Goal: Information Seeking & Learning: Learn about a topic

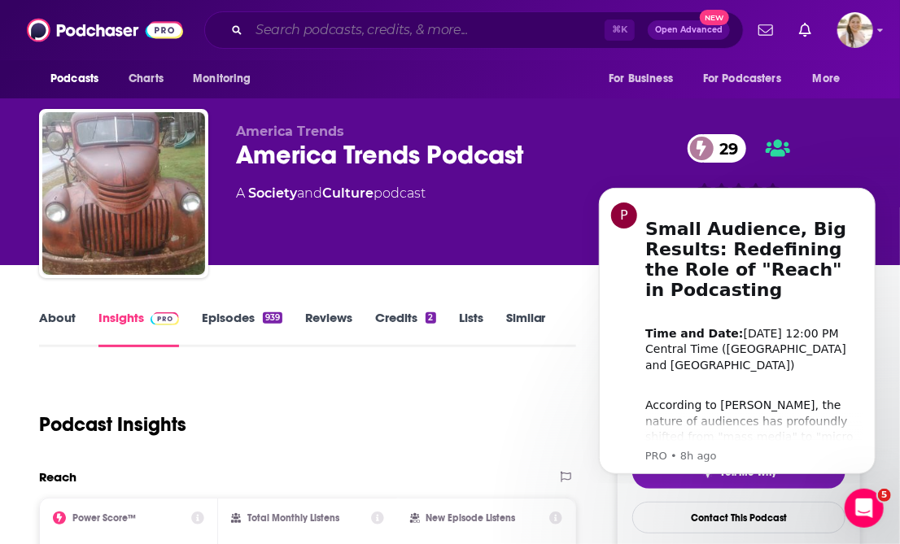
click at [416, 42] on input "Search podcasts, credits, & more..." at bounding box center [426, 30] width 355 height 26
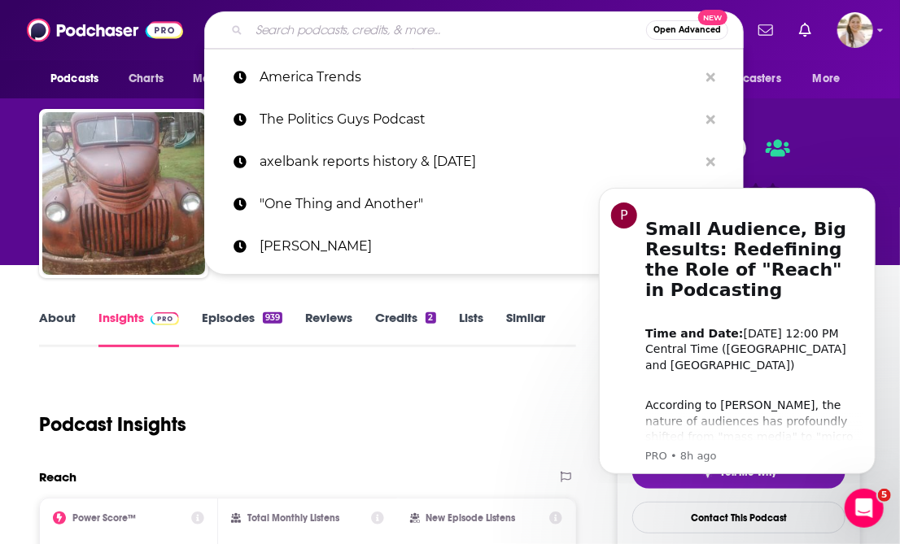
click at [416, 41] on input "Search podcasts, credits, & more..." at bounding box center [447, 30] width 397 height 26
paste input "Gary Vaynerchuk"
type input "Gary Vaynerchuk"
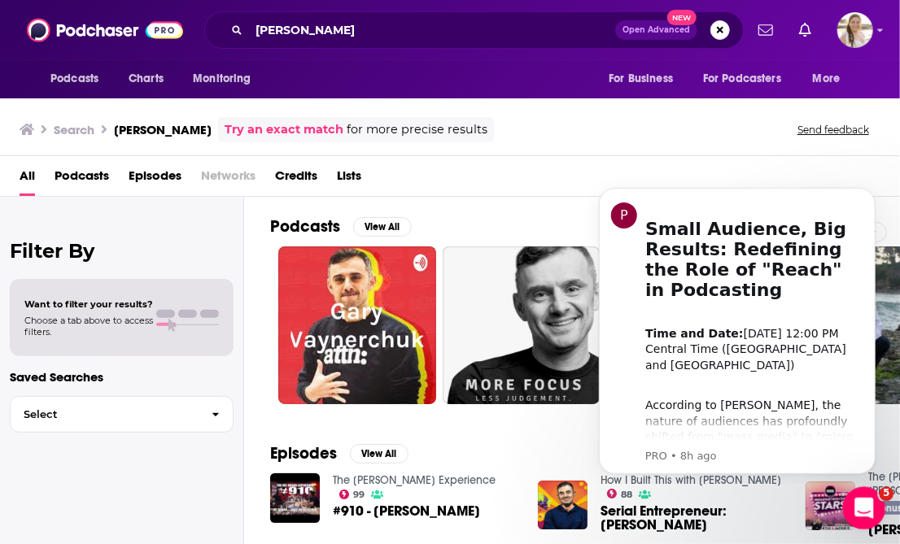
click at [862, 508] on icon "Open Intercom Messenger" at bounding box center [861, 506] width 27 height 27
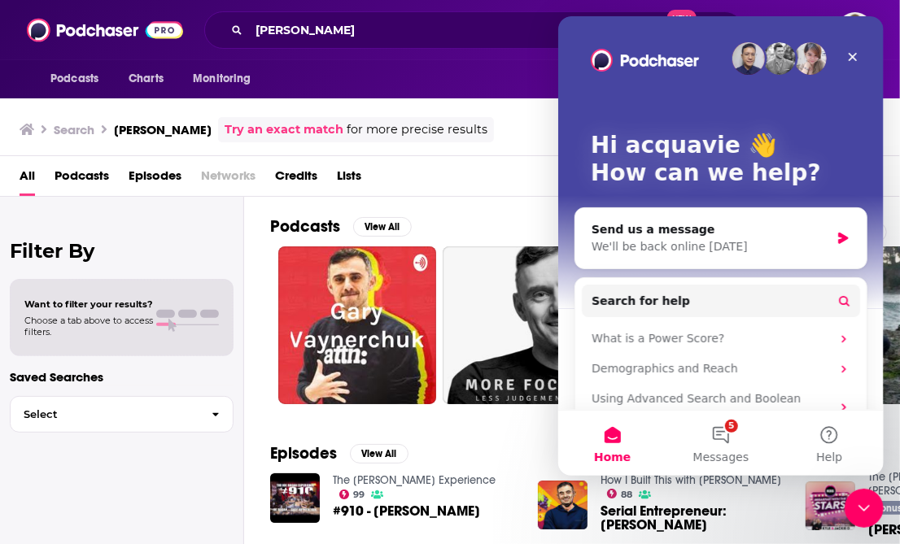
click at [486, 198] on div "Podcasts View All 5 0 84 7 33 + 112" at bounding box center [585, 310] width 630 height 227
click at [864, 513] on icon "Close Intercom Messenger" at bounding box center [862, 506] width 20 height 20
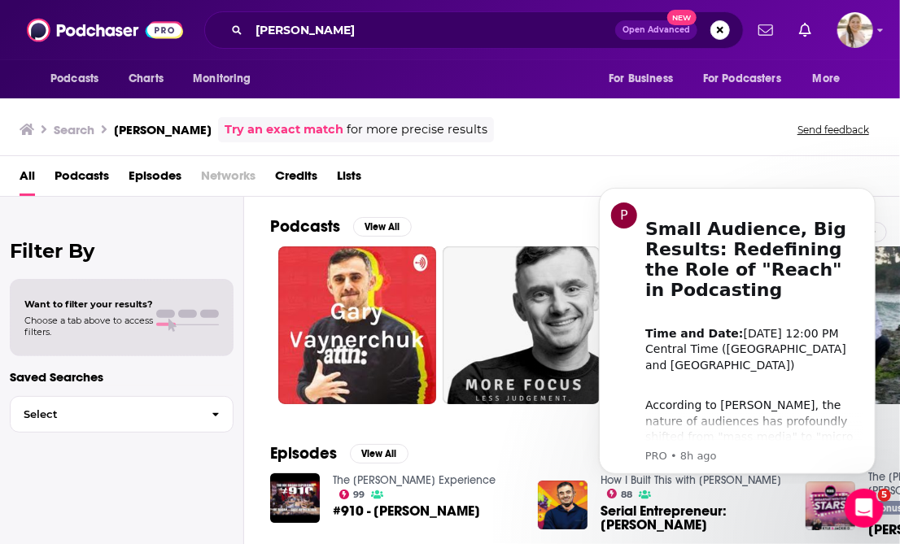
click at [484, 194] on div "All Podcasts Episodes Networks Credits Lists" at bounding box center [453, 179] width 867 height 33
click at [870, 521] on div "Open Intercom Messenger" at bounding box center [862, 506] width 54 height 54
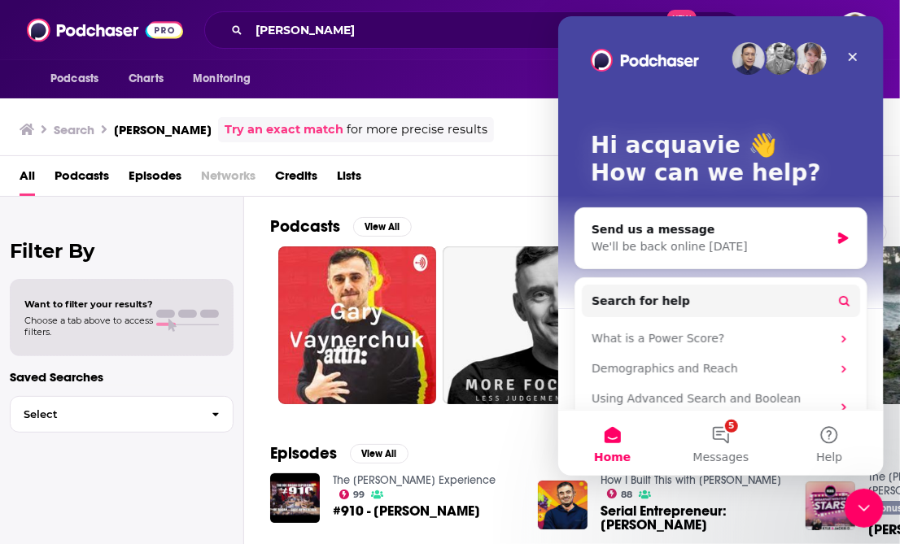
click at [537, 129] on div "Search Gary Vaynerchuk Try an exact match for more precise results Send feedback" at bounding box center [447, 129] width 854 height 25
click at [854, 53] on icon "Close" at bounding box center [851, 56] width 13 height 13
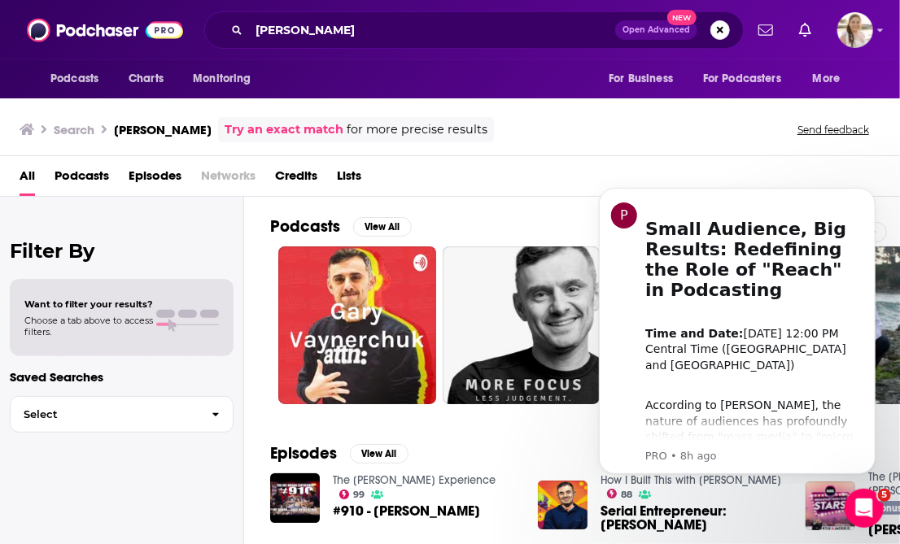
click at [94, 177] on span "Podcasts" at bounding box center [82, 179] width 55 height 33
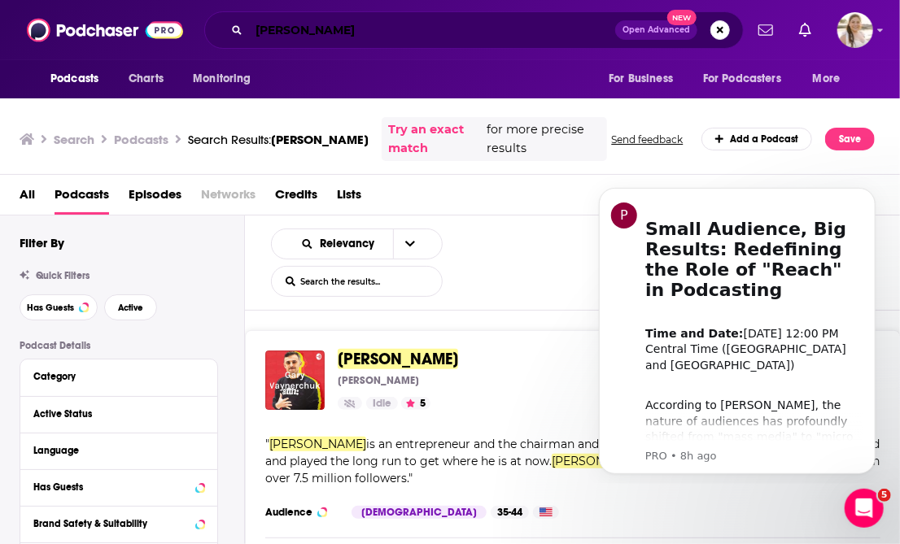
click at [327, 31] on input "Gary Vaynerchuk" at bounding box center [432, 30] width 366 height 26
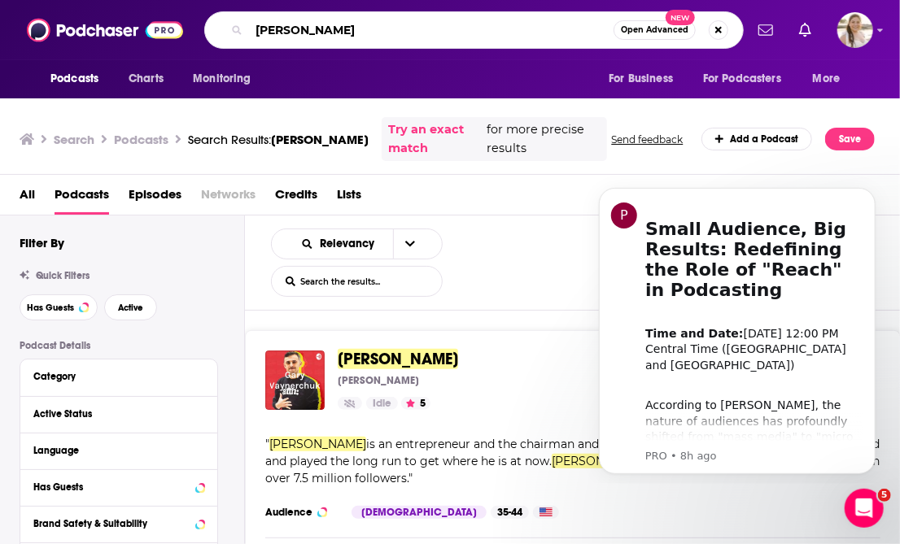
click at [327, 31] on input "Gary Vaynerchuk" at bounding box center [431, 30] width 364 height 26
paste input "The GaryVee Audio Experience - Podcast"
type input "The GaryVee Audio Experience"
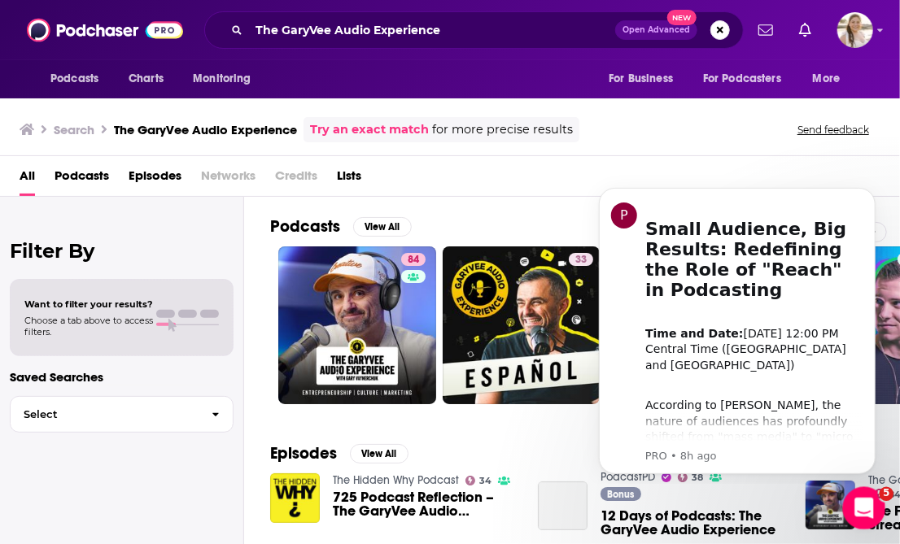
click at [866, 509] on icon "Open Intercom Messenger" at bounding box center [861, 506] width 27 height 27
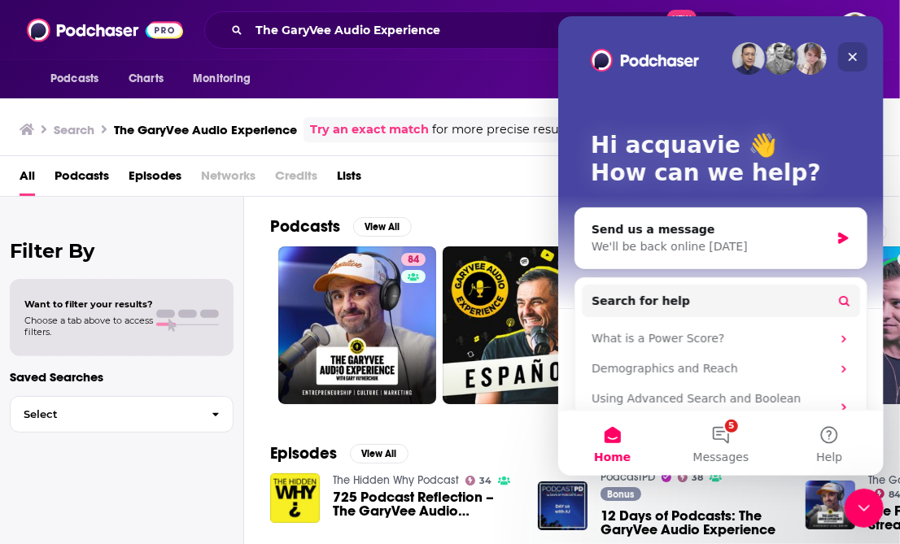
click at [850, 55] on icon "Close" at bounding box center [852, 57] width 9 height 9
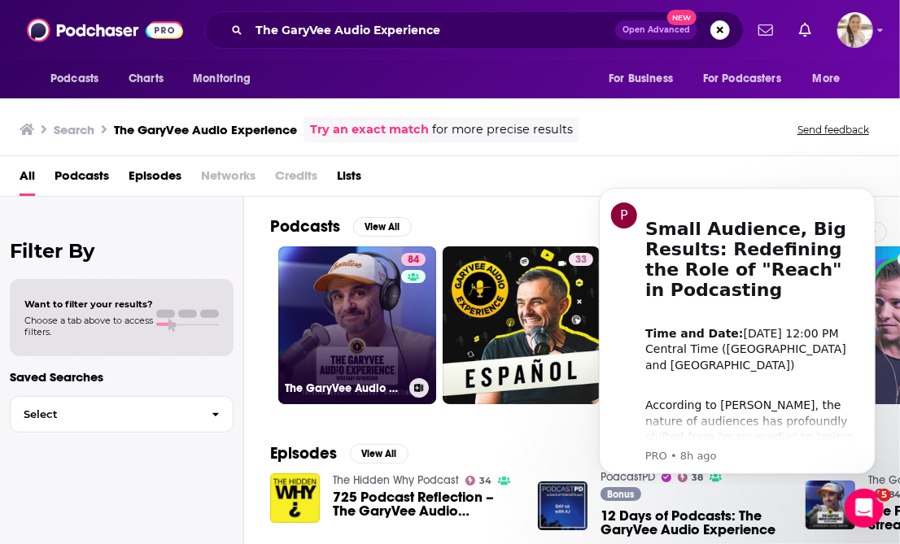
click at [347, 299] on link "84 The GaryVee Audio Experience" at bounding box center [357, 325] width 158 height 158
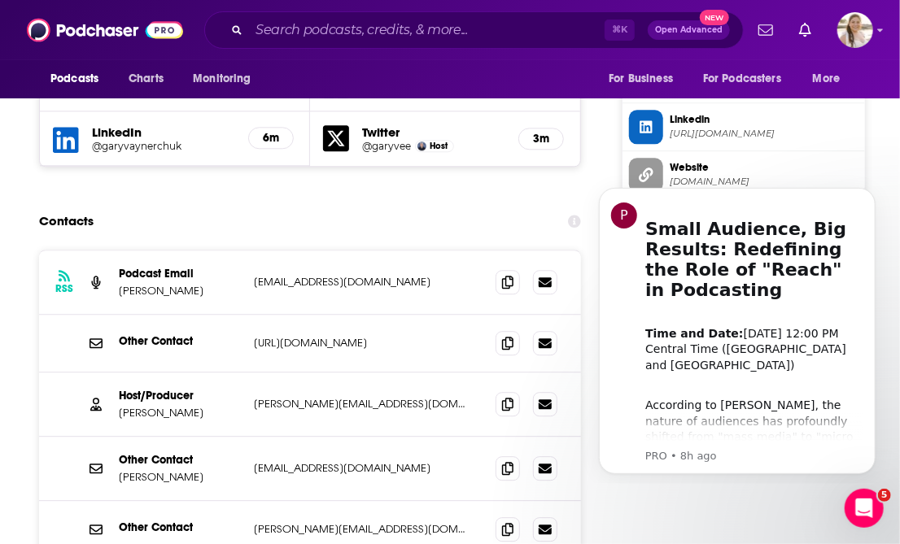
scroll to position [1577, 0]
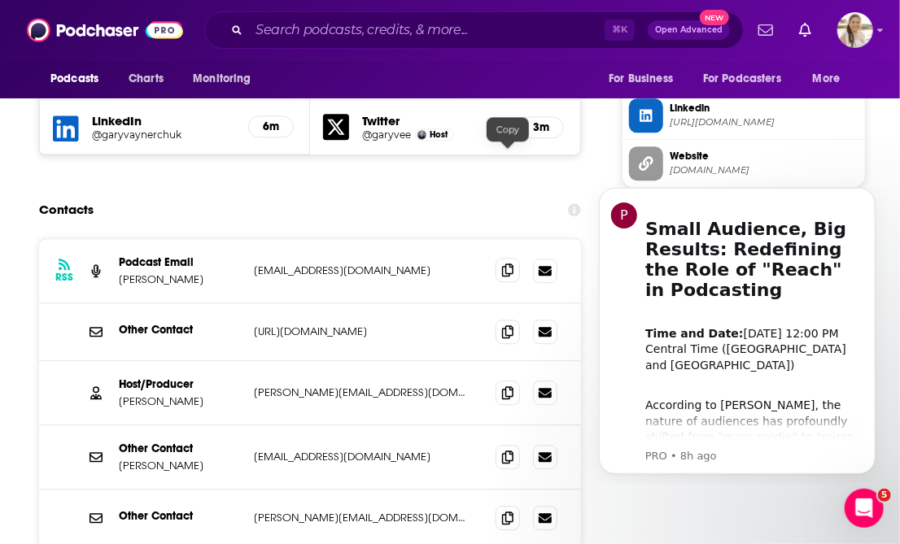
click at [514, 258] on span at bounding box center [507, 270] width 24 height 24
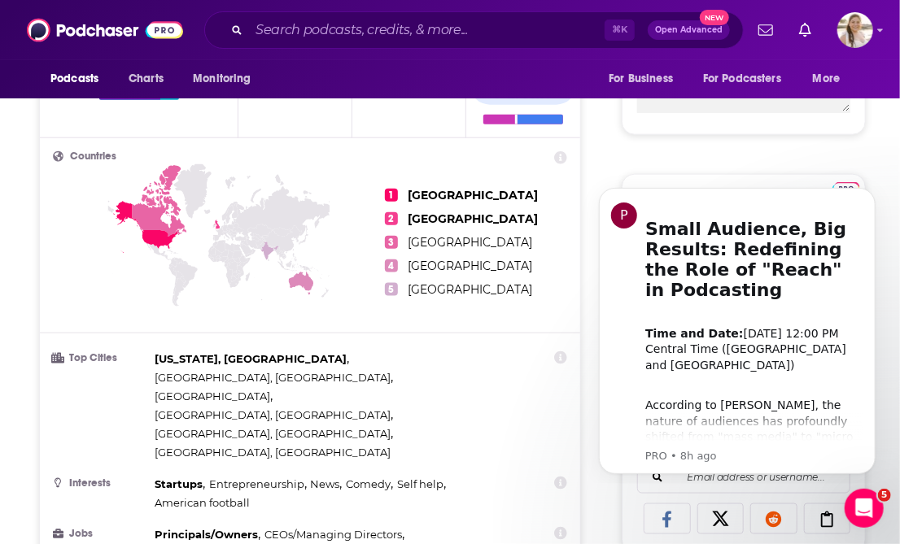
scroll to position [0, 0]
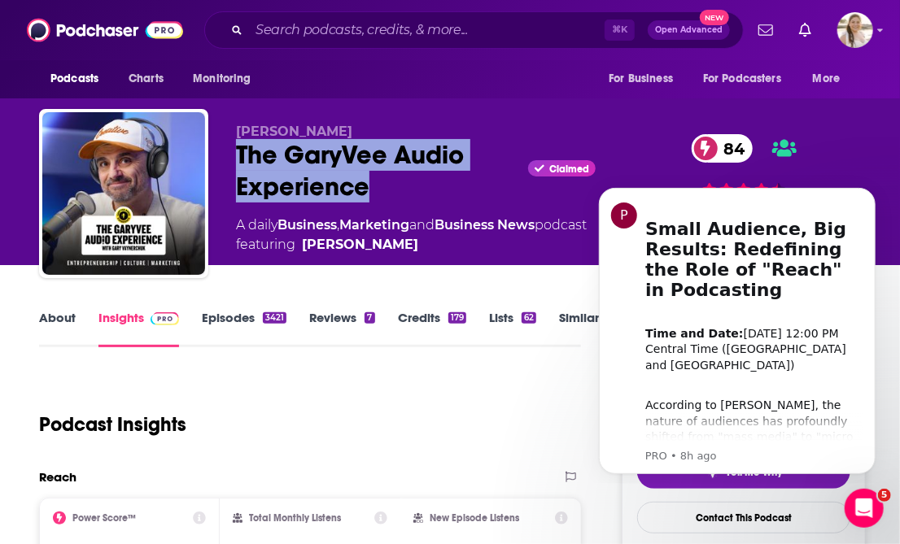
drag, startPoint x: 374, startPoint y: 178, endPoint x: 236, endPoint y: 146, distance: 141.9
click at [236, 146] on div "The GaryVee Audio Experience Claimed 84" at bounding box center [416, 170] width 360 height 63
copy h2 "The GaryVee Audio Experience"
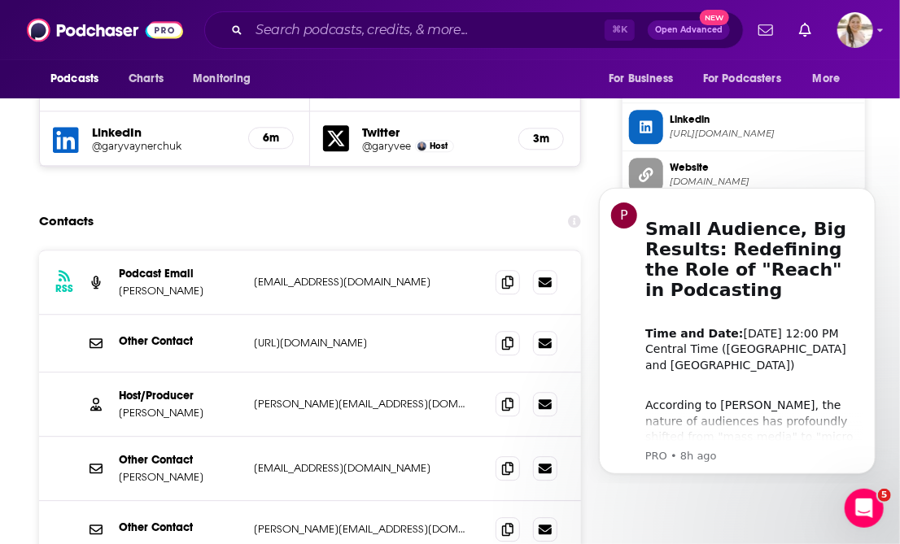
scroll to position [1568, 0]
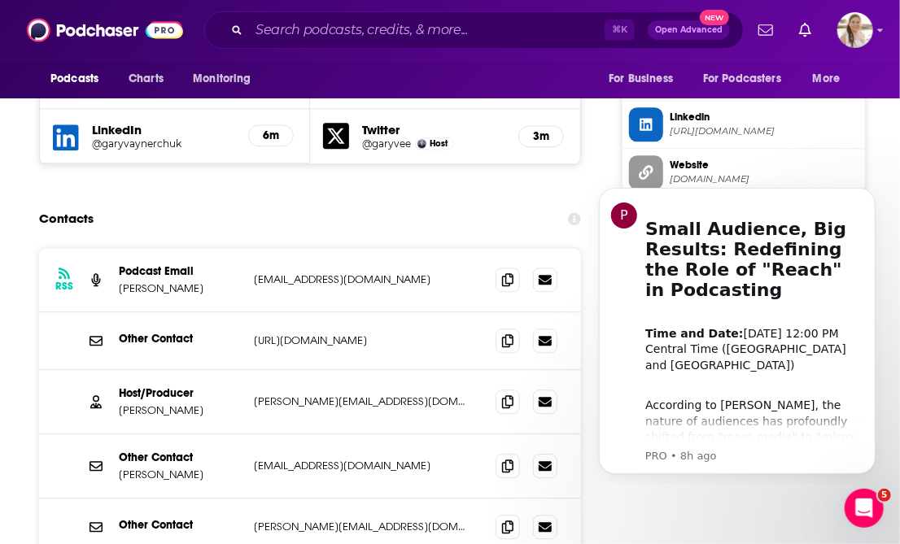
click at [448, 395] on p "gary@vaynermedia.com" at bounding box center [362, 402] width 216 height 14
click at [507, 395] on icon at bounding box center [507, 401] width 11 height 13
click at [509, 459] on icon at bounding box center [507, 465] width 11 height 13
click at [499, 514] on span at bounding box center [507, 526] width 24 height 24
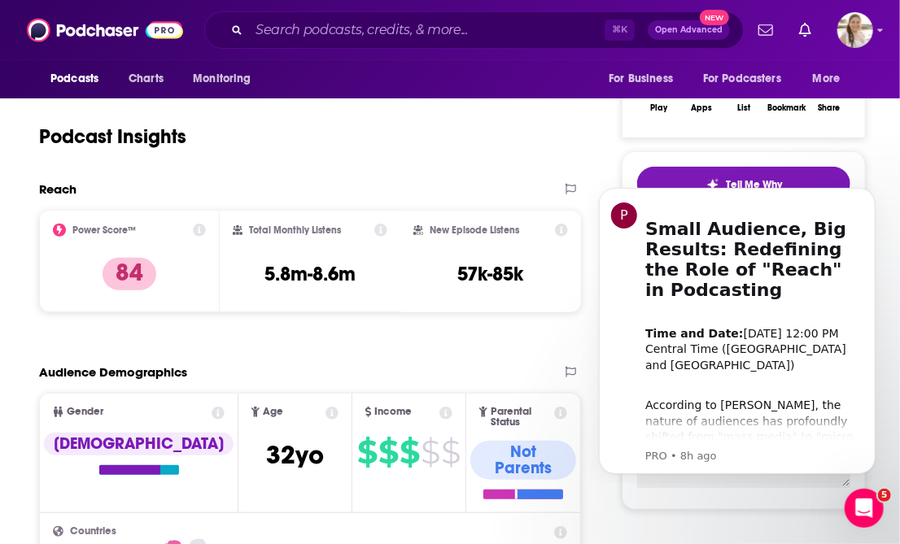
scroll to position [186, 0]
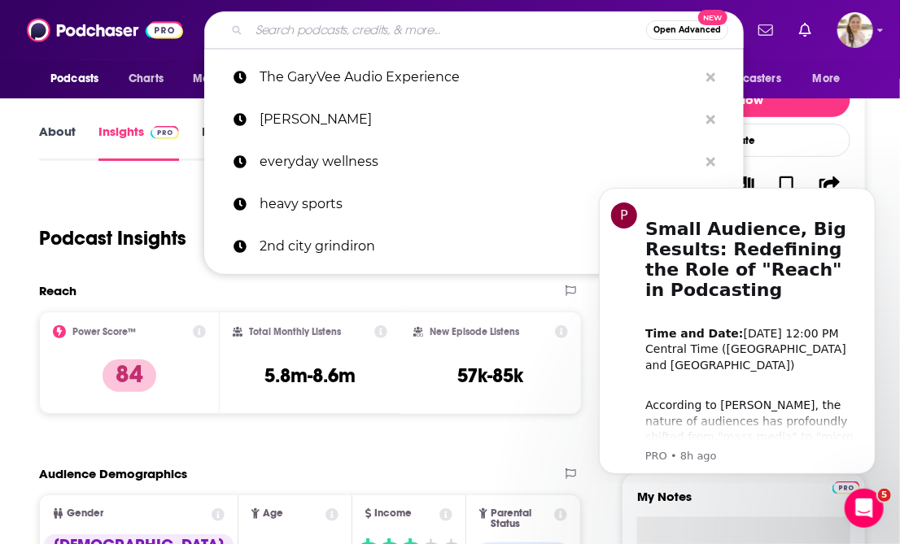
click at [290, 35] on input "Search podcasts, credits, & more..." at bounding box center [447, 30] width 397 height 26
paste input "Dear Wifey"
type input "Dear Wifey"
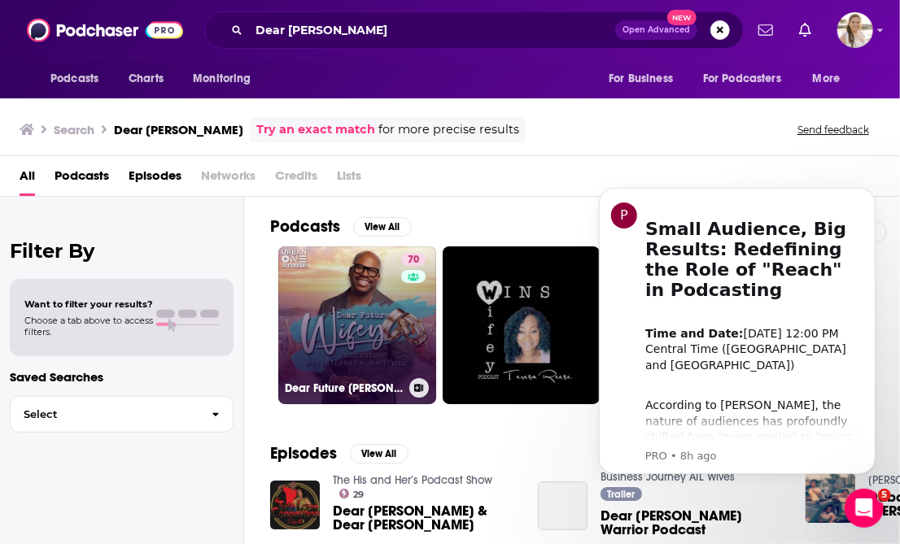
click at [363, 300] on link "70 Dear Future Wifey" at bounding box center [357, 325] width 158 height 158
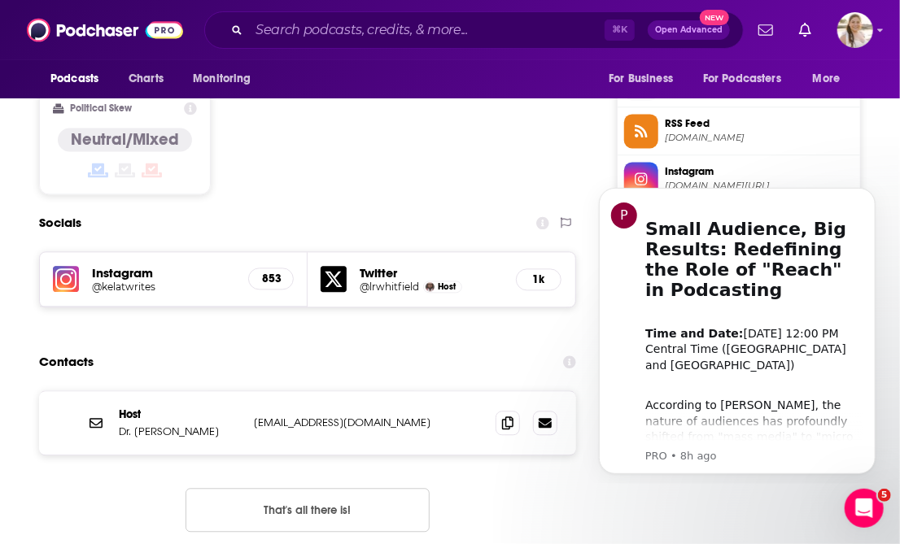
scroll to position [1328, 0]
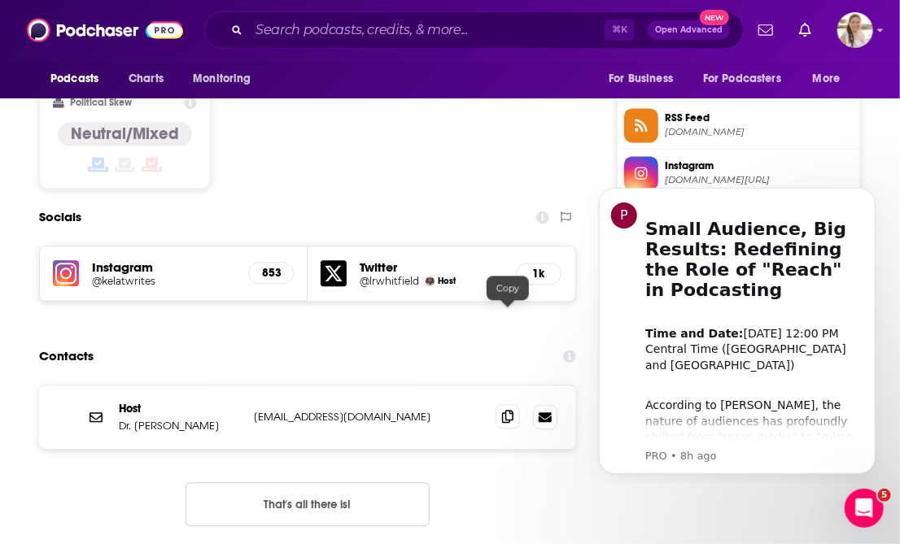
click at [508, 410] on icon at bounding box center [507, 416] width 11 height 13
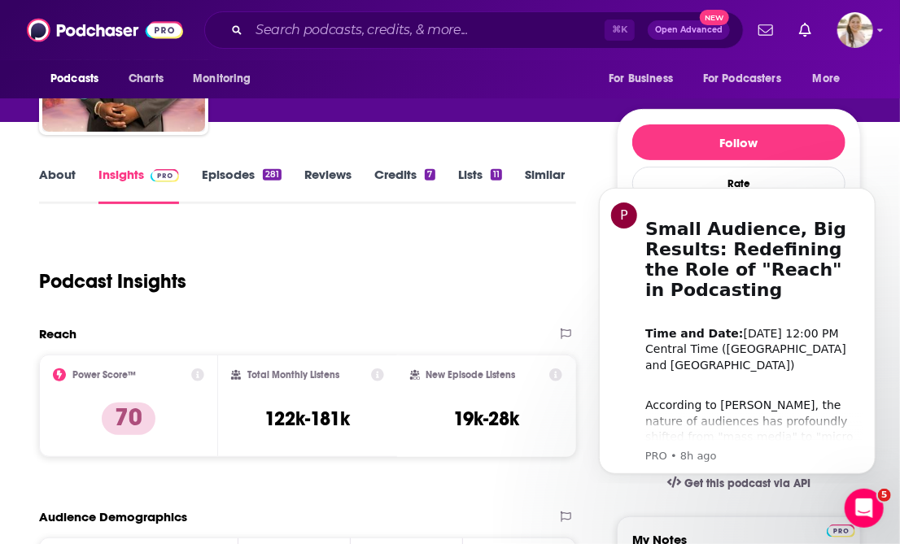
scroll to position [0, 0]
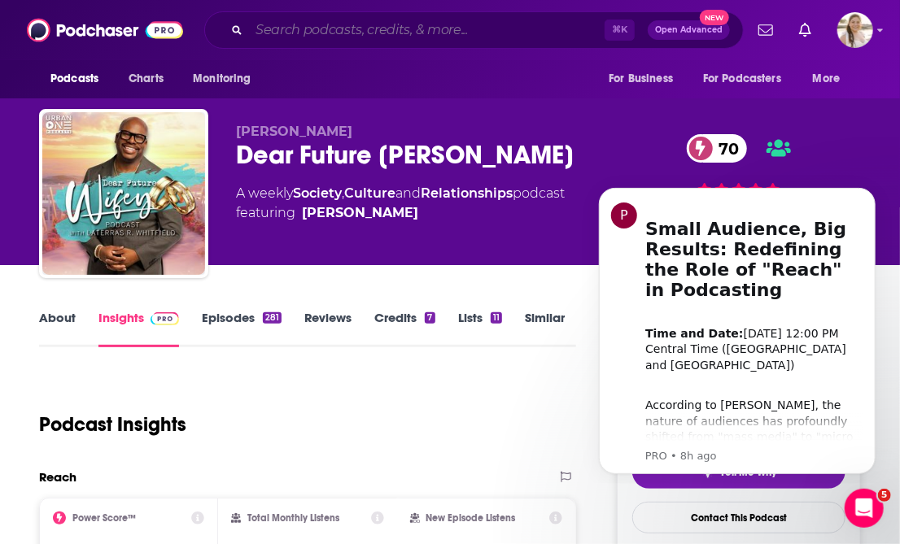
click at [303, 24] on input "Search podcasts, credits, & more..." at bounding box center [426, 30] width 355 height 26
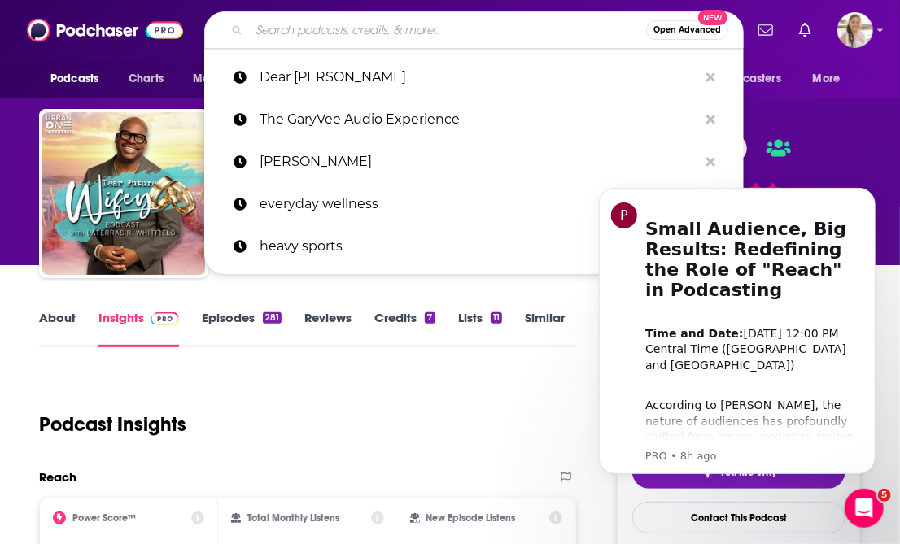
paste input "Oprah's Podcast"
type input "Oprah's Podcast"
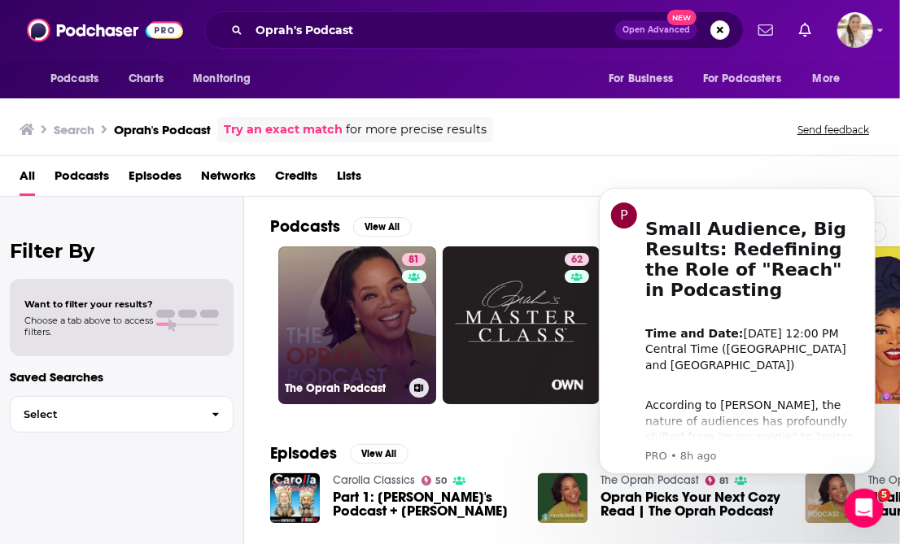
click at [397, 250] on link "81 The Oprah Podcast" at bounding box center [357, 325] width 158 height 158
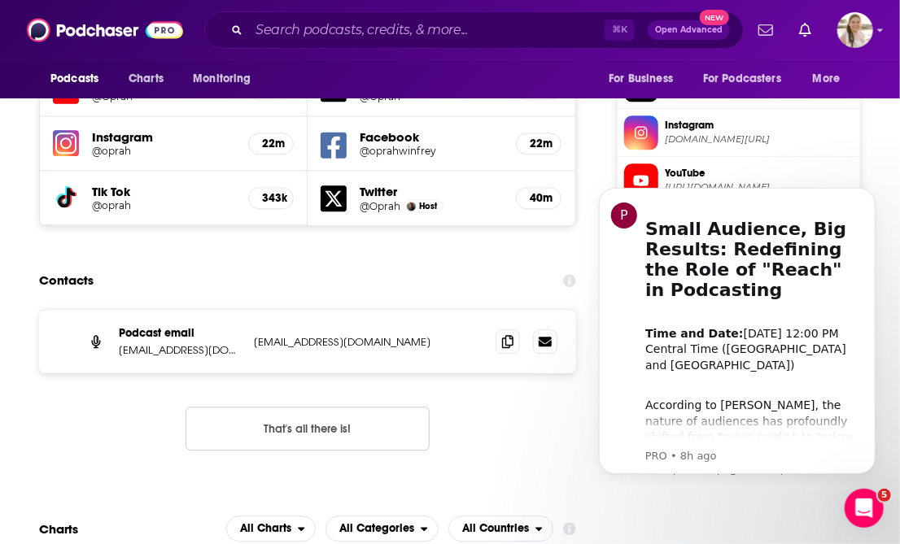
scroll to position [1473, 0]
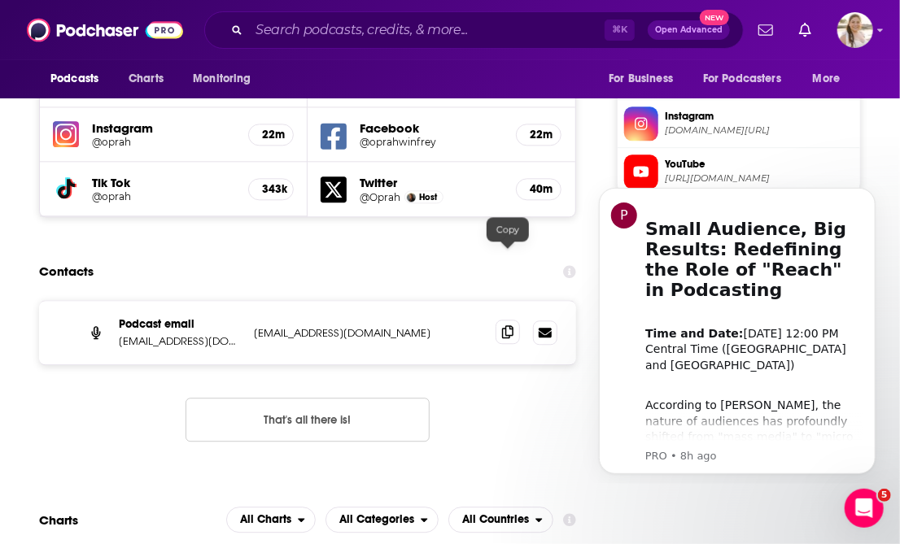
click at [513, 320] on span at bounding box center [507, 332] width 24 height 24
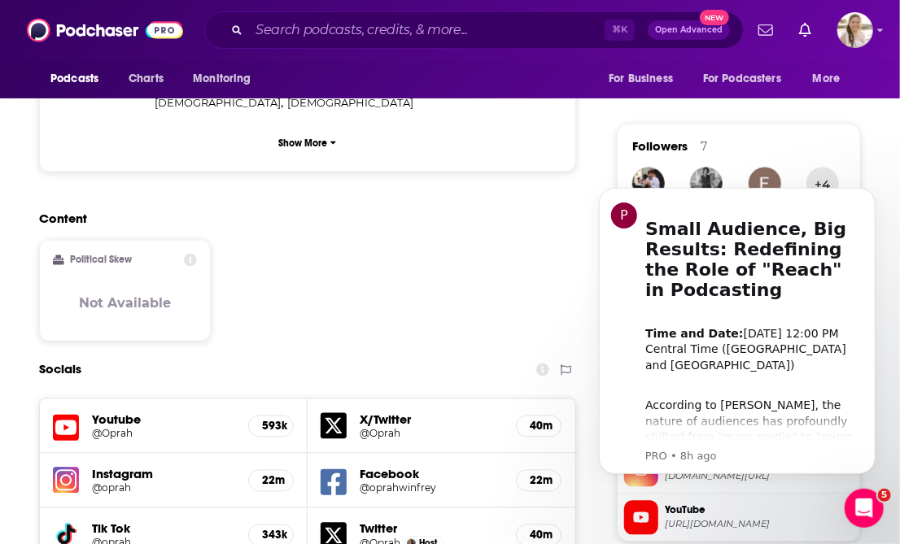
scroll to position [1132, 0]
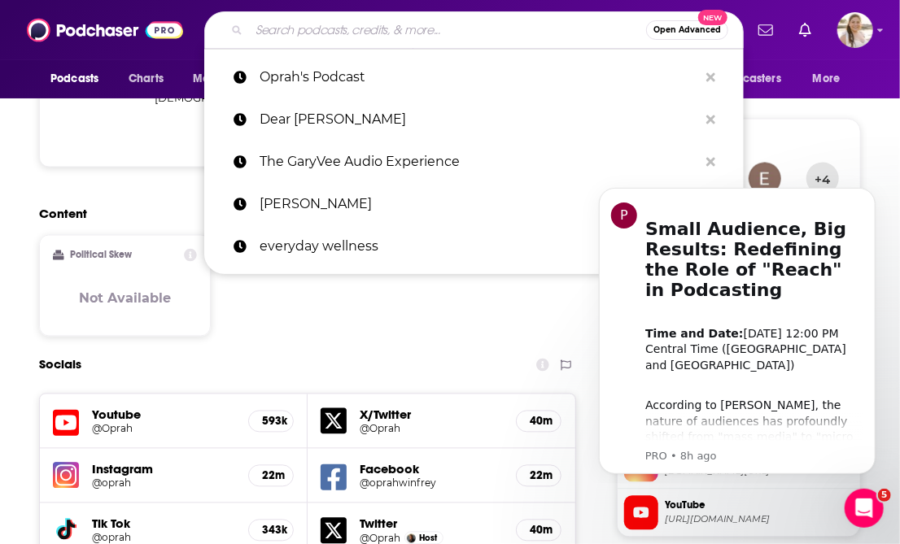
click at [355, 28] on input "Search podcasts, credits, & more..." at bounding box center [447, 30] width 397 height 26
paste input "Earn Your Leisure"
type input "Earn Your Leisure"
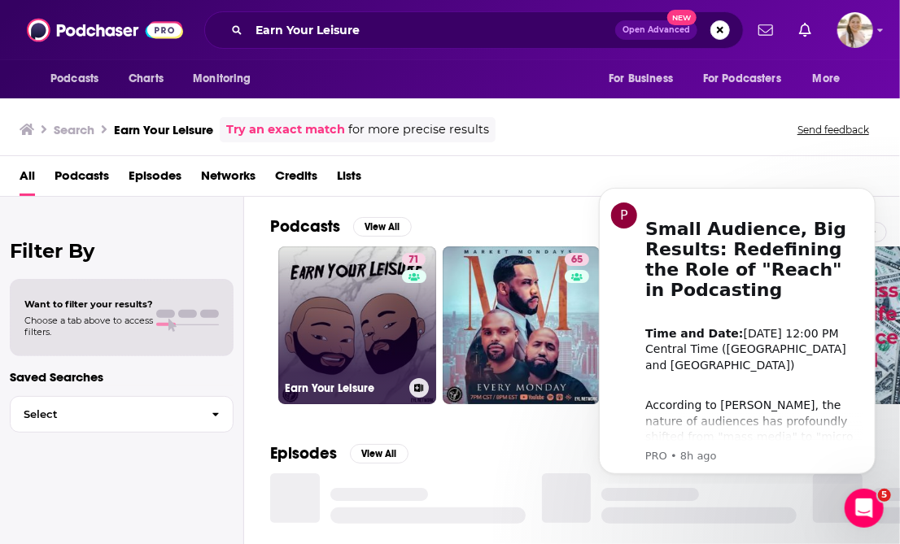
click at [367, 302] on link "71 Earn Your Leisure" at bounding box center [357, 325] width 158 height 158
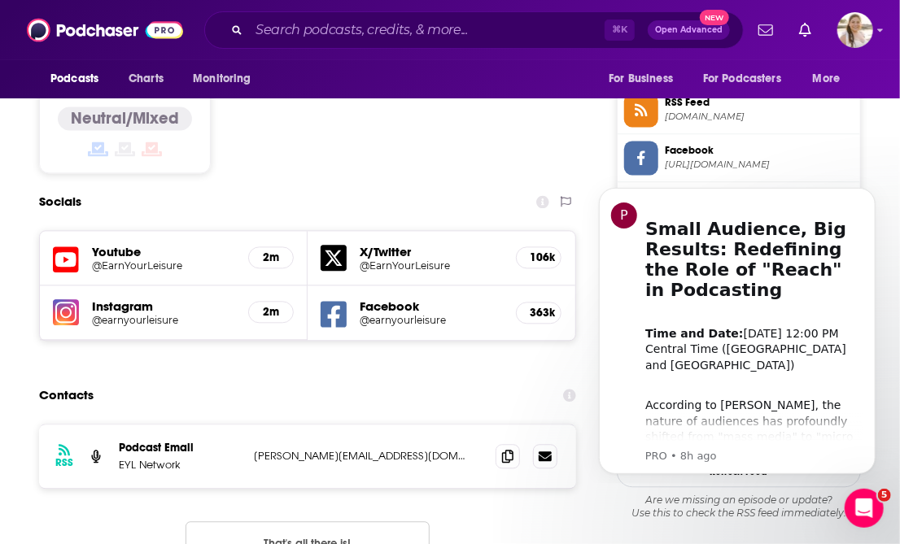
scroll to position [1341, 0]
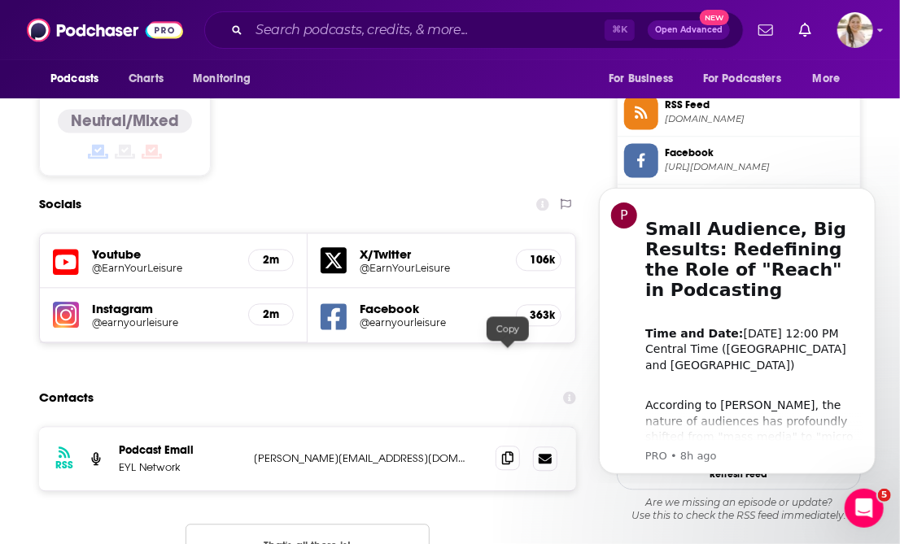
click at [502, 451] on icon at bounding box center [507, 457] width 11 height 13
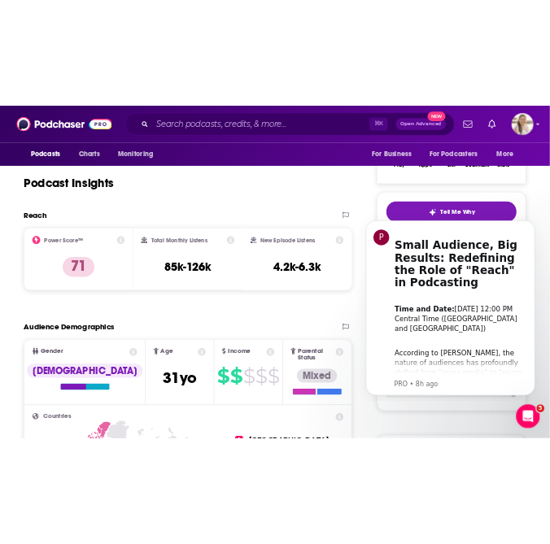
scroll to position [0, 0]
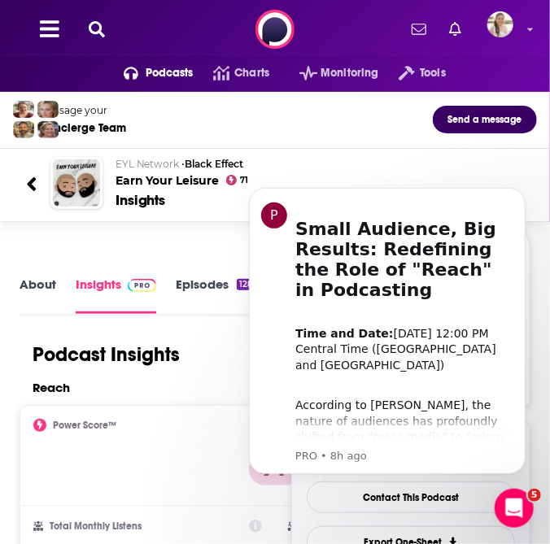
click at [110, 37] on div "Podcasts Charts Monitoring Tools For Business For Podcasters More" at bounding box center [275, 29] width 550 height 59
click at [100, 36] on icon at bounding box center [97, 29] width 16 height 16
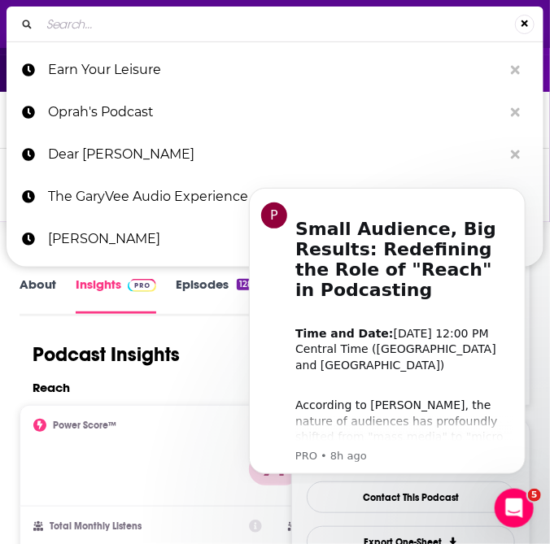
type input "Sarah Jakes Roberts"
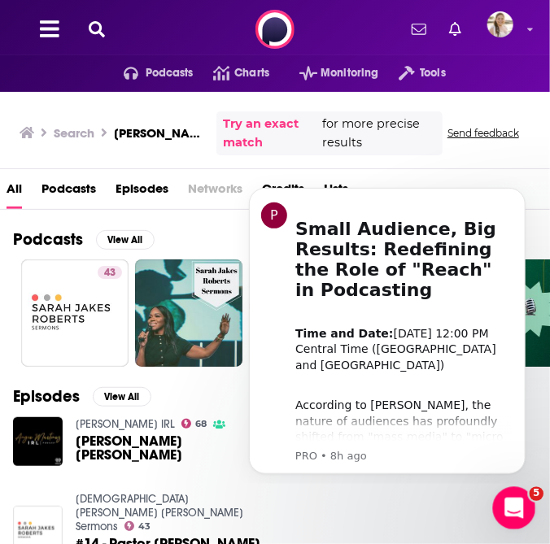
click at [512, 491] on div "Open Intercom Messenger" at bounding box center [512, 506] width 54 height 54
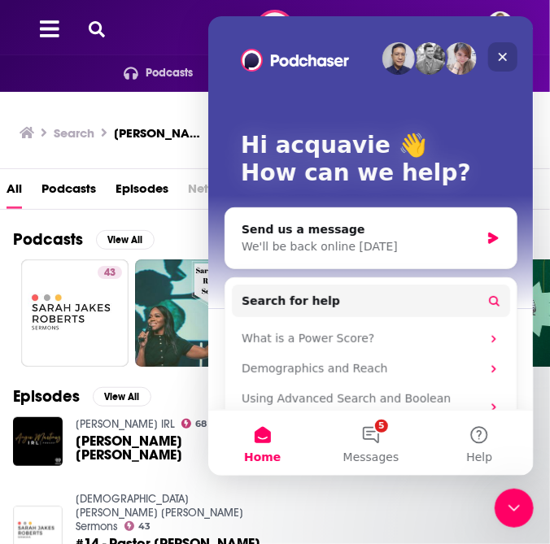
click at [503, 59] on icon "Close" at bounding box center [501, 56] width 13 height 13
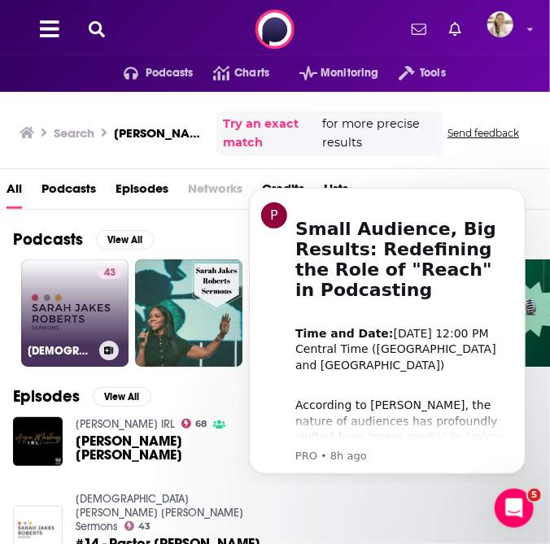
click at [57, 300] on link "43 Pastor Sarah Jakes Roberts Sermons" at bounding box center [74, 312] width 107 height 107
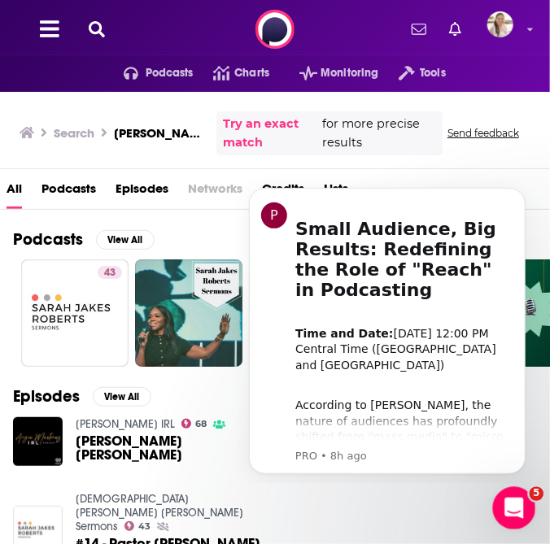
click at [521, 503] on icon "Open Intercom Messenger" at bounding box center [512, 506] width 27 height 27
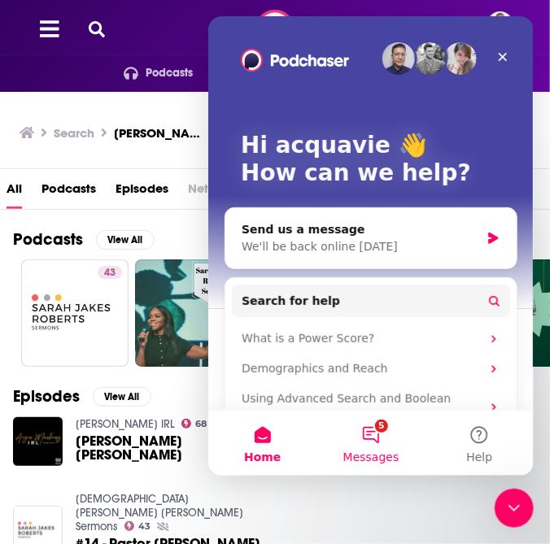
click at [384, 432] on button "5 Messages" at bounding box center [370, 442] width 108 height 65
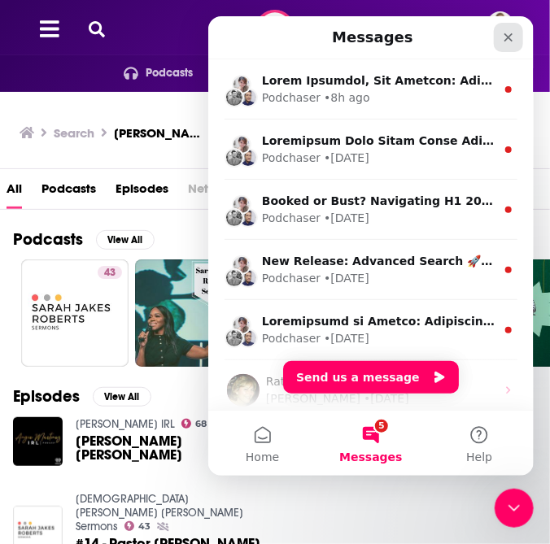
click at [508, 37] on icon "Close" at bounding box center [508, 37] width 9 height 9
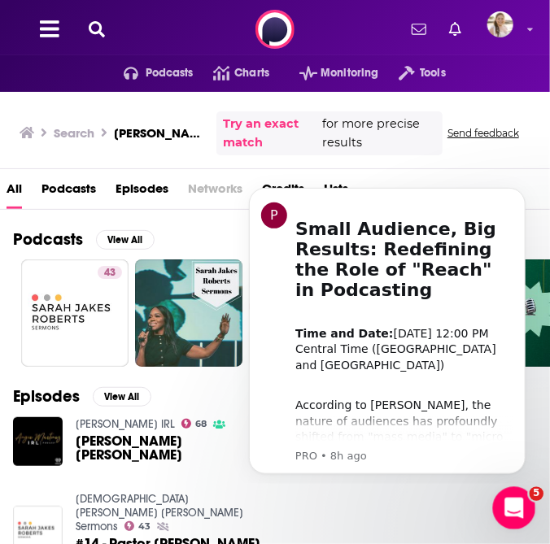
click at [510, 502] on icon "Open Intercom Messenger" at bounding box center [512, 506] width 27 height 27
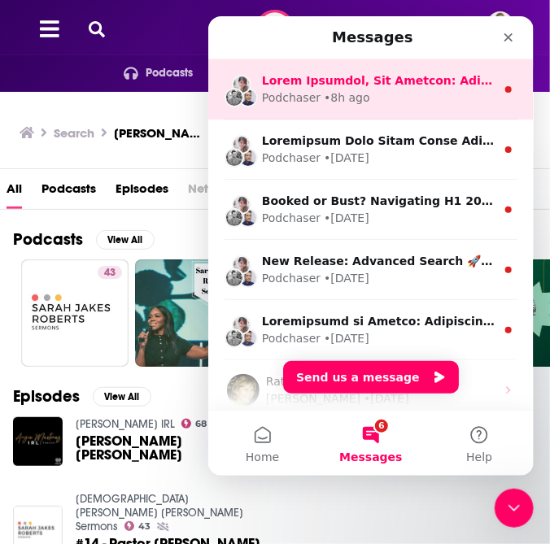
click at [502, 78] on div "Podchaser • 8h ago" at bounding box center [369, 89] width 325 height 60
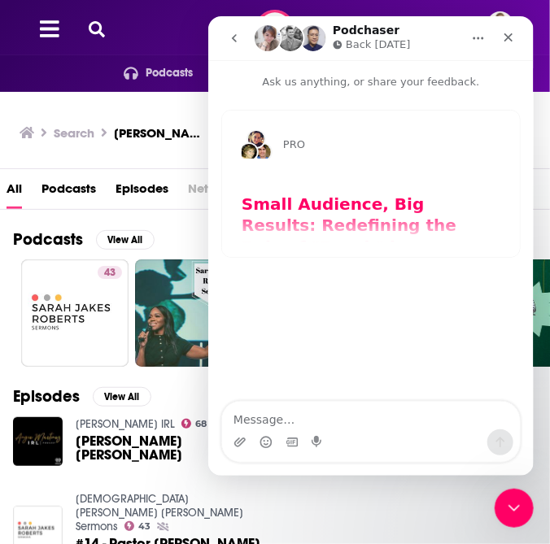
click at [239, 39] on icon "go back" at bounding box center [233, 37] width 13 height 13
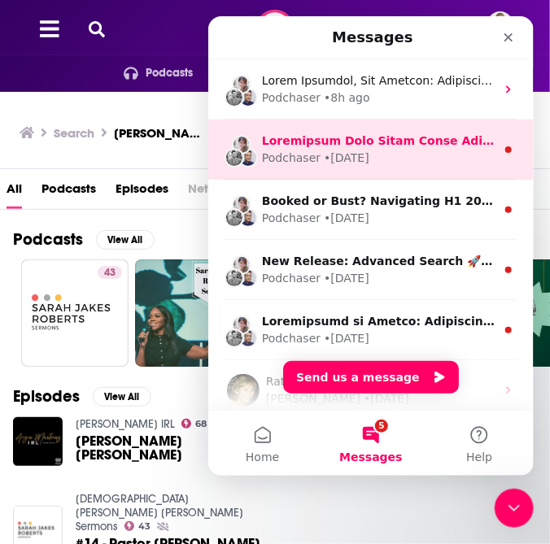
click at [316, 130] on div "Podchaser • 9w ago" at bounding box center [369, 149] width 325 height 60
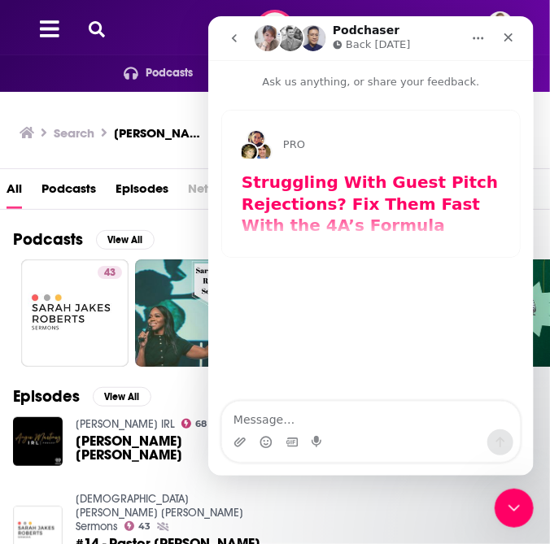
click at [232, 42] on icon "go back" at bounding box center [233, 37] width 13 height 13
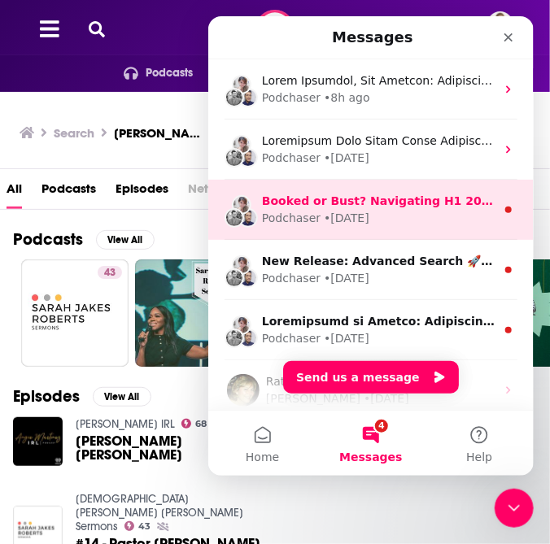
click at [318, 211] on div "Podchaser • 13w ago" at bounding box center [377, 217] width 233 height 17
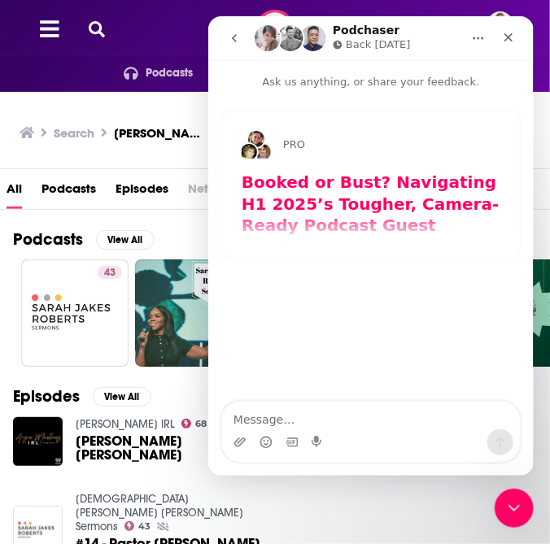
click at [236, 43] on icon "go back" at bounding box center [233, 37] width 13 height 13
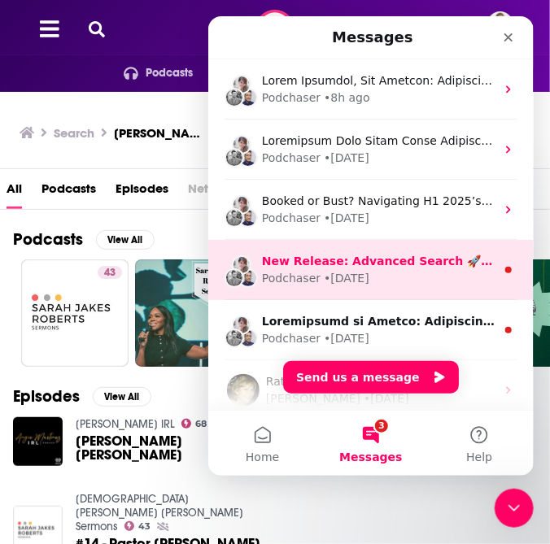
click at [294, 279] on div "Podchaser" at bounding box center [290, 277] width 59 height 17
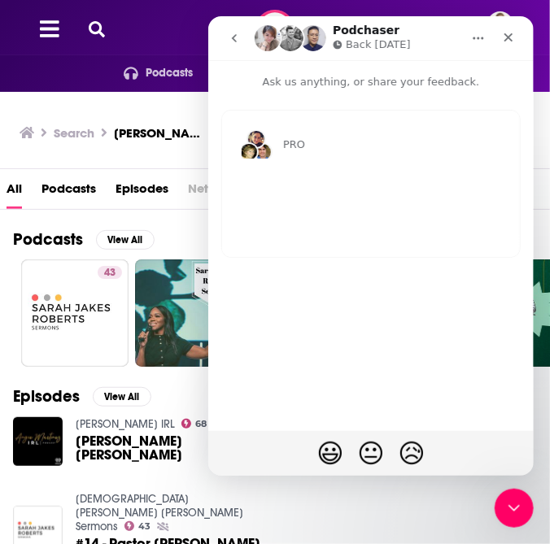
click at [233, 43] on icon "go back" at bounding box center [233, 37] width 13 height 13
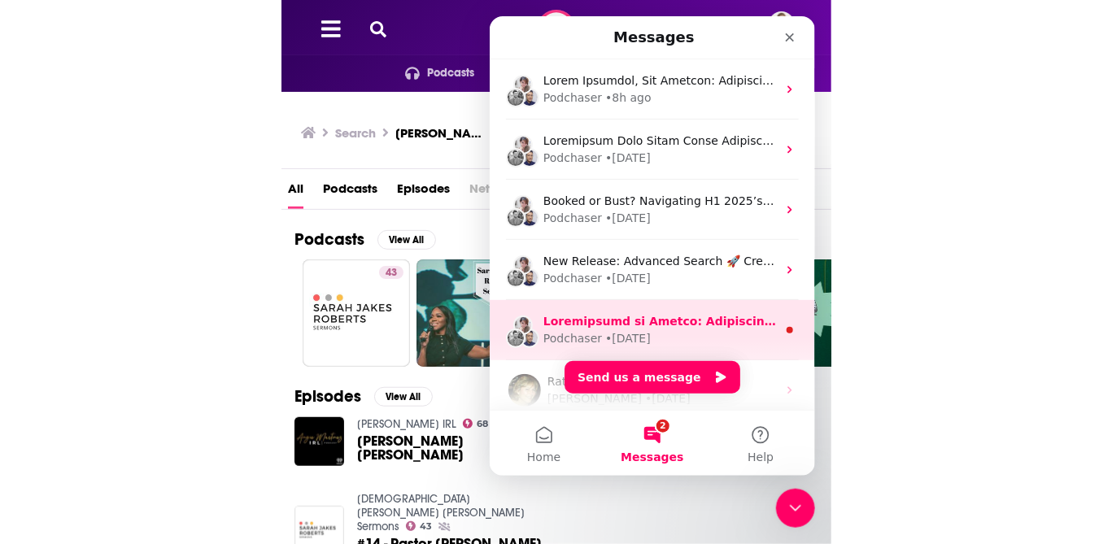
scroll to position [70, 0]
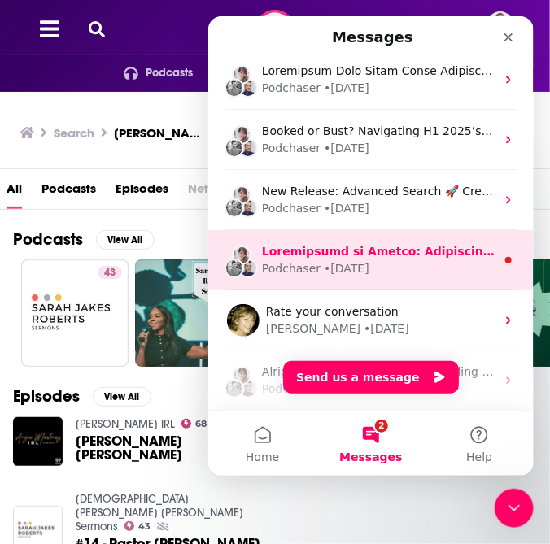
click at [281, 284] on div "Podchaser • 27w ago" at bounding box center [369, 259] width 325 height 60
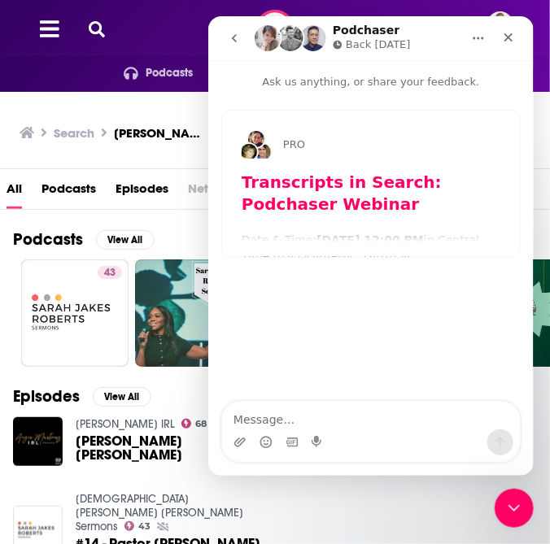
click at [233, 37] on icon "go back" at bounding box center [233, 37] width 13 height 13
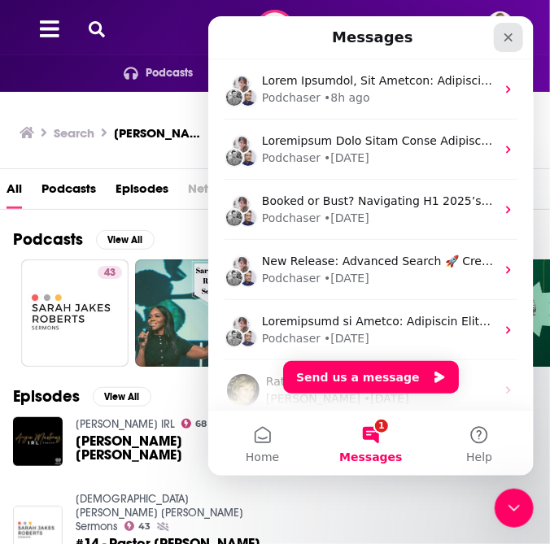
click at [508, 36] on icon "Close" at bounding box center [508, 37] width 9 height 9
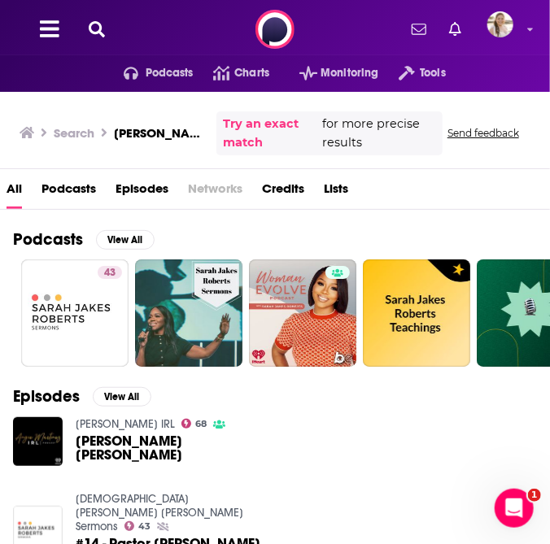
click at [95, 30] on icon at bounding box center [97, 29] width 16 height 16
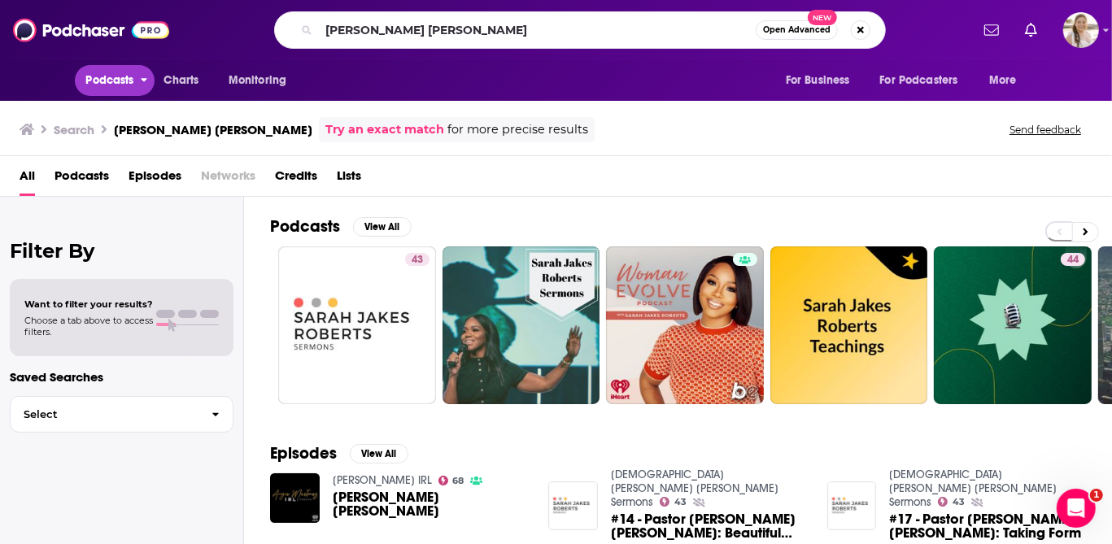
click at [117, 82] on span "Podcasts" at bounding box center [110, 80] width 48 height 23
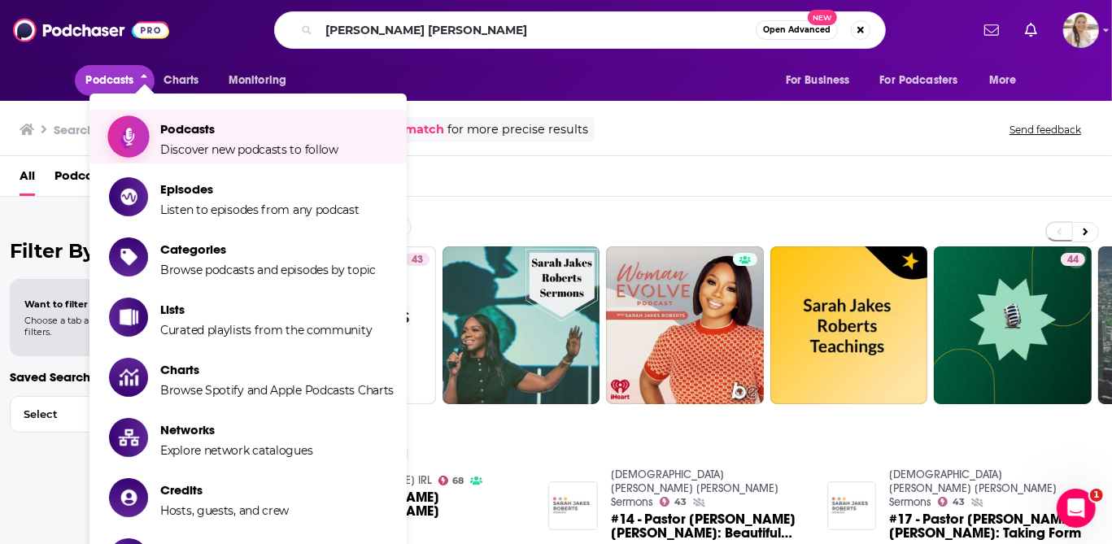
click at [209, 135] on span "Podcasts" at bounding box center [249, 128] width 178 height 15
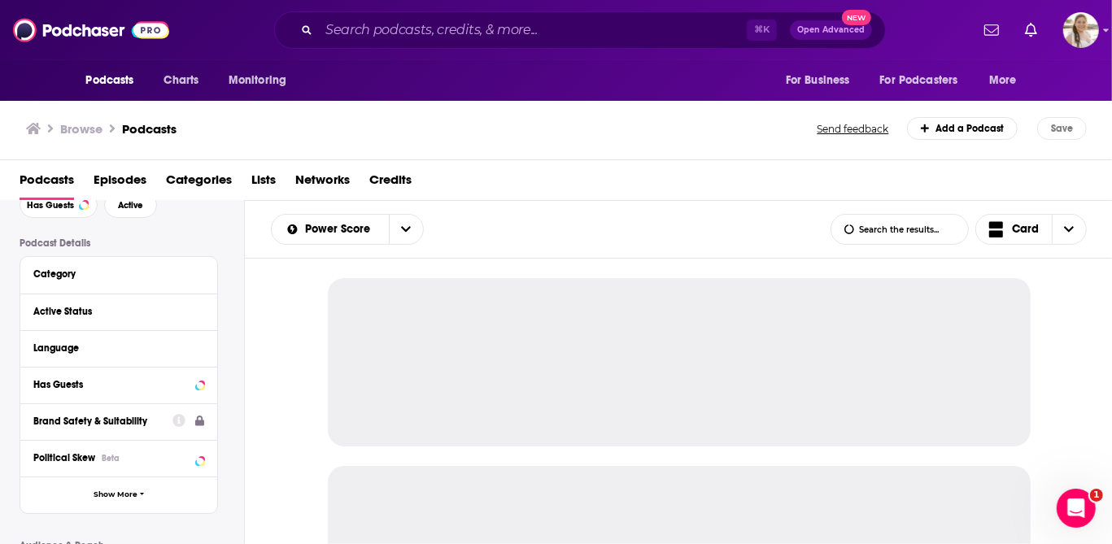
scroll to position [82, 0]
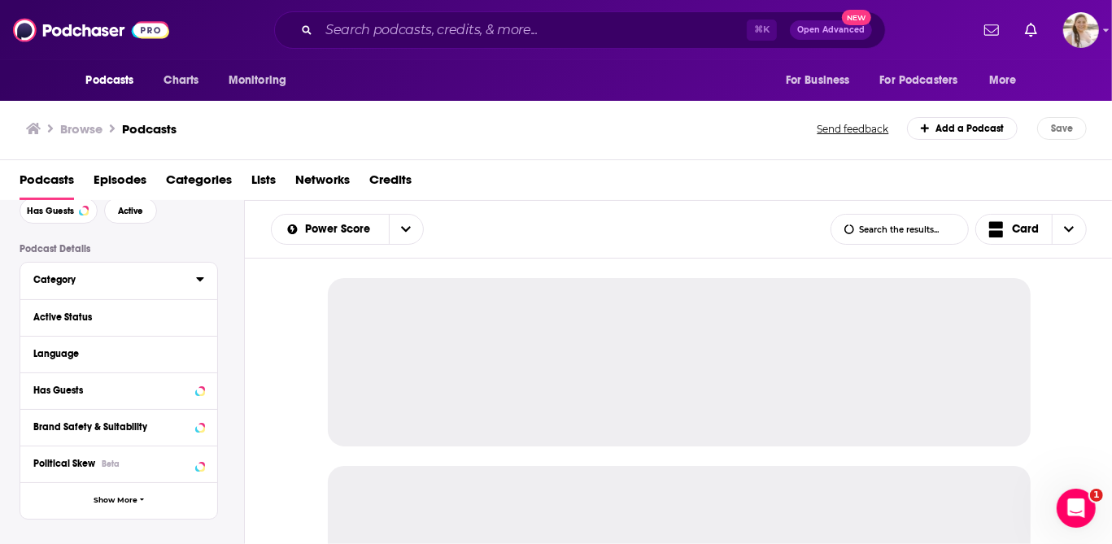
click at [92, 277] on div "Category" at bounding box center [109, 279] width 152 height 11
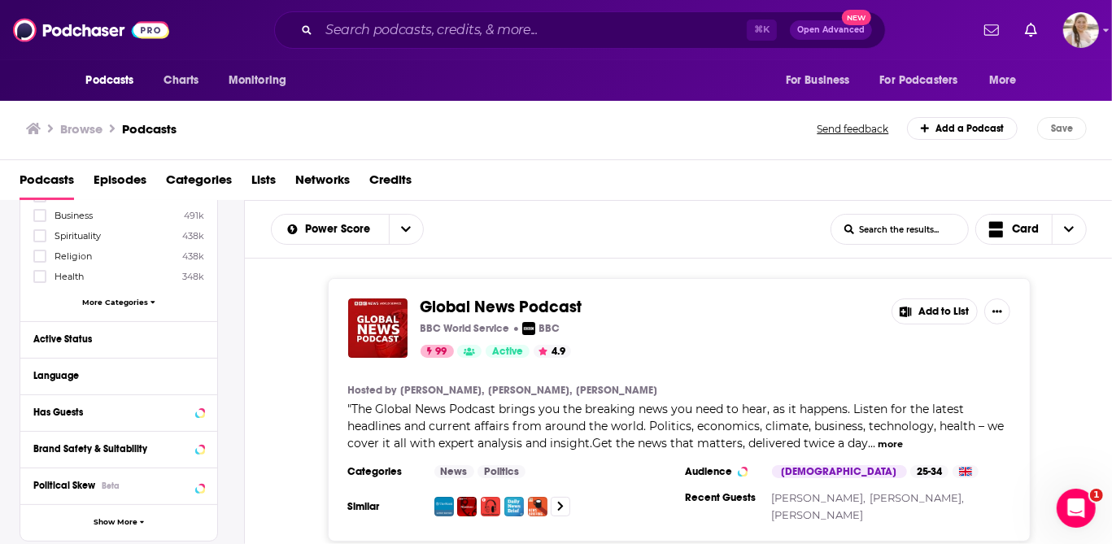
scroll to position [291, 0]
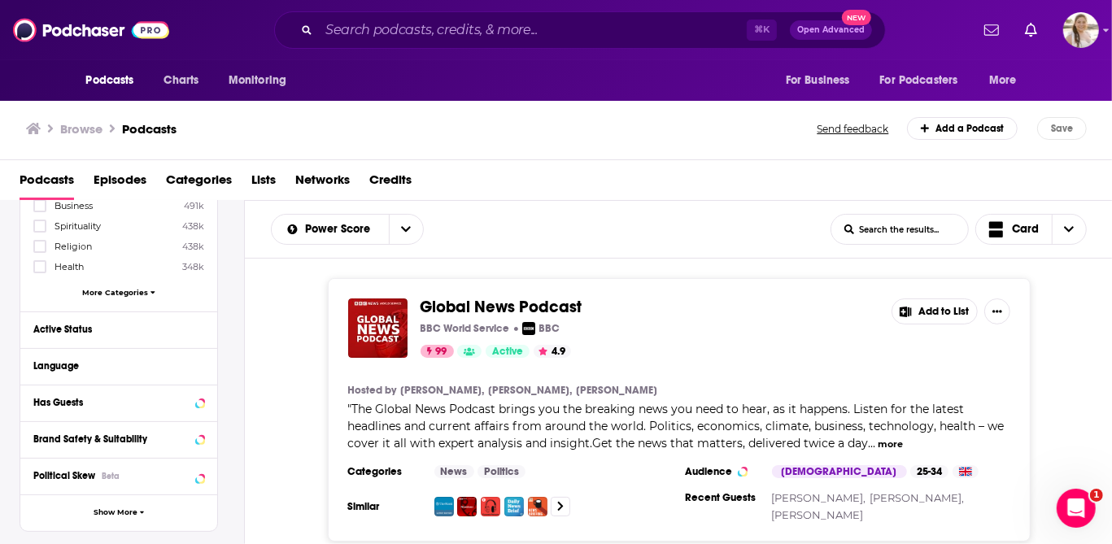
click at [113, 288] on span "More Categories" at bounding box center [115, 292] width 66 height 9
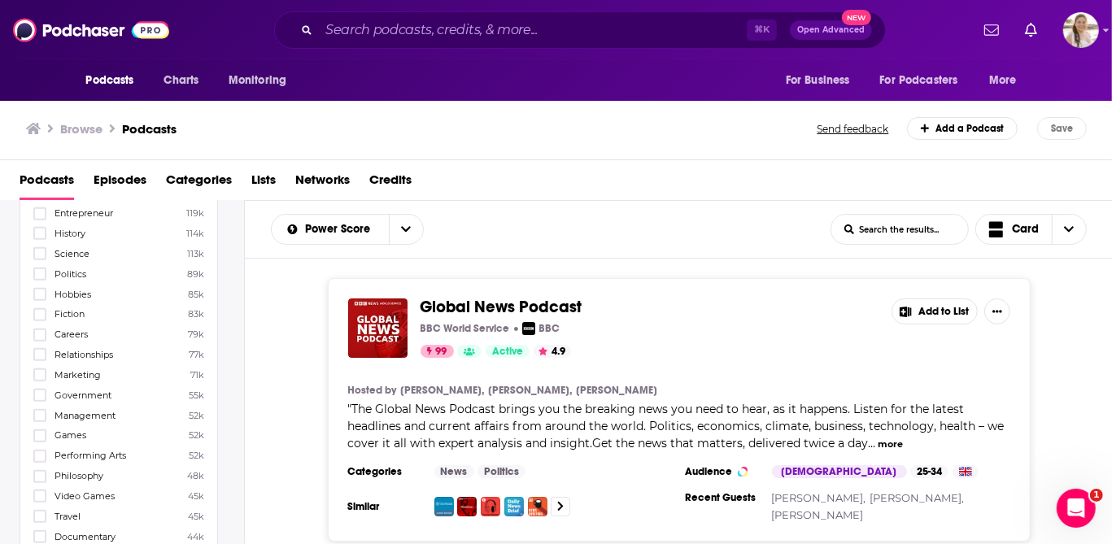
scroll to position [648, 0]
click at [42, 351] on icon at bounding box center [40, 354] width 10 height 7
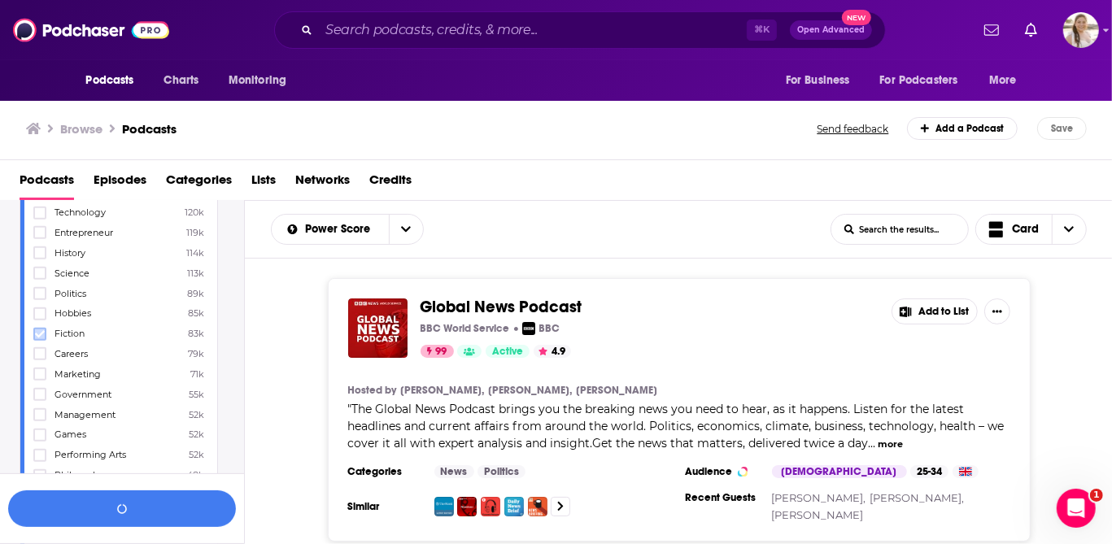
click at [41, 329] on icon at bounding box center [40, 334] width 10 height 10
click at [40, 349] on icon at bounding box center [40, 354] width 10 height 10
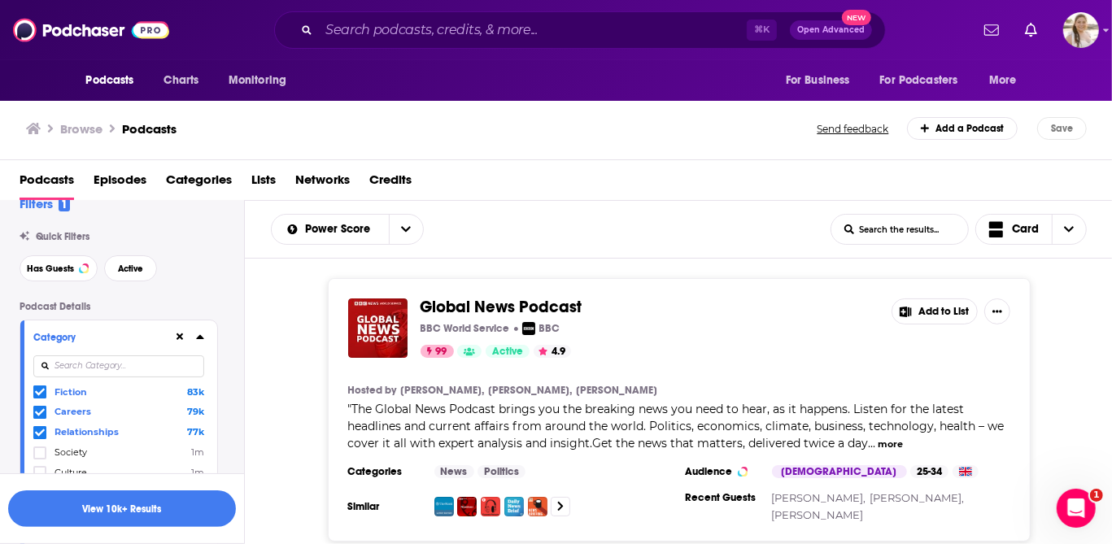
scroll to position [33, 0]
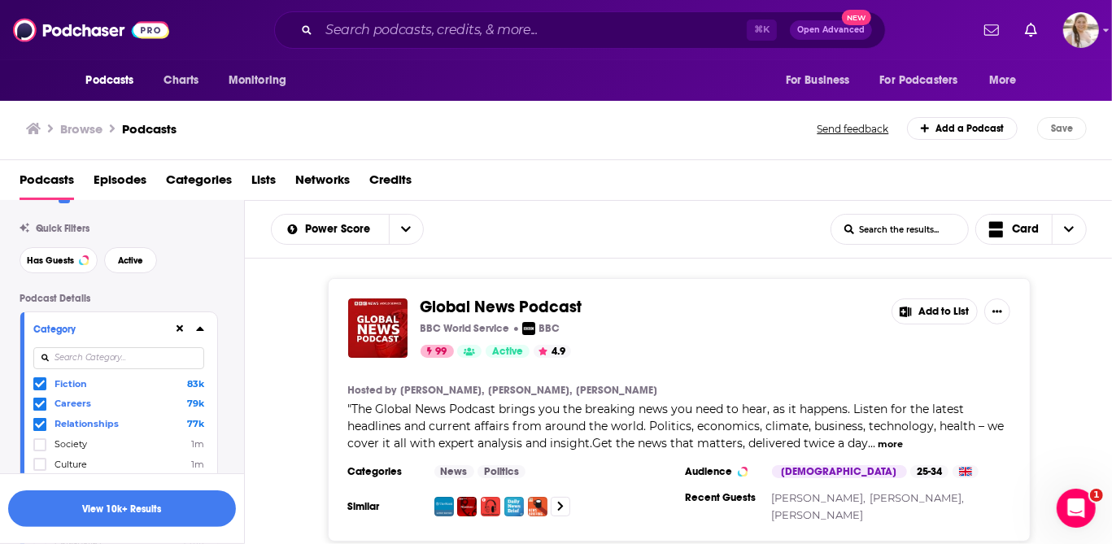
click at [42, 386] on icon at bounding box center [40, 384] width 10 height 10
click at [122, 512] on button "View 10k+ Results" at bounding box center [122, 509] width 228 height 37
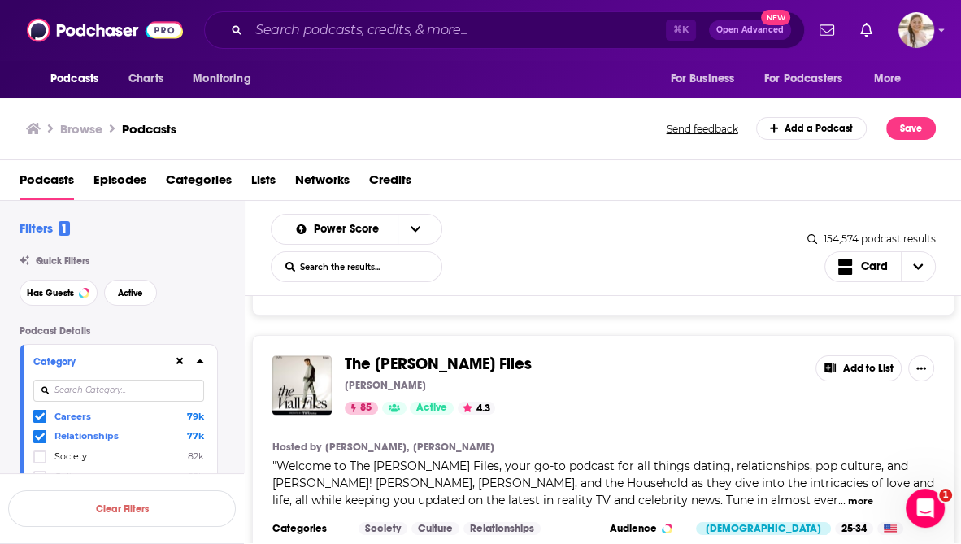
scroll to position [2508, 0]
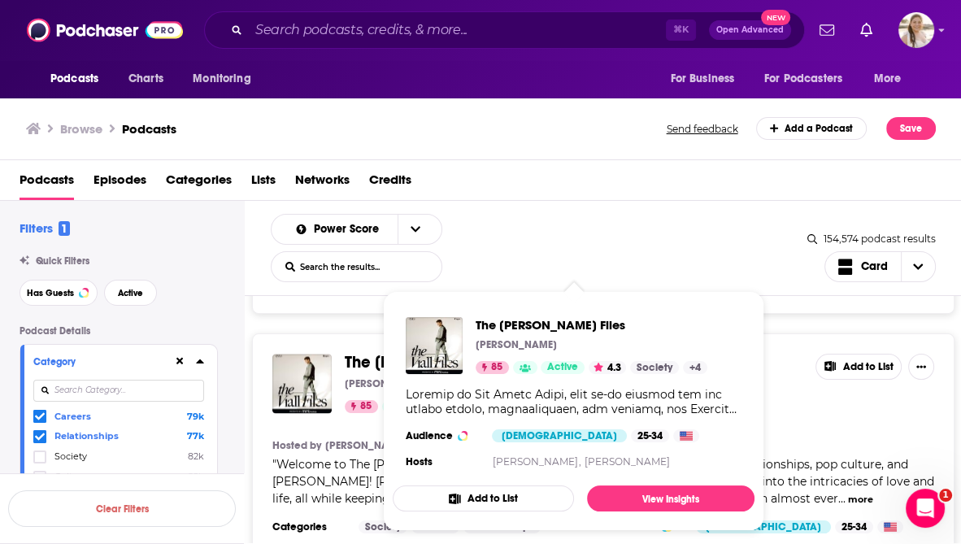
click at [325, 457] on span "Welcome to The Viall Files, your go-to podcast for all things dating, relations…" at bounding box center [604, 481] width 662 height 49
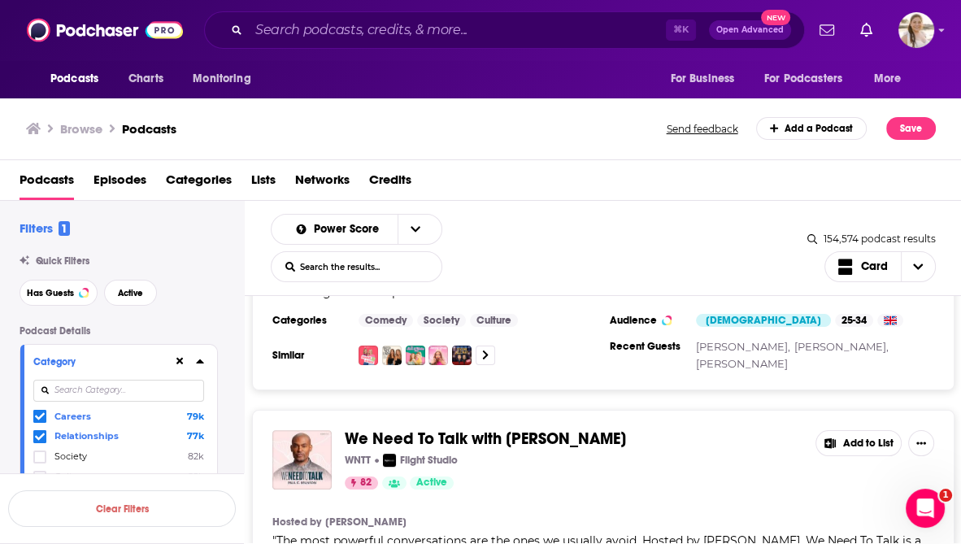
scroll to position [5824, 0]
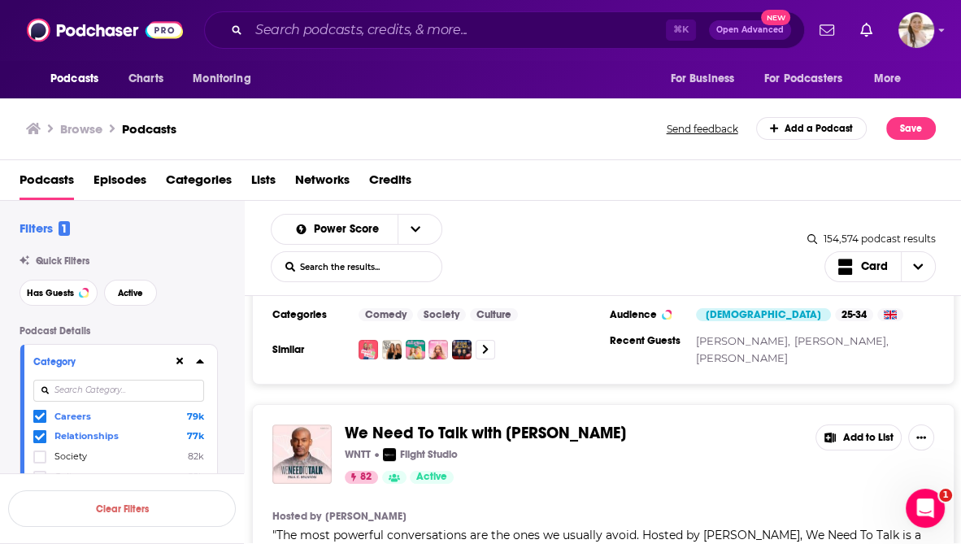
click at [496, 527] on div "" The most powerful conversations are the ones we usually avoid. Hosted by Paul…" at bounding box center [604, 552] width 662 height 51
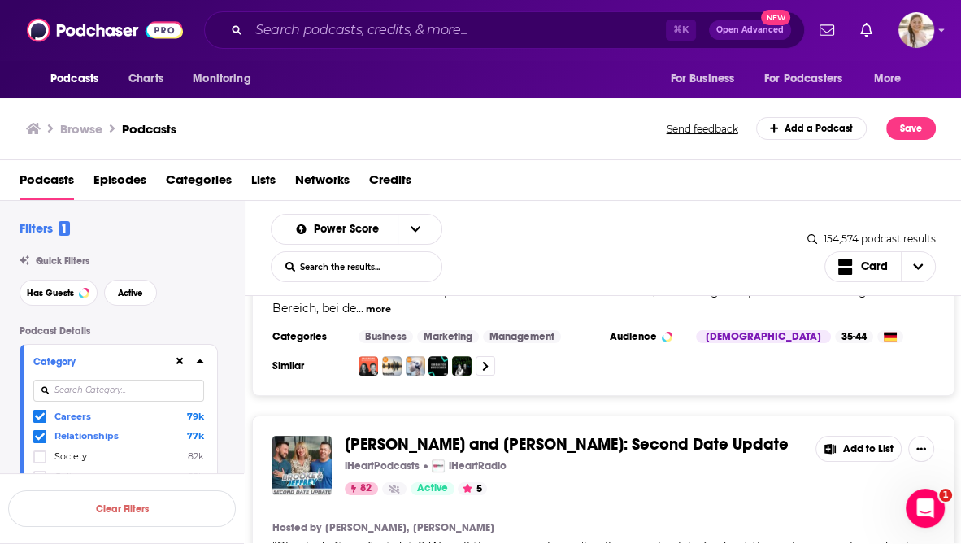
scroll to position [6377, 0]
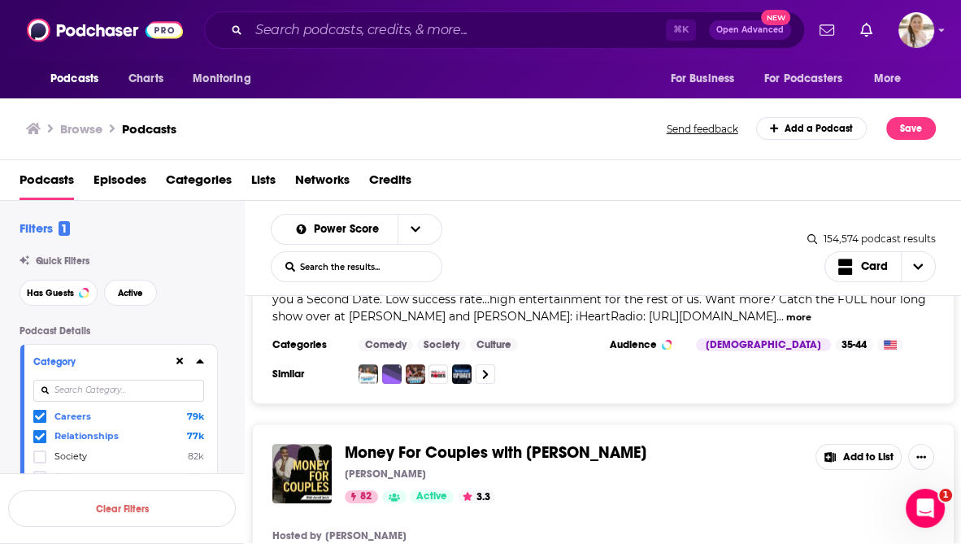
scroll to position [6748, 0]
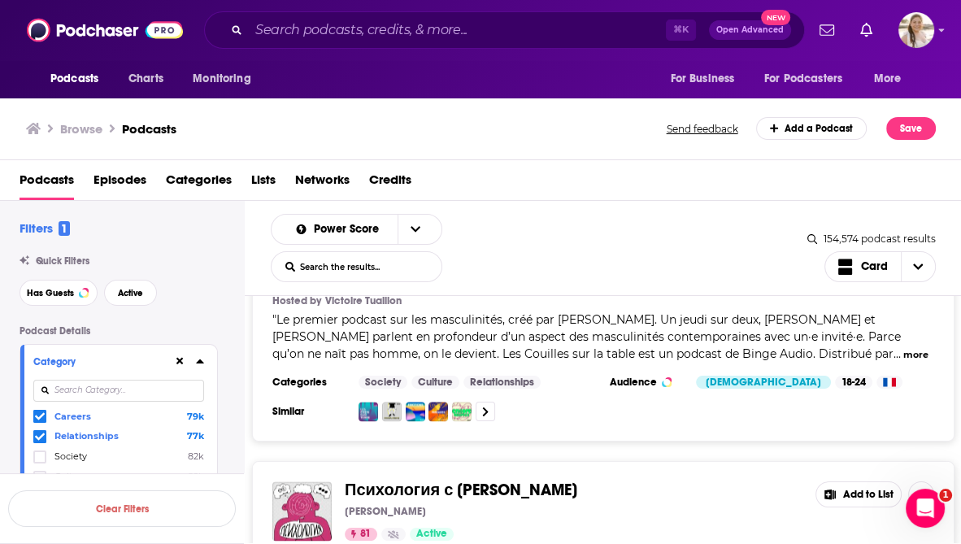
scroll to position [7428, 0]
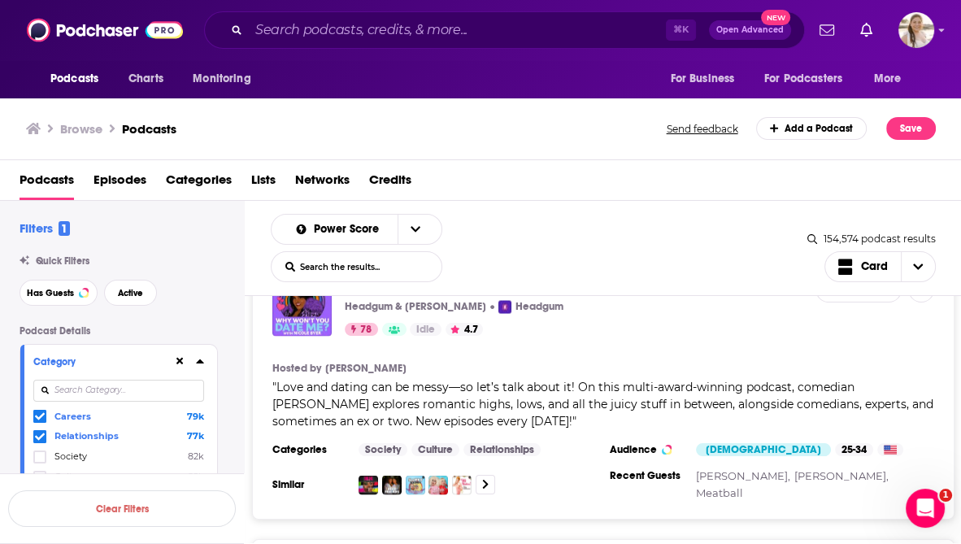
scroll to position [13381, 0]
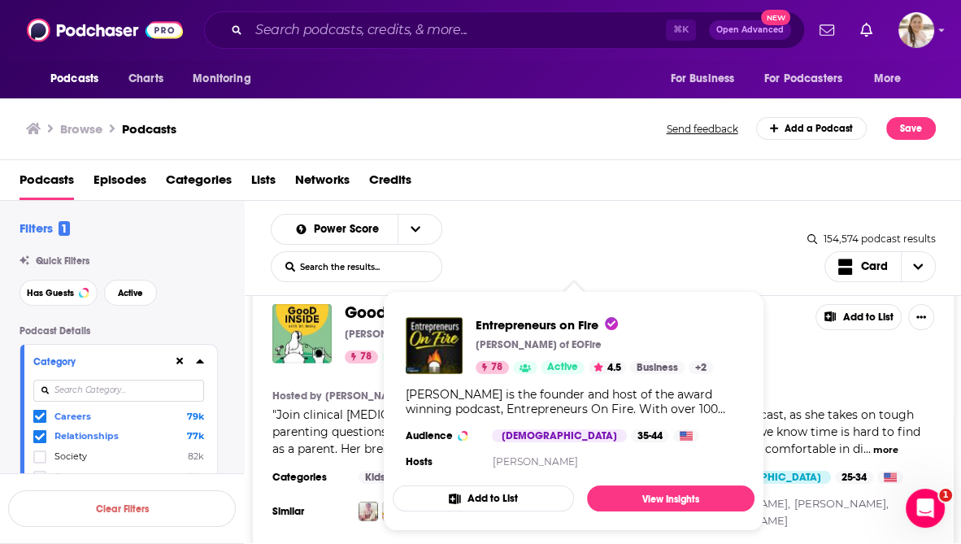
scroll to position [14418, 0]
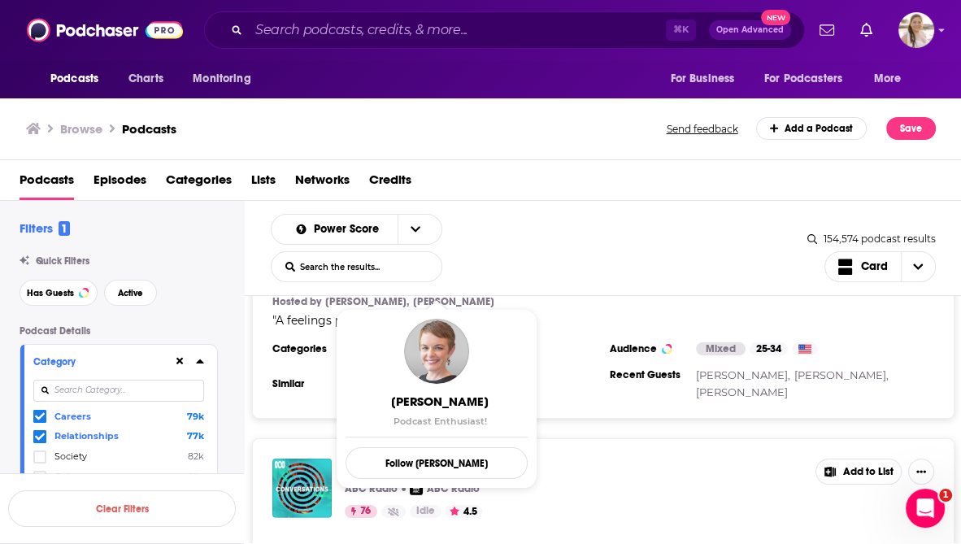
scroll to position [19747, 0]
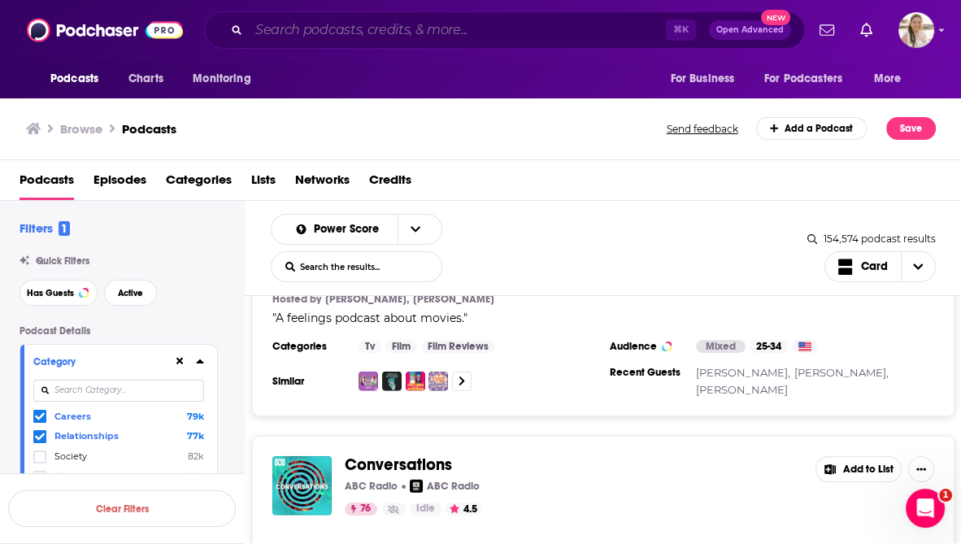
click at [307, 23] on input "Search podcasts, credits, & more..." at bounding box center [457, 30] width 417 height 26
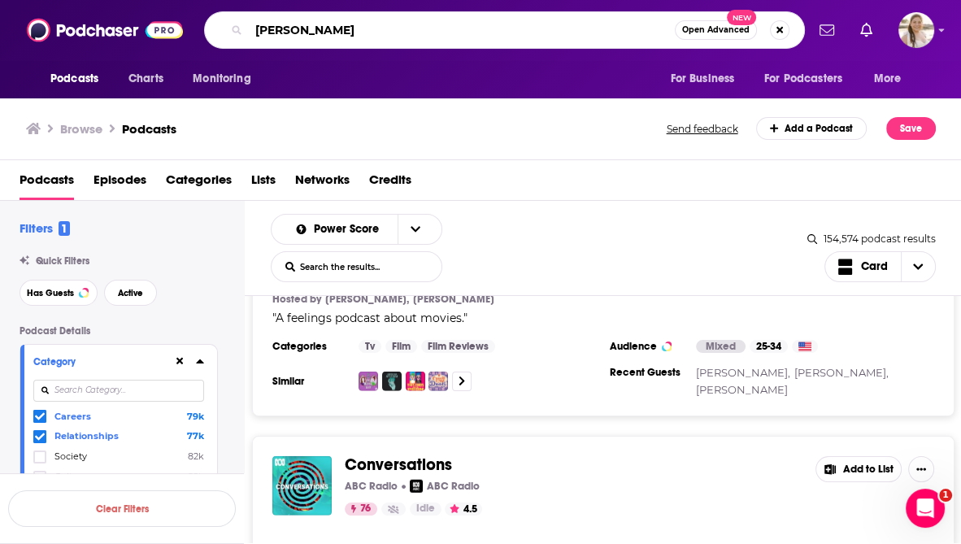
type input "marie forleo"
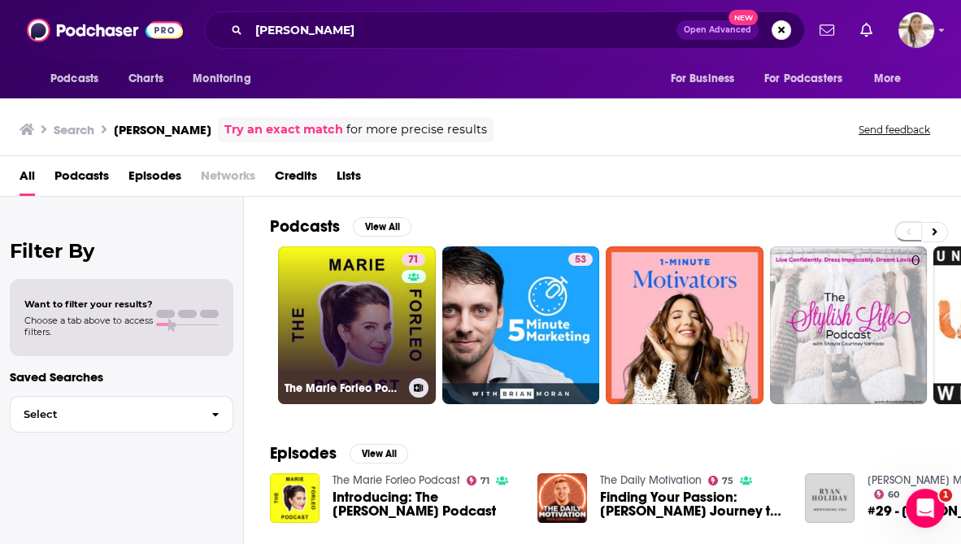
click at [351, 322] on link "71 The Marie Forleo Podcast" at bounding box center [357, 325] width 158 height 158
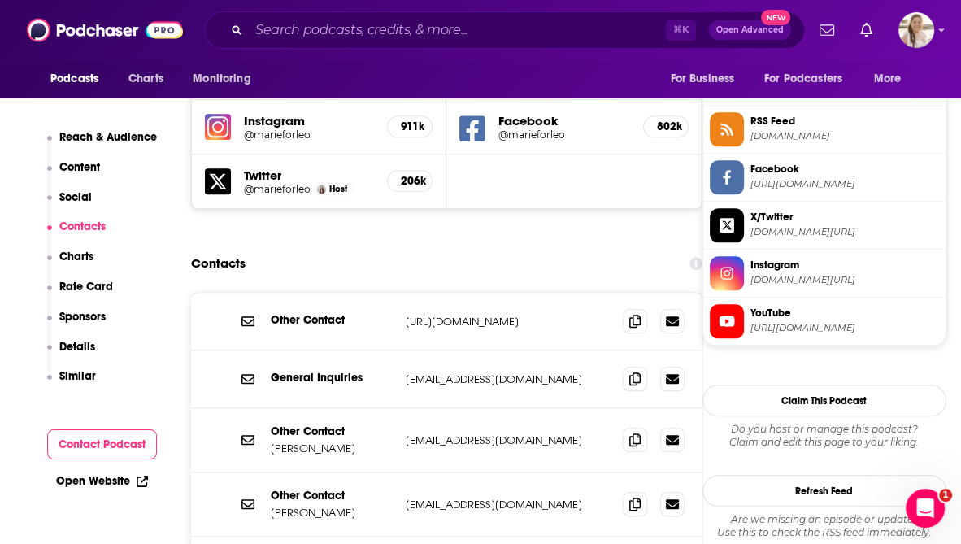
scroll to position [1475, 0]
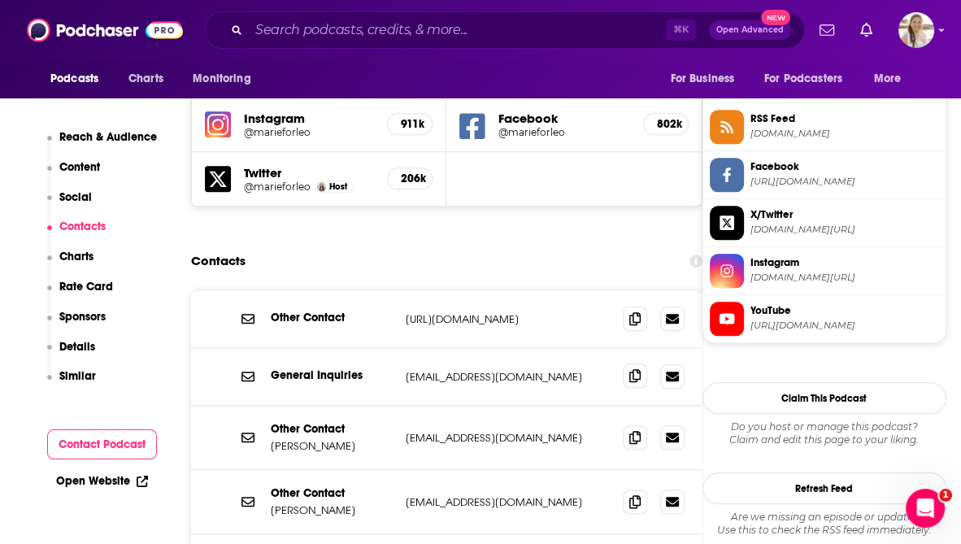
click at [634, 369] on icon at bounding box center [635, 375] width 11 height 13
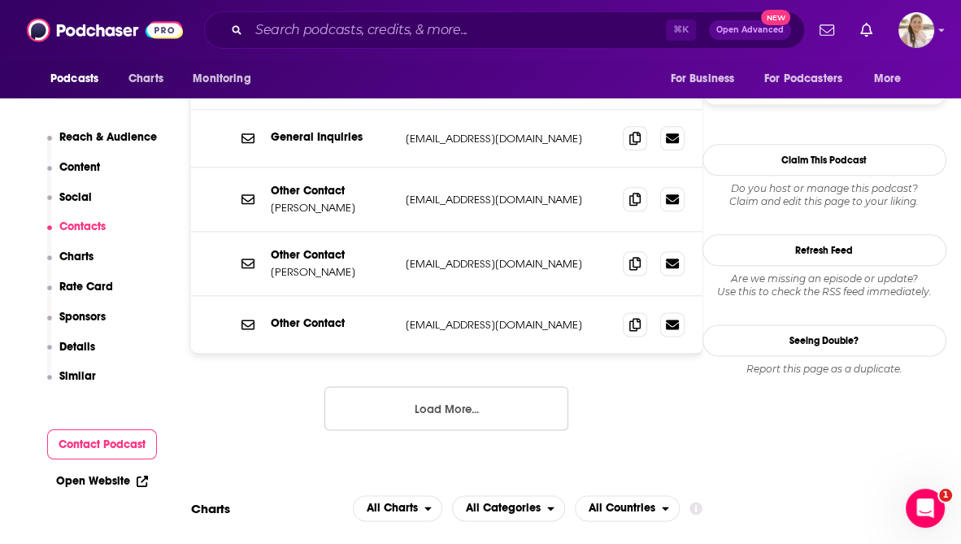
scroll to position [1721, 0]
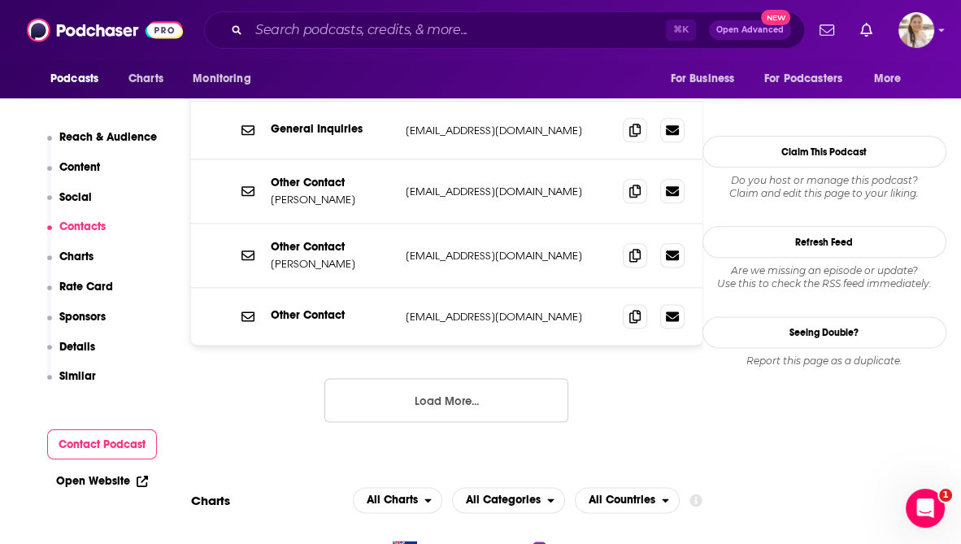
click at [448, 378] on button "Load More..." at bounding box center [447, 400] width 244 height 44
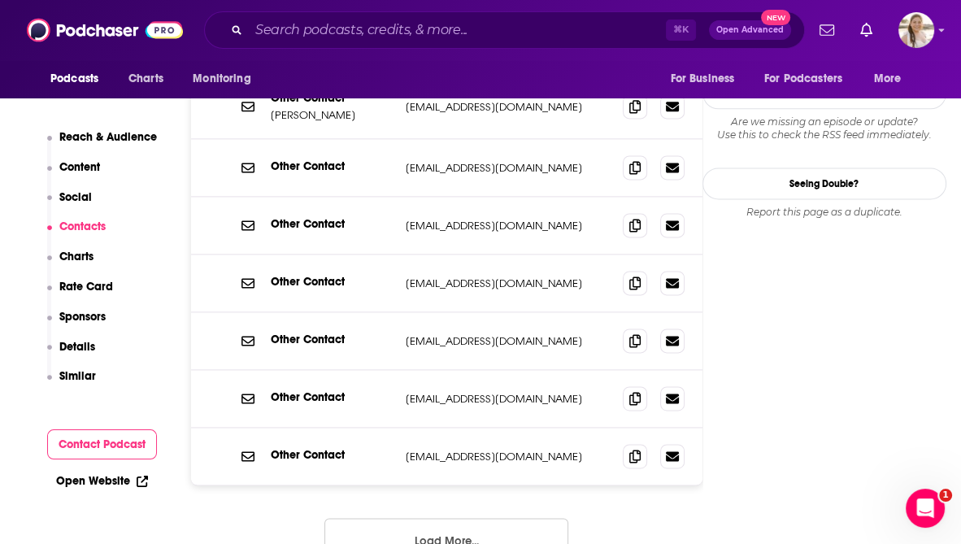
scroll to position [1884, 0]
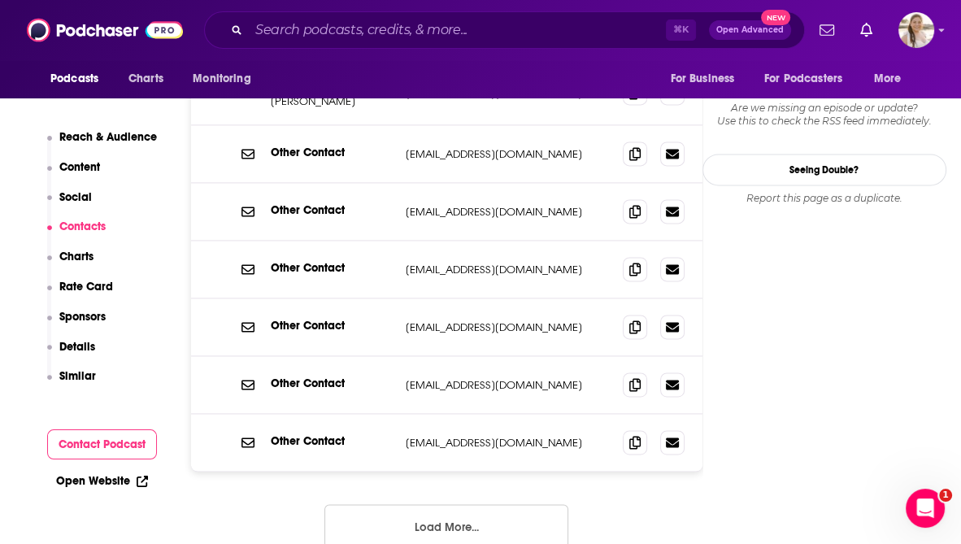
click at [525, 504] on button "Load More..." at bounding box center [447, 526] width 244 height 44
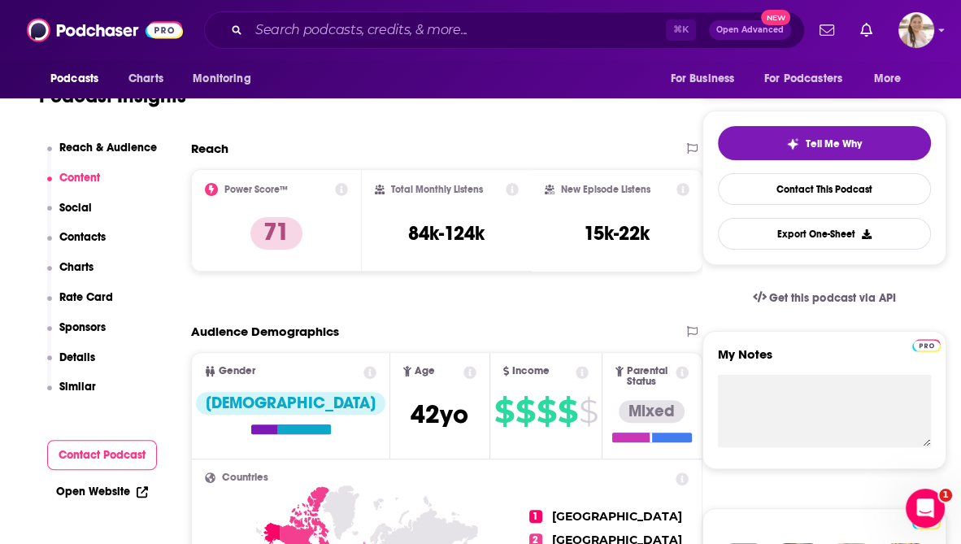
scroll to position [0, 0]
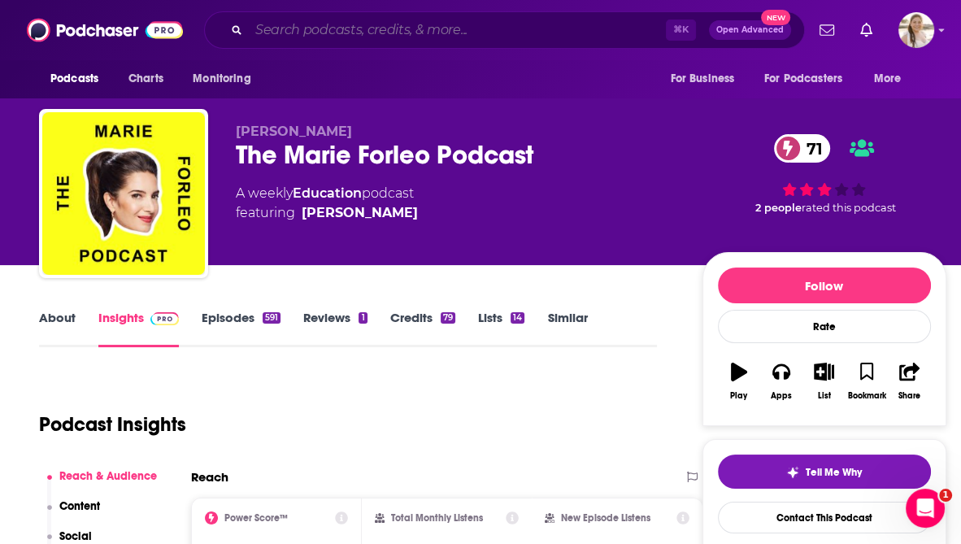
click at [338, 19] on input "Search podcasts, credits, & more..." at bounding box center [457, 30] width 417 height 26
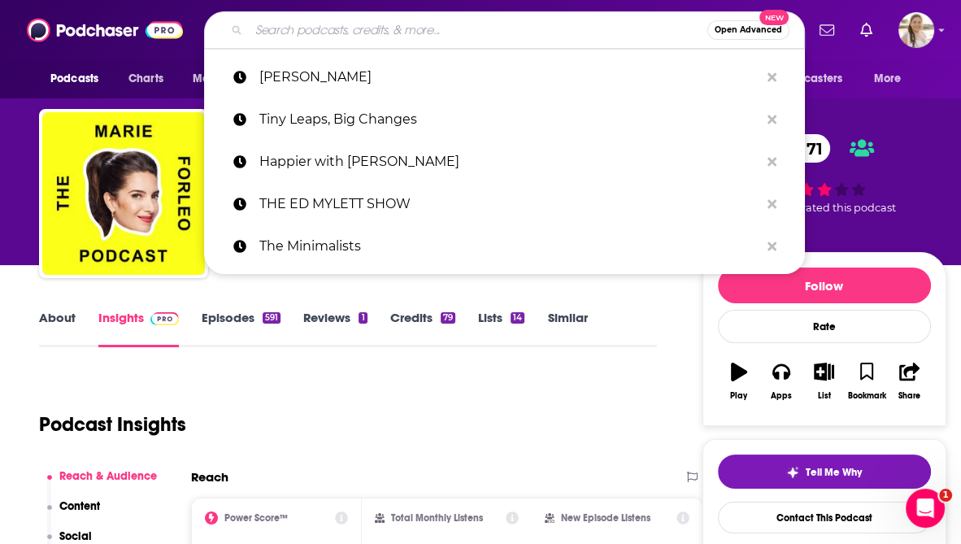
paste input "The Midlife Makeover"
type input "The Midlife Makeover"
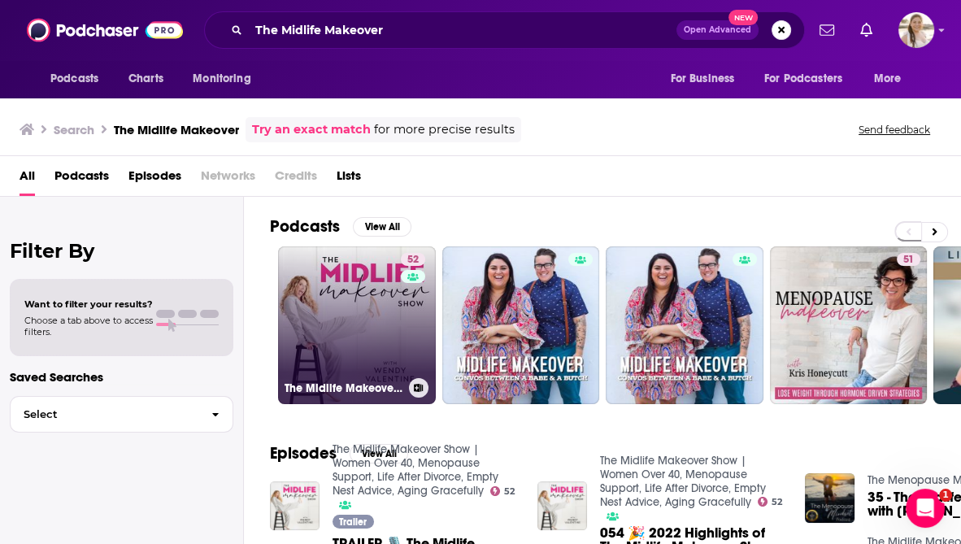
click at [387, 320] on link "52 The Midlife Makeover Show | Women Over 40, Menopause Support, Life After Div…" at bounding box center [357, 325] width 158 height 158
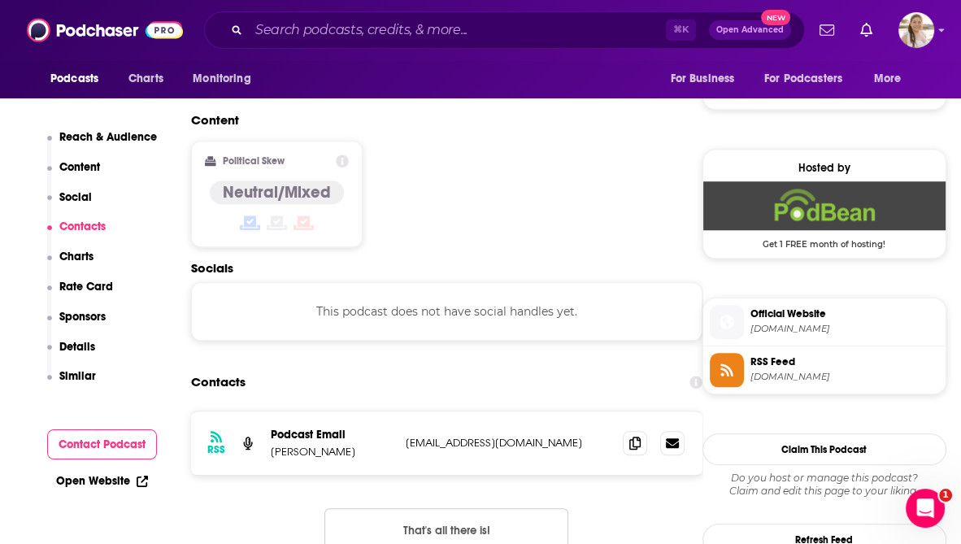
scroll to position [1261, 0]
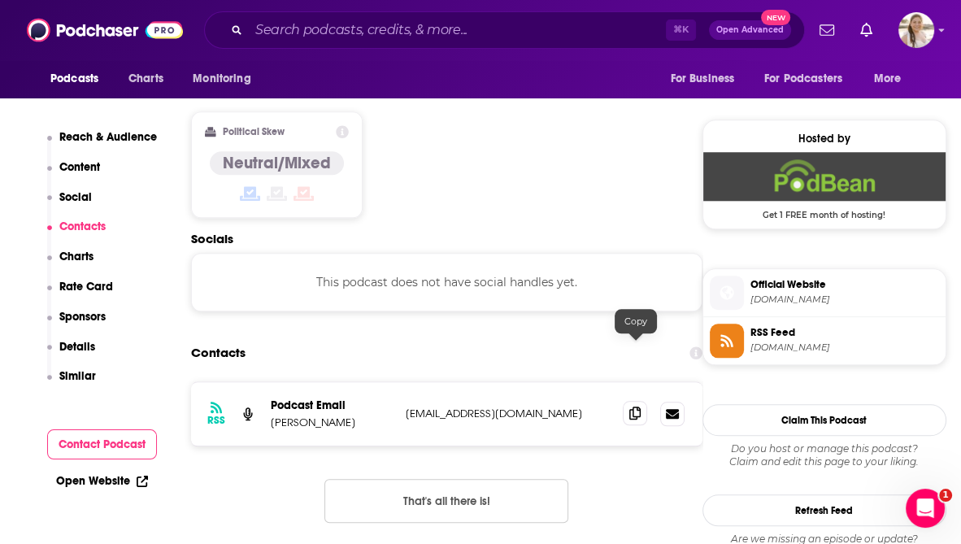
click at [639, 407] on icon at bounding box center [635, 413] width 11 height 13
click at [300, 28] on input "Search podcasts, credits, & more..." at bounding box center [457, 30] width 417 height 26
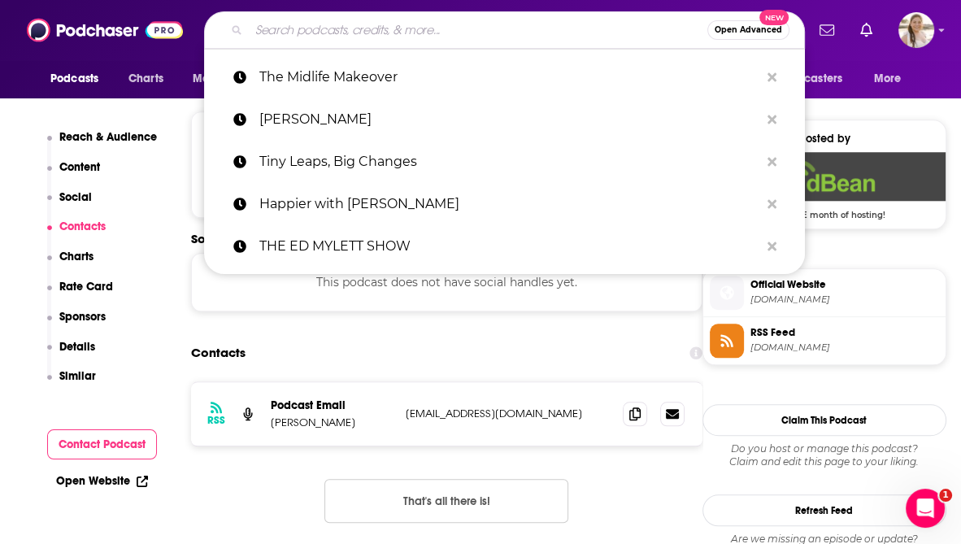
paste input "The Courageous Life"
type input "The Courageous Life"
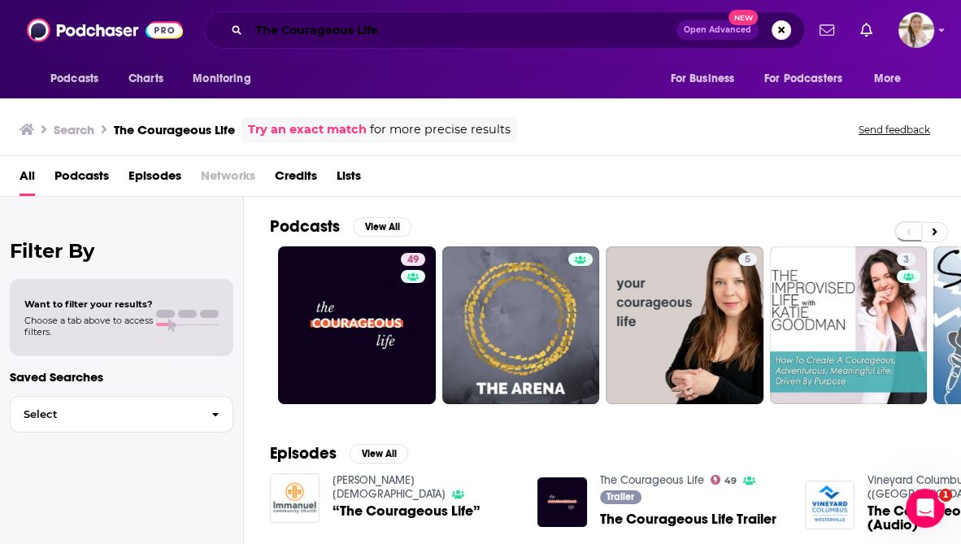
click at [419, 29] on input "The Courageous Life" at bounding box center [463, 30] width 428 height 26
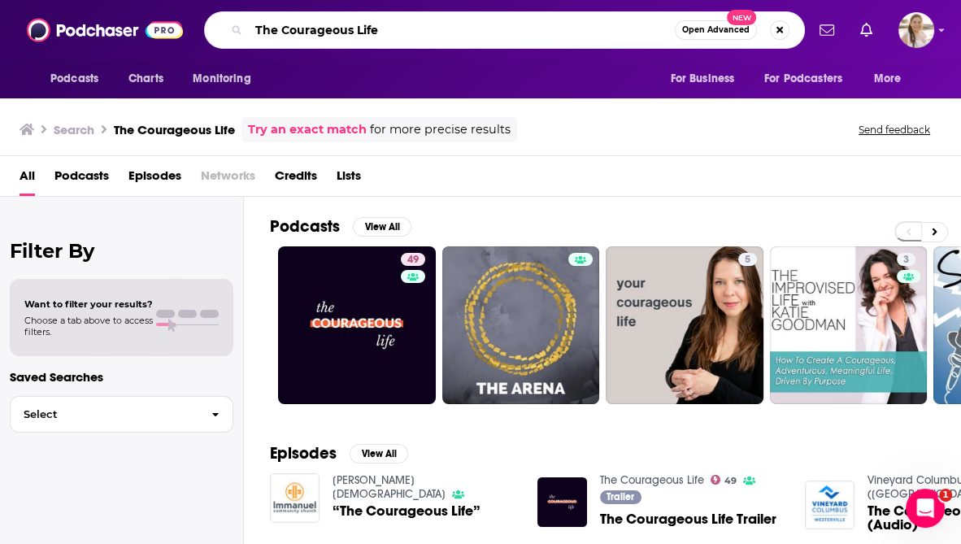
click at [419, 29] on input "The Courageous Life" at bounding box center [462, 30] width 426 height 26
paste input "Passion Struck w. John Miles"
click at [365, 33] on input "Passion Struck w. John Miles" at bounding box center [462, 30] width 426 height 26
type input "Passion Struck John Miles"
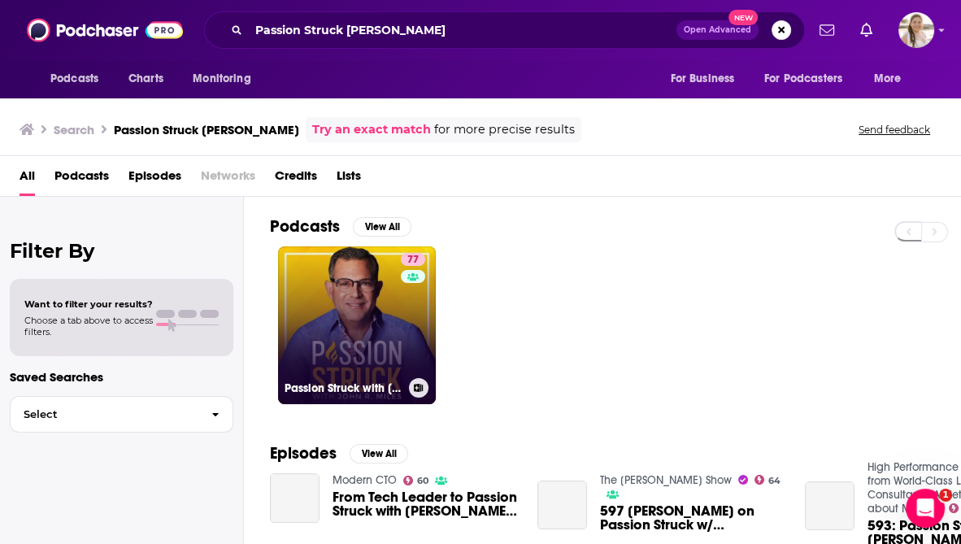
click at [369, 276] on link "77 Passion Struck with John R. Miles" at bounding box center [357, 325] width 158 height 158
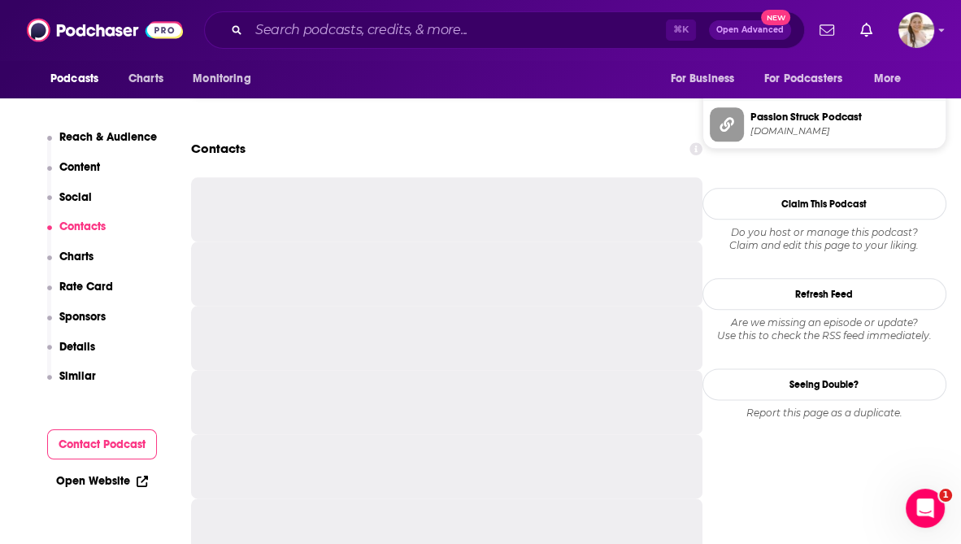
scroll to position [1618, 0]
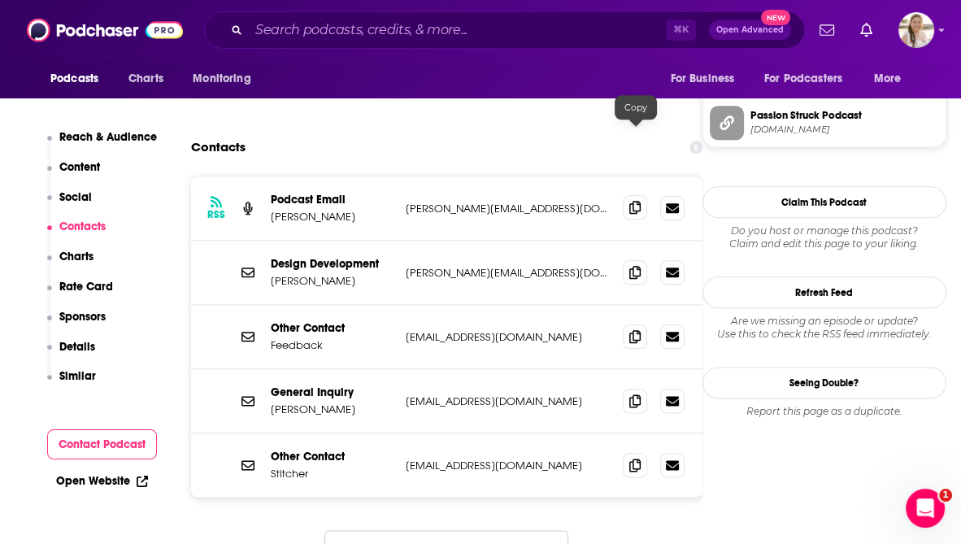
click at [639, 201] on icon at bounding box center [635, 207] width 11 height 13
click at [486, 24] on input "Search podcasts, credits, & more..." at bounding box center [457, 30] width 417 height 26
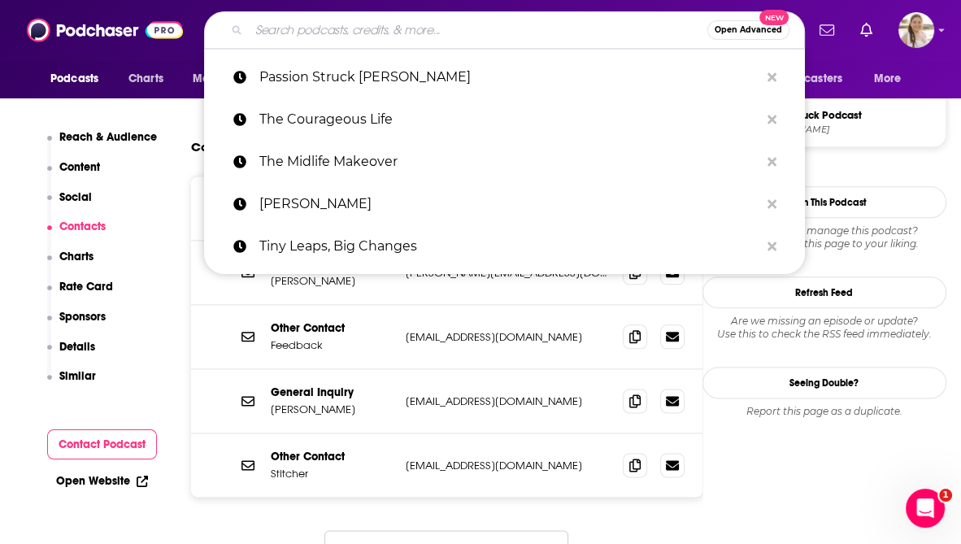
paste input "Human Upgrade with Dave Asprey"
type input "Human Upgrade with Dave Asprey"
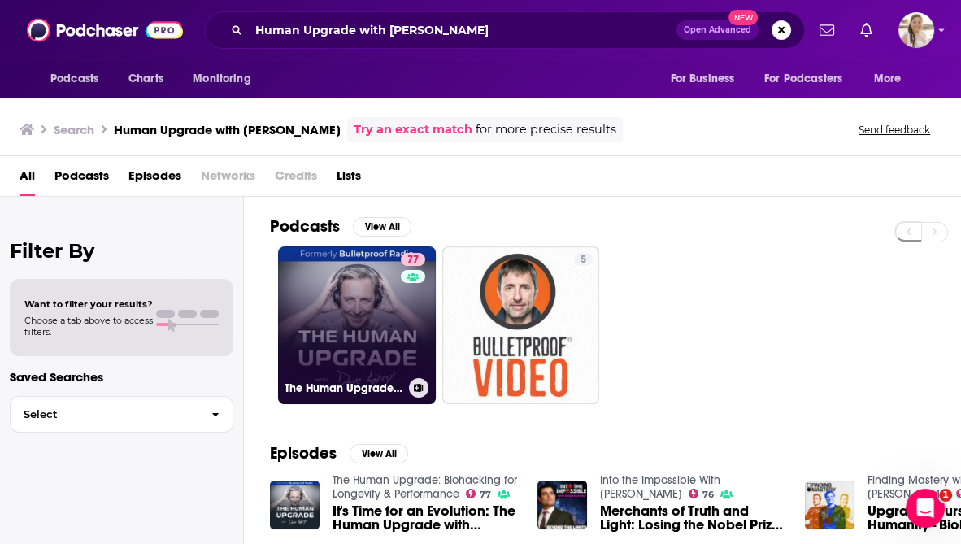
click at [339, 316] on link "77 The Human Upgrade: Biohacking for Longevity & Performance" at bounding box center [357, 325] width 158 height 158
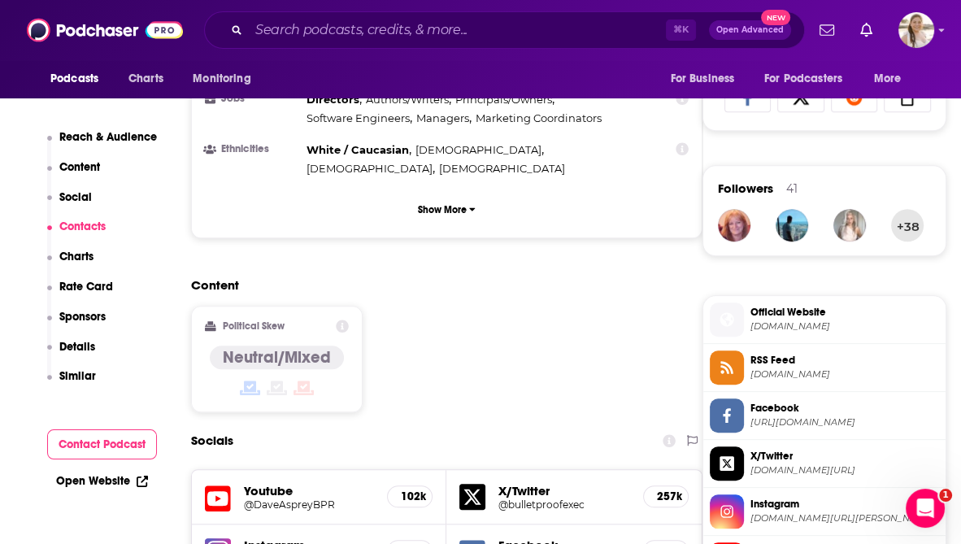
scroll to position [1540, 0]
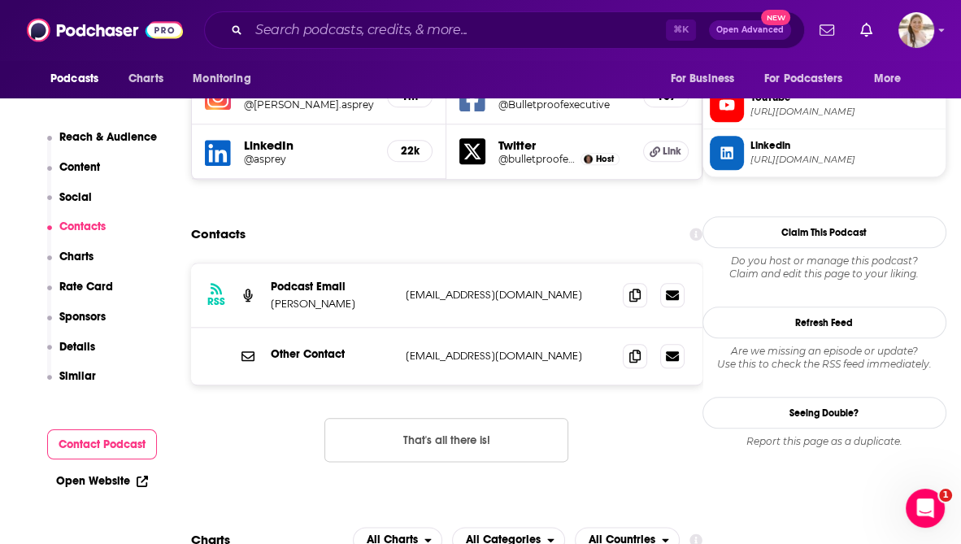
click at [486, 418] on button "That's all there is!" at bounding box center [447, 440] width 244 height 44
click at [640, 349] on icon at bounding box center [635, 355] width 11 height 13
click at [634, 288] on icon at bounding box center [635, 294] width 11 height 13
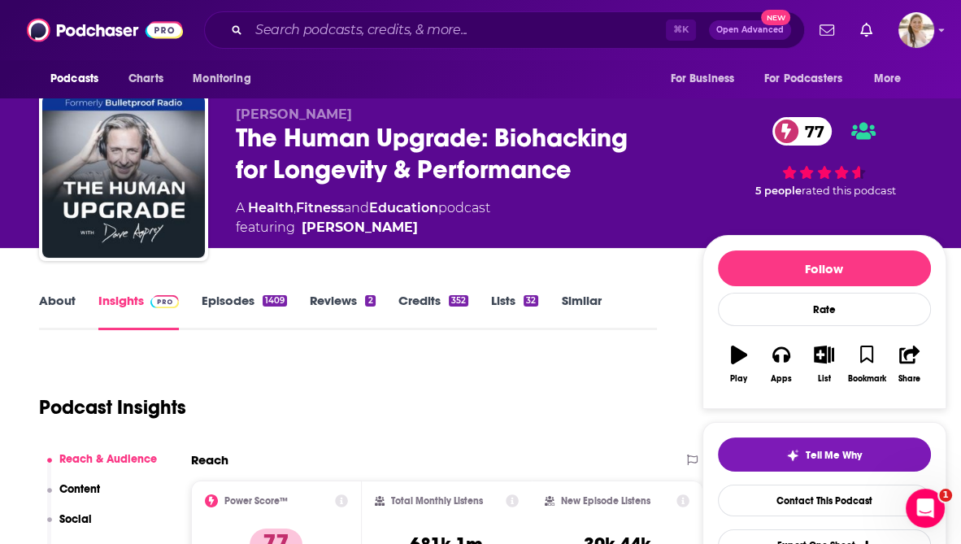
scroll to position [16, 0]
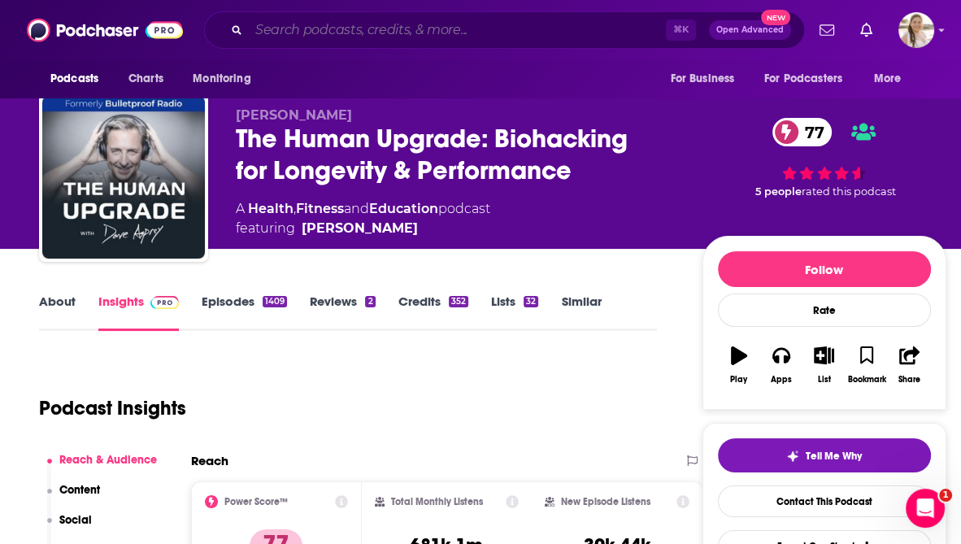
click at [416, 28] on input "Search podcasts, credits, & more..." at bounding box center [457, 30] width 417 height 26
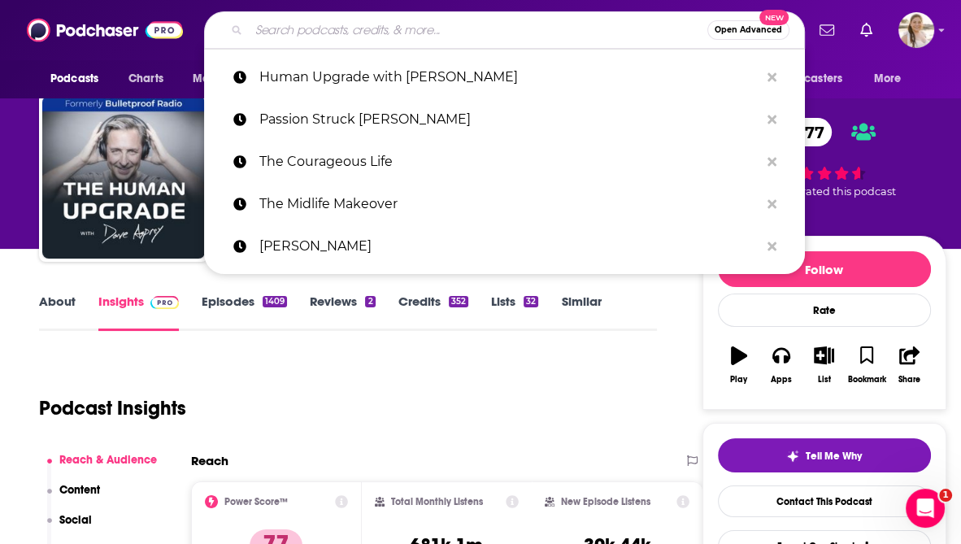
paste input "Brian Keane"
type input "Brian Keane"
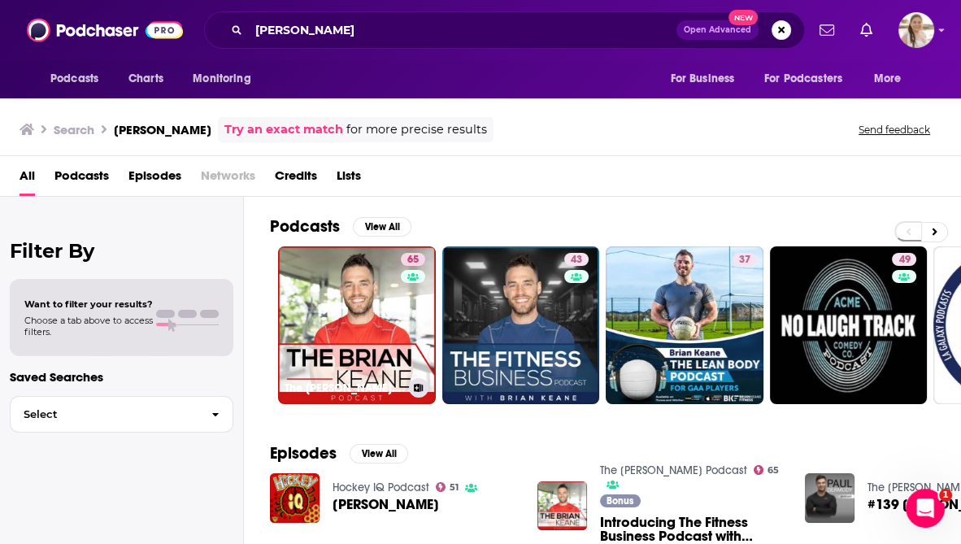
click at [395, 271] on div "Power Score: 65" at bounding box center [413, 282] width 91 height 24
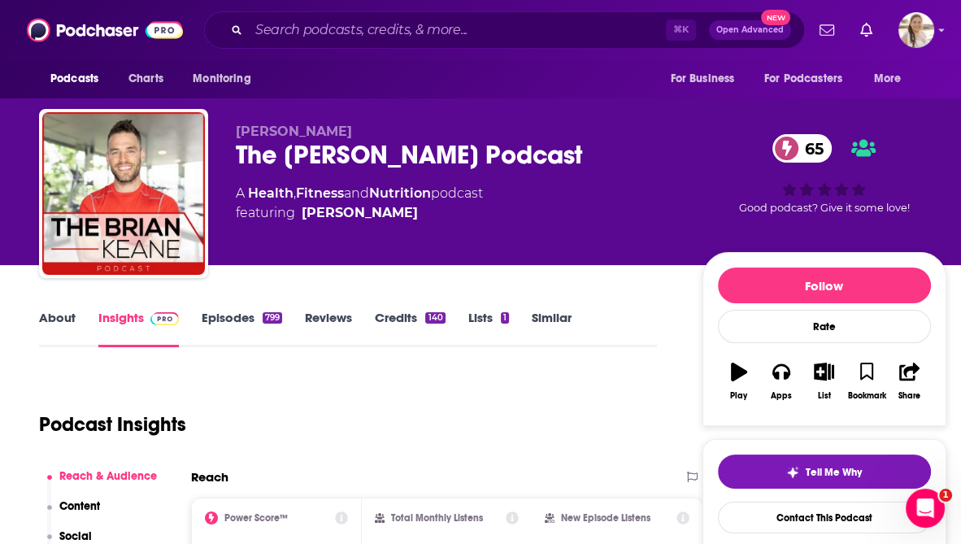
click at [54, 319] on link "About" at bounding box center [57, 328] width 37 height 37
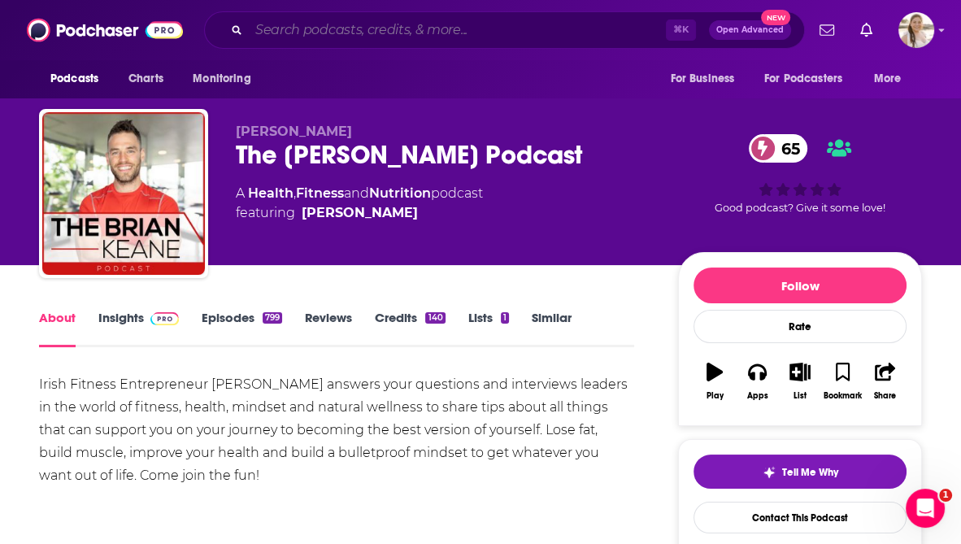
click at [369, 36] on input "Search podcasts, credits, & more..." at bounding box center [457, 30] width 417 height 26
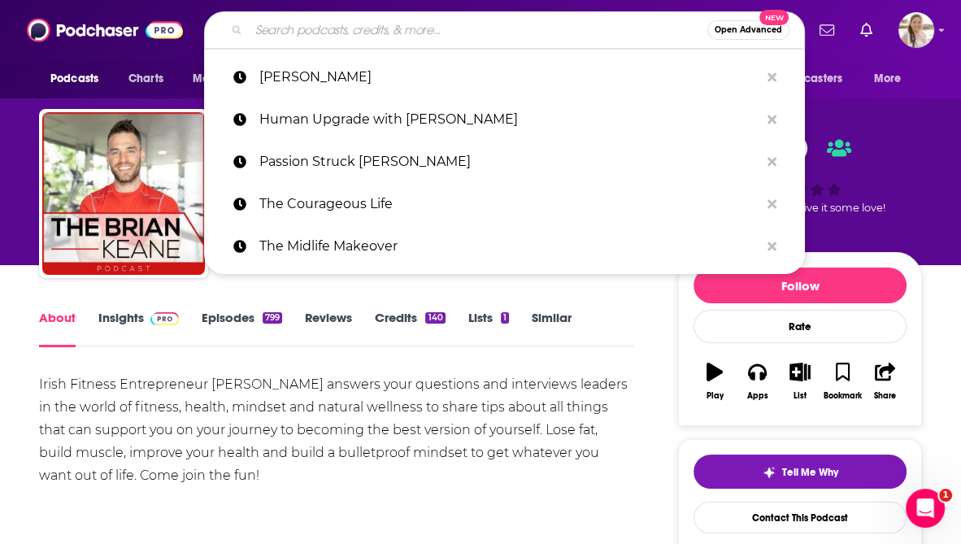
paste input "Jon Gordon"
type input "Jon Gordon"
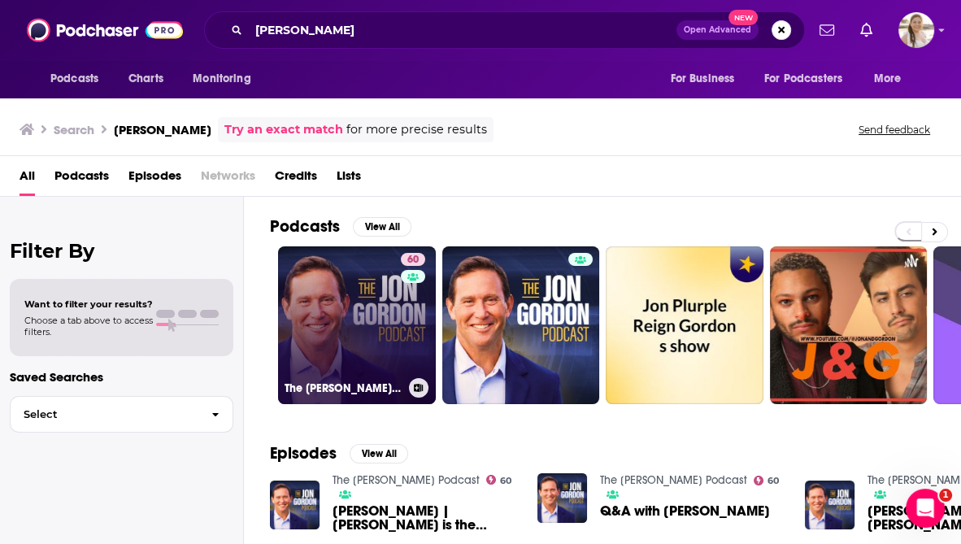
click at [382, 319] on link "60 The Jon Gordon Podcast" at bounding box center [357, 325] width 158 height 158
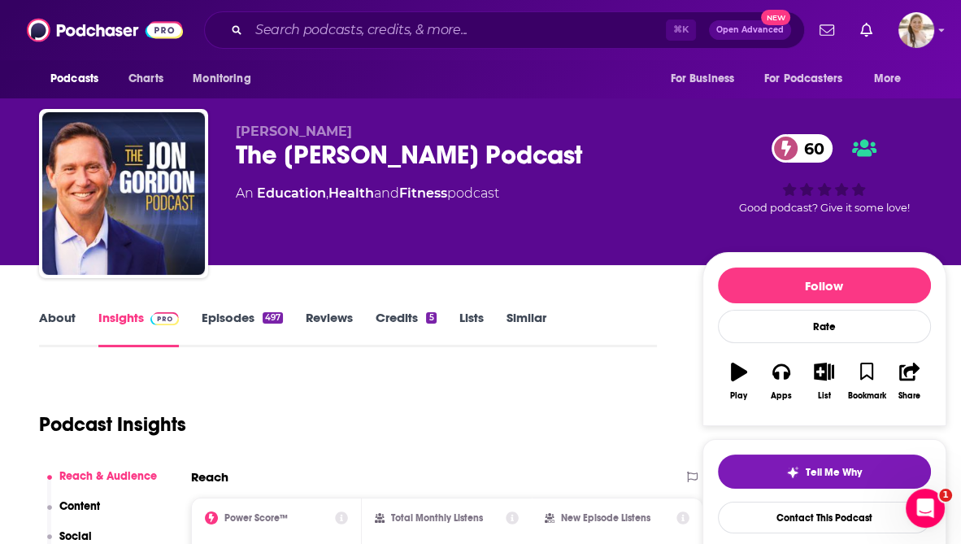
click at [57, 319] on link "About" at bounding box center [57, 328] width 37 height 37
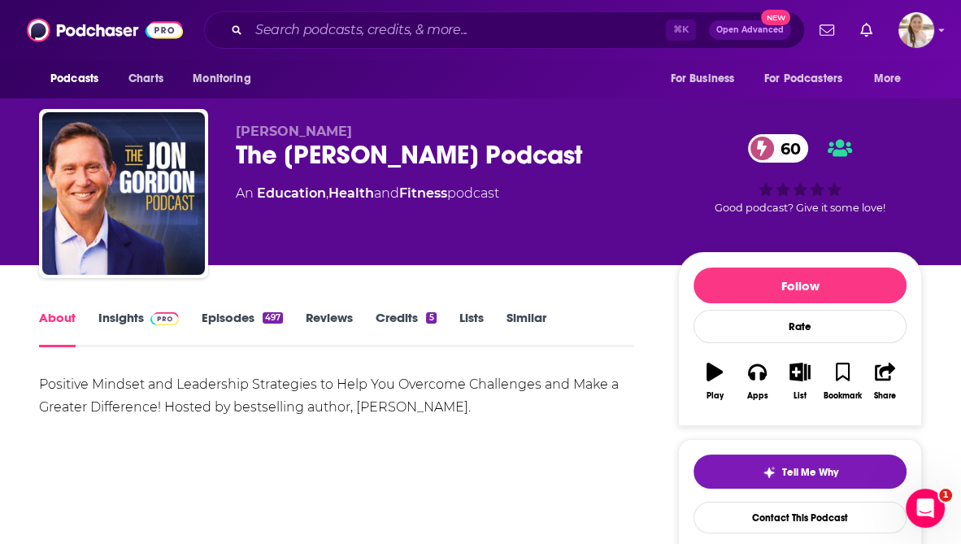
click at [146, 315] on span at bounding box center [161, 317] width 35 height 15
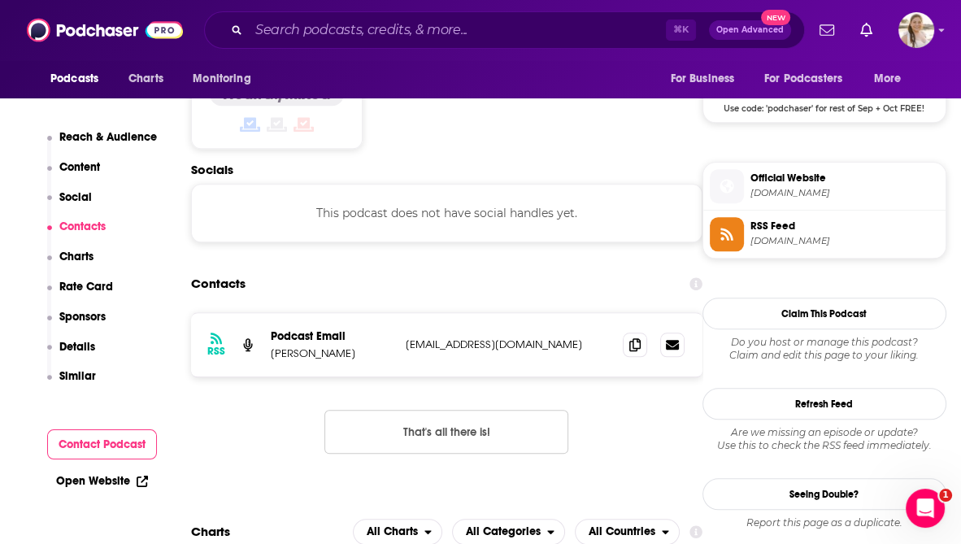
scroll to position [1367, 0]
click at [642, 333] on span at bounding box center [635, 345] width 24 height 24
click at [443, 32] on input "Search podcasts, credits, & more..." at bounding box center [457, 30] width 417 height 26
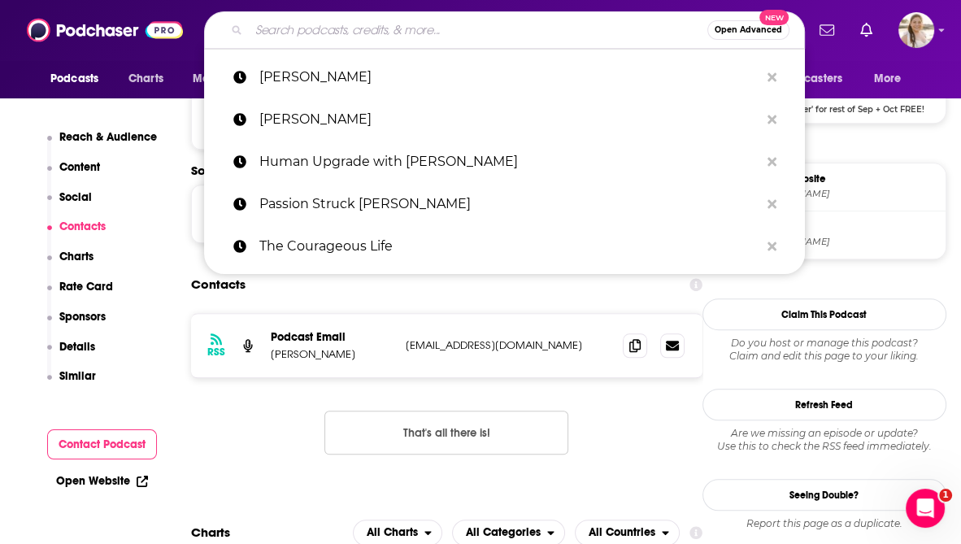
paste input "Chase Jarvis LIVE Show"
type input "Chase Jarvis LIVE Show"
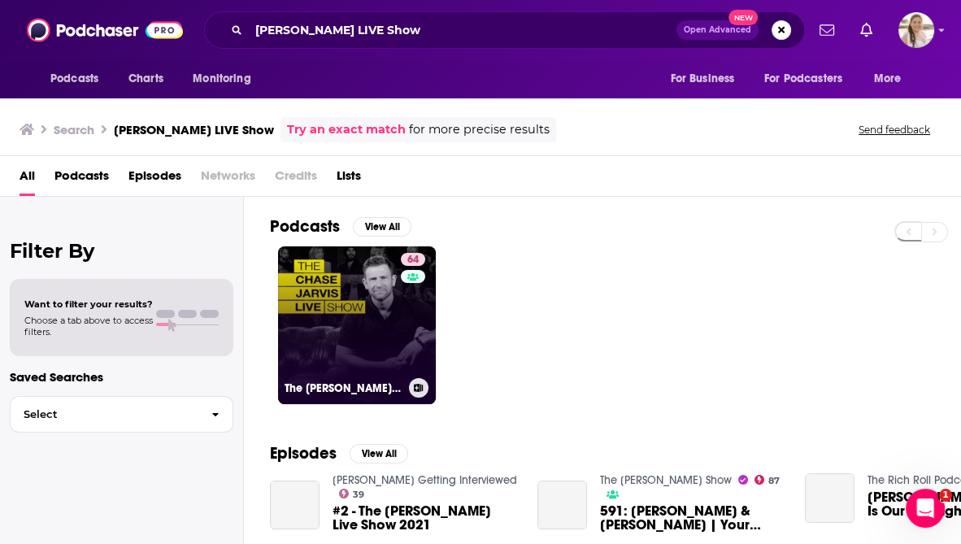
click at [361, 325] on link "64 The Chase Jarvis LIVE Show" at bounding box center [357, 325] width 158 height 158
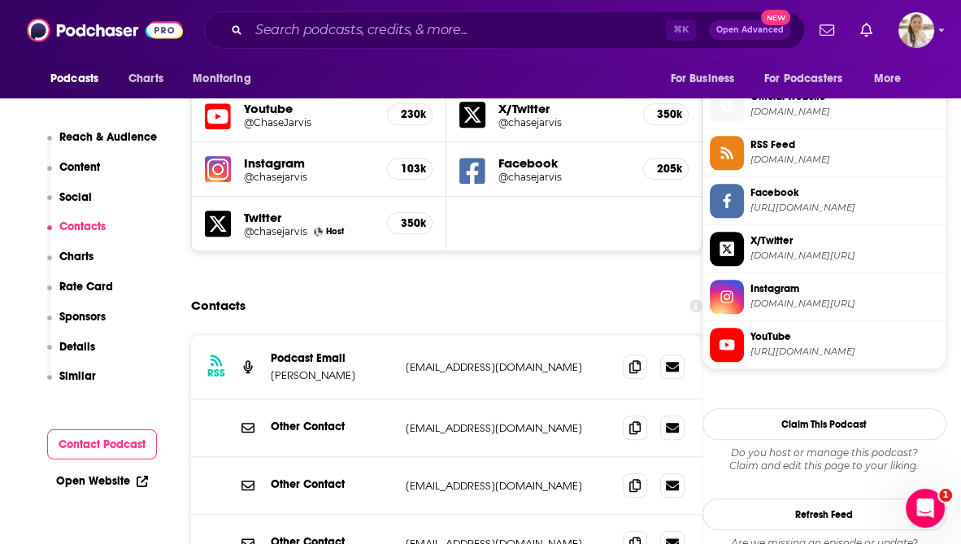
scroll to position [1452, 0]
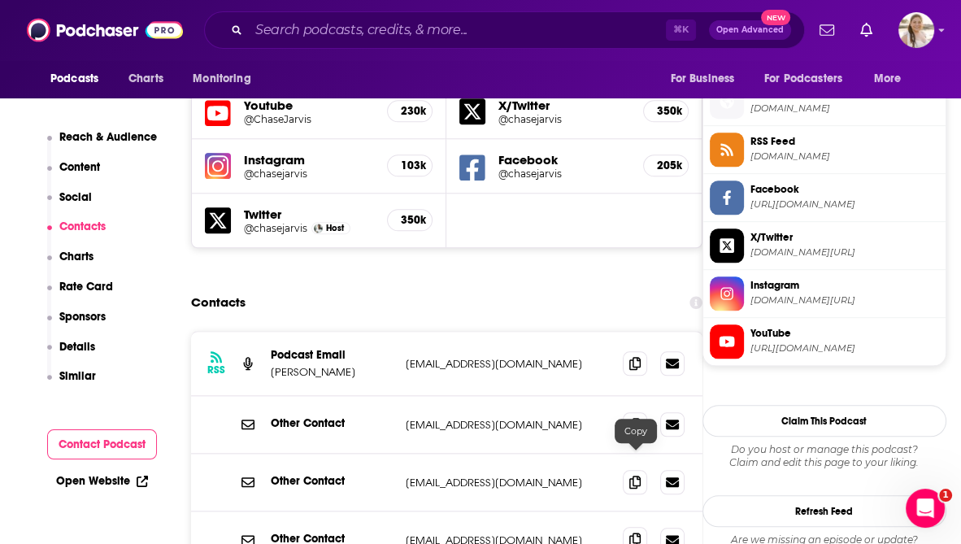
click at [636, 533] on icon at bounding box center [635, 539] width 11 height 13
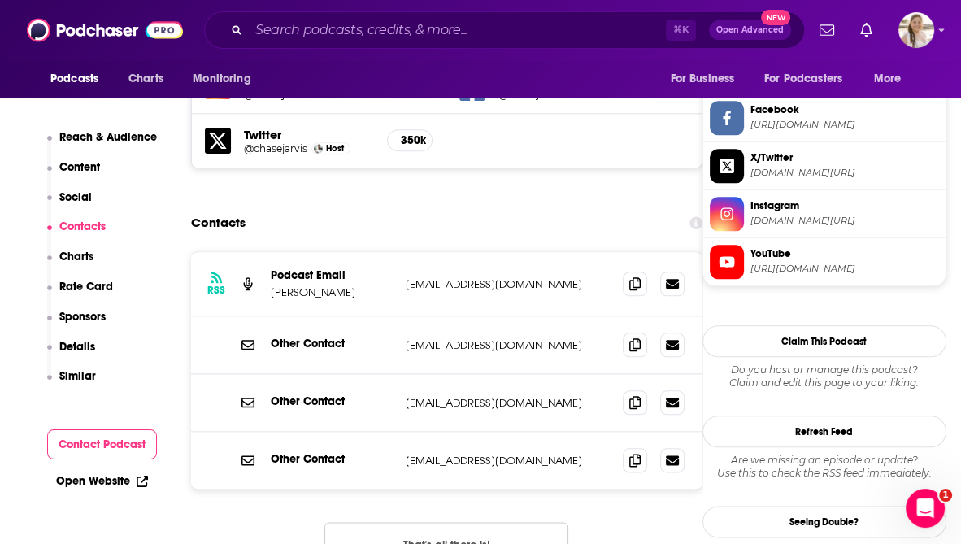
click at [448, 522] on button "That's all there is!" at bounding box center [447, 544] width 244 height 44
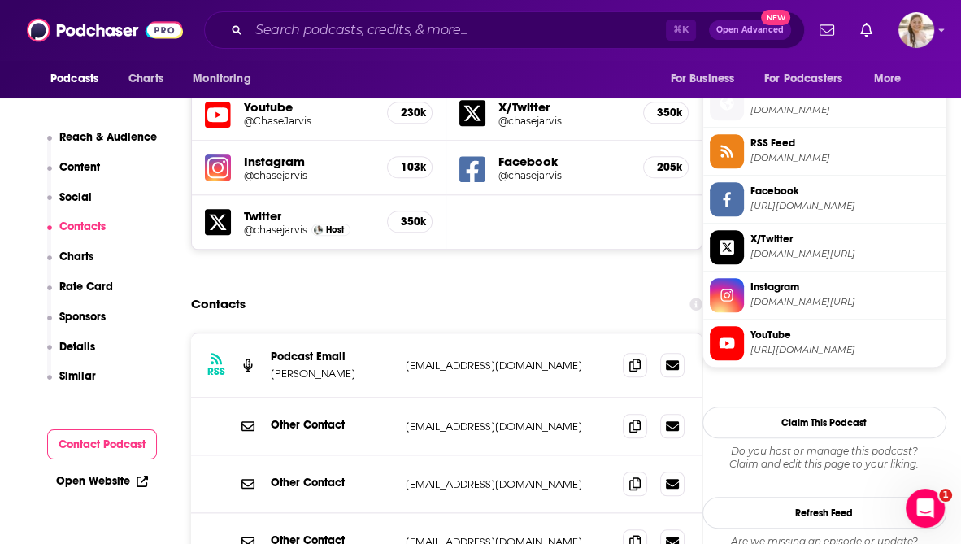
scroll to position [1456, 0]
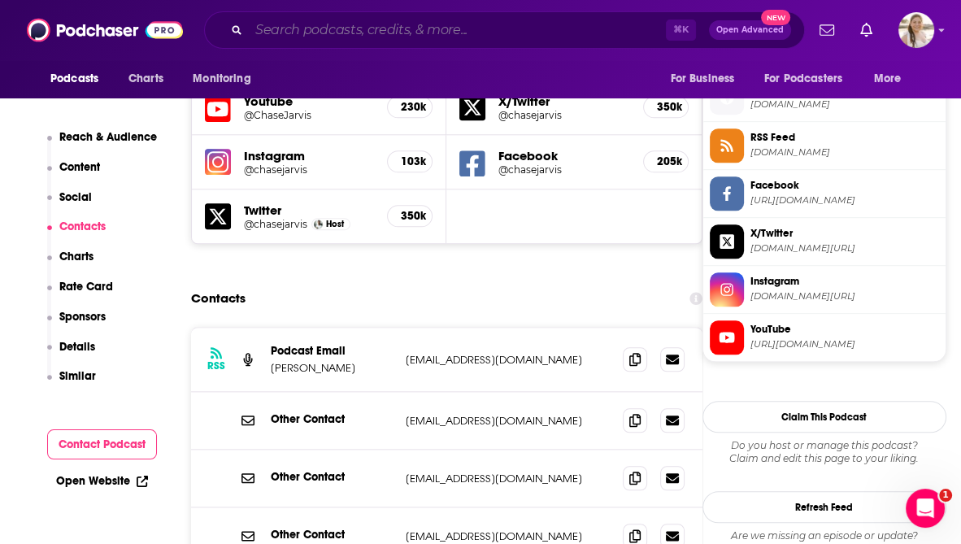
click at [286, 35] on input "Search podcasts, credits, & more..." at bounding box center [457, 30] width 417 height 26
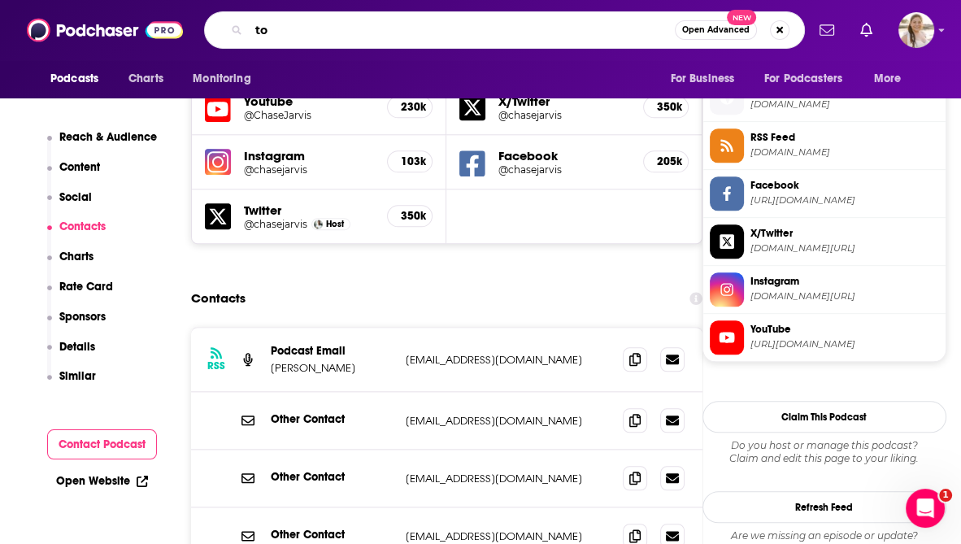
type input "t"
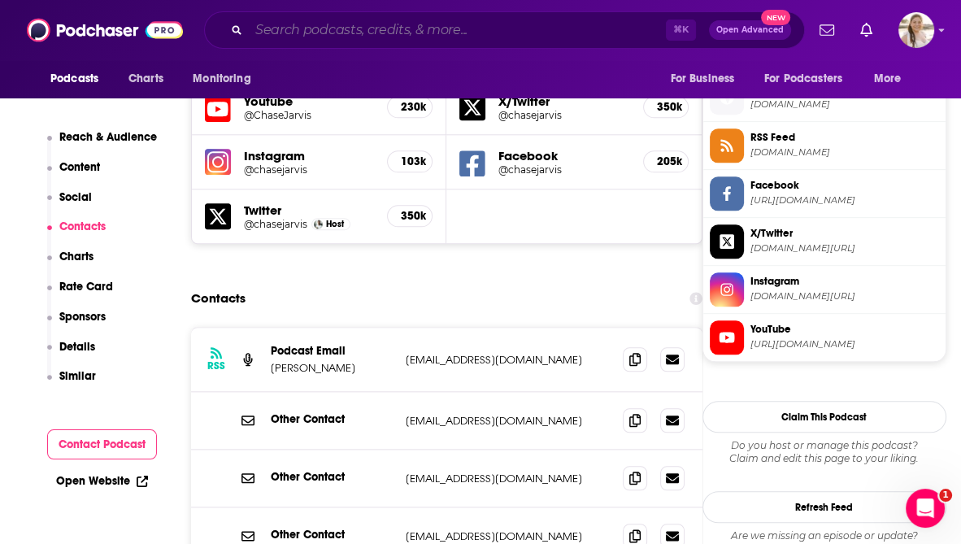
click at [287, 28] on input "Search podcasts, credits, & more..." at bounding box center [457, 30] width 417 height 26
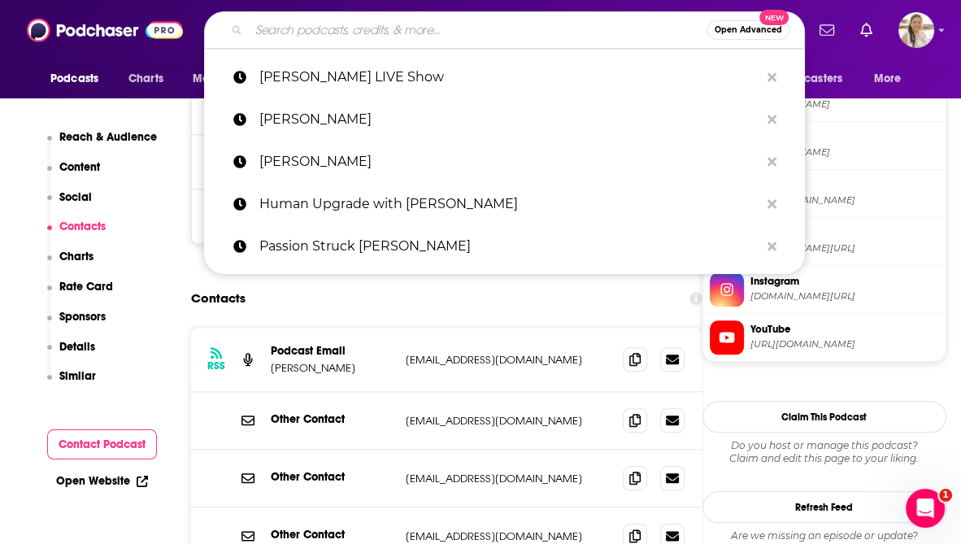
paste input "The Personal Development Podcast"
type input "The Personal Development Podcast"
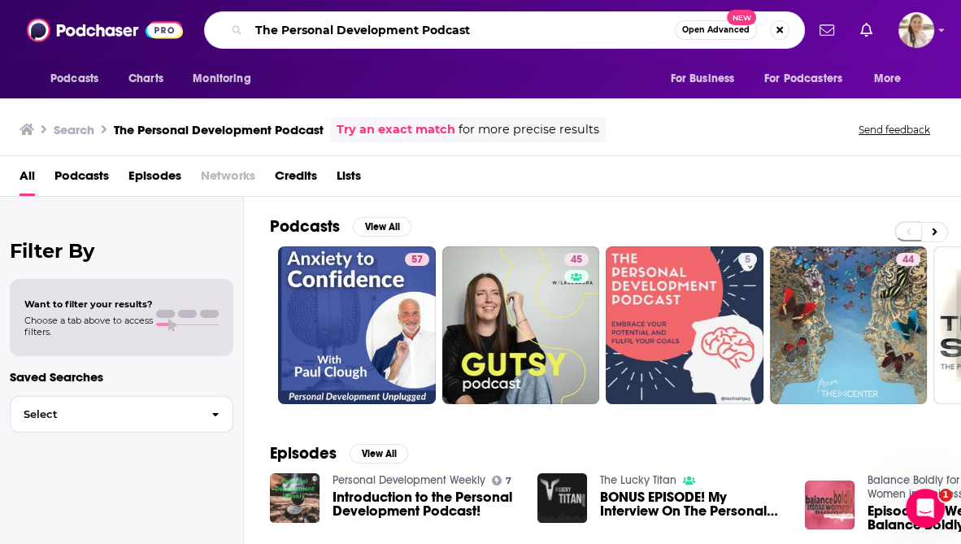
click at [323, 26] on input "The Personal Development Podcast" at bounding box center [462, 30] width 426 height 26
paste input "Unlocking Us"
type input "Unlocking Us"
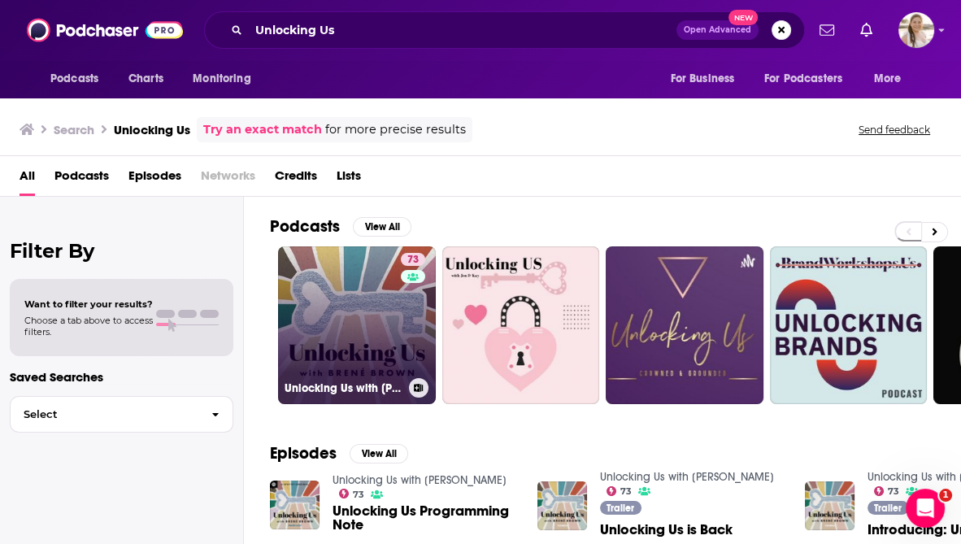
click at [369, 315] on link "73 Unlocking Us with Brené Brown" at bounding box center [357, 325] width 158 height 158
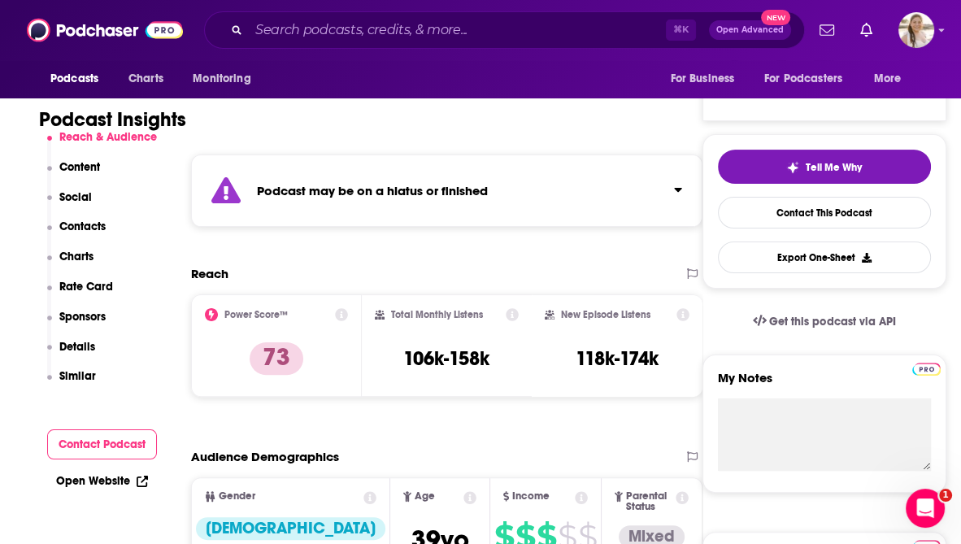
scroll to position [297, 0]
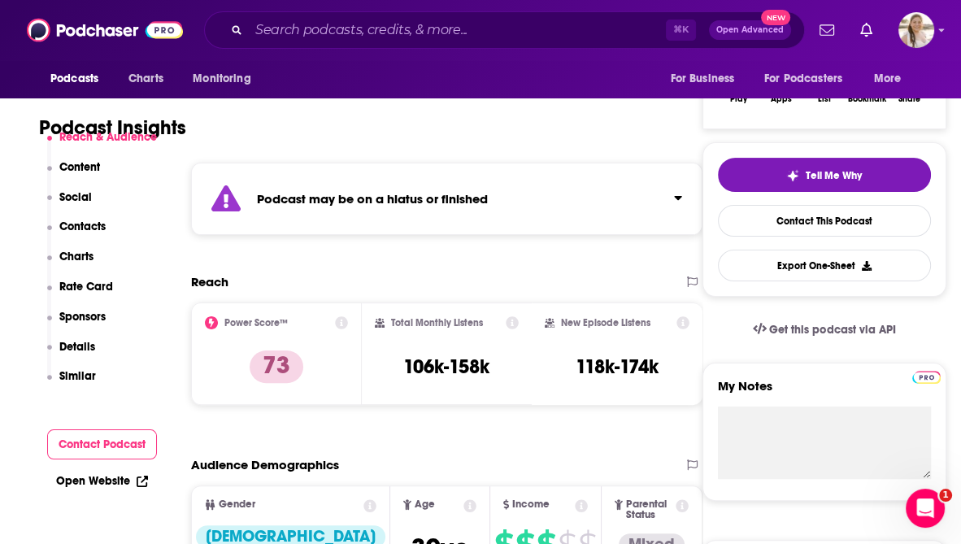
click at [430, 198] on strong "Podcast may be on a hiatus or finished" at bounding box center [372, 198] width 231 height 15
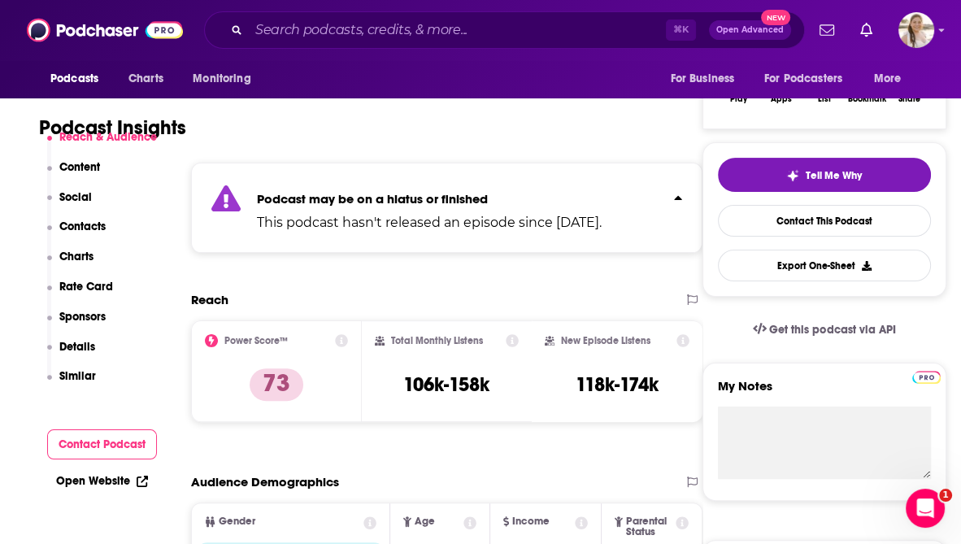
click at [430, 198] on strong "Podcast may be on a hiatus or finished" at bounding box center [372, 198] width 231 height 15
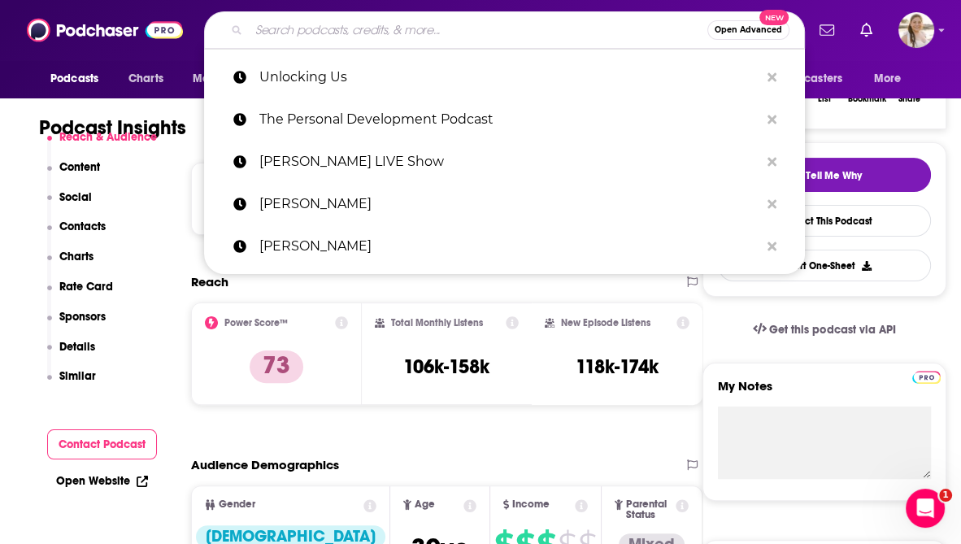
click at [311, 36] on input "Search podcasts, credits, & more..." at bounding box center [478, 30] width 459 height 26
paste input "The Tony Robbins Podcast"
type input "The Tony Robbins Podcast"
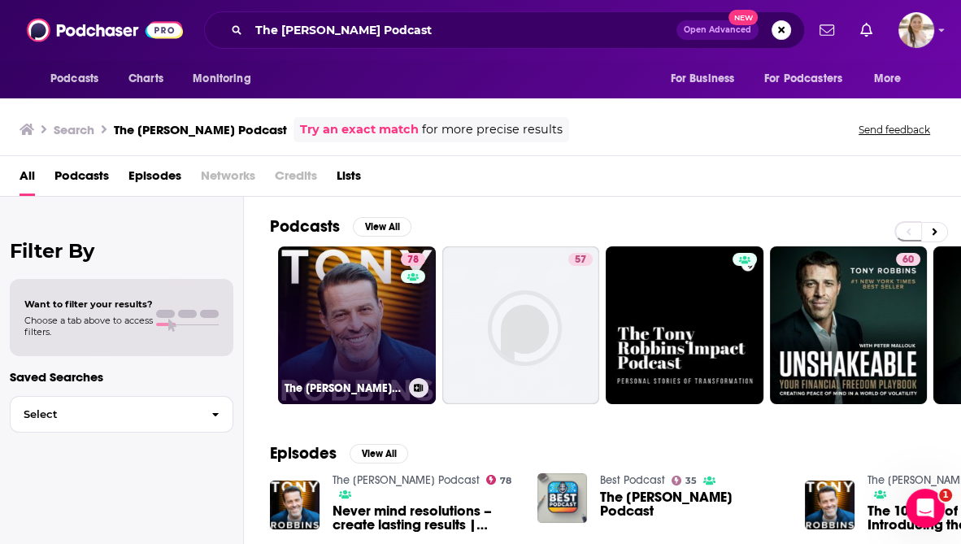
click at [373, 350] on link "78 The Tony Robbins Podcast" at bounding box center [357, 325] width 158 height 158
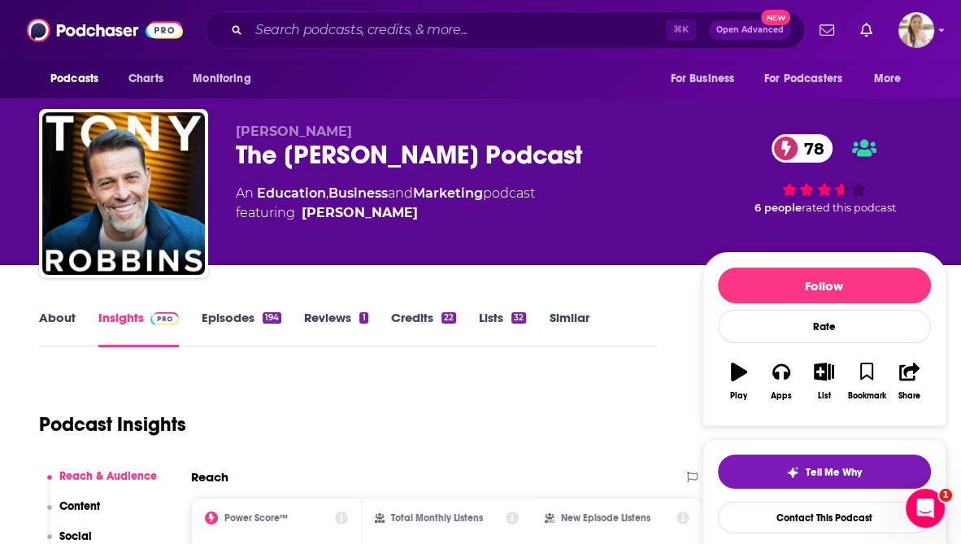
click at [67, 321] on link "About" at bounding box center [57, 328] width 37 height 37
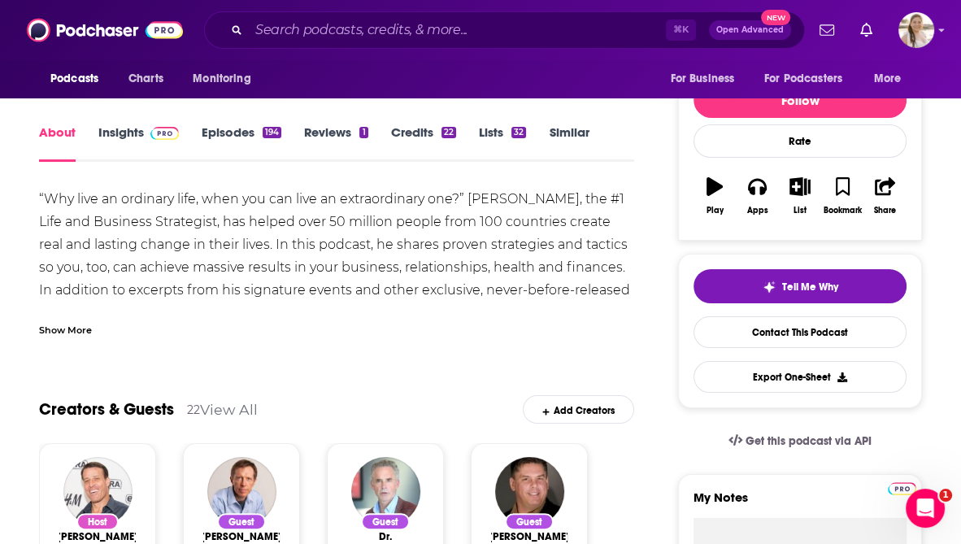
scroll to position [187, 0]
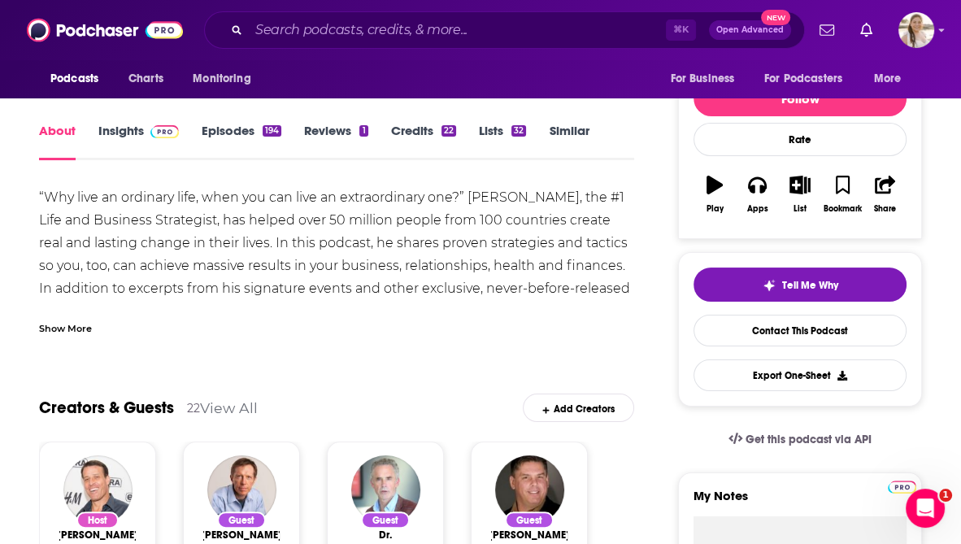
click at [122, 132] on link "Insights" at bounding box center [138, 141] width 81 height 37
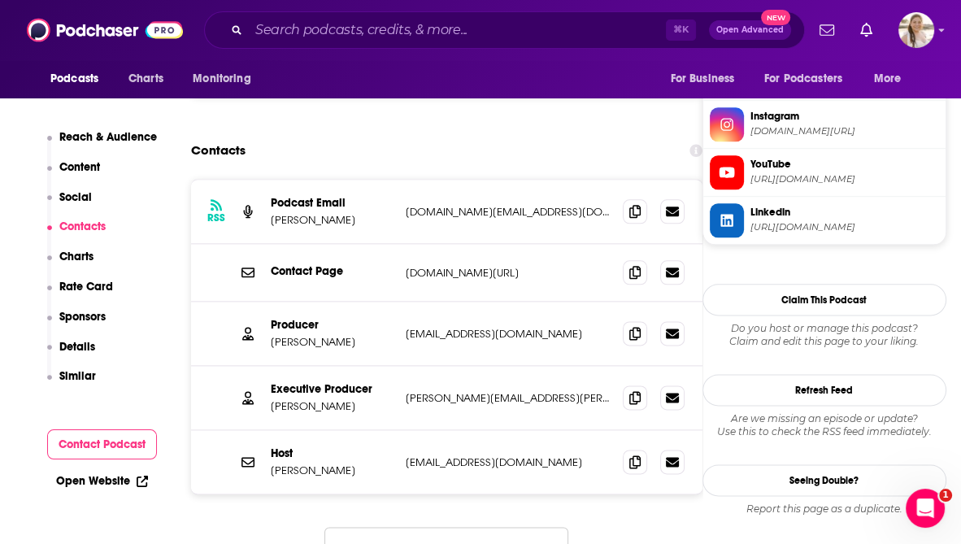
scroll to position [1681, 0]
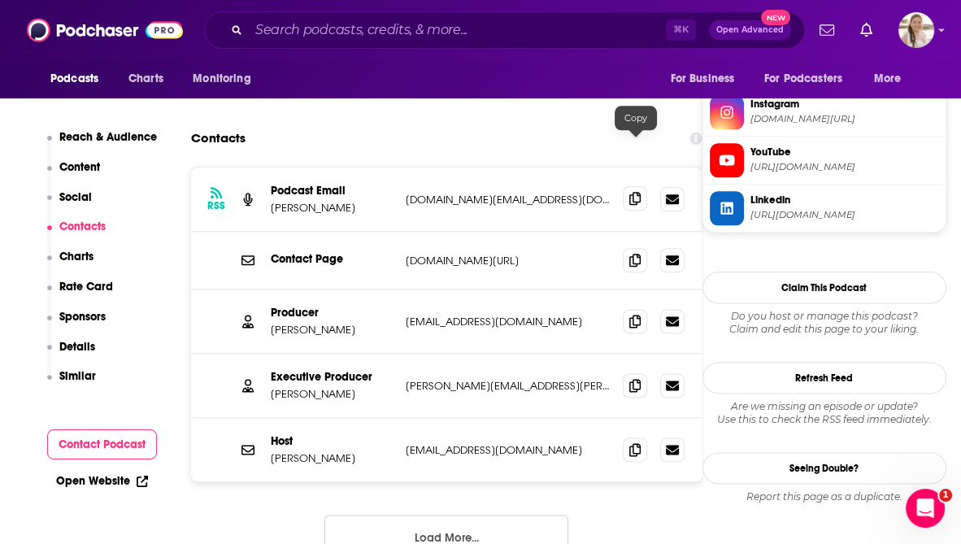
click at [634, 192] on icon at bounding box center [635, 198] width 11 height 13
click at [635, 314] on icon at bounding box center [635, 320] width 11 height 13
click at [634, 378] on icon at bounding box center [635, 384] width 11 height 13
click at [480, 515] on button "Load More..." at bounding box center [447, 537] width 244 height 44
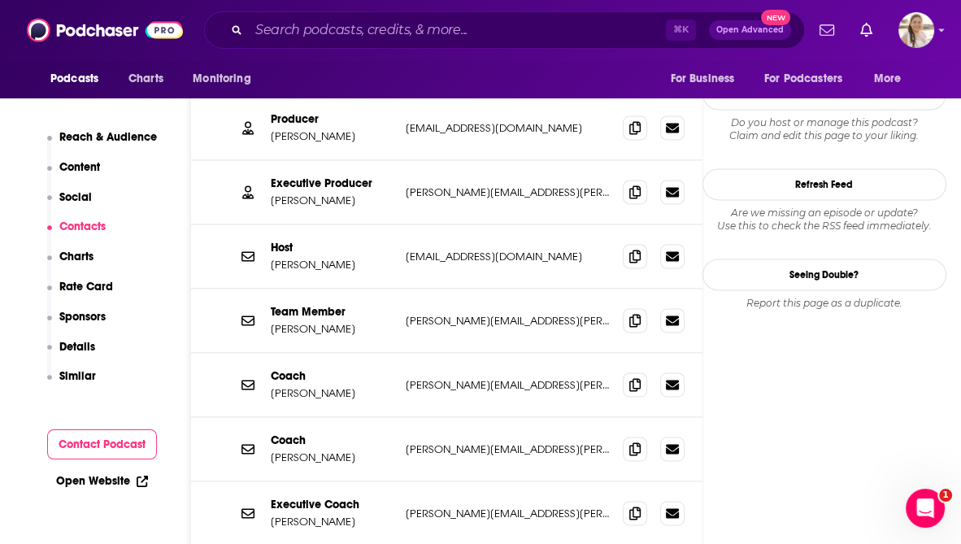
scroll to position [1878, 0]
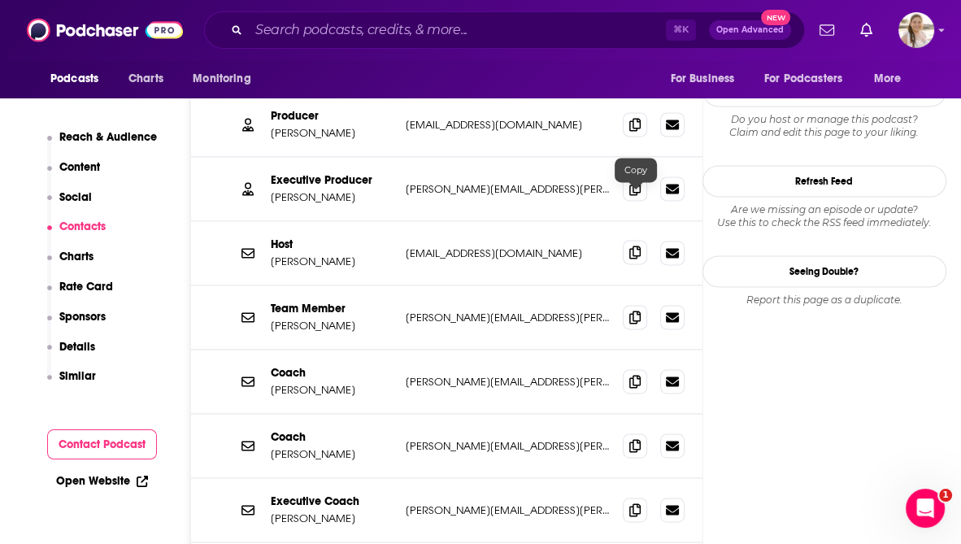
click at [641, 246] on icon at bounding box center [635, 252] width 11 height 13
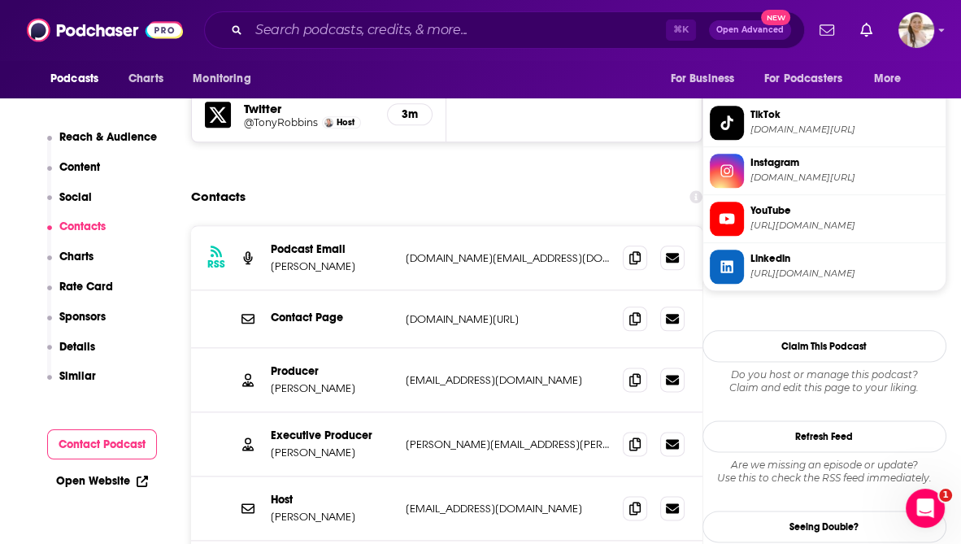
scroll to position [1933, 0]
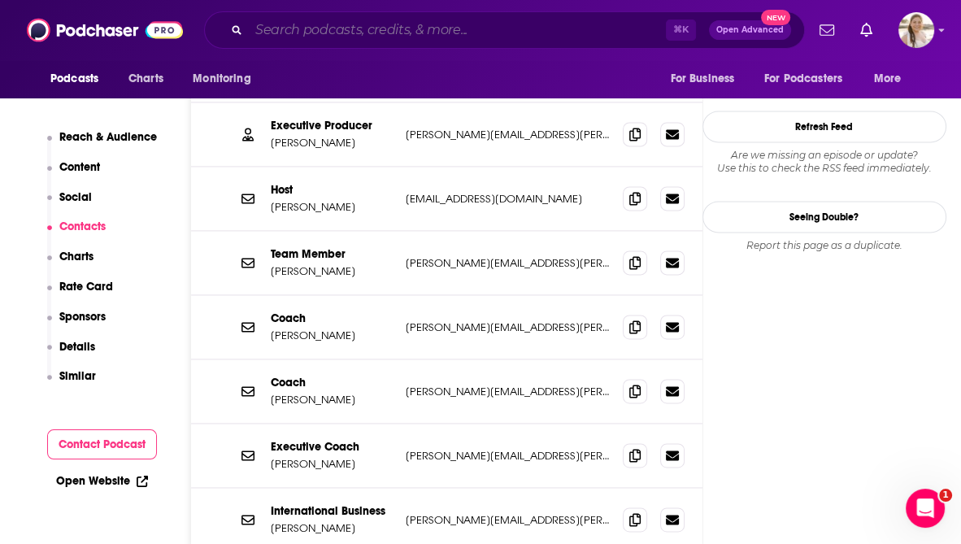
click at [321, 22] on input "Search podcasts, credits, & more..." at bounding box center [457, 30] width 417 height 26
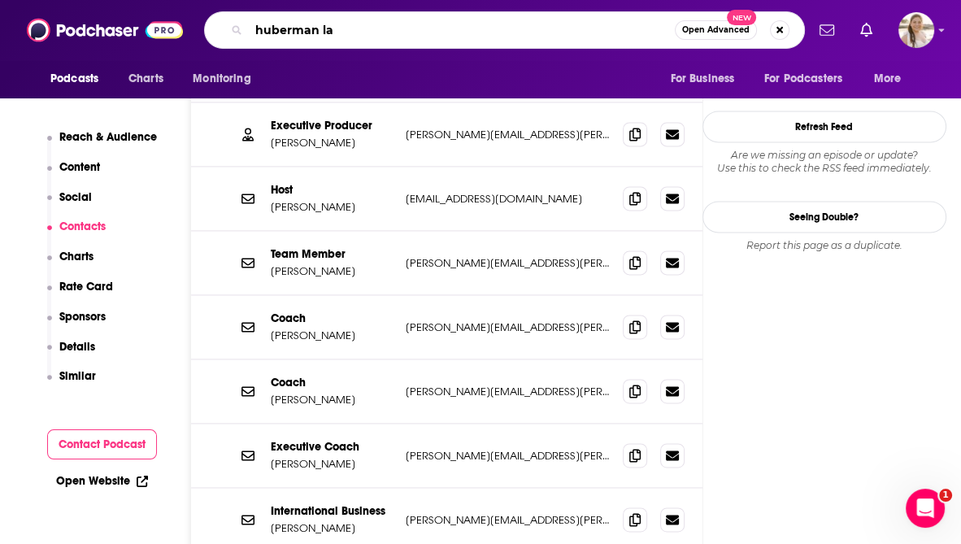
type input "huberman lab"
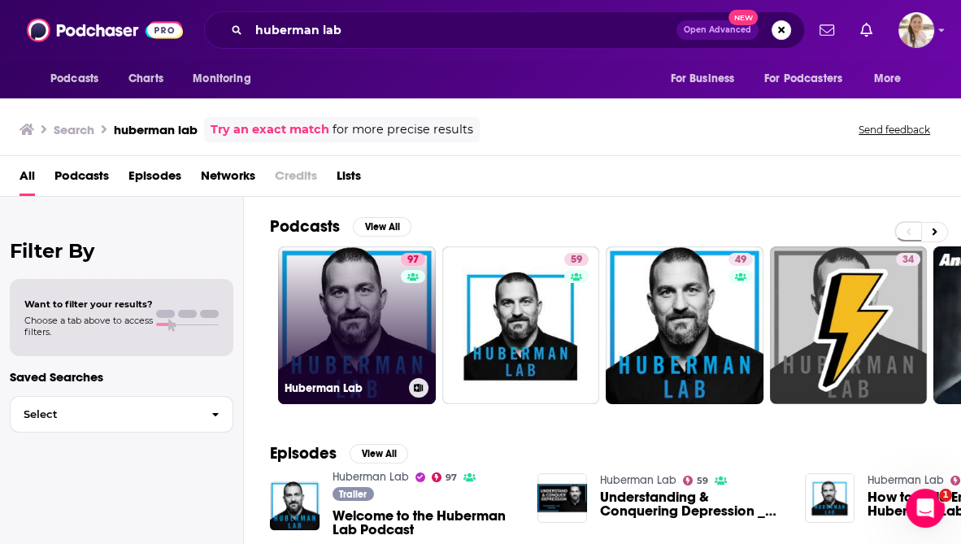
click at [334, 337] on link "97 Huberman Lab" at bounding box center [357, 325] width 158 height 158
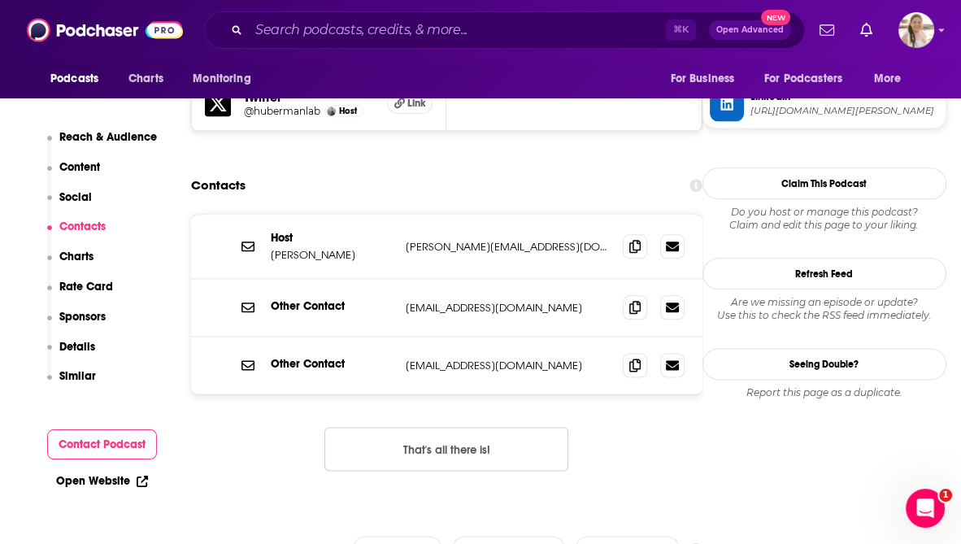
scroll to position [1541, 0]
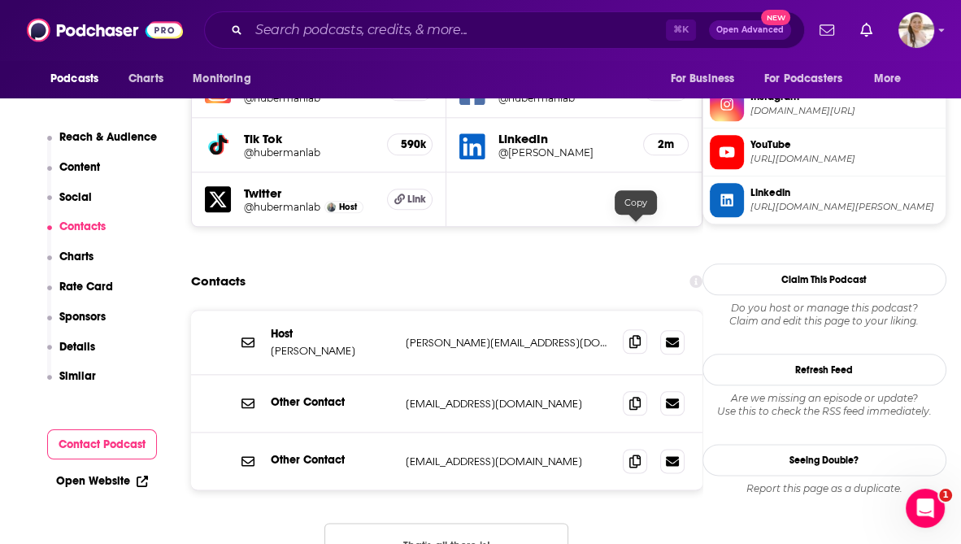
click at [643, 329] on span at bounding box center [635, 341] width 24 height 24
click at [636, 375] on div "Other Contact info@hubermanlab.com info@hubermanlab.com" at bounding box center [447, 404] width 512 height 58
click at [636, 396] on icon at bounding box center [635, 402] width 11 height 13
click at [307, 32] on input "Search podcasts, credits, & more..." at bounding box center [457, 30] width 417 height 26
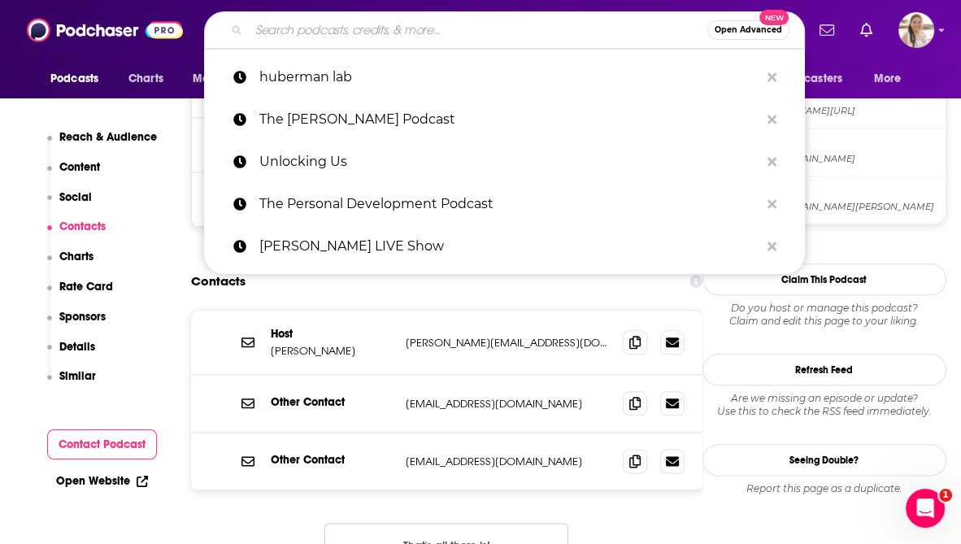
paste input "The Hardcore Self Help Podcast with Duff the Psych"
type input "The Hardcore Self Help Podcast with Duff the Psych"
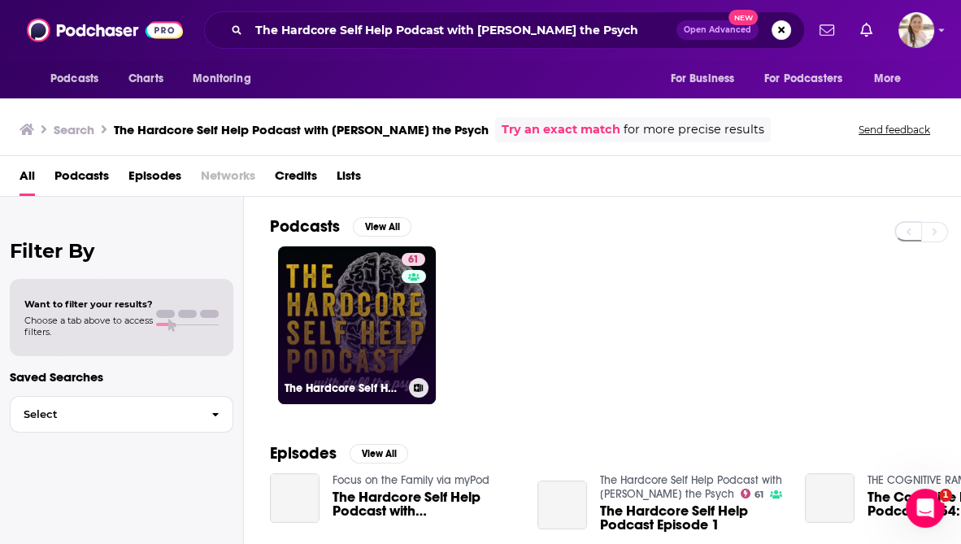
click at [394, 302] on link "61 The Hardcore Self Help Podcast with Duff the Psych" at bounding box center [357, 325] width 158 height 158
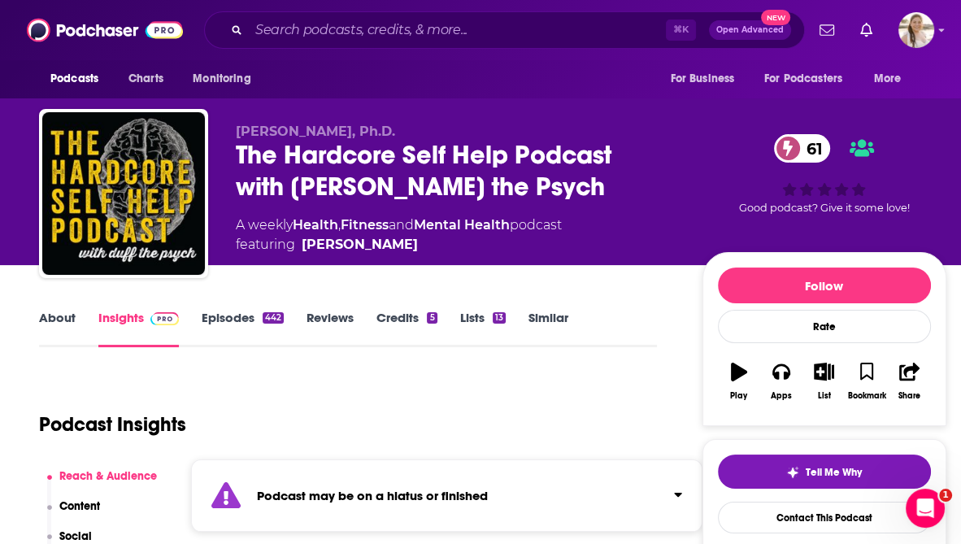
scroll to position [273, 0]
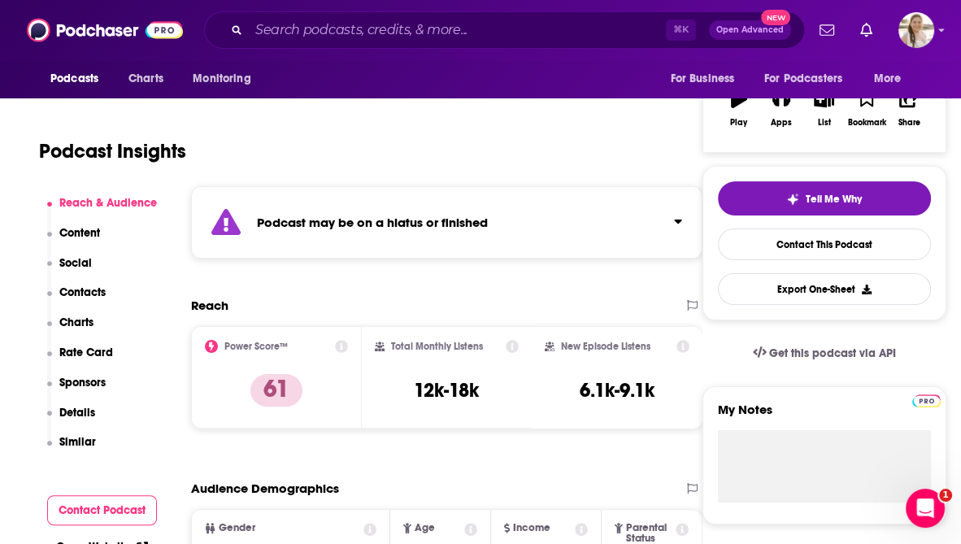
click at [399, 225] on strong "Podcast may be on a hiatus or finished" at bounding box center [372, 222] width 231 height 15
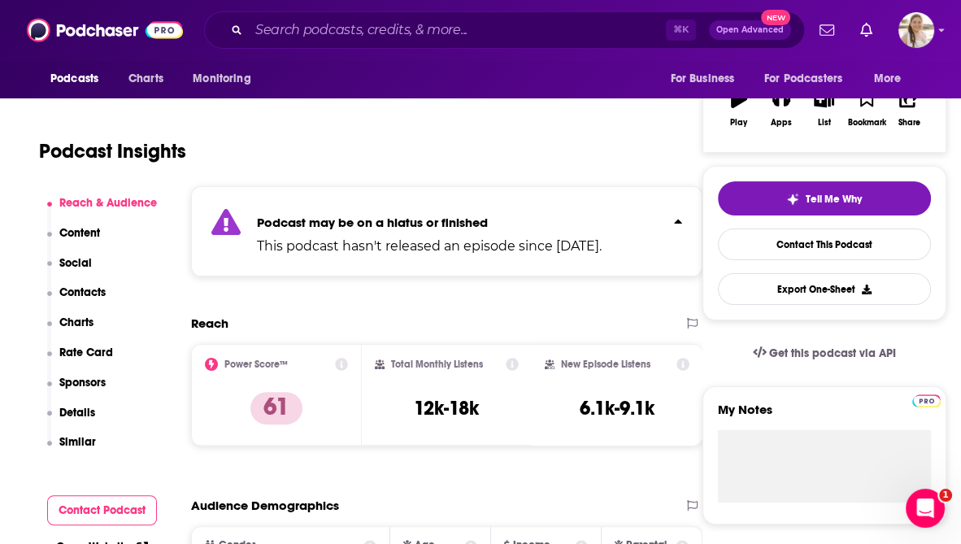
click at [398, 223] on strong "Podcast may be on a hiatus or finished" at bounding box center [372, 222] width 231 height 15
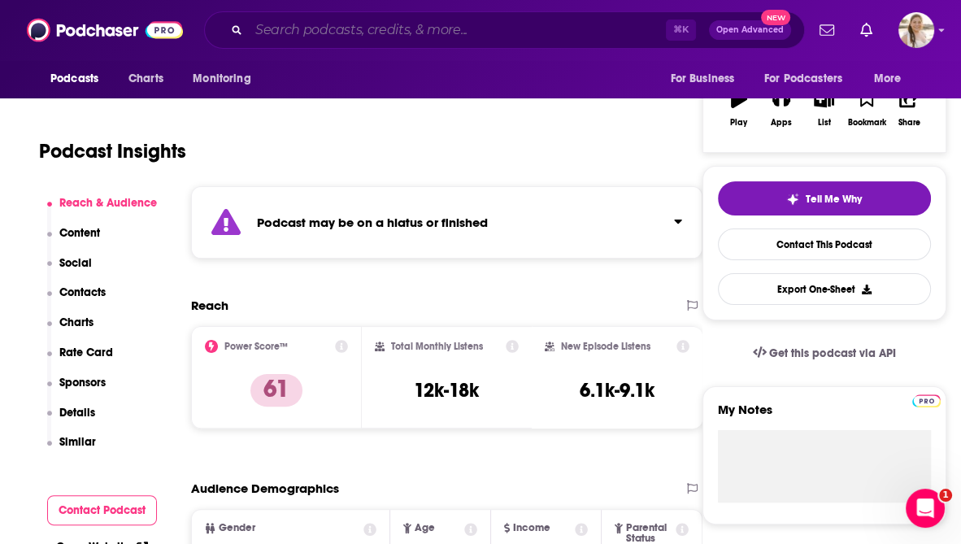
click at [291, 24] on input "Search podcasts, credits, & more..." at bounding box center [457, 30] width 417 height 26
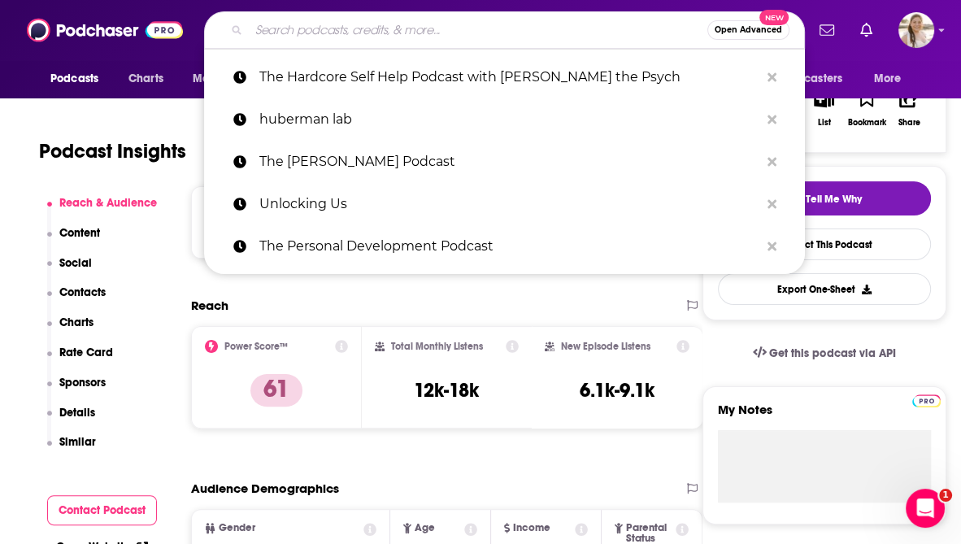
paste input "The Art of Charm"
type input "The Art of Charm"
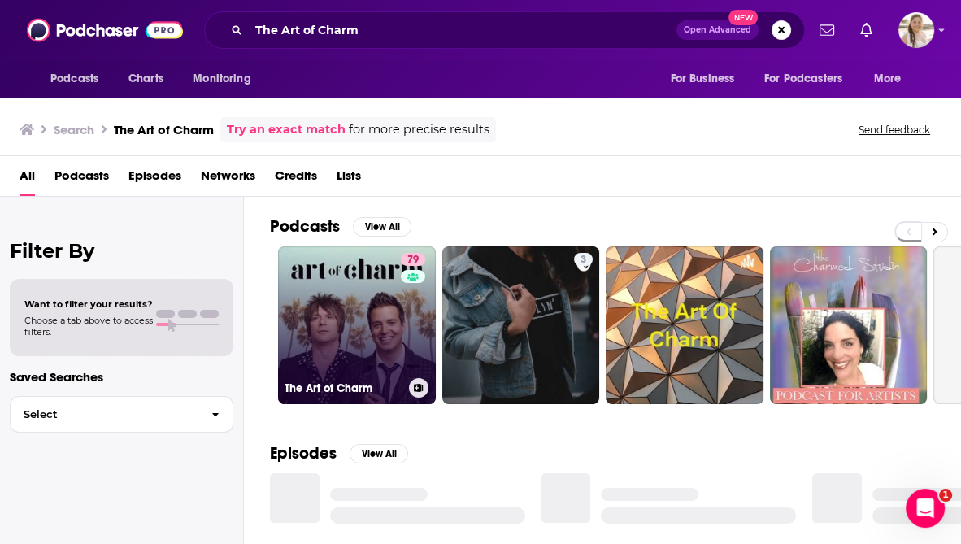
click at [377, 314] on link "79 The Art of Charm" at bounding box center [357, 325] width 158 height 158
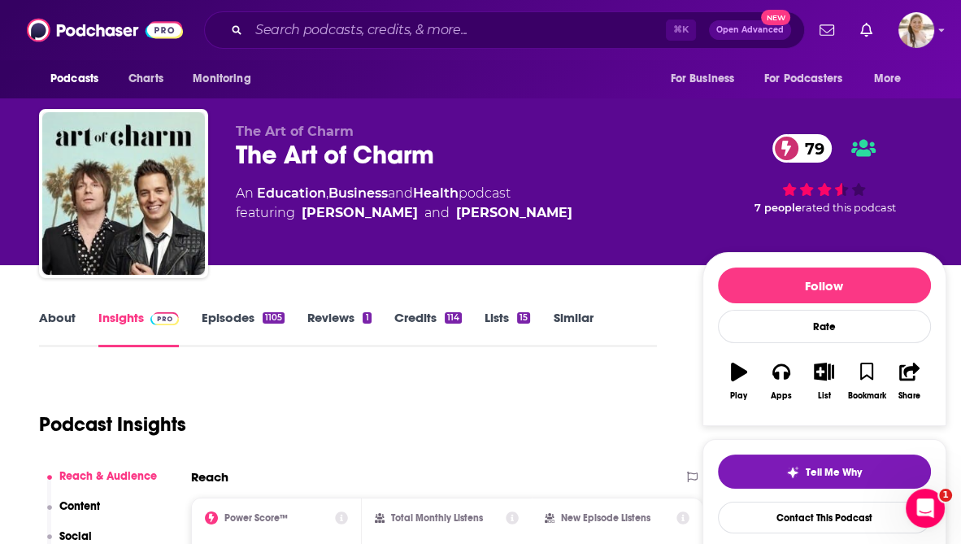
click at [60, 329] on link "About" at bounding box center [57, 328] width 37 height 37
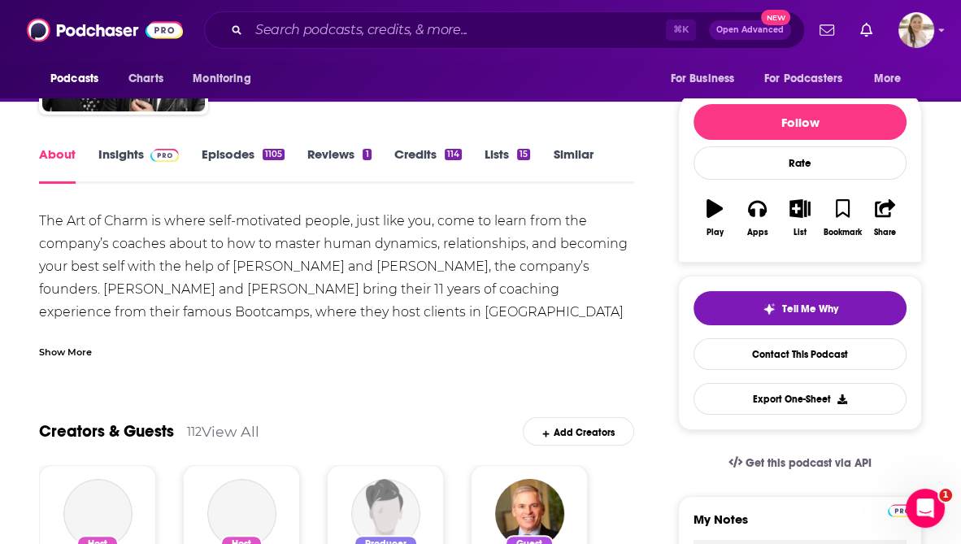
scroll to position [169, 0]
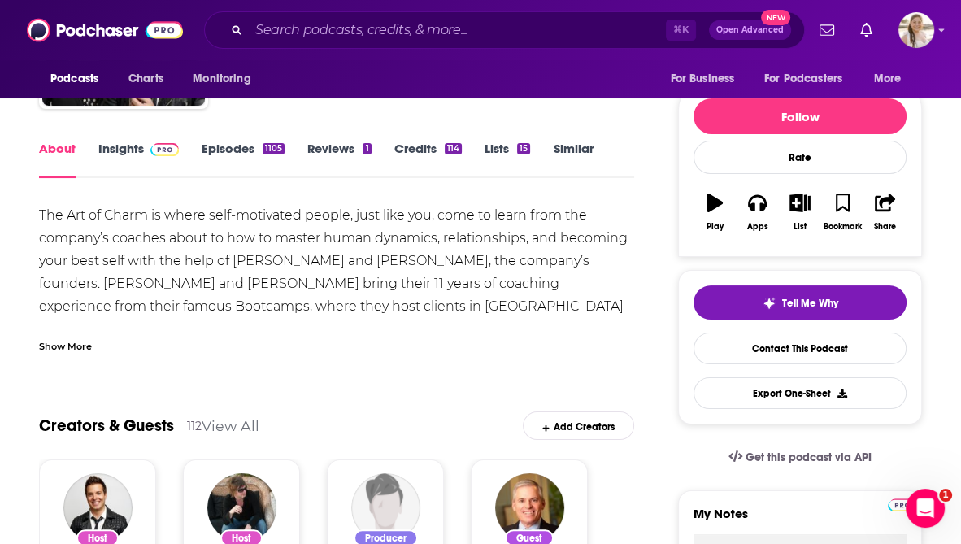
click at [69, 348] on div "Show More" at bounding box center [65, 345] width 53 height 15
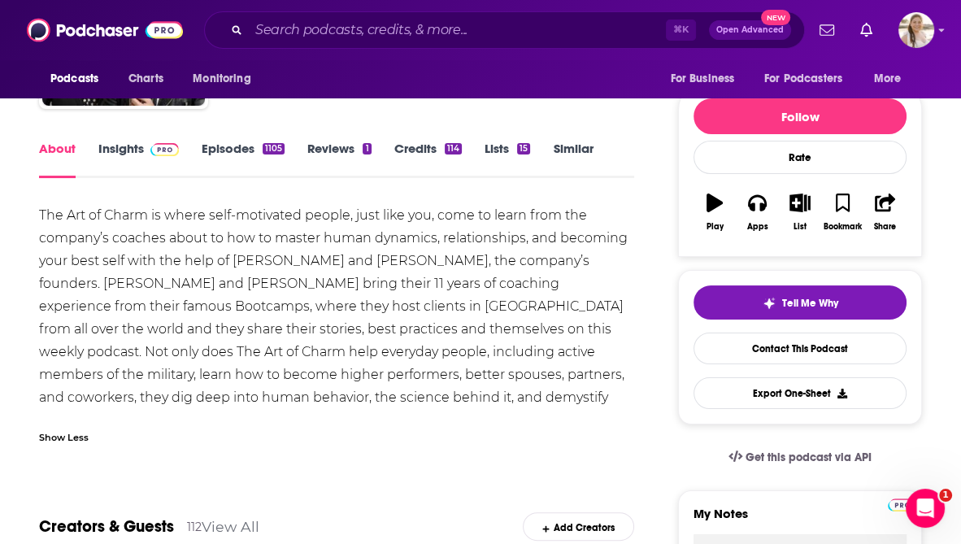
click at [127, 155] on link "Insights" at bounding box center [138, 159] width 81 height 37
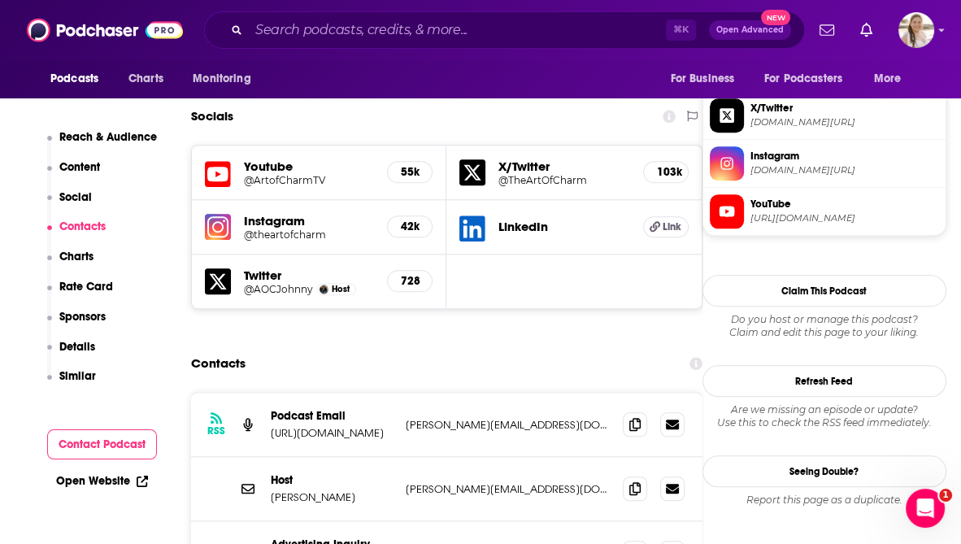
scroll to position [1387, 0]
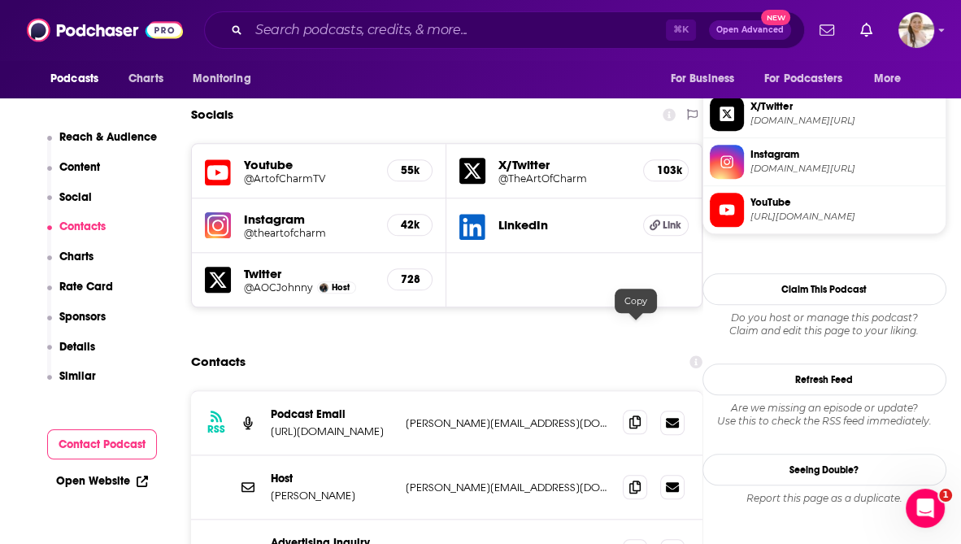
click at [638, 416] on icon at bounding box center [635, 422] width 11 height 13
click at [636, 480] on icon at bounding box center [635, 486] width 11 height 13
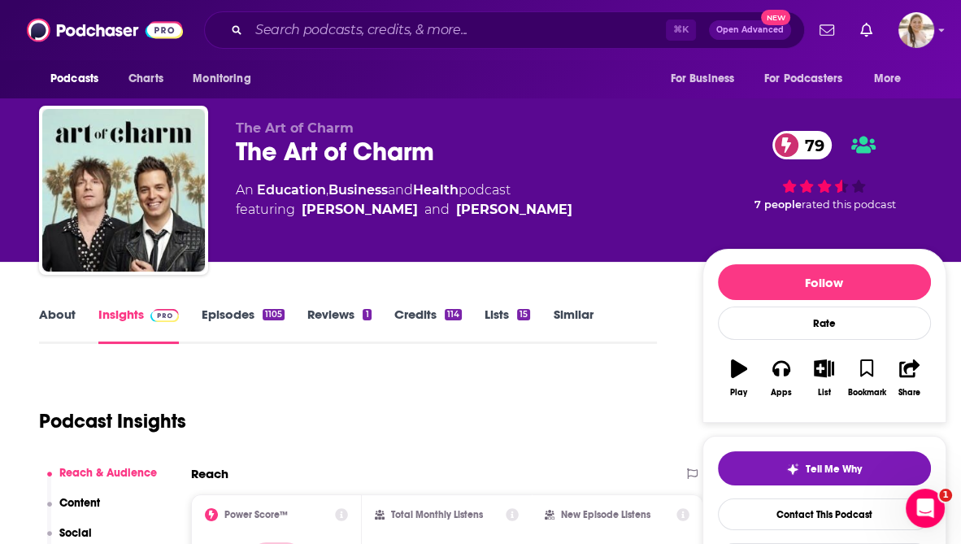
scroll to position [0, 0]
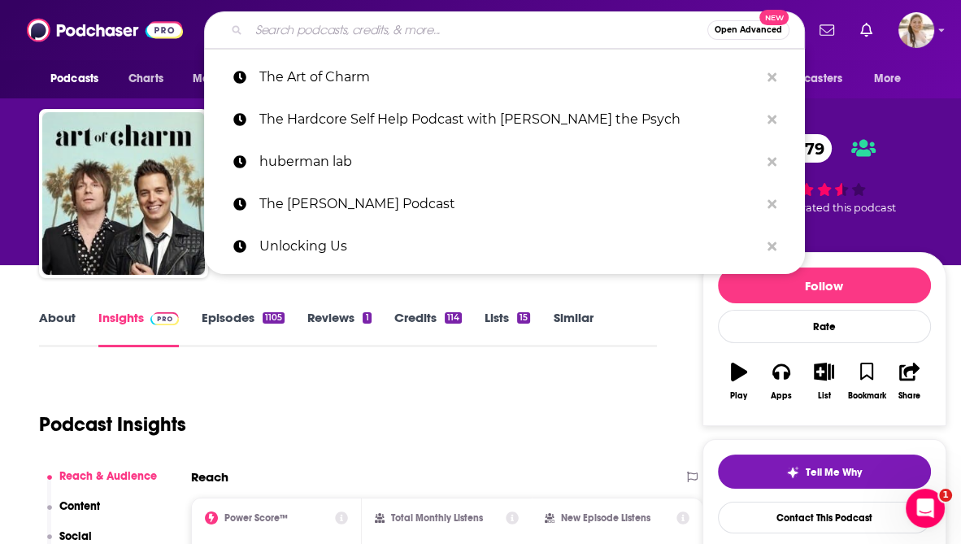
click at [263, 31] on input "Search podcasts, credits, & more..." at bounding box center [478, 30] width 459 height 26
paste input "The Mindset Mentor"
type input "The Mindset Mentor"
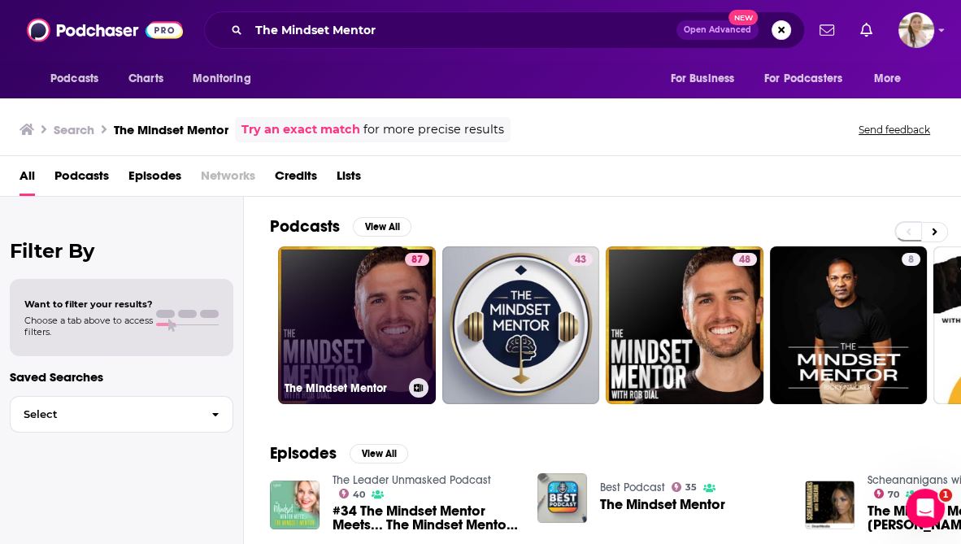
click at [368, 330] on link "87 The Mindset Mentor" at bounding box center [357, 325] width 158 height 158
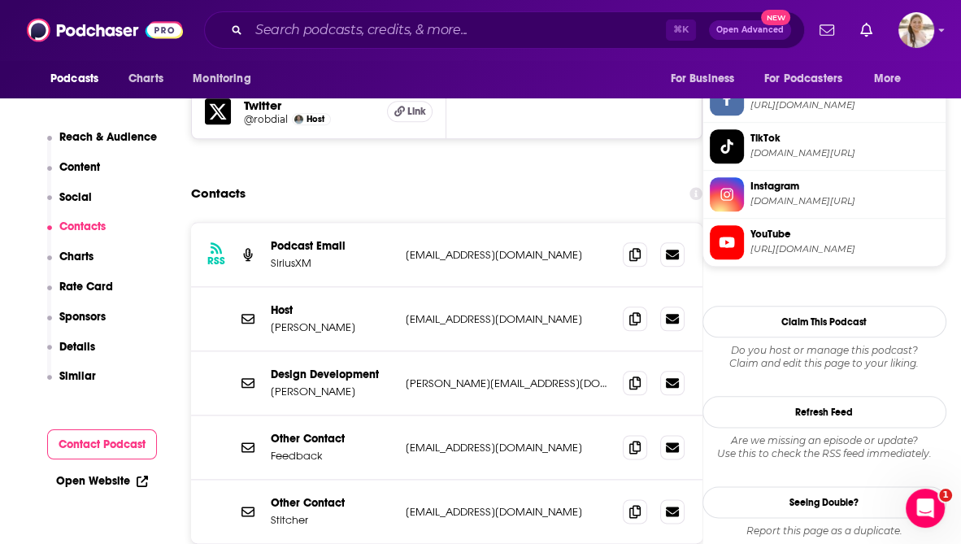
scroll to position [1573, 0]
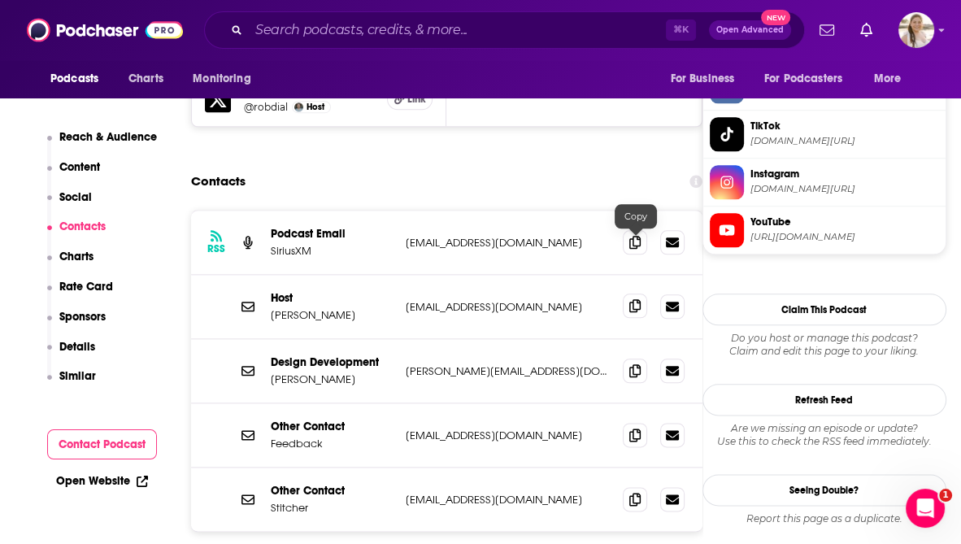
click at [630, 299] on icon at bounding box center [635, 305] width 11 height 13
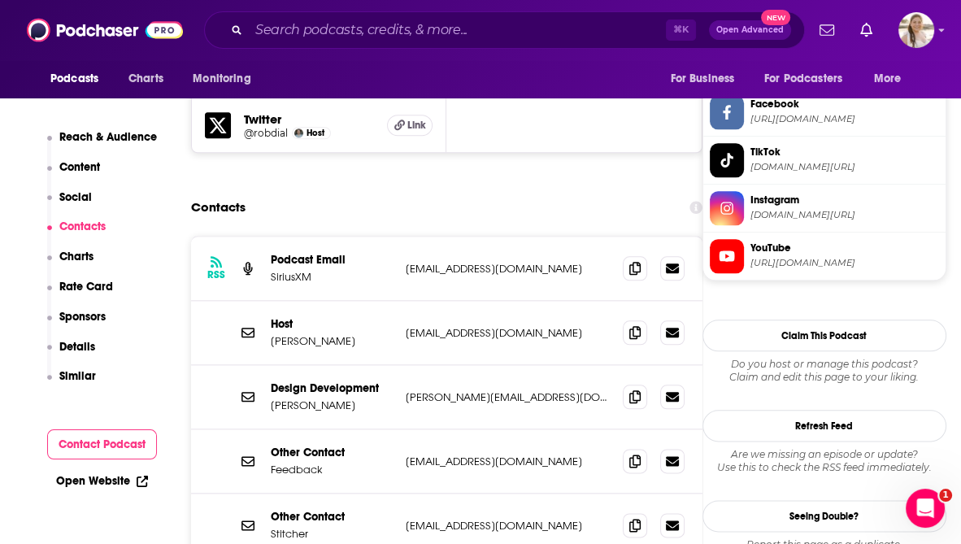
scroll to position [1554, 0]
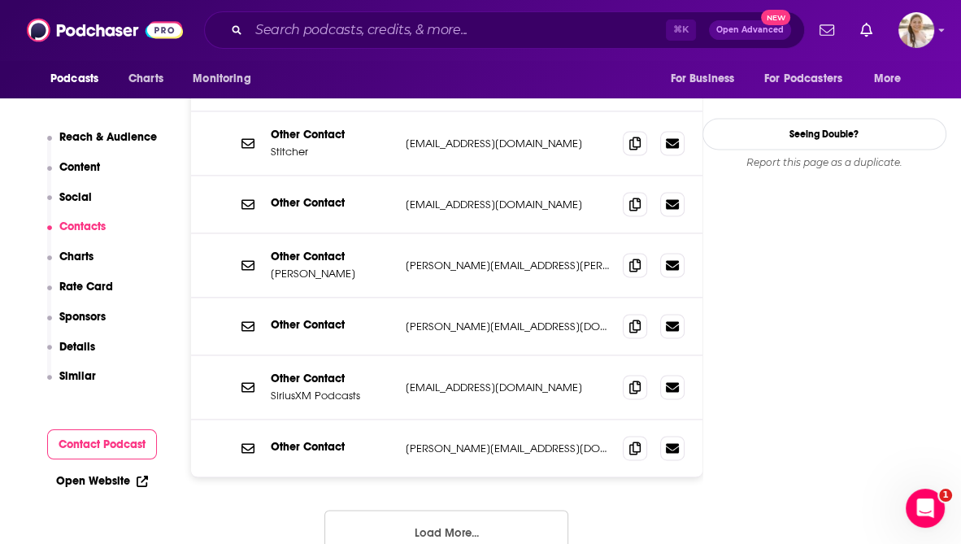
scroll to position [1943, 0]
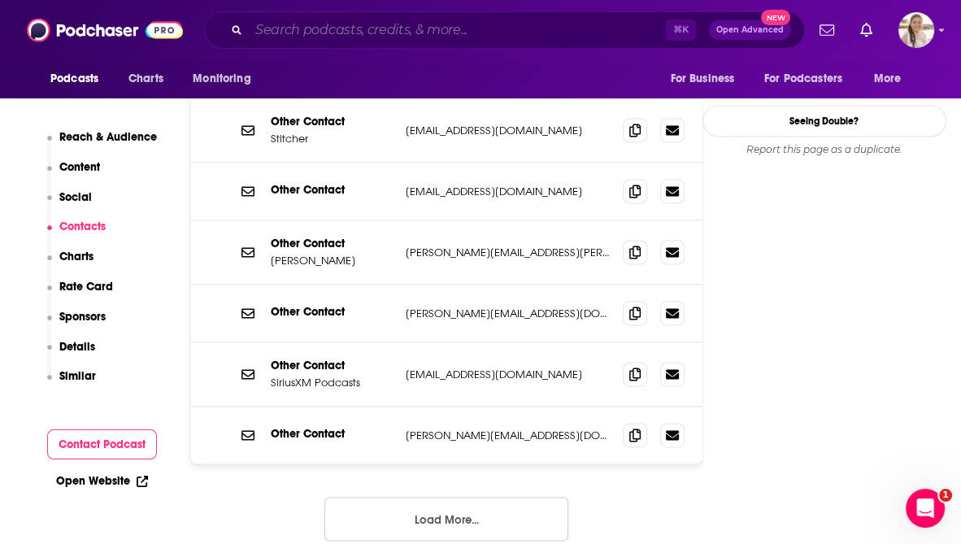
click at [306, 26] on input "Search podcasts, credits, & more..." at bounding box center [457, 30] width 417 height 26
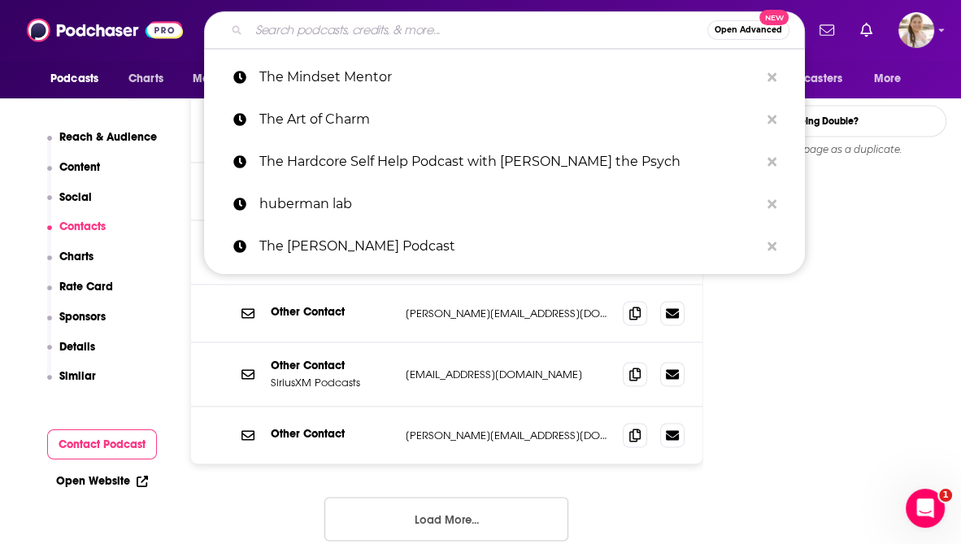
paste input "Therapy for Black Girls"
type input "Therapy for Black Girls"
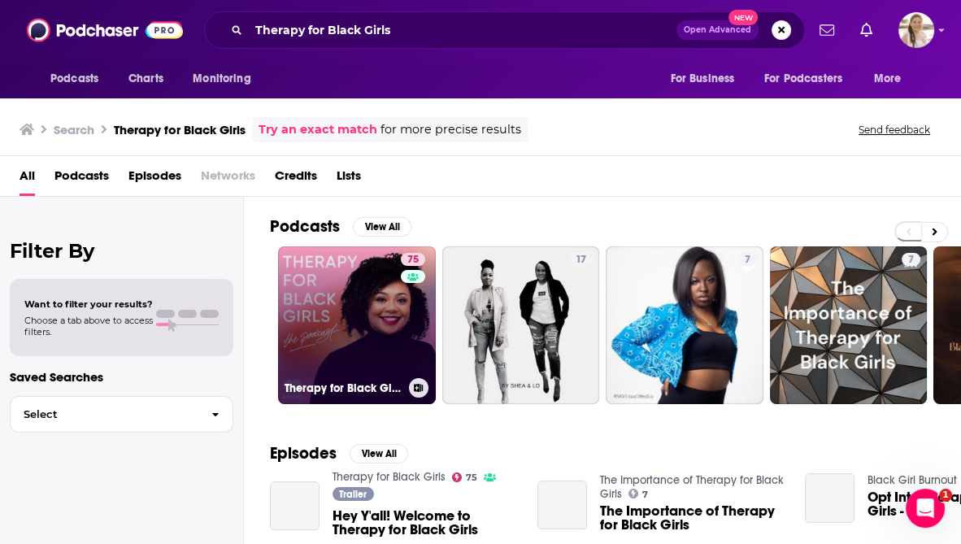
click at [373, 342] on link "75 Therapy for Black Girls" at bounding box center [357, 325] width 158 height 158
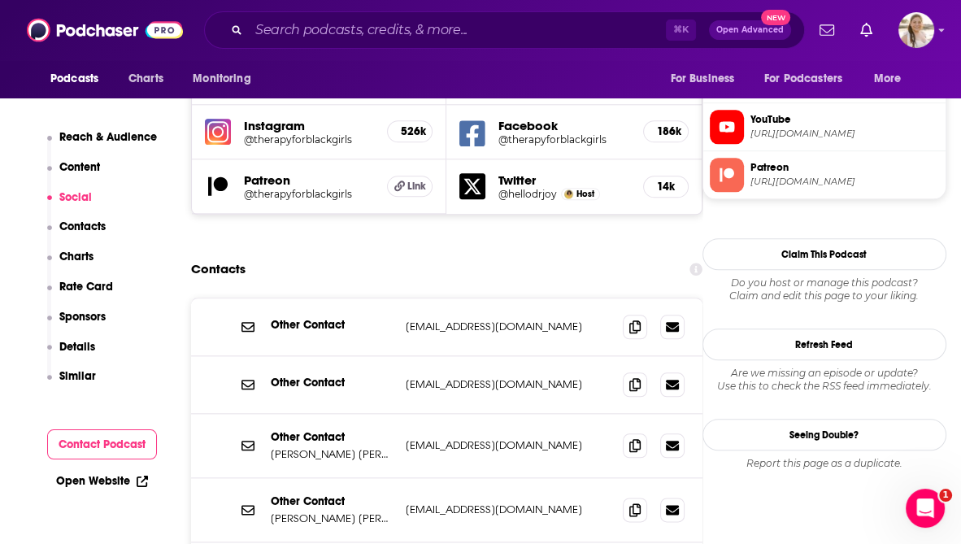
scroll to position [1531, 0]
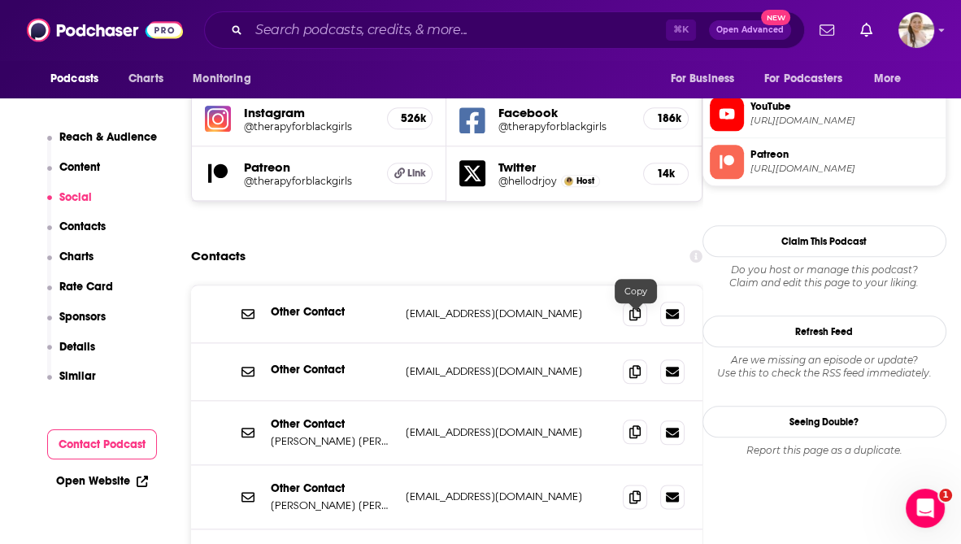
click at [634, 425] on icon at bounding box center [635, 431] width 11 height 13
click at [631, 490] on icon at bounding box center [635, 496] width 11 height 13
click at [316, 37] on input "Search podcasts, credits, & more..." at bounding box center [457, 30] width 417 height 26
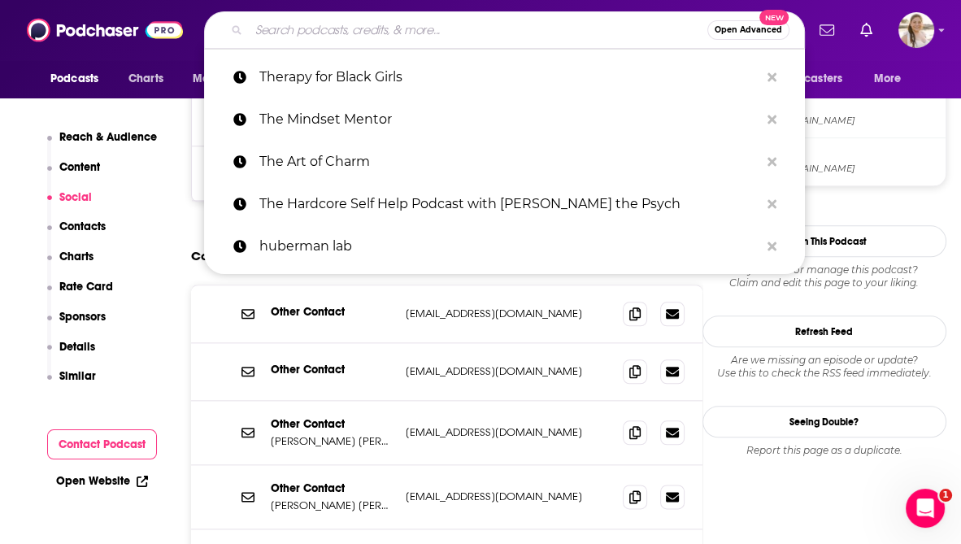
click at [316, 37] on input "Search podcasts, credits, & more..." at bounding box center [478, 30] width 459 height 26
paste input "Checking In with Michelle Williams"
type input "Checking In with Michelle Williams"
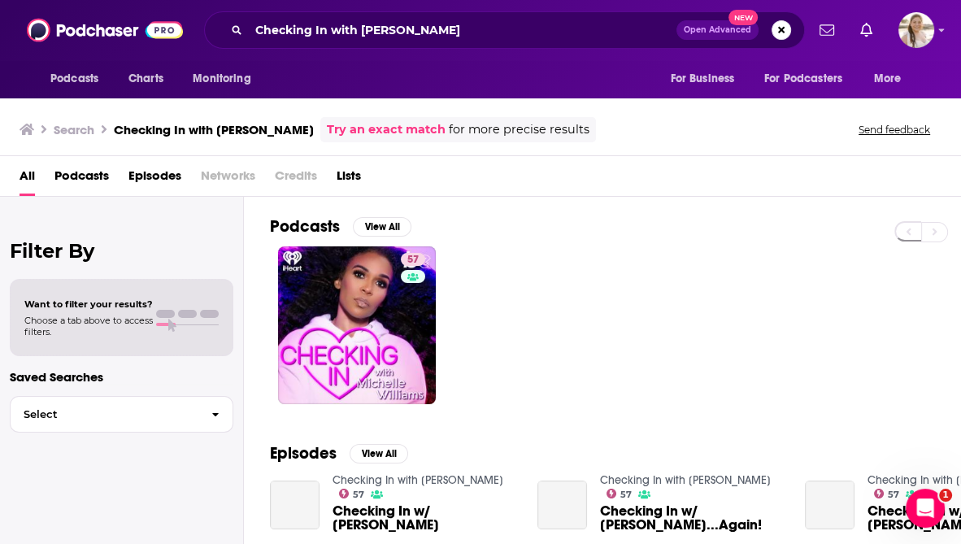
click at [389, 277] on div "Power Score: 57" at bounding box center [413, 282] width 90 height 24
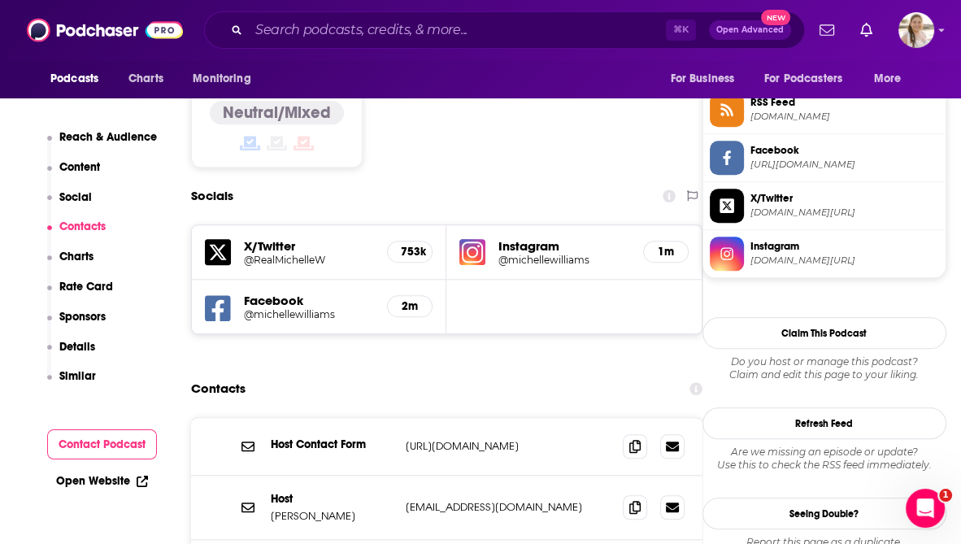
scroll to position [1344, 0]
click at [633, 499] on icon at bounding box center [635, 505] width 11 height 13
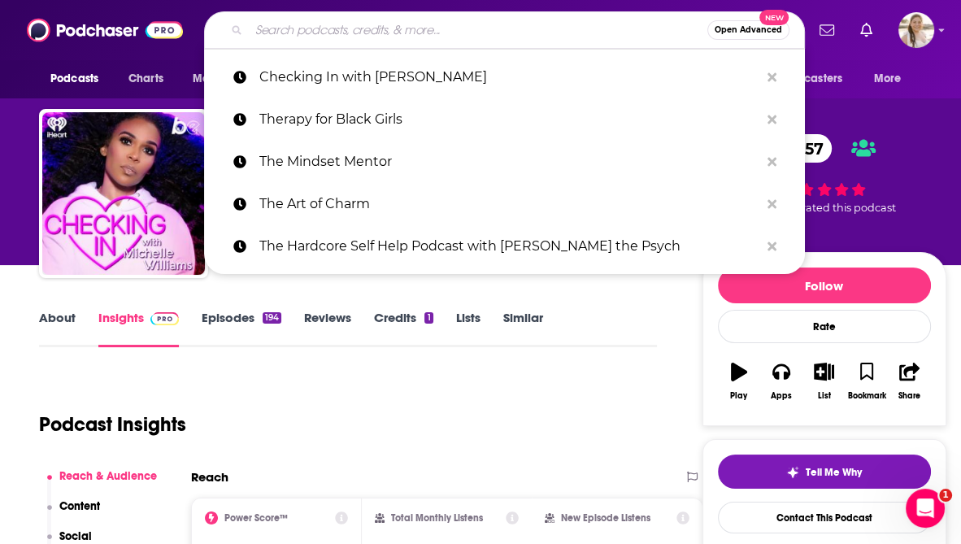
click at [272, 34] on input "Search podcasts, credits, & more..." at bounding box center [478, 30] width 459 height 26
paste input "RISE Urban Nation"
type input "RISE Urban Nation"
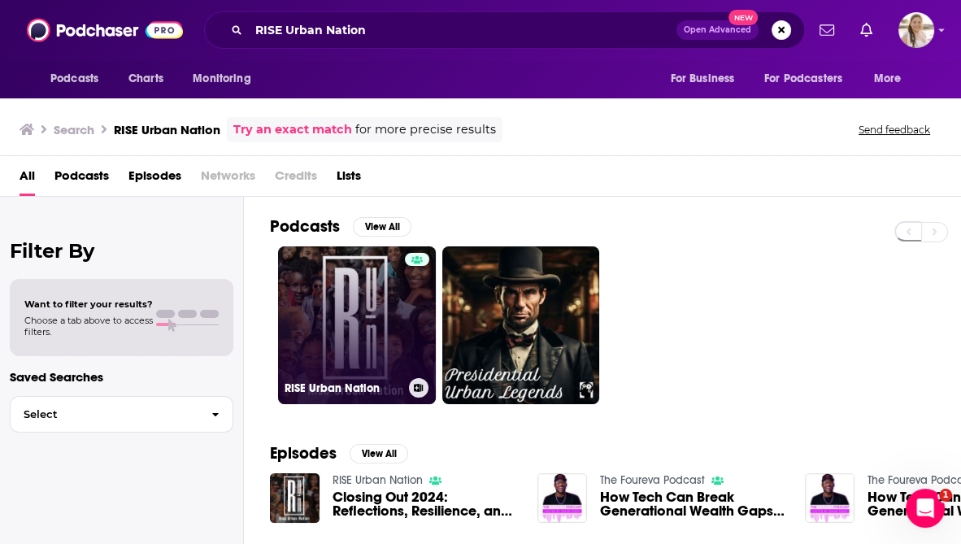
click at [380, 332] on link "RISE Urban Nation" at bounding box center [357, 325] width 158 height 158
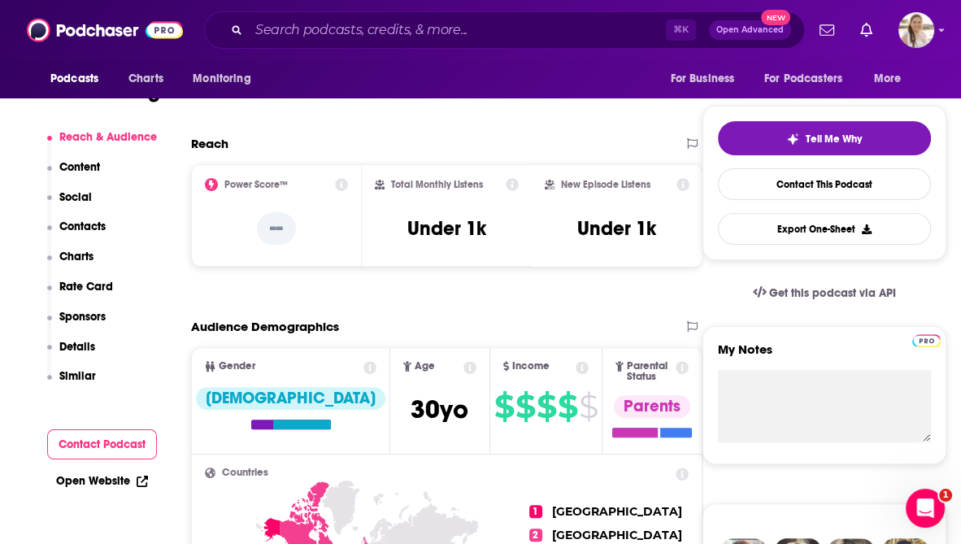
scroll to position [730, 0]
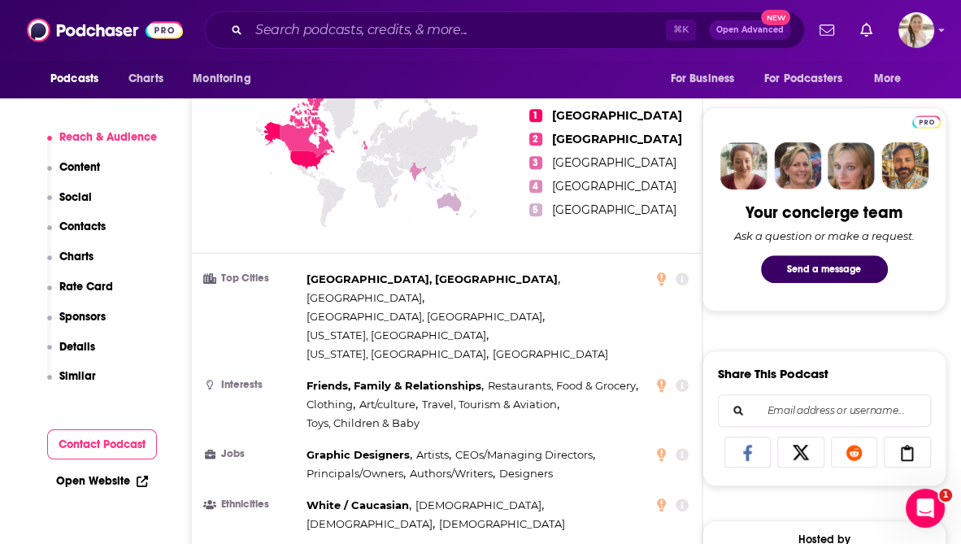
click at [258, 15] on div "⌘ K Open Advanced New" at bounding box center [504, 29] width 601 height 37
click at [259, 28] on input "Search podcasts, credits, & more..." at bounding box center [457, 30] width 417 height 26
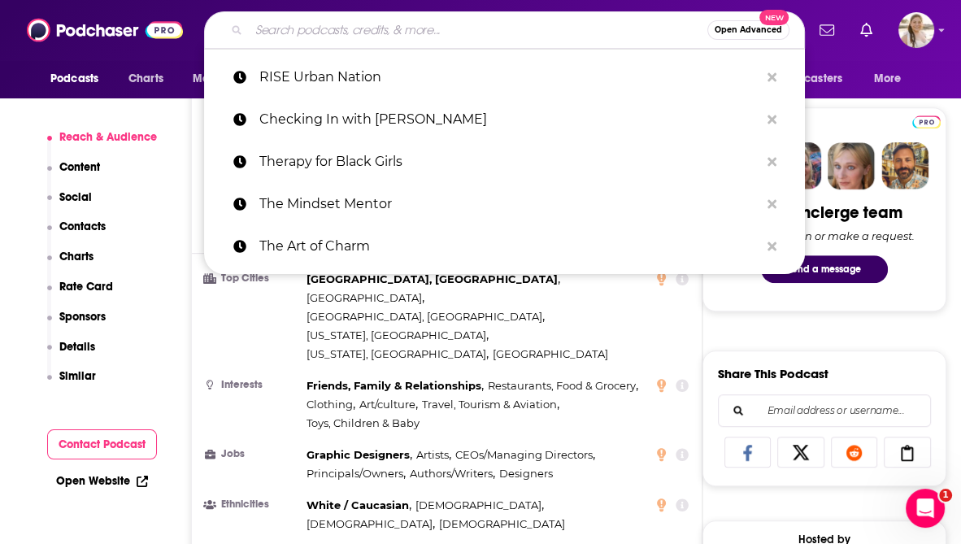
paste input "Black Woman Be Whole Podcast"
type input "Black Woman Be Whole Podcast"
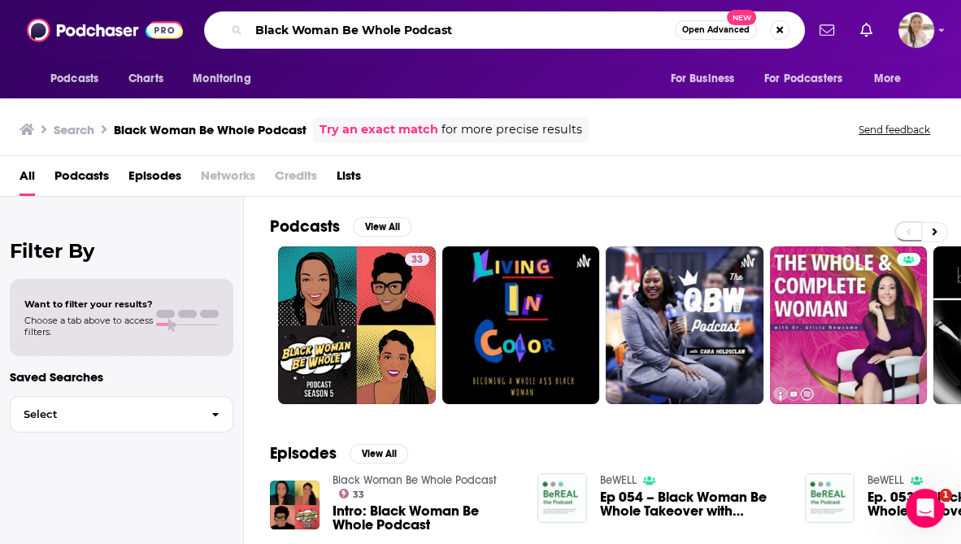
drag, startPoint x: 455, startPoint y: 33, endPoint x: 399, endPoint y: 32, distance: 55.3
click at [399, 32] on input "Black Woman Be Whole Podcast" at bounding box center [462, 30] width 426 height 26
type input "Black Woman Be Whole"
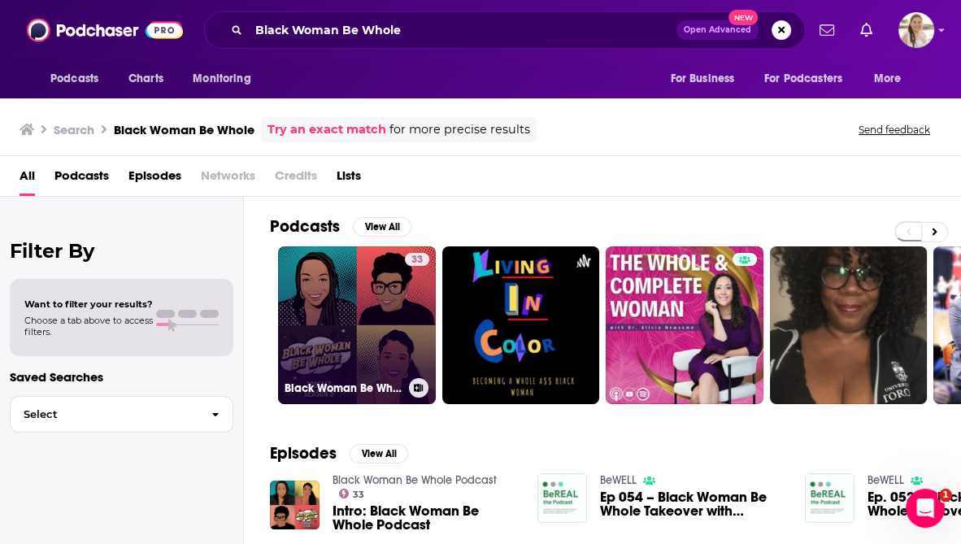
click at [377, 325] on link "33 Black Woman Be Whole Podcast" at bounding box center [357, 325] width 158 height 158
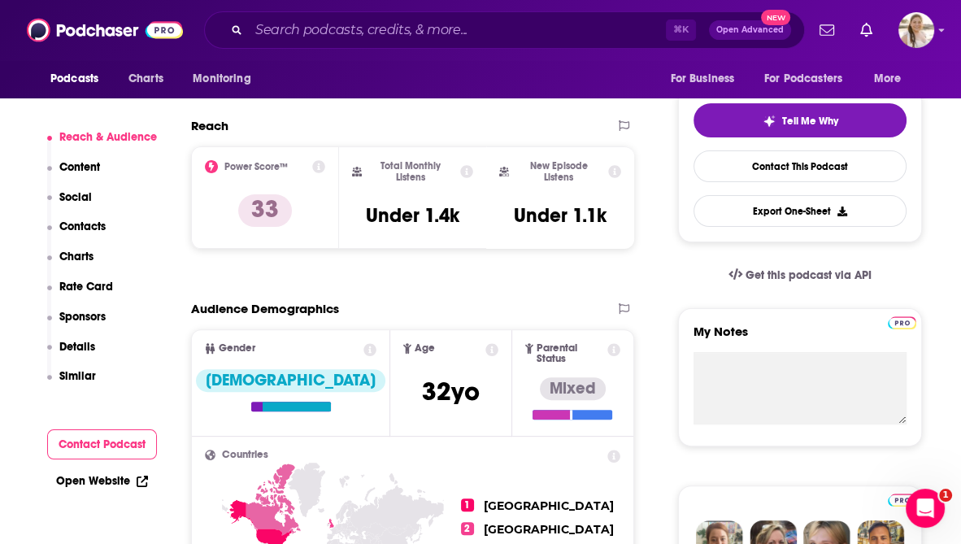
scroll to position [359, 0]
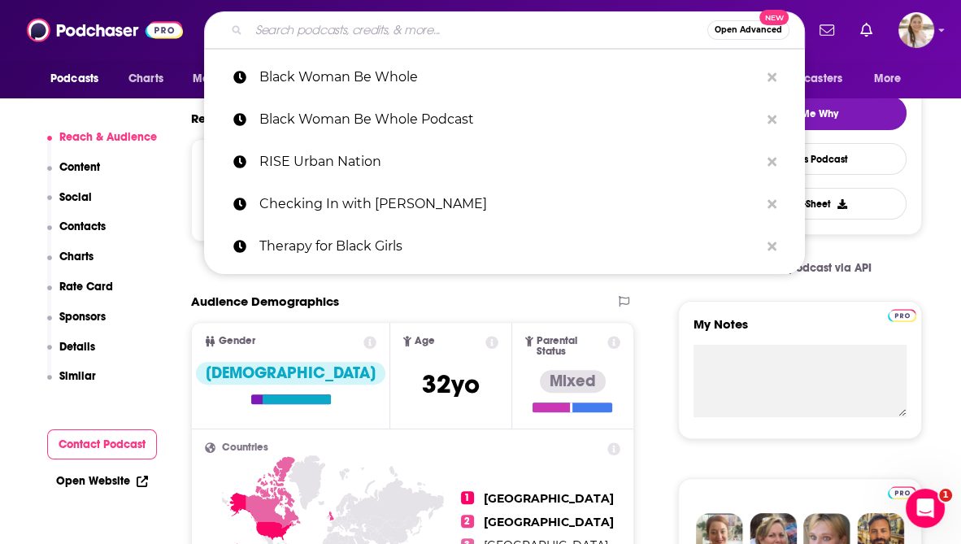
click at [299, 32] on input "Search podcasts, credits, & more..." at bounding box center [478, 30] width 459 height 26
paste input "Black Girl Burnout"
type input "Black Girl Burnout"
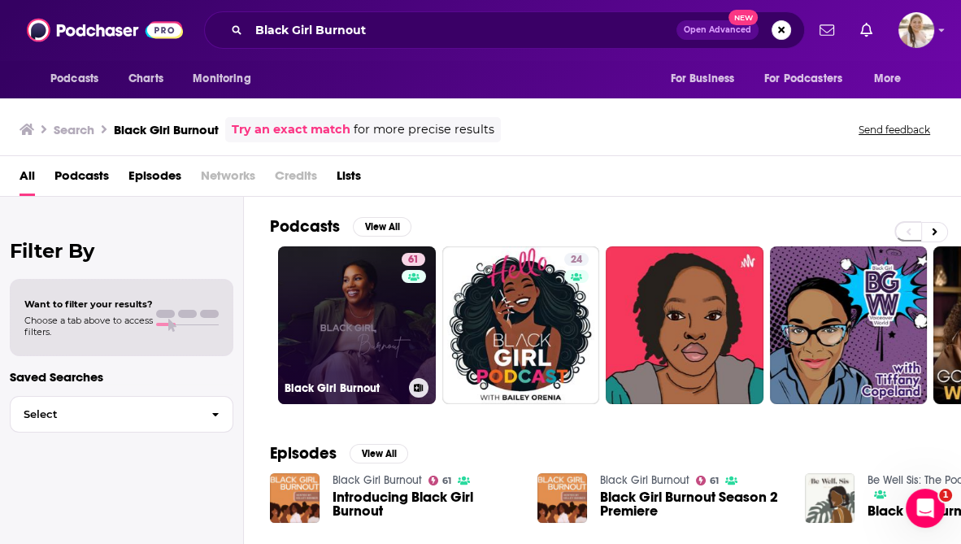
click at [355, 302] on link "61 Black Girl Burnout" at bounding box center [357, 325] width 158 height 158
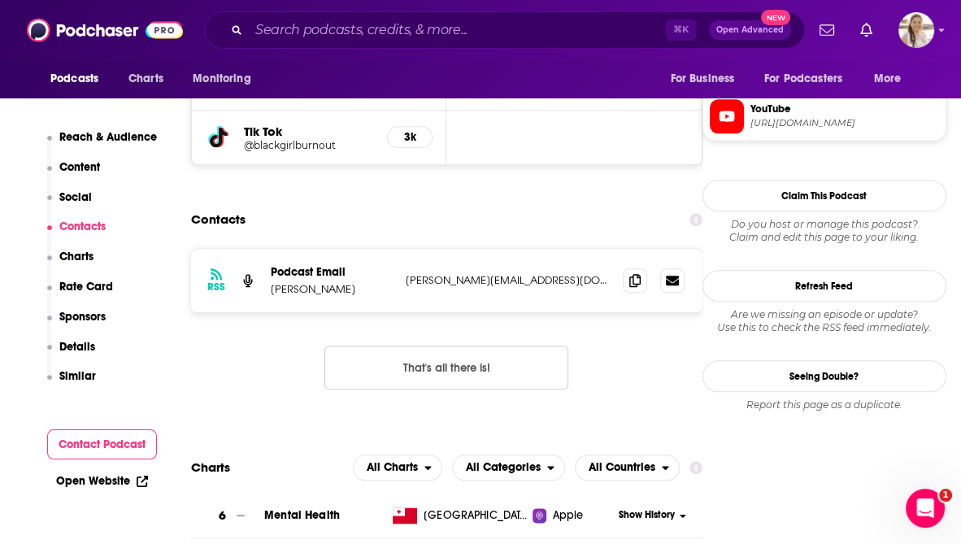
scroll to position [1480, 0]
click at [502, 346] on button "That's all there is!" at bounding box center [447, 368] width 244 height 44
click at [634, 273] on icon at bounding box center [635, 279] width 11 height 13
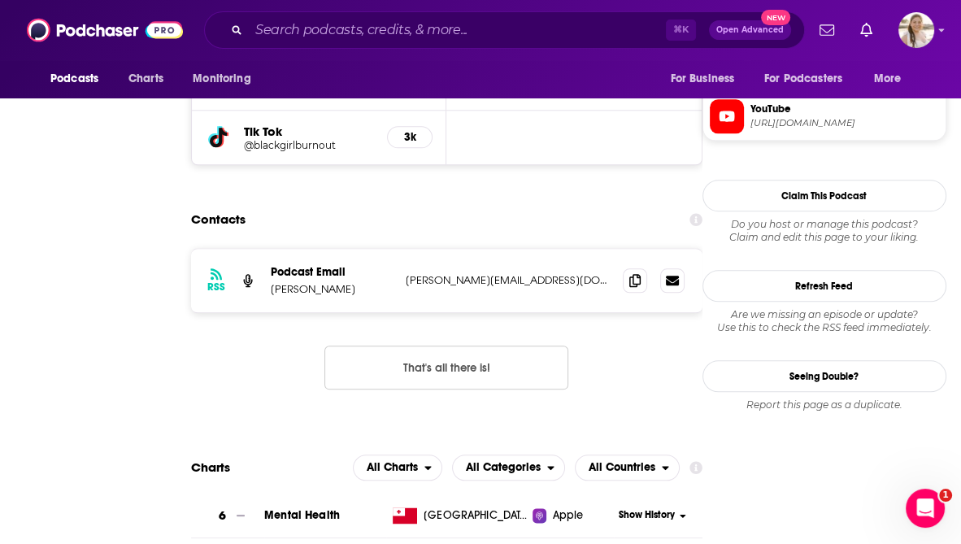
scroll to position [0, 0]
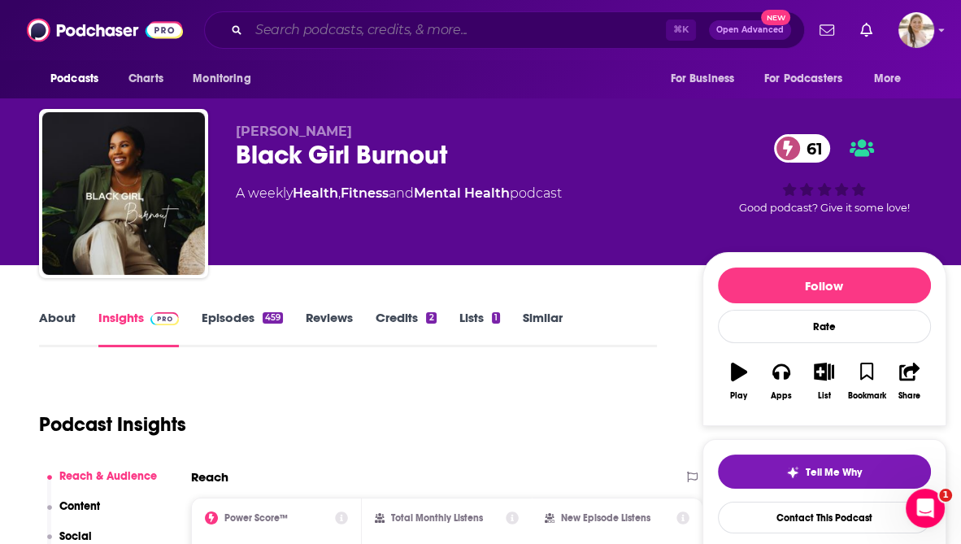
click at [290, 36] on input "Search podcasts, credits, & more..." at bounding box center [457, 30] width 417 height 26
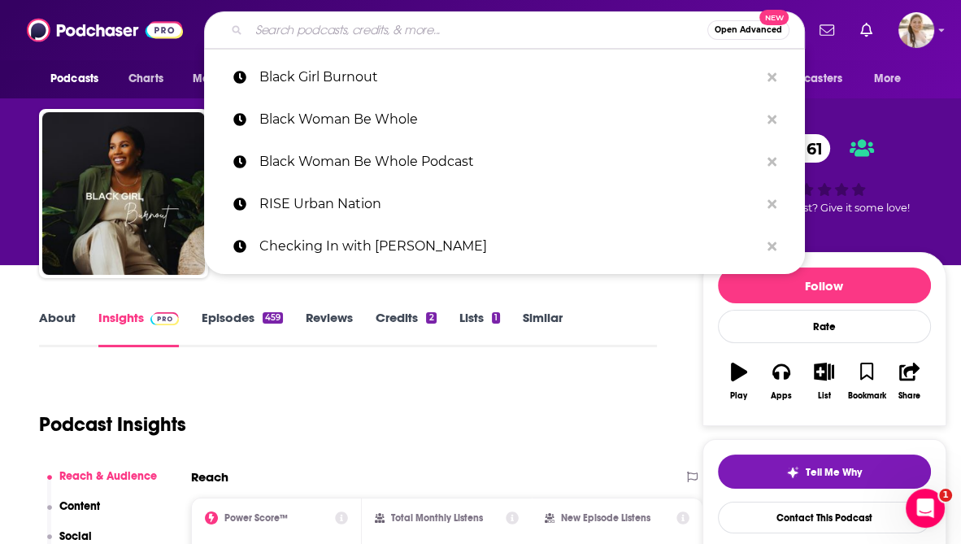
paste input "Bulture Podcast"
type input "Bulture Podcast"
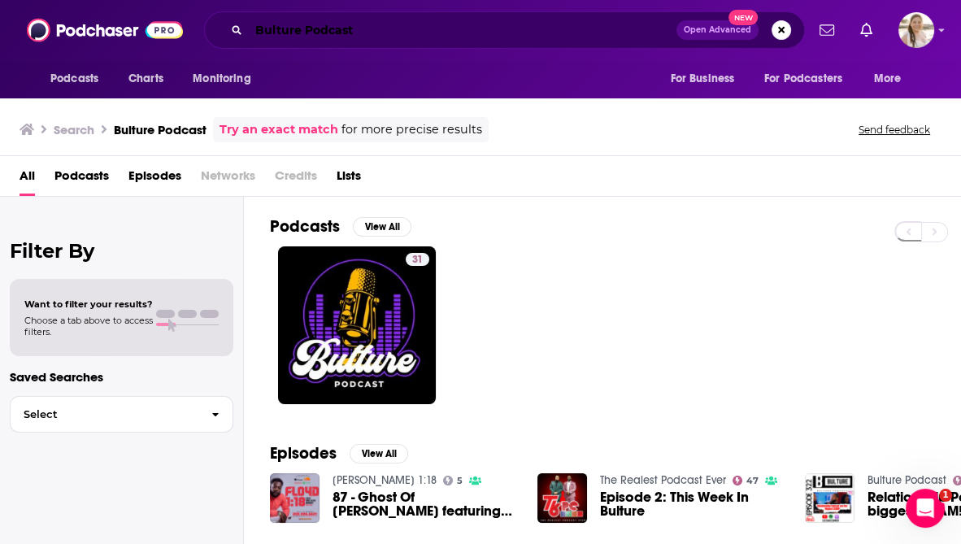
click at [354, 36] on input "Bulture Podcast" at bounding box center [463, 30] width 428 height 26
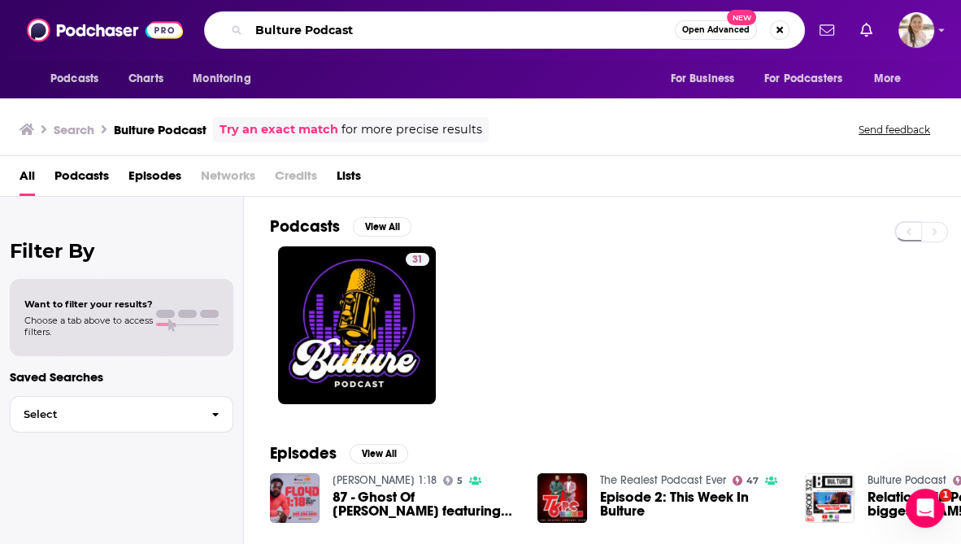
click at [354, 36] on input "Bulture Podcast" at bounding box center [462, 30] width 426 height 26
paste input "Gettin' Grown"
type input "Gettin' Grown"
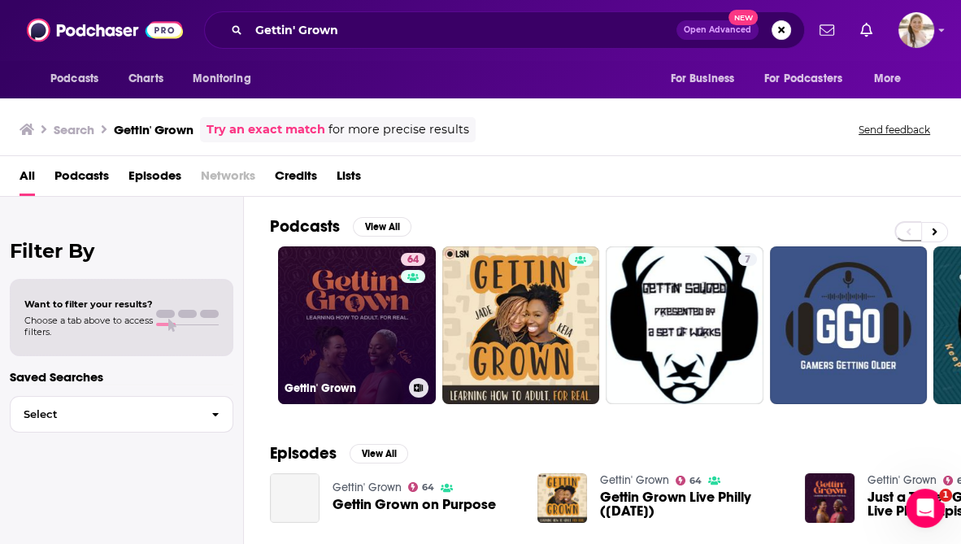
click at [399, 294] on link "64 Gettin' Grown" at bounding box center [357, 325] width 158 height 158
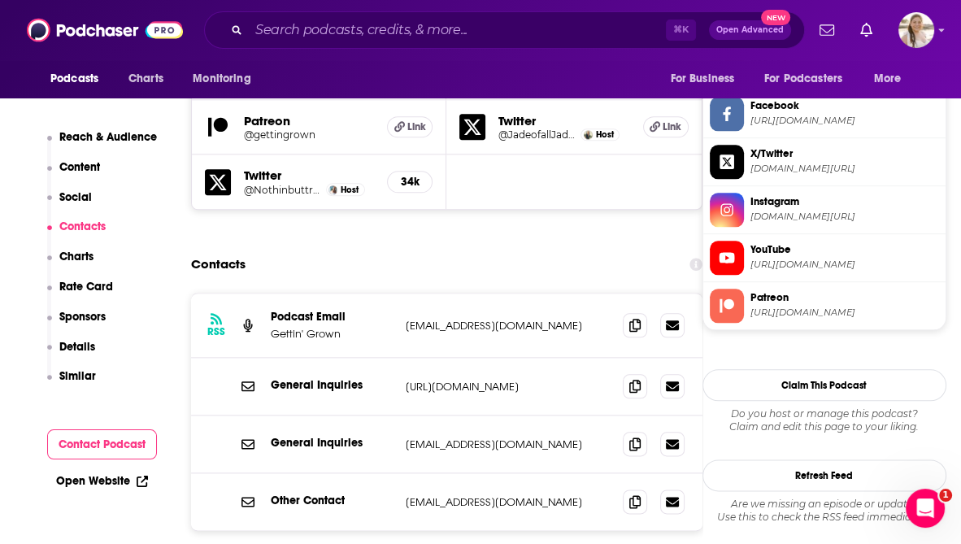
scroll to position [1549, 0]
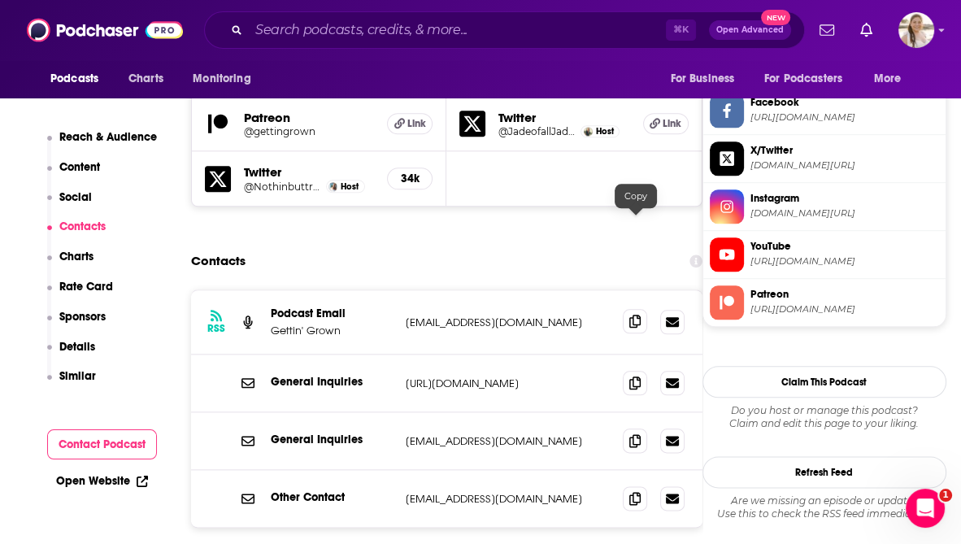
click at [637, 315] on icon at bounding box center [635, 321] width 11 height 13
click at [634, 491] on icon at bounding box center [635, 497] width 11 height 13
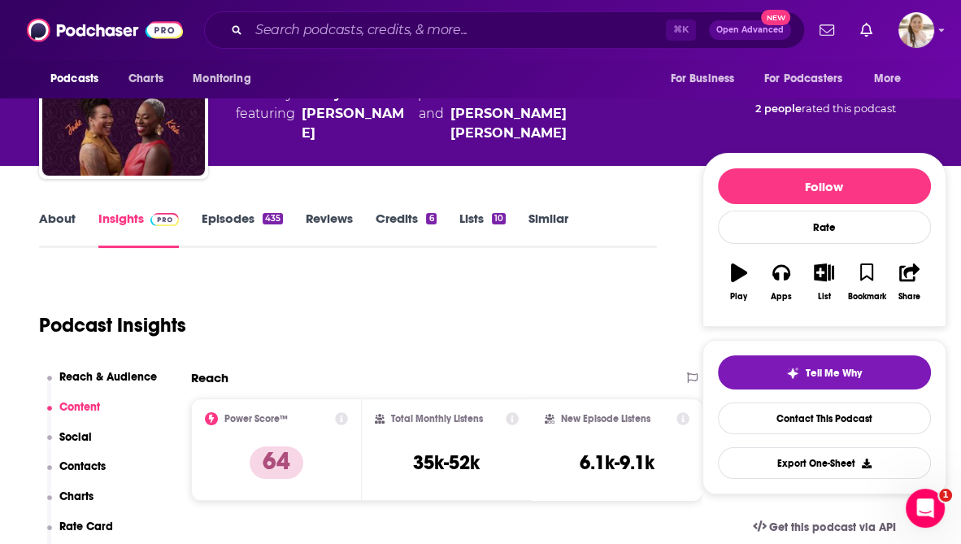
scroll to position [0, 0]
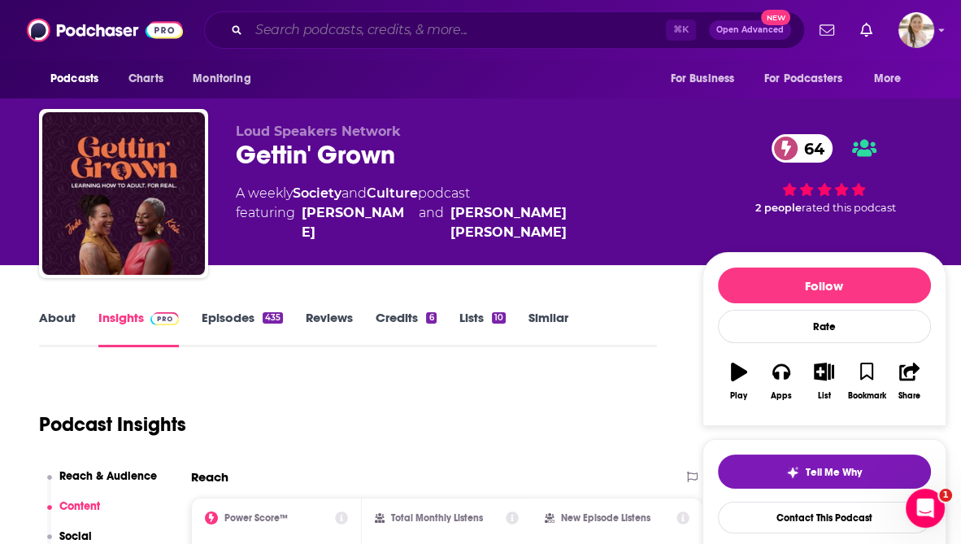
click at [333, 36] on input "Search podcasts, credits, & more..." at bounding box center [457, 30] width 417 height 26
paste input "Black Talk Radio Network"
type input "Black Talk Radio Network"
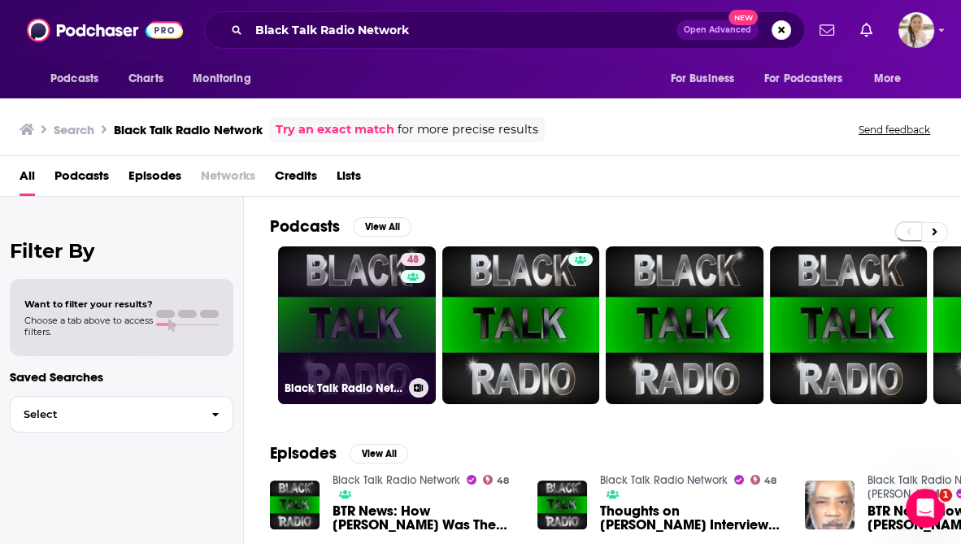
click at [360, 333] on link "48 Black Talk Radio Network" at bounding box center [357, 325] width 158 height 158
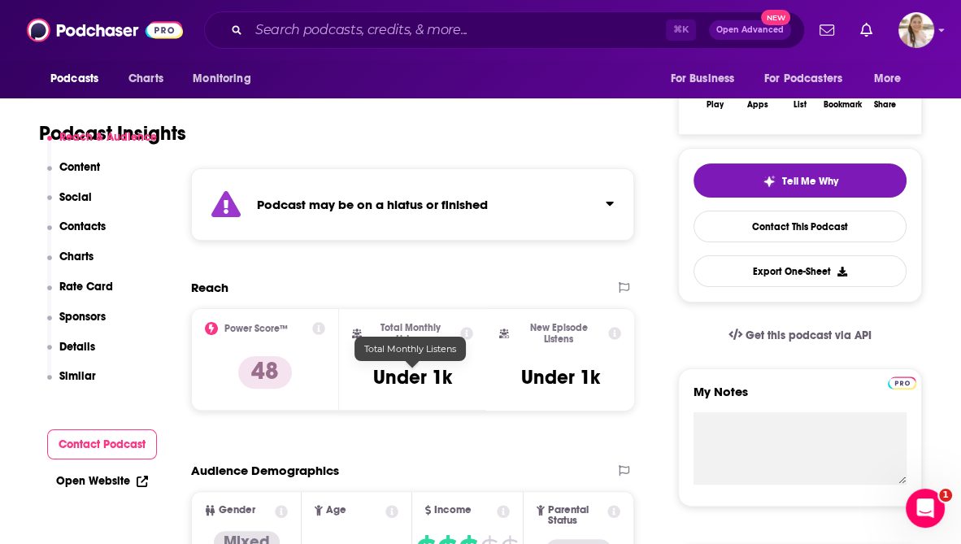
scroll to position [318, 0]
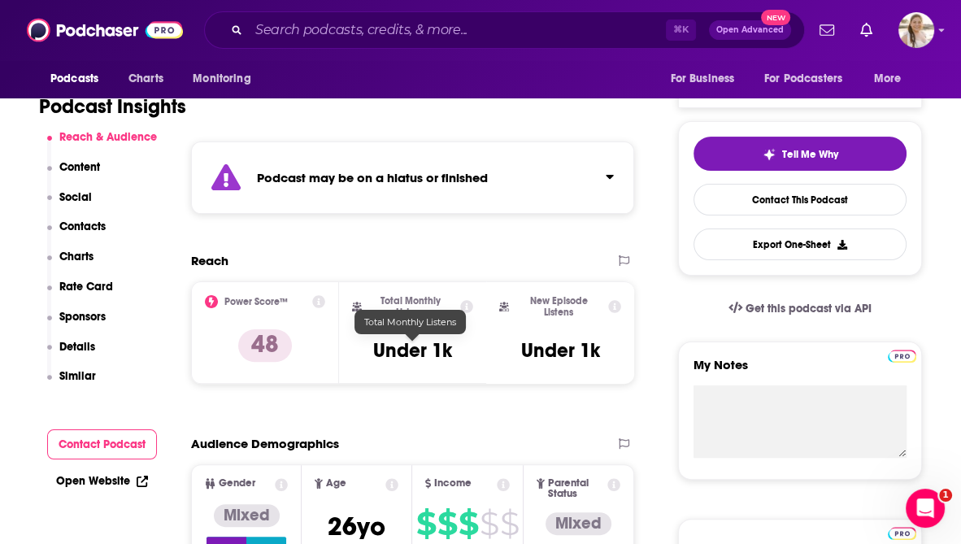
click at [425, 181] on strong "Podcast may be on a hiatus or finished" at bounding box center [372, 177] width 231 height 15
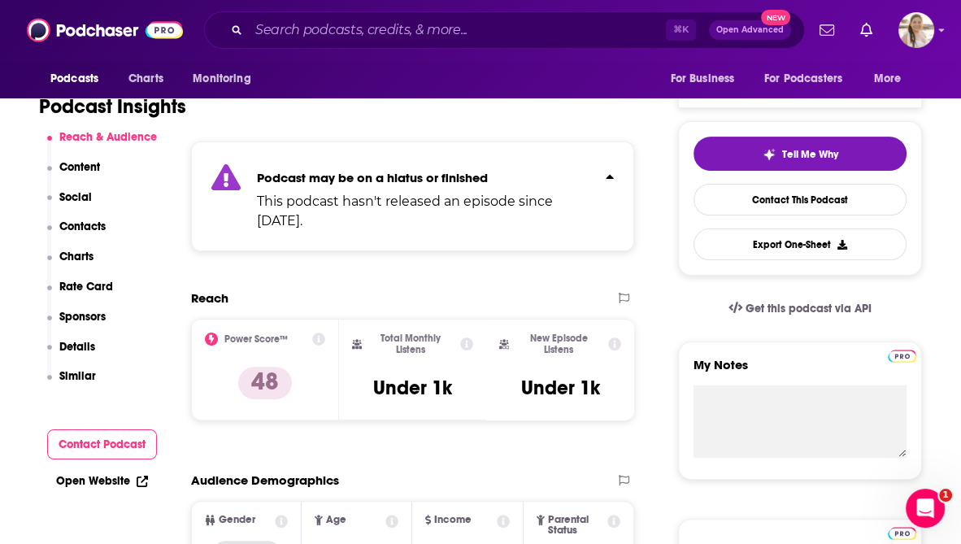
click at [426, 177] on strong "Podcast may be on a hiatus or finished" at bounding box center [372, 177] width 231 height 15
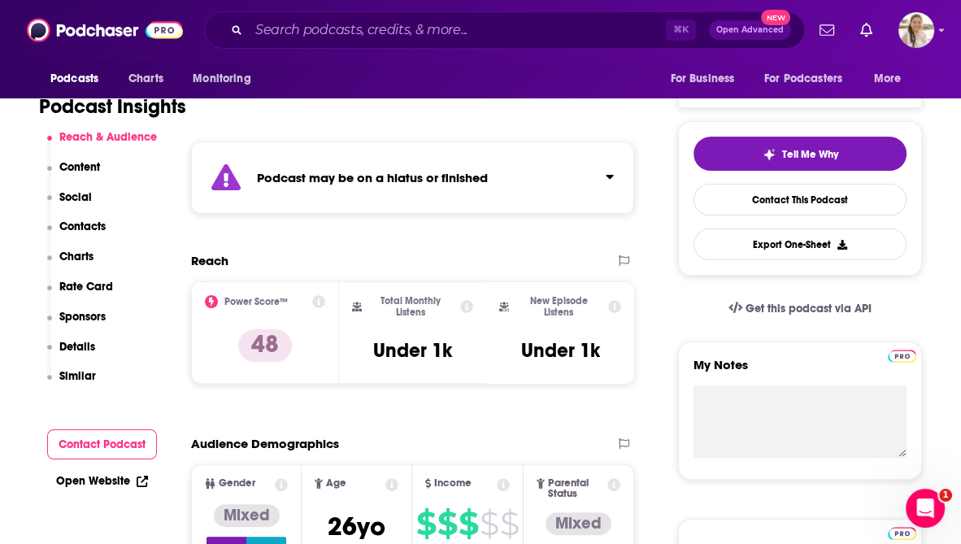
click at [316, 16] on div "⌘ K Open Advanced New" at bounding box center [504, 29] width 601 height 37
click at [305, 37] on input "Search podcasts, credits, & more..." at bounding box center [457, 30] width 417 height 26
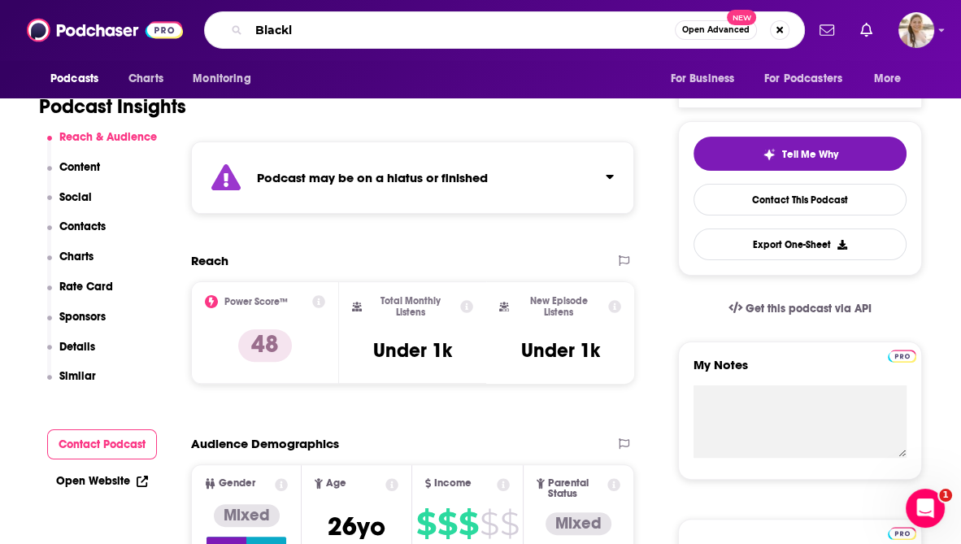
type input "Black"
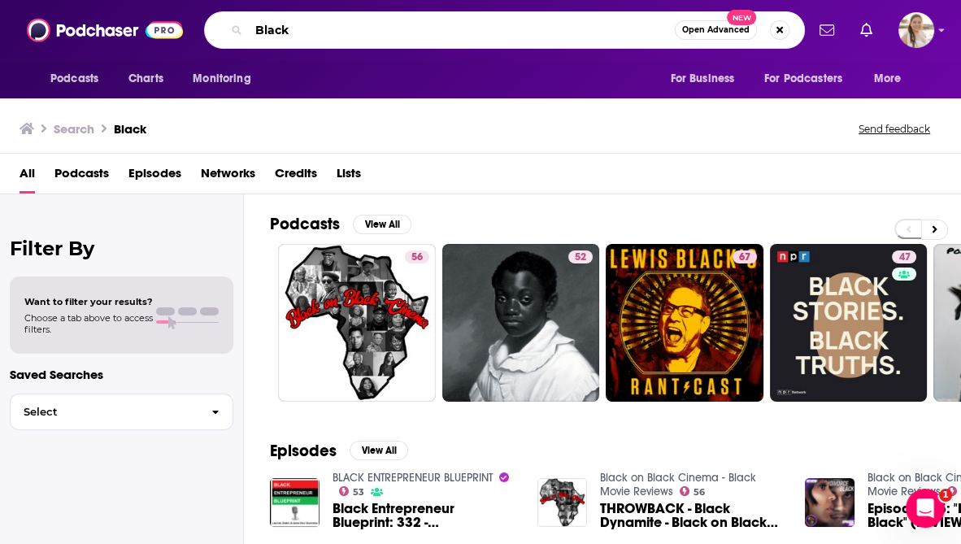
click at [309, 32] on input "Black" at bounding box center [462, 30] width 426 height 26
type input "Black culture"
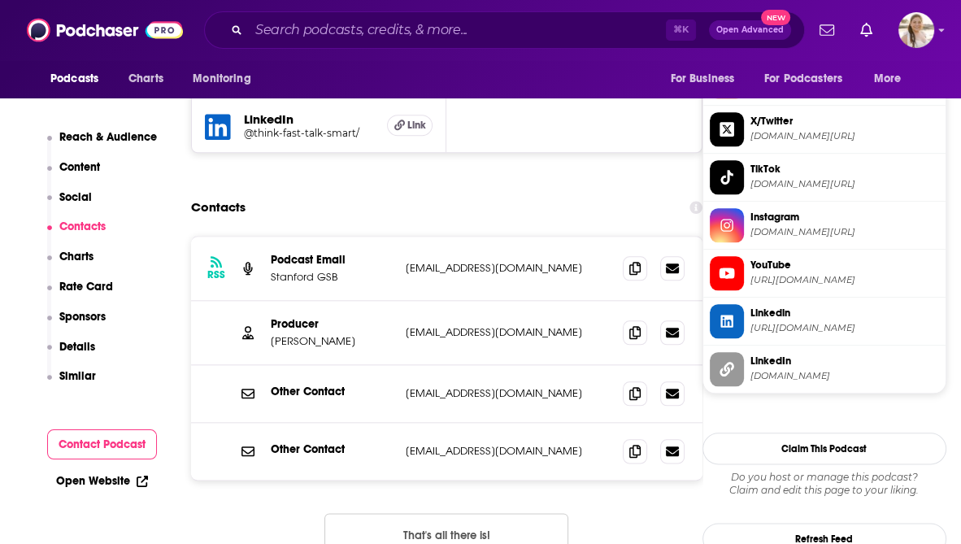
scroll to position [1522, 0]
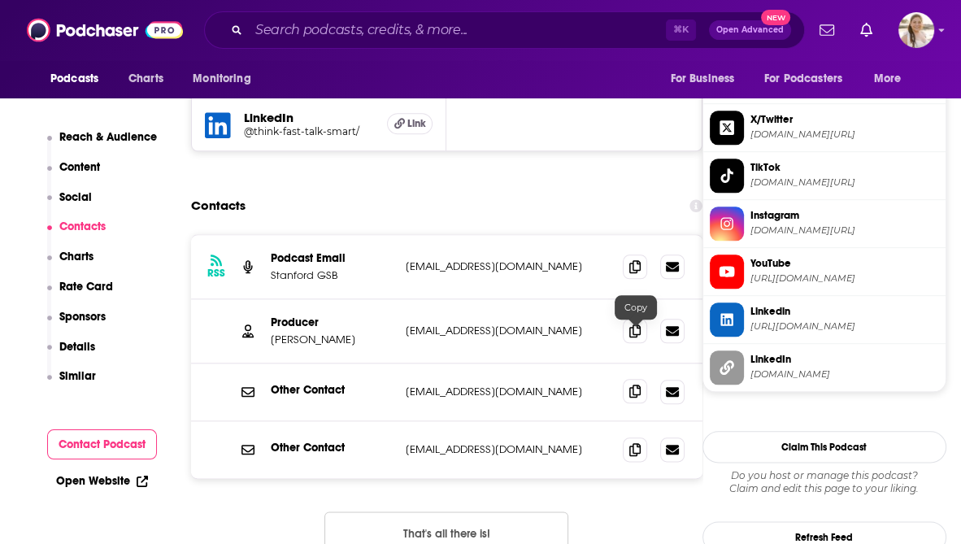
click at [639, 385] on icon at bounding box center [635, 391] width 11 height 13
click at [532, 512] on button "That's all there is!" at bounding box center [447, 534] width 244 height 44
click at [634, 443] on icon at bounding box center [635, 449] width 11 height 13
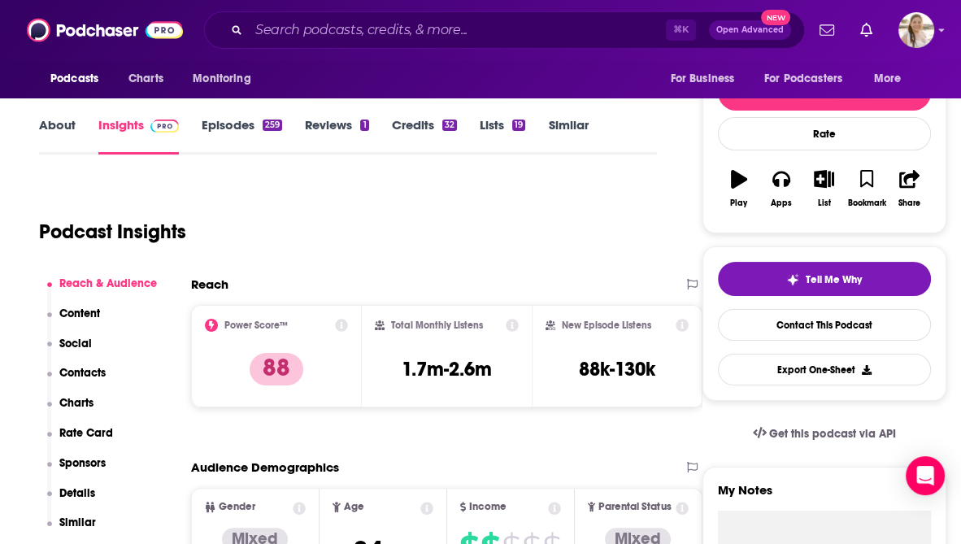
scroll to position [195, 0]
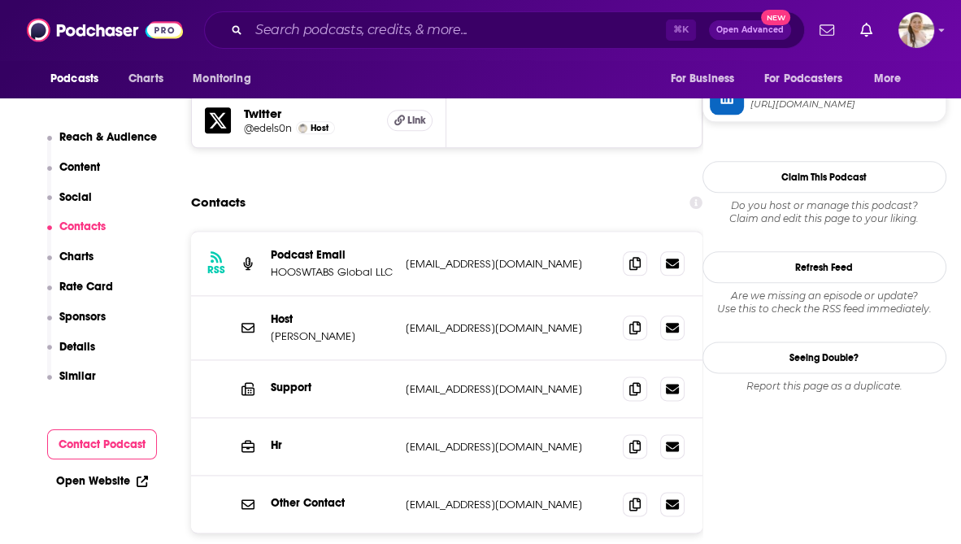
scroll to position [1655, 0]
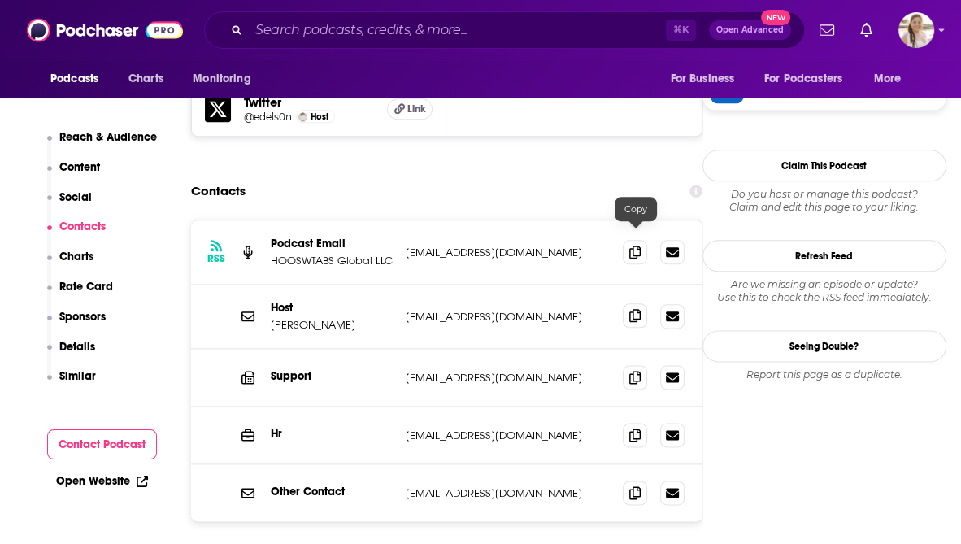
click at [634, 309] on icon at bounding box center [635, 315] width 11 height 13
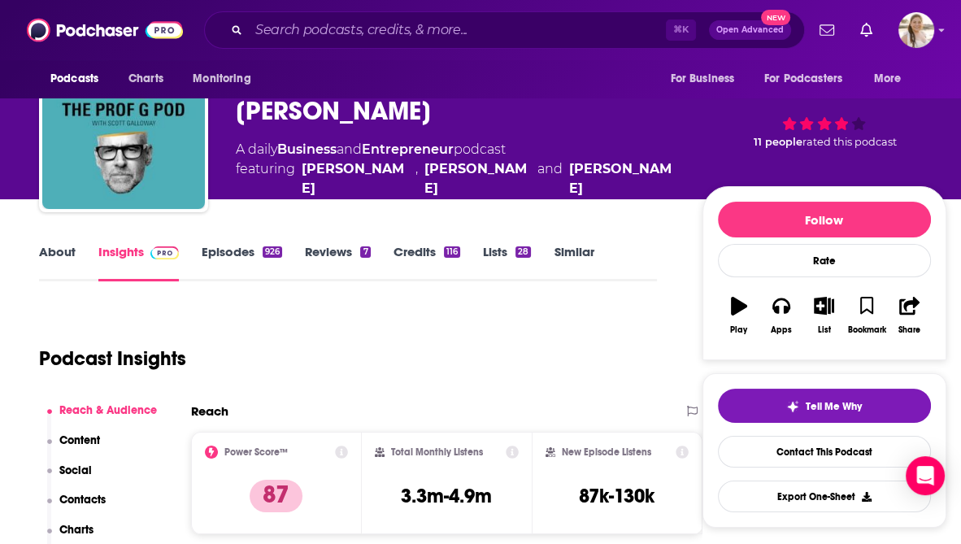
scroll to position [0, 0]
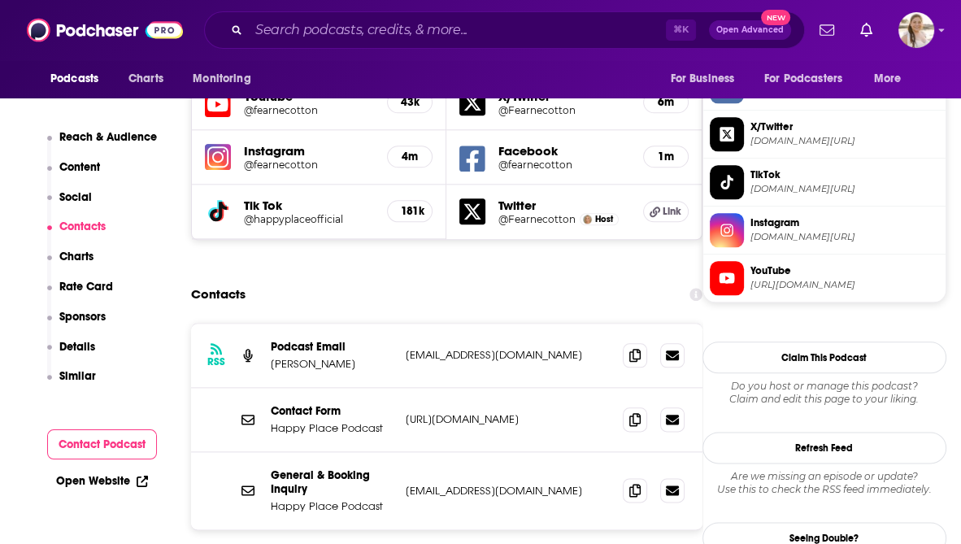
scroll to position [1564, 0]
click at [634, 482] on icon at bounding box center [635, 488] width 11 height 13
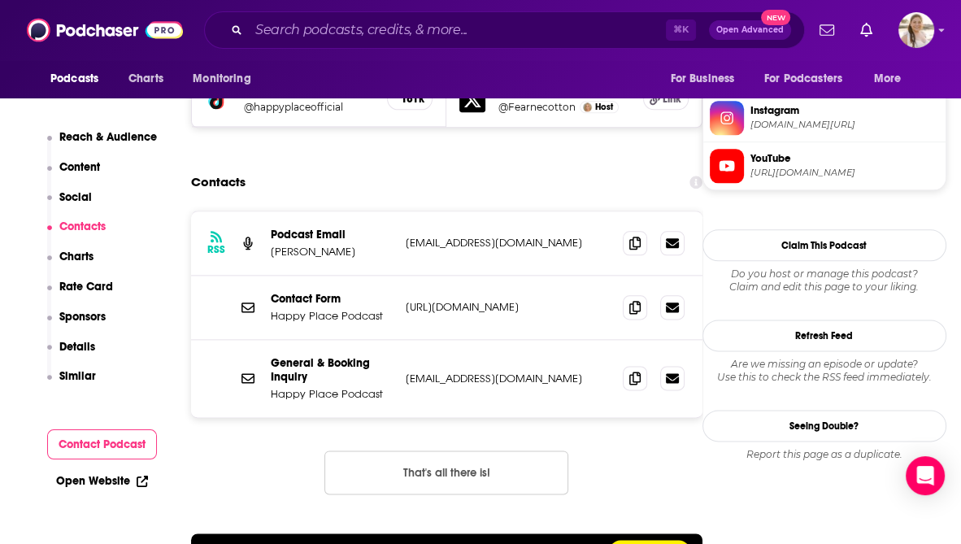
scroll to position [1675, 0]
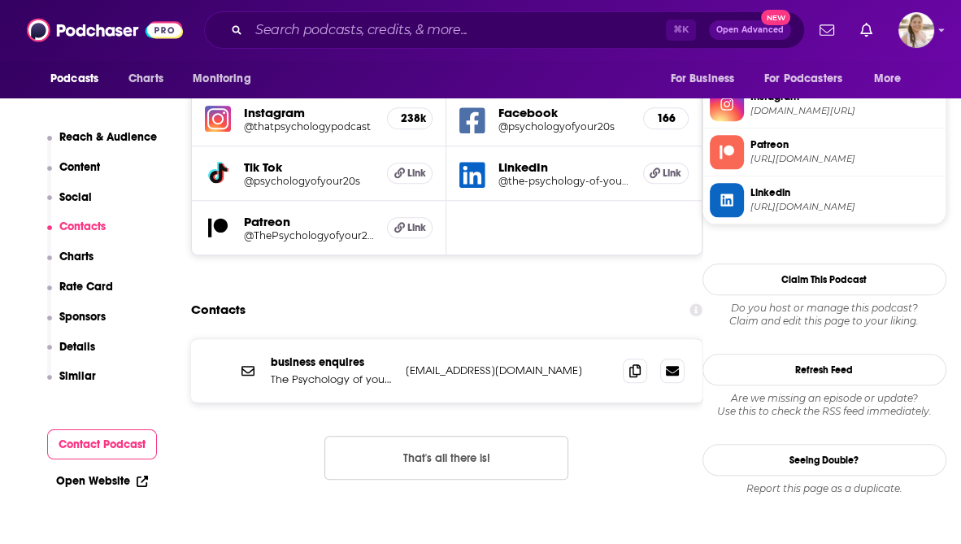
scroll to position [1451, 0]
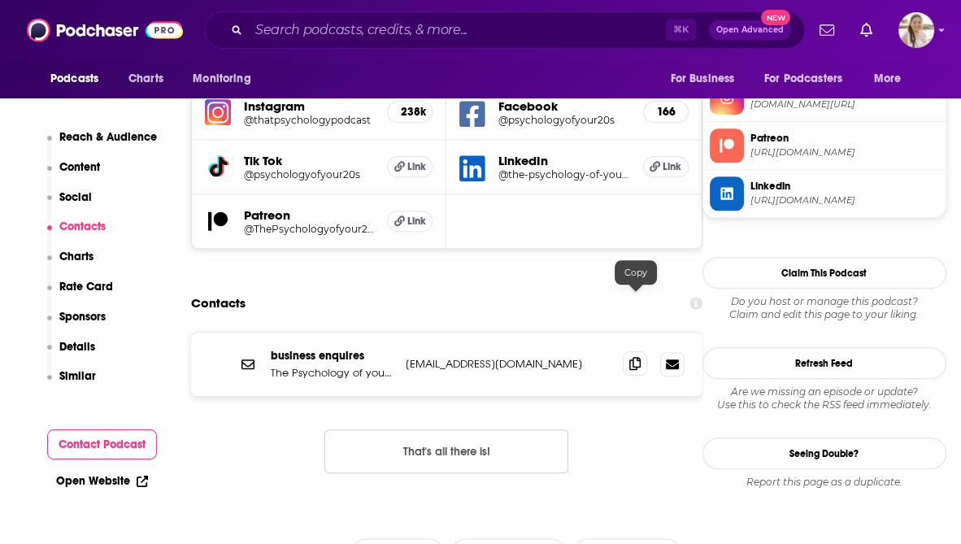
click at [633, 357] on icon at bounding box center [635, 363] width 11 height 13
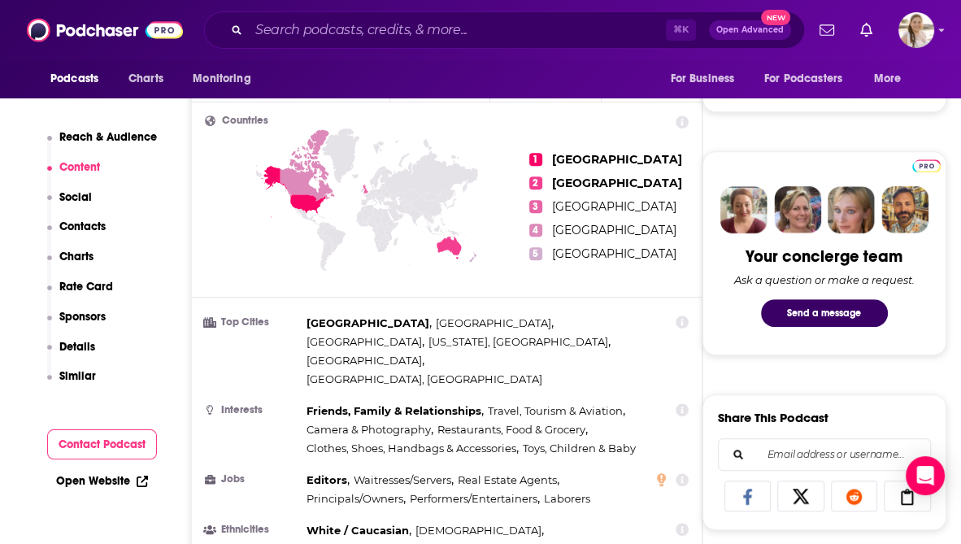
scroll to position [0, 0]
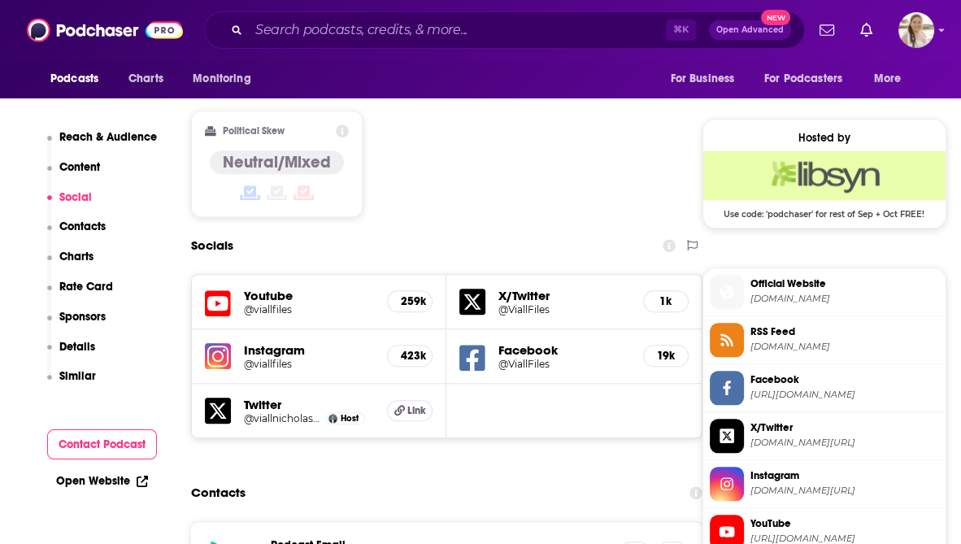
scroll to position [1297, 0]
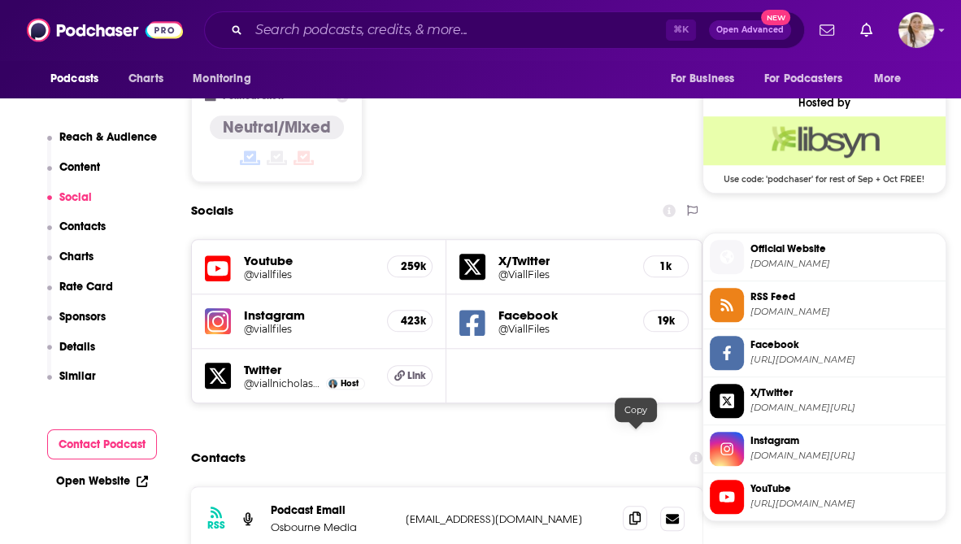
click at [636, 512] on icon at bounding box center [635, 518] width 11 height 13
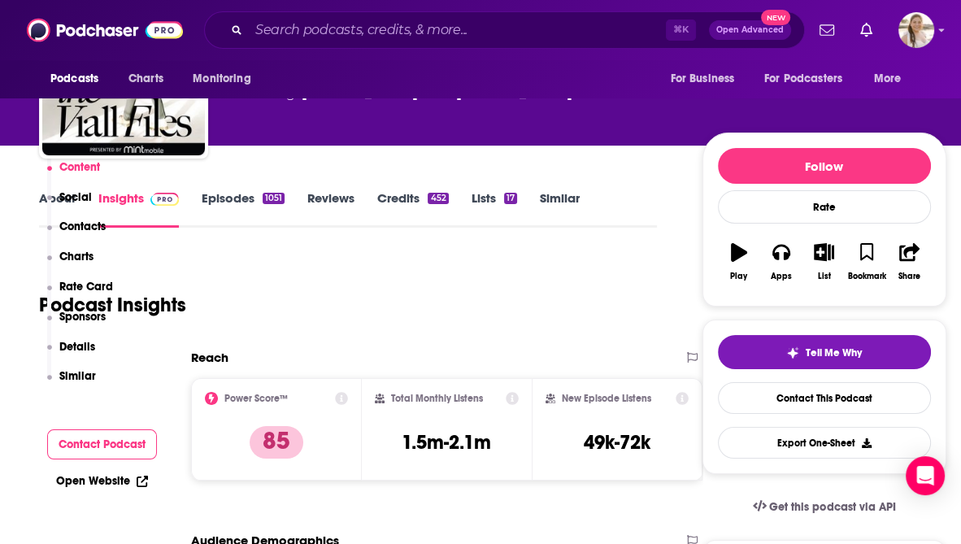
scroll to position [0, 0]
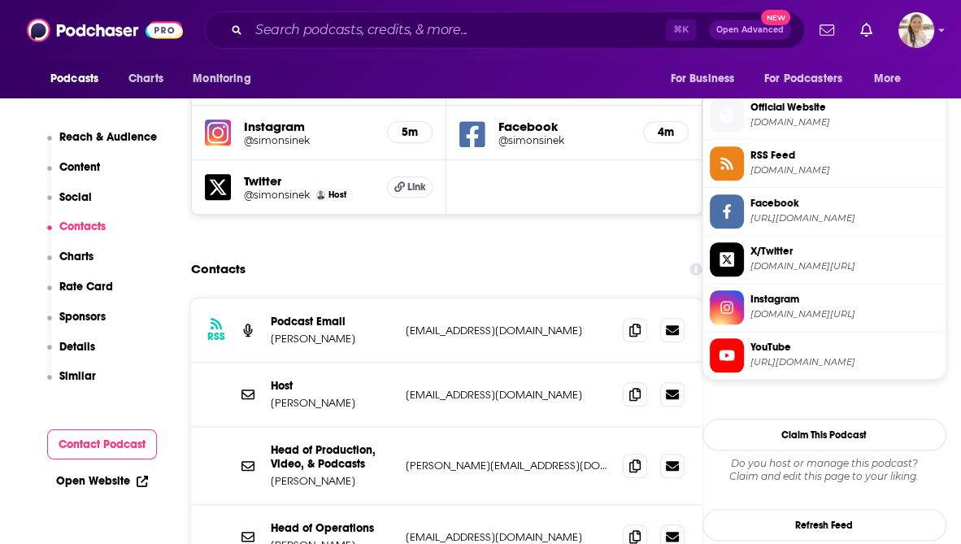
scroll to position [1449, 0]
click at [631, 322] on icon at bounding box center [635, 328] width 11 height 13
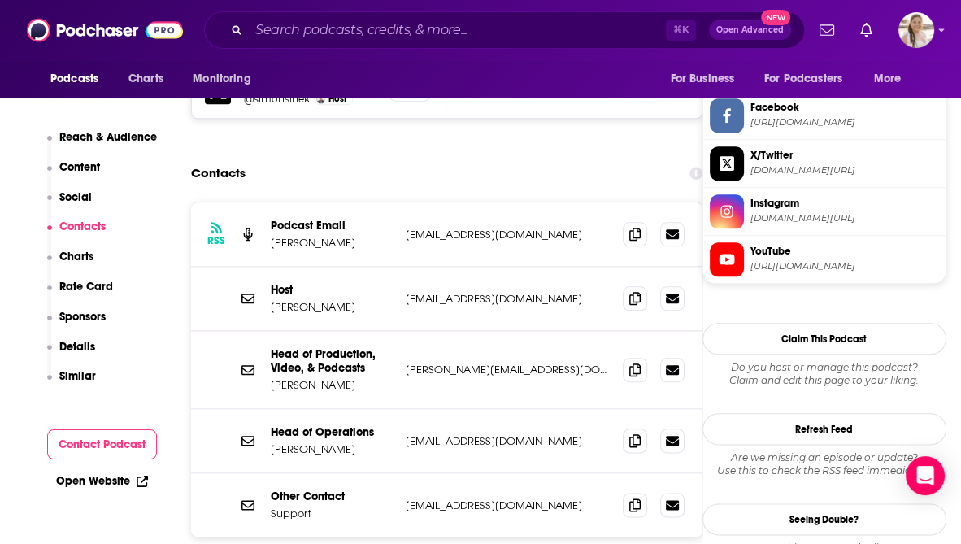
scroll to position [1554, 0]
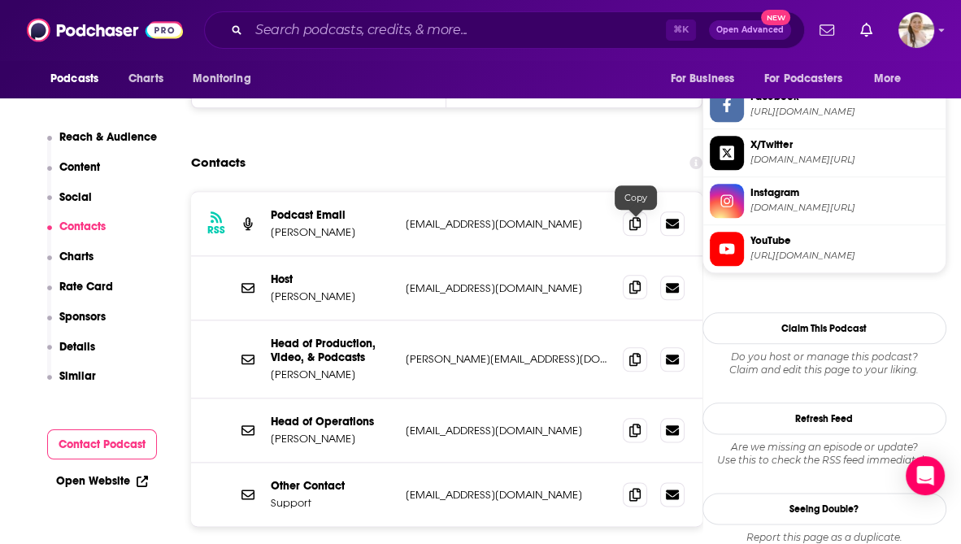
click at [641, 281] on icon at bounding box center [635, 287] width 11 height 13
click at [632, 352] on icon at bounding box center [635, 358] width 11 height 13
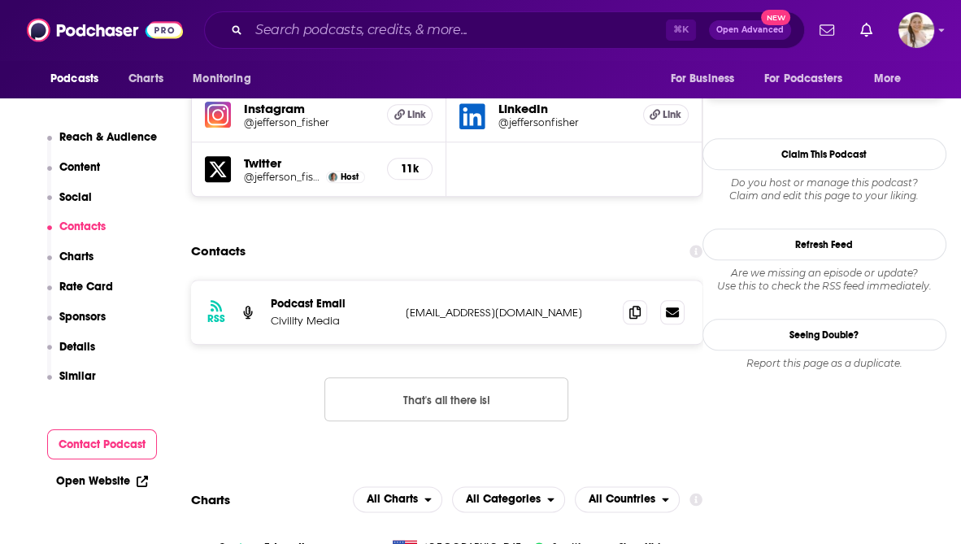
scroll to position [1529, 0]
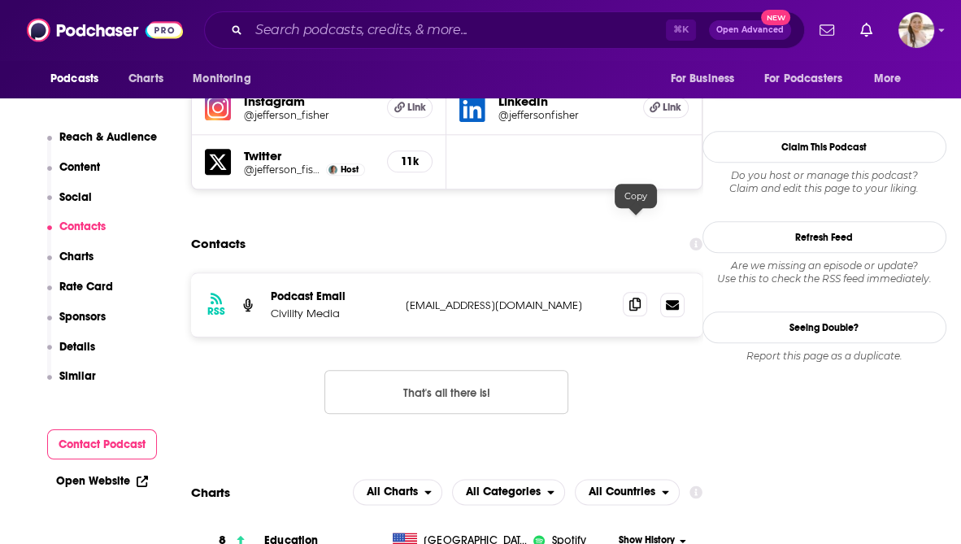
click at [633, 298] on icon at bounding box center [635, 304] width 11 height 13
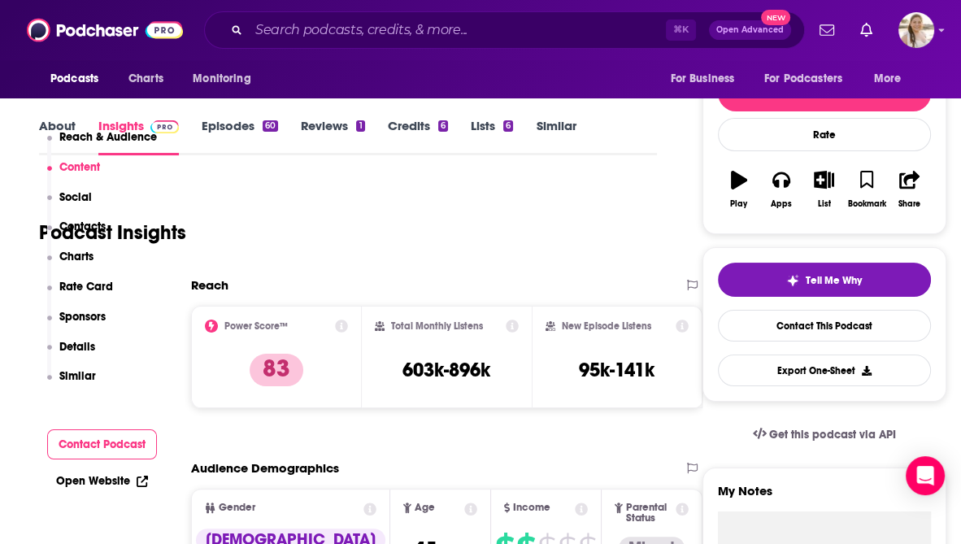
scroll to position [0, 0]
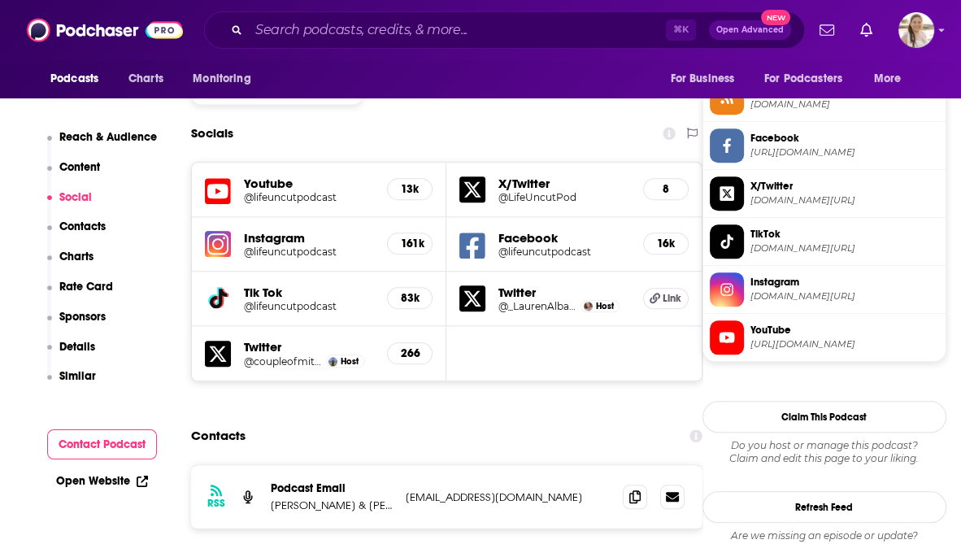
scroll to position [1356, 0]
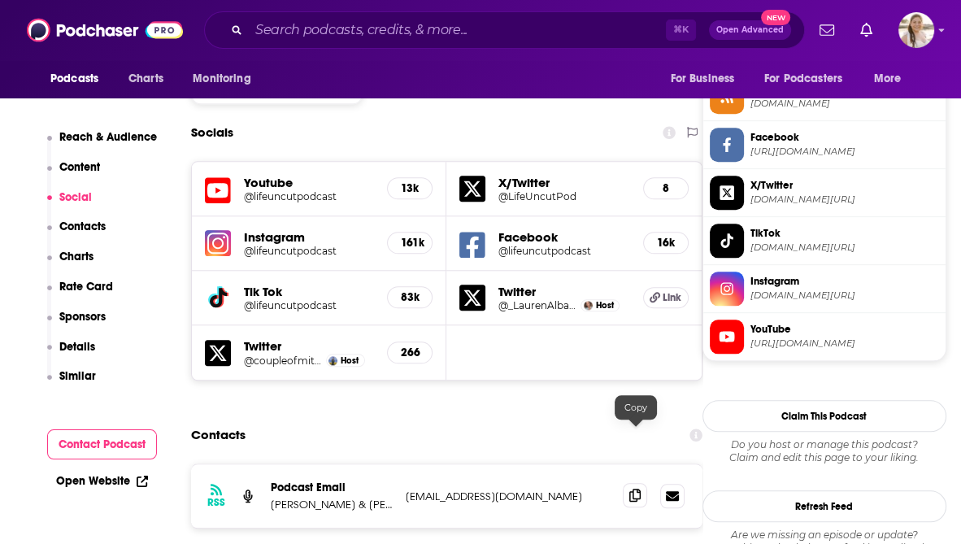
click at [635, 489] on icon at bounding box center [635, 495] width 11 height 13
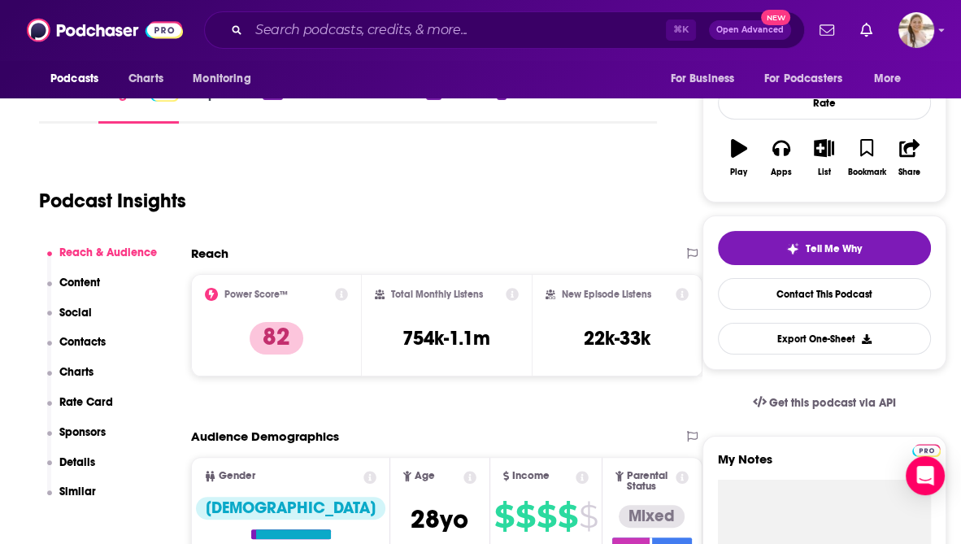
scroll to position [0, 0]
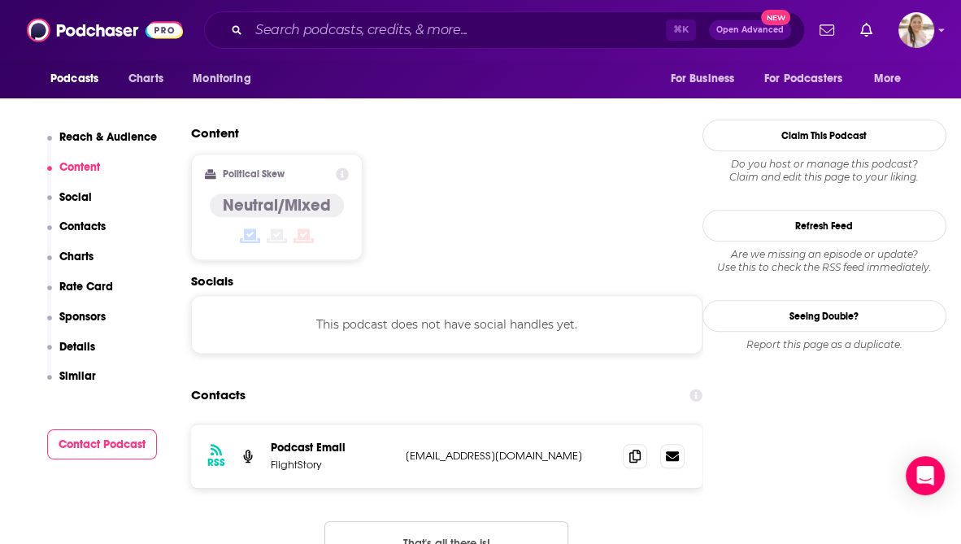
scroll to position [1230, 0]
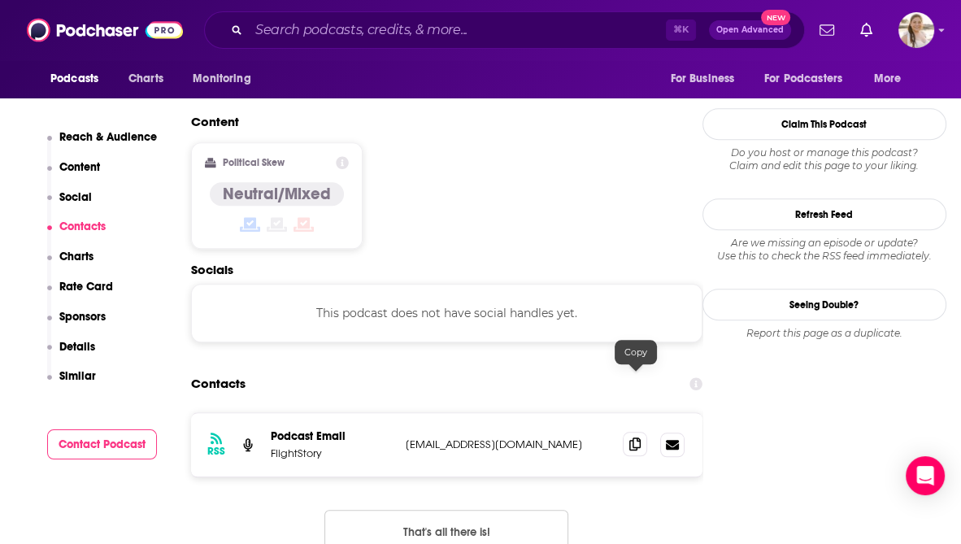
click at [632, 438] on icon at bounding box center [635, 444] width 11 height 13
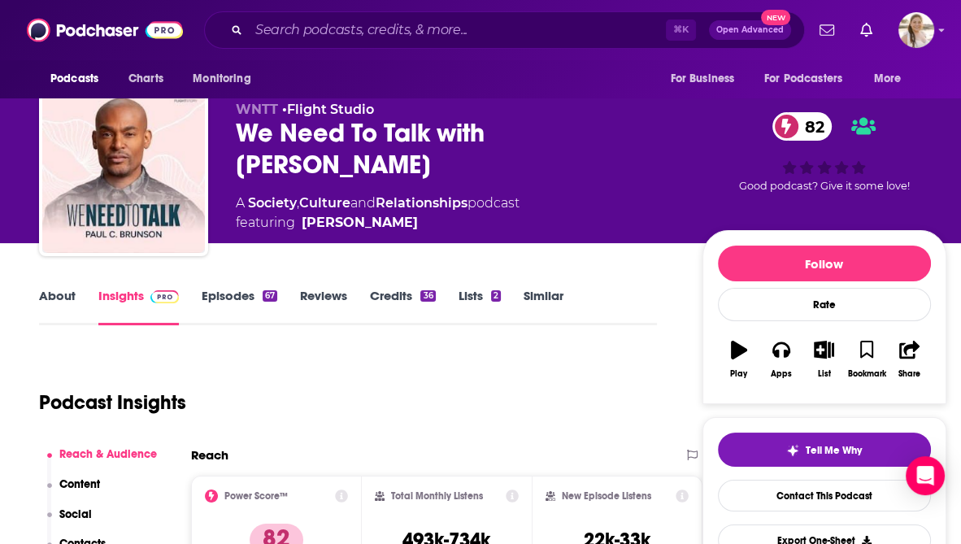
scroll to position [8, 0]
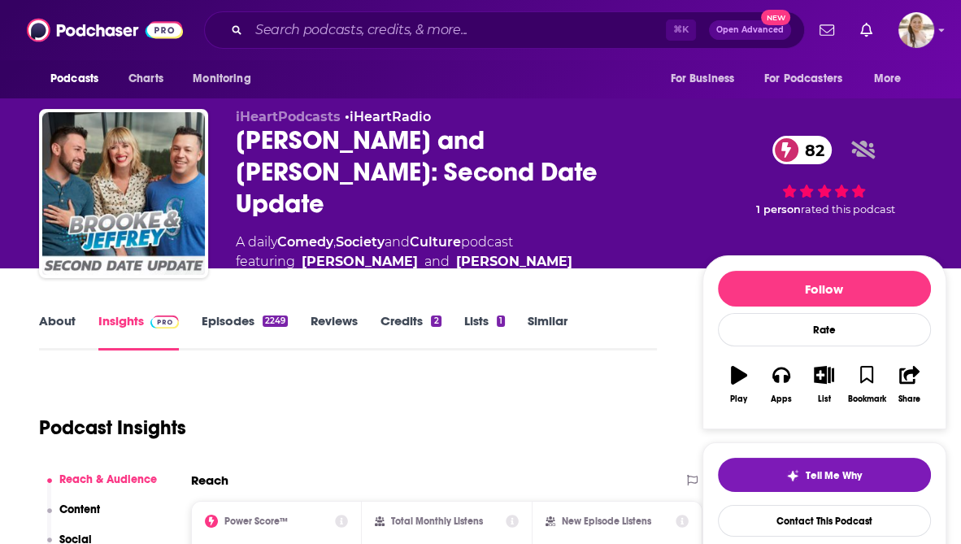
click at [55, 314] on link "About" at bounding box center [57, 331] width 37 height 37
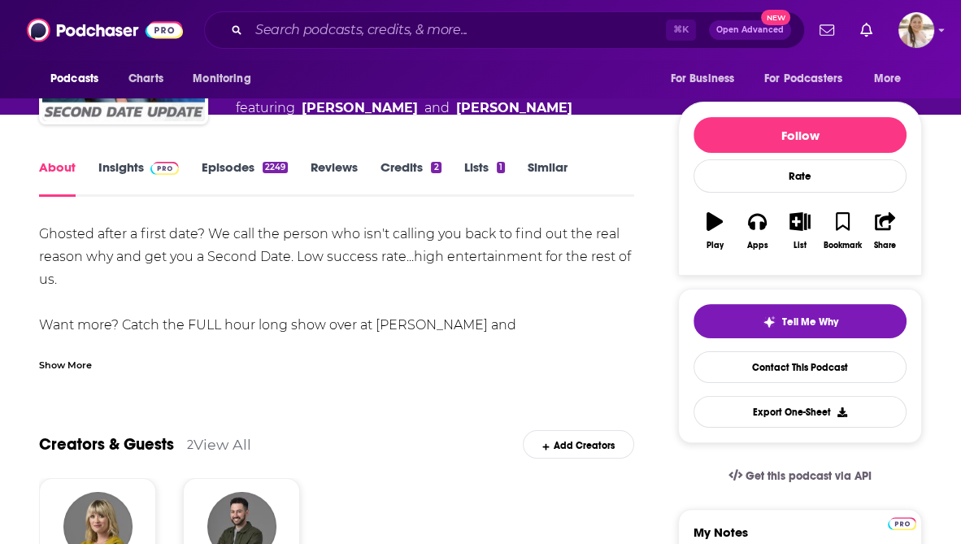
scroll to position [155, 0]
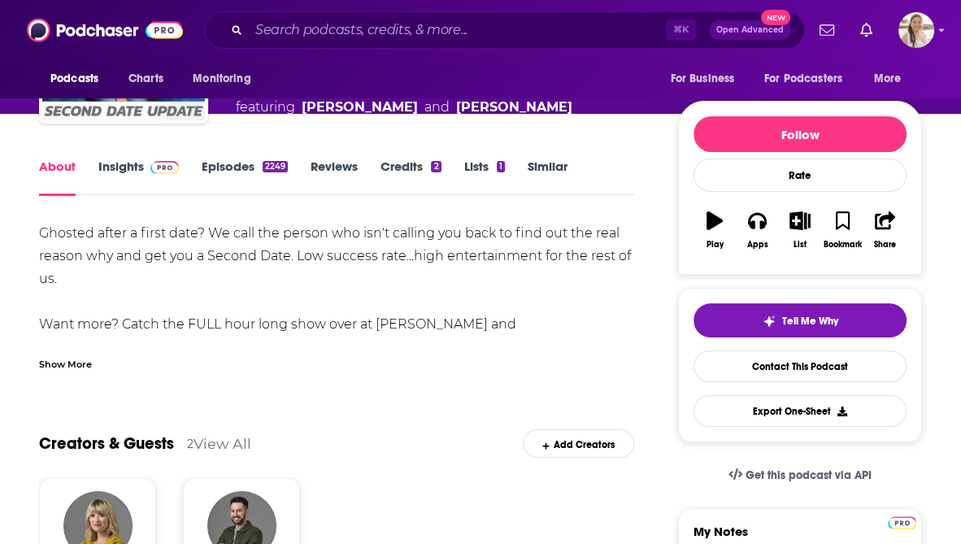
click at [128, 163] on link "Insights" at bounding box center [138, 177] width 81 height 37
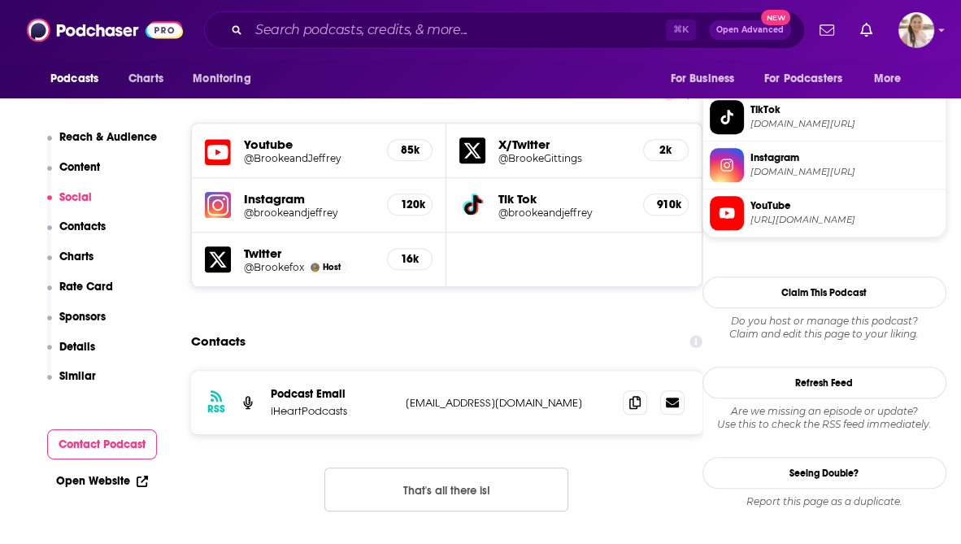
scroll to position [1440, 0]
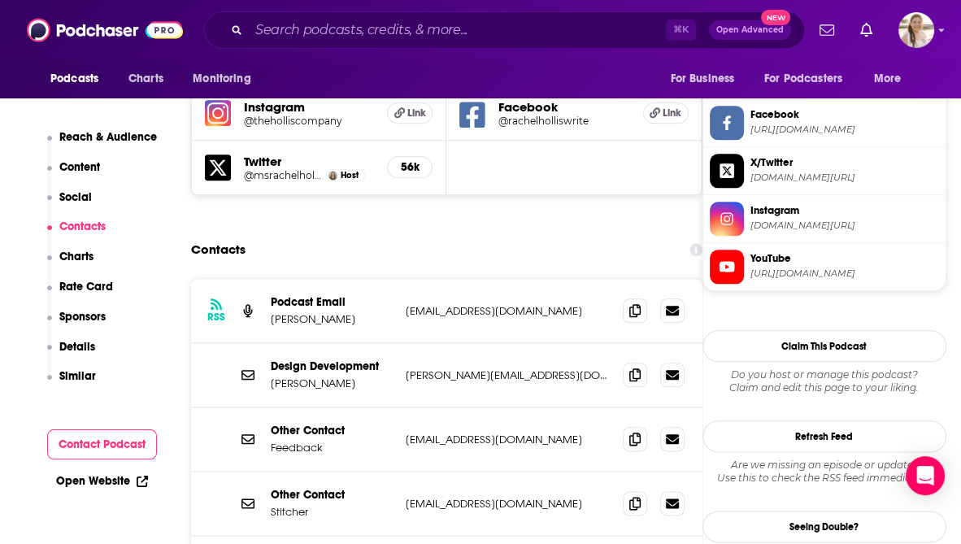
scroll to position [1536, 0]
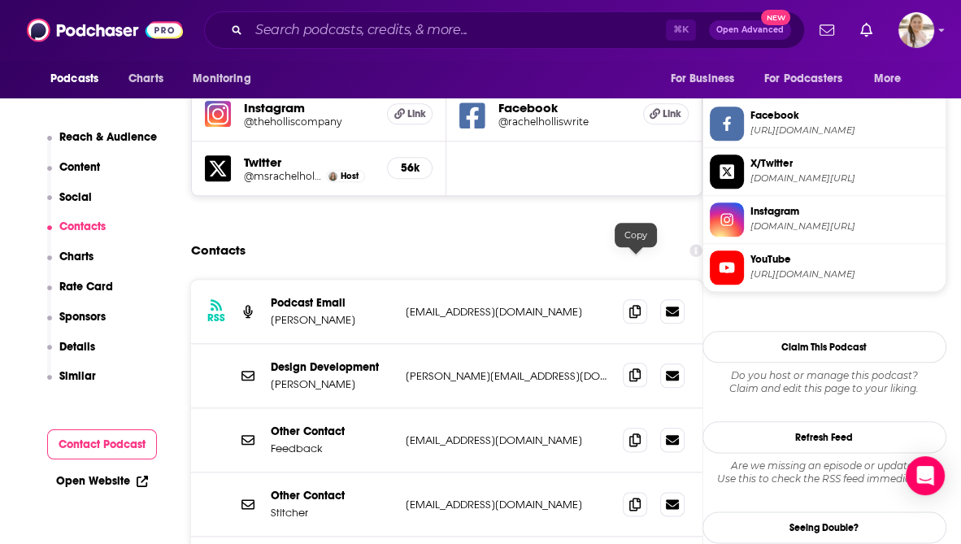
click at [637, 368] on icon at bounding box center [635, 374] width 11 height 13
click at [634, 304] on icon at bounding box center [635, 310] width 11 height 13
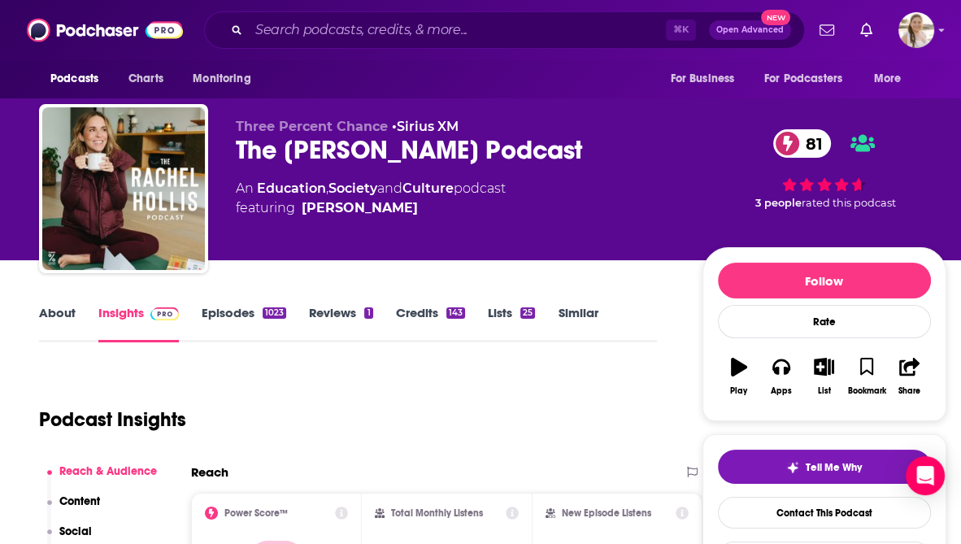
scroll to position [0, 0]
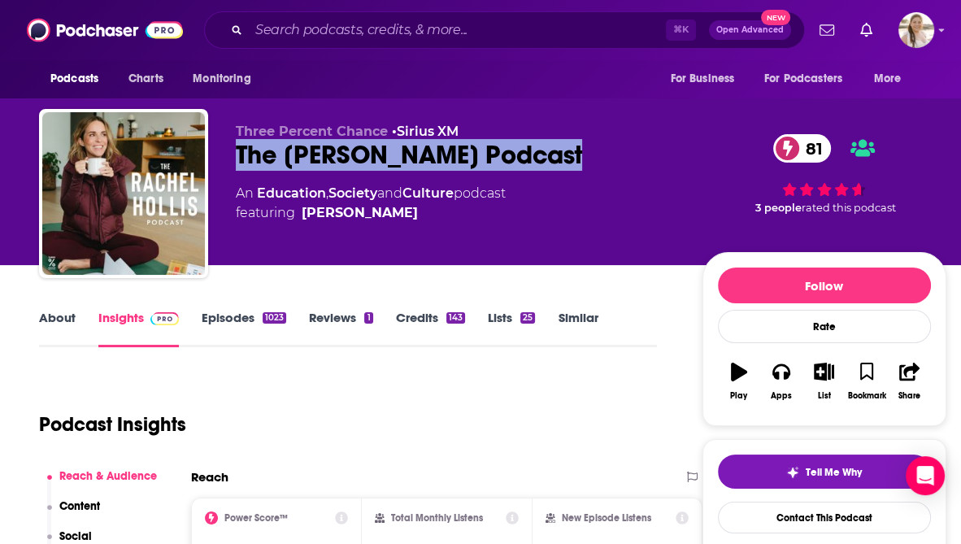
drag, startPoint x: 591, startPoint y: 158, endPoint x: 238, endPoint y: 150, distance: 353.1
click at [238, 150] on div "The Rachel Hollis Podcast 81" at bounding box center [456, 155] width 441 height 32
copy h2 "The Rachel Hollis Podcast"
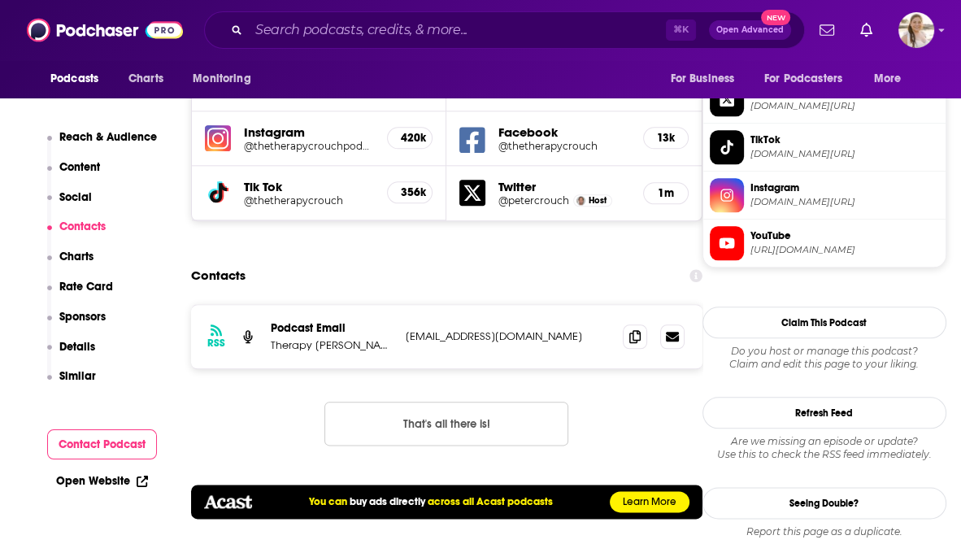
scroll to position [1554, 0]
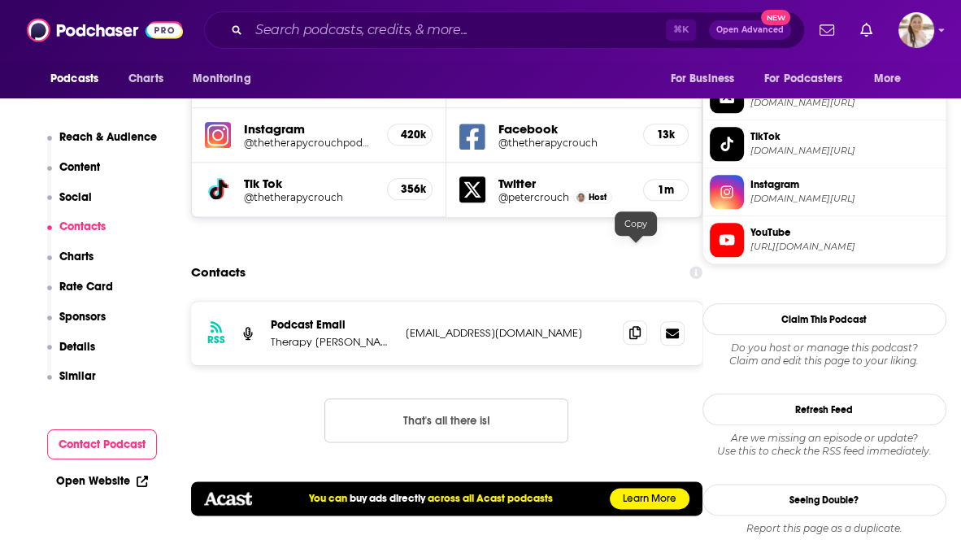
click at [635, 326] on icon at bounding box center [635, 332] width 11 height 13
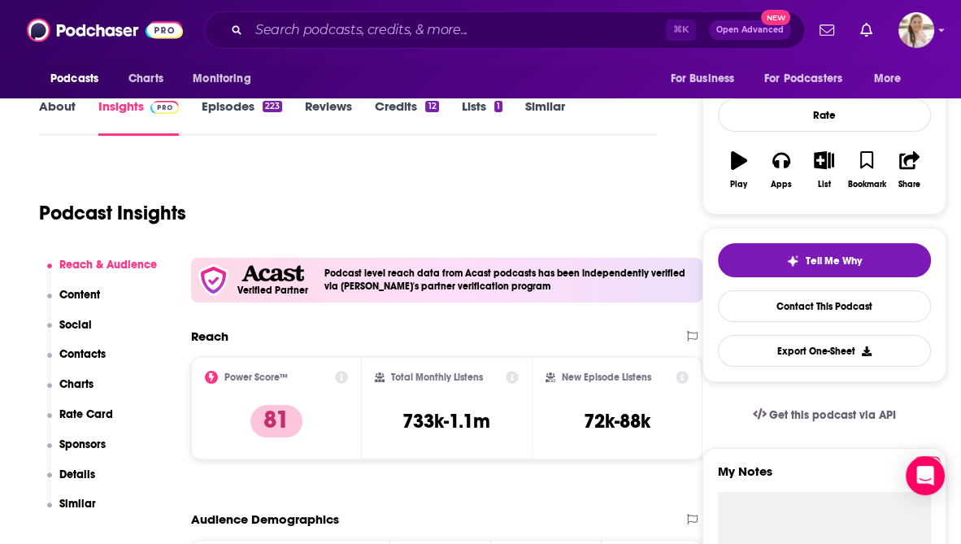
scroll to position [0, 0]
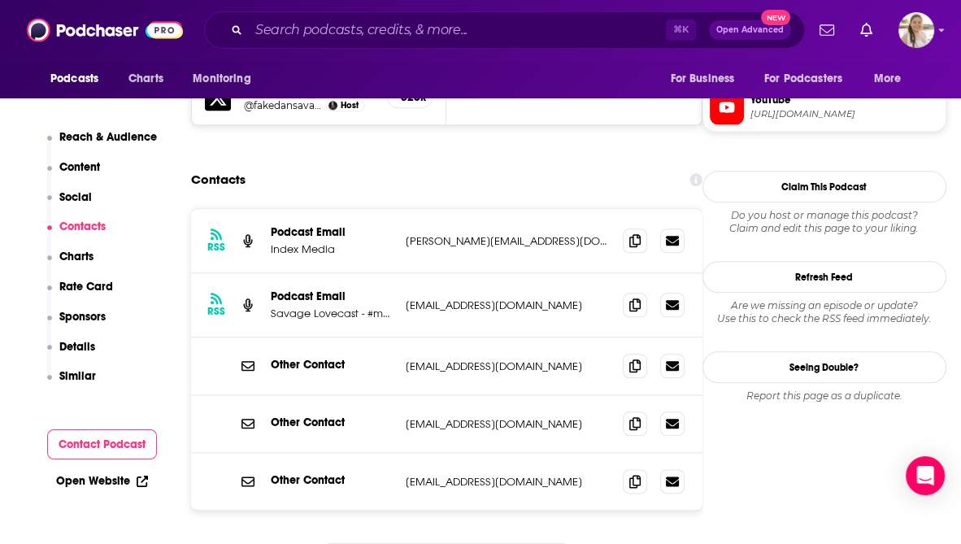
scroll to position [1546, 0]
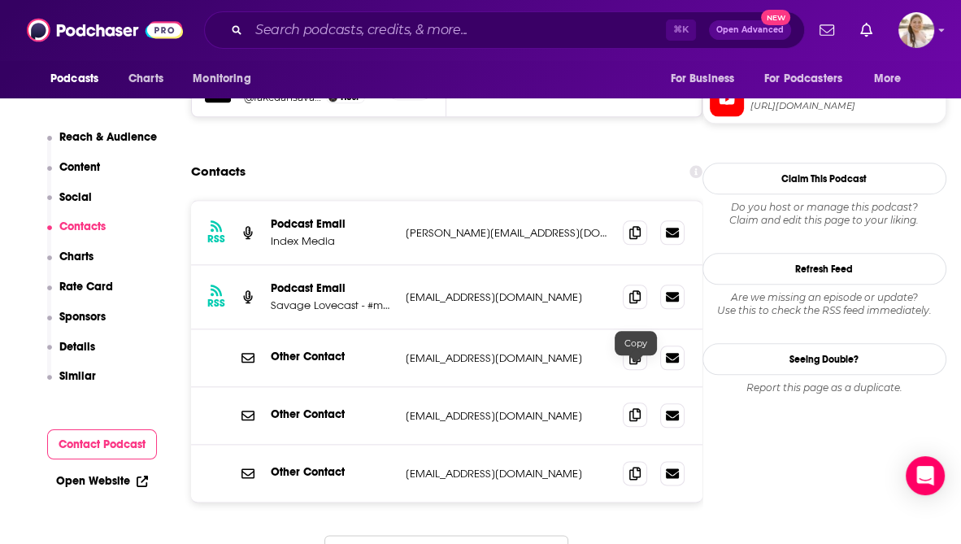
click at [636, 408] on icon at bounding box center [635, 414] width 11 height 13
click at [637, 290] on icon at bounding box center [635, 296] width 11 height 13
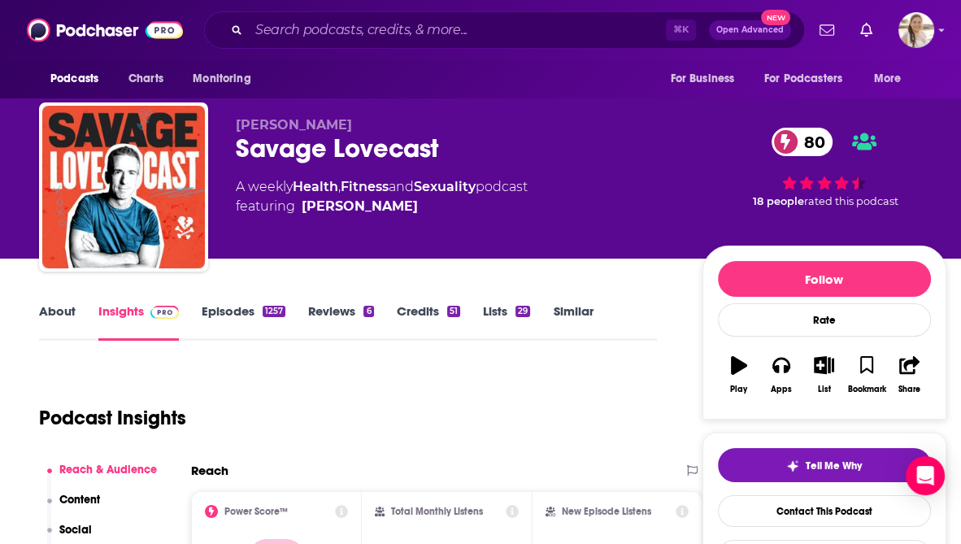
scroll to position [0, 0]
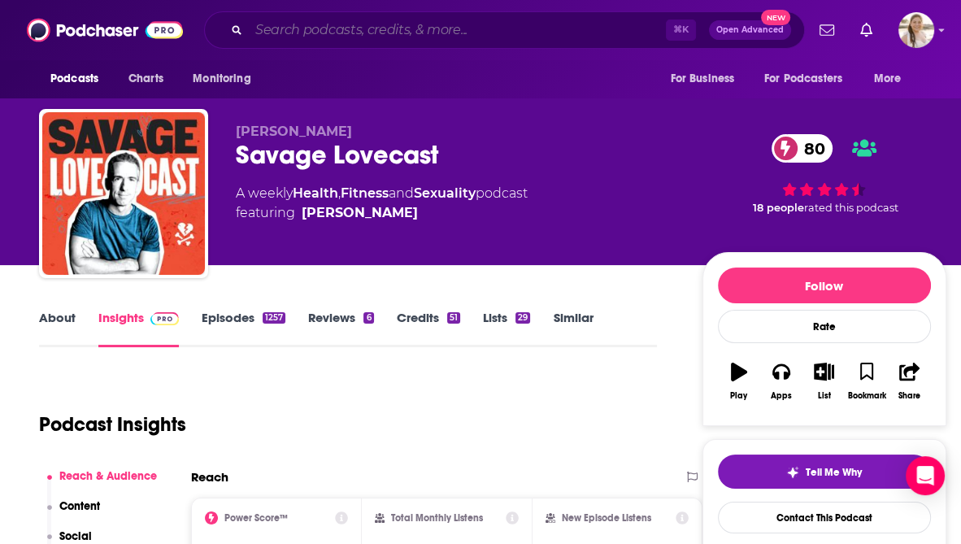
click at [310, 28] on input "Search podcasts, credits, & more..." at bounding box center [457, 30] width 417 height 26
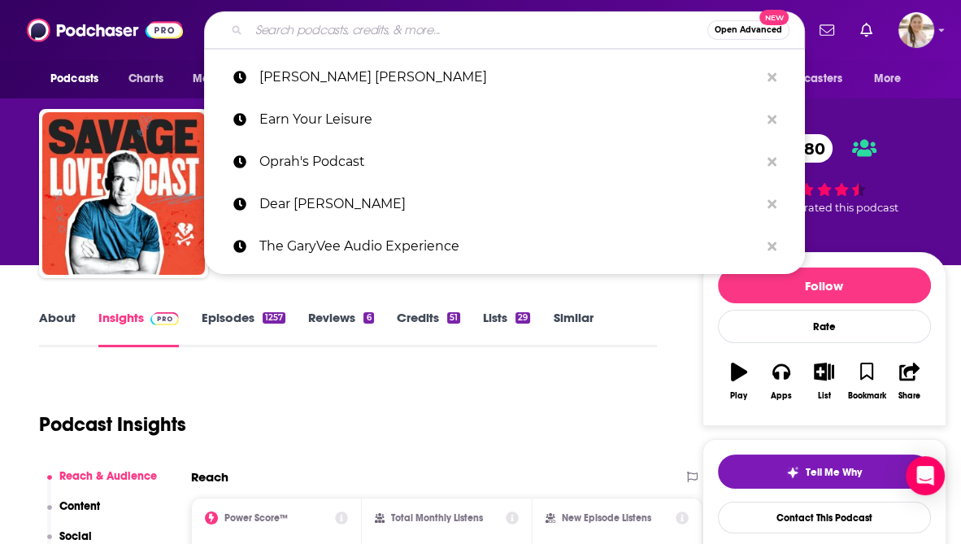
paste input "On Purpose with Jay Shetty"
type input "On Purpose with Jay Shetty"
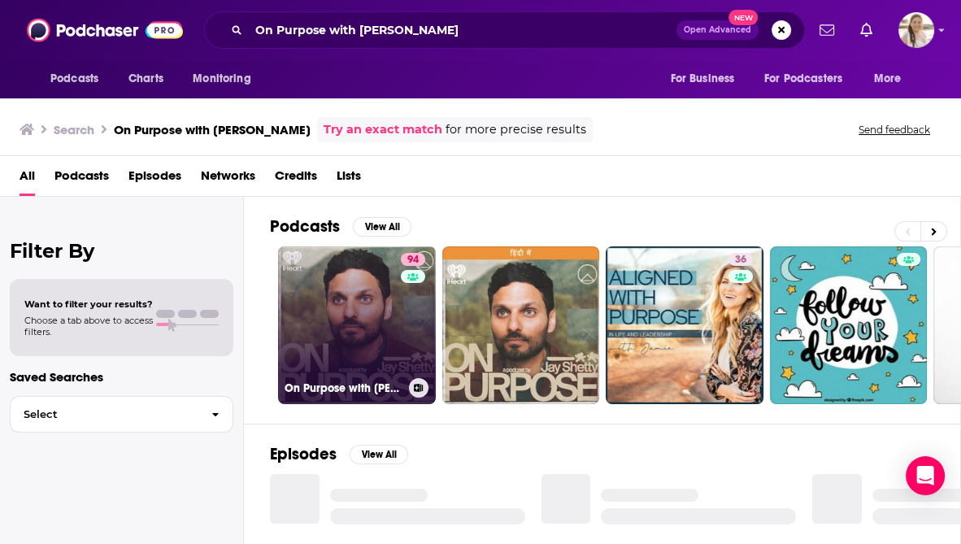
click at [357, 314] on link "94 On Purpose with Jay Shetty" at bounding box center [357, 325] width 158 height 158
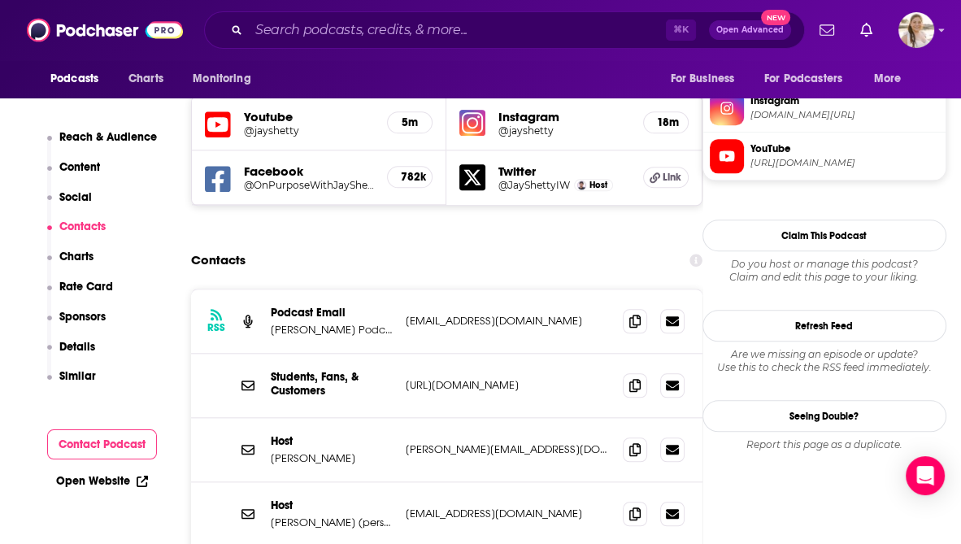
scroll to position [1450, 0]
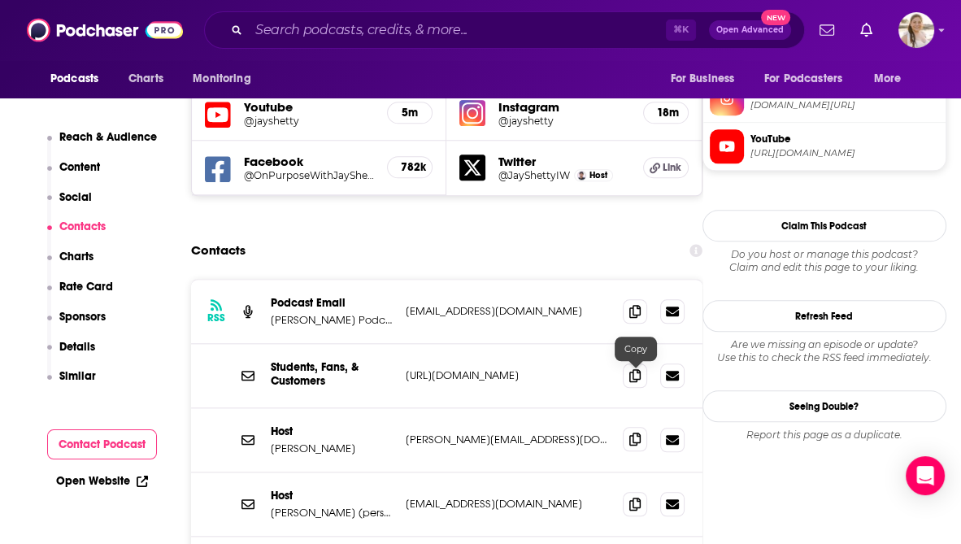
click at [635, 433] on icon at bounding box center [635, 439] width 11 height 13
click at [642, 491] on span at bounding box center [635, 503] width 24 height 24
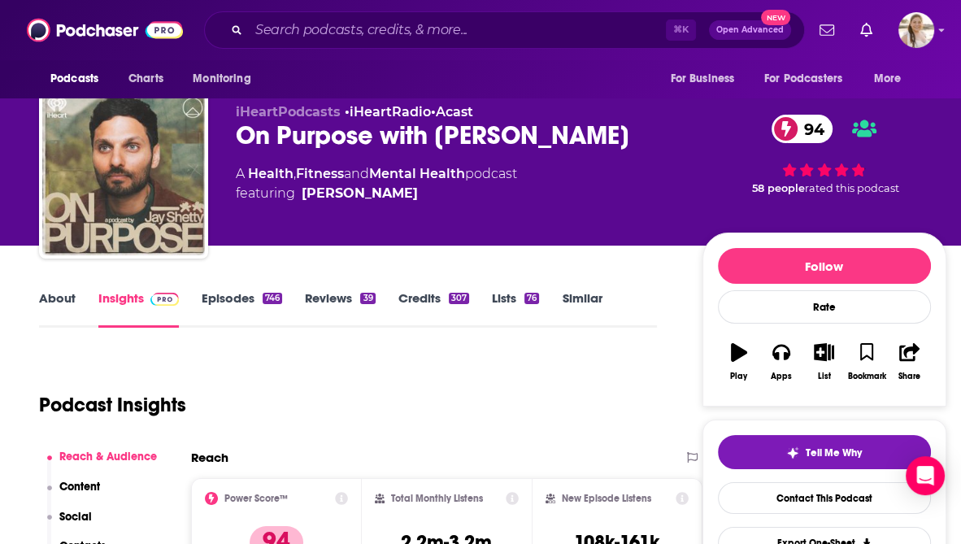
scroll to position [0, 0]
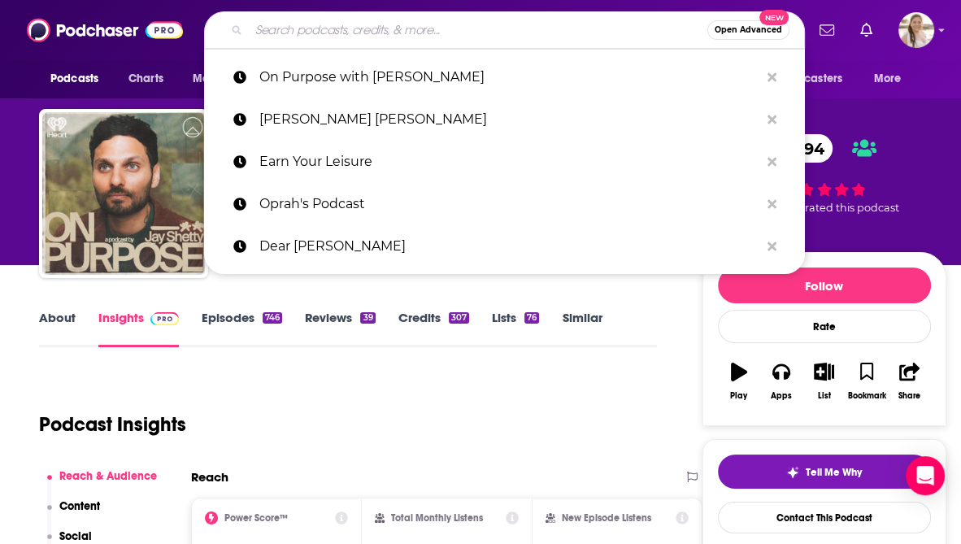
click at [286, 37] on input "Search podcasts, credits, & more..." at bounding box center [478, 30] width 459 height 26
paste input "The Happiness Lab with Dr. Laurie Santos"
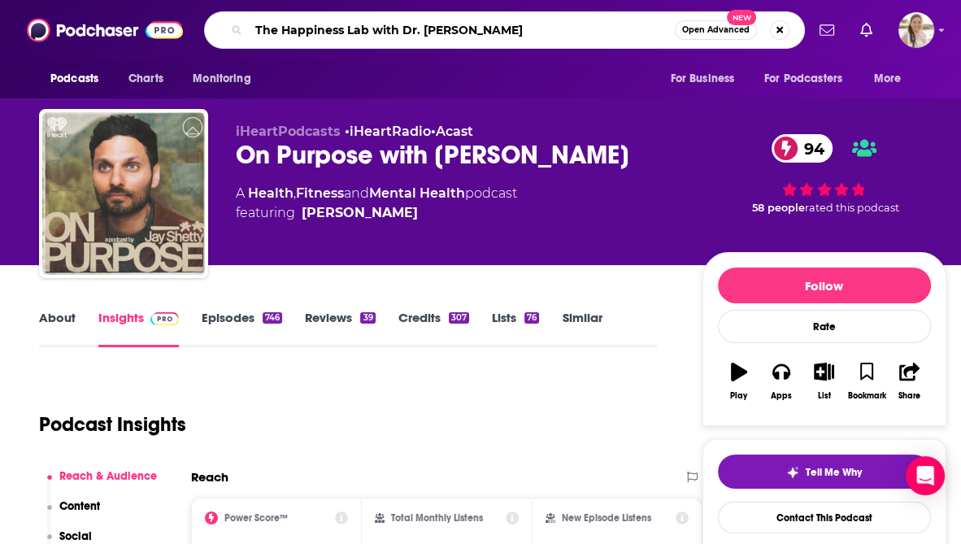
type input "The Happiness Lab with Dr. Laurie Santos"
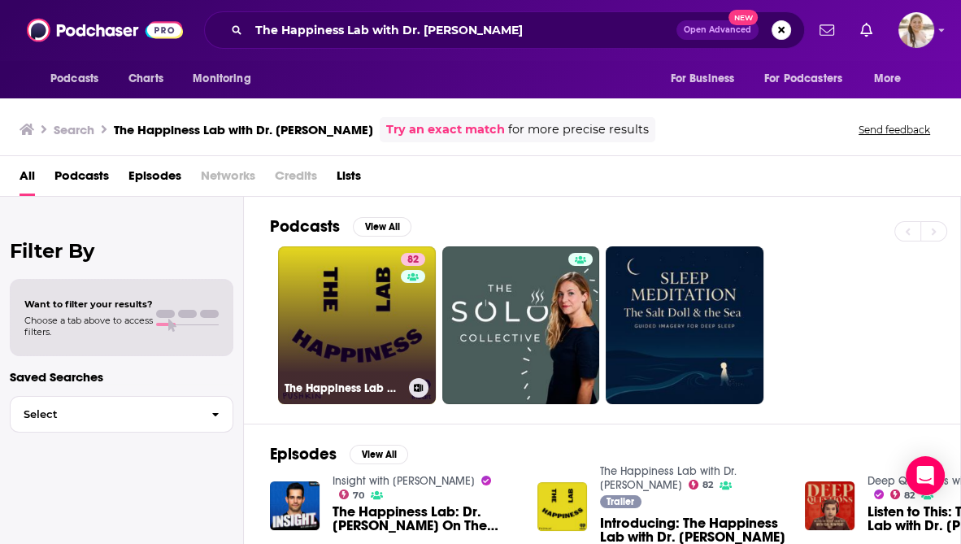
click at [329, 336] on link "82 The Happiness Lab with Dr. Laurie Santos" at bounding box center [357, 325] width 158 height 158
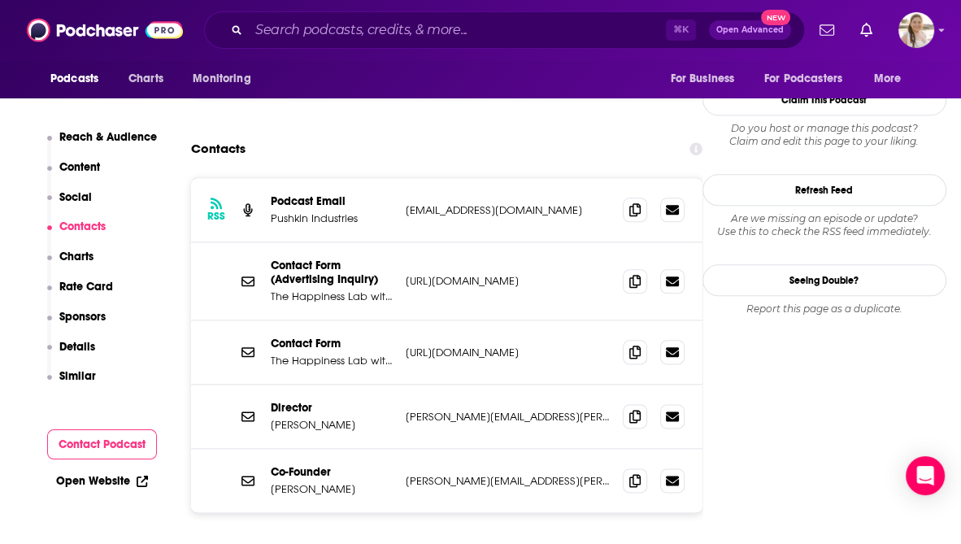
scroll to position [1627, 0]
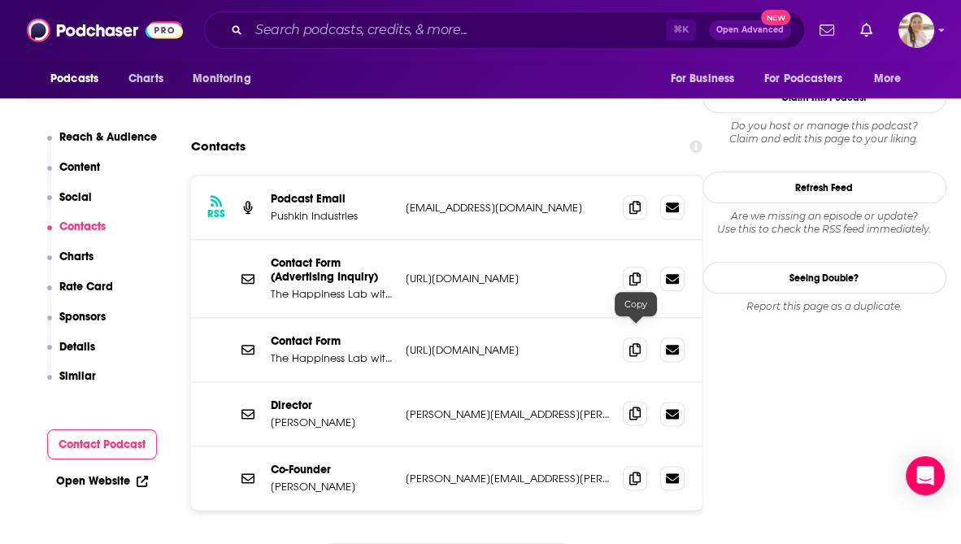
click at [634, 407] on icon at bounding box center [635, 413] width 11 height 13
click at [645, 465] on span at bounding box center [635, 477] width 24 height 24
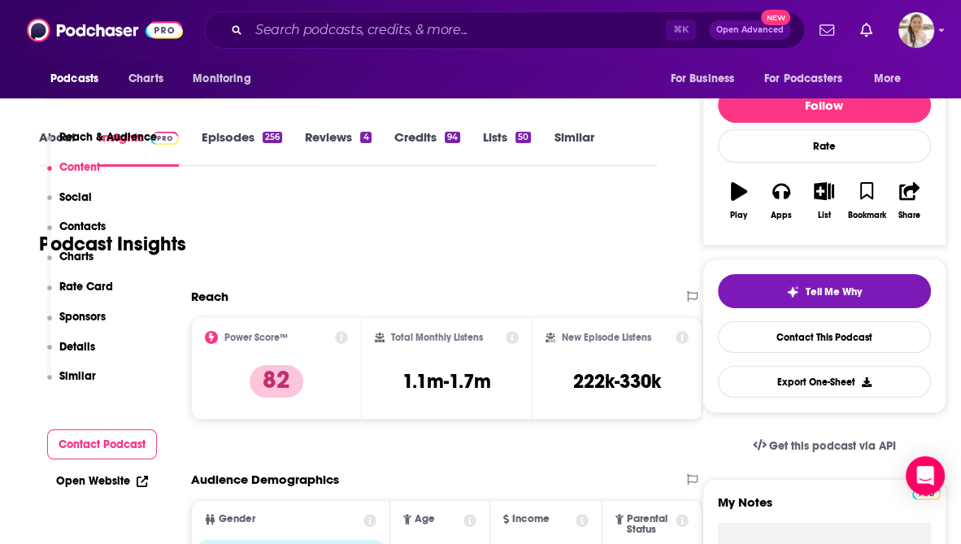
scroll to position [0, 0]
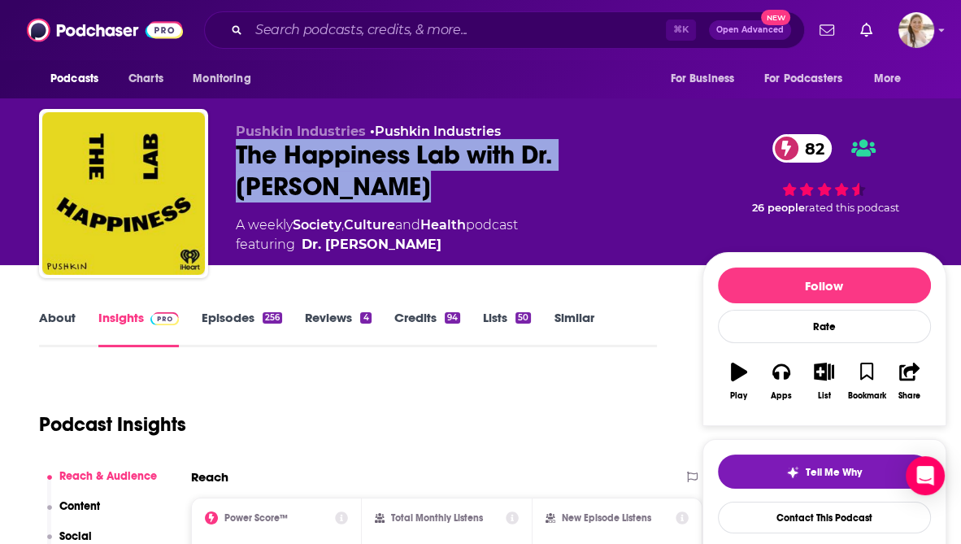
drag, startPoint x: 345, startPoint y: 192, endPoint x: 236, endPoint y: 147, distance: 117.8
click at [236, 147] on div "The Happiness Lab with Dr. Laurie Santos 82" at bounding box center [456, 170] width 441 height 63
copy h2 "The Happiness Lab with Dr. Laurie Santos"
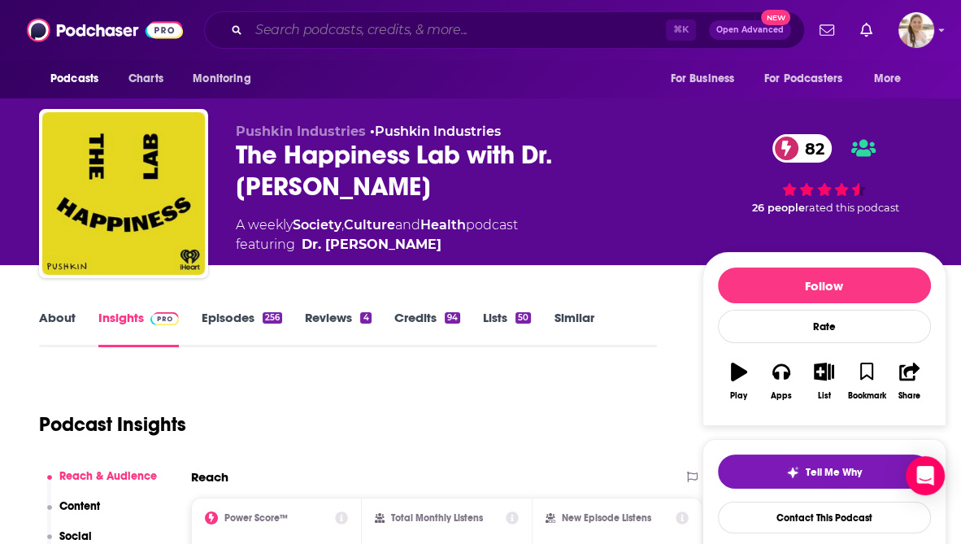
click at [309, 23] on input "Search podcasts, credits, & more..." at bounding box center [457, 30] width 417 height 26
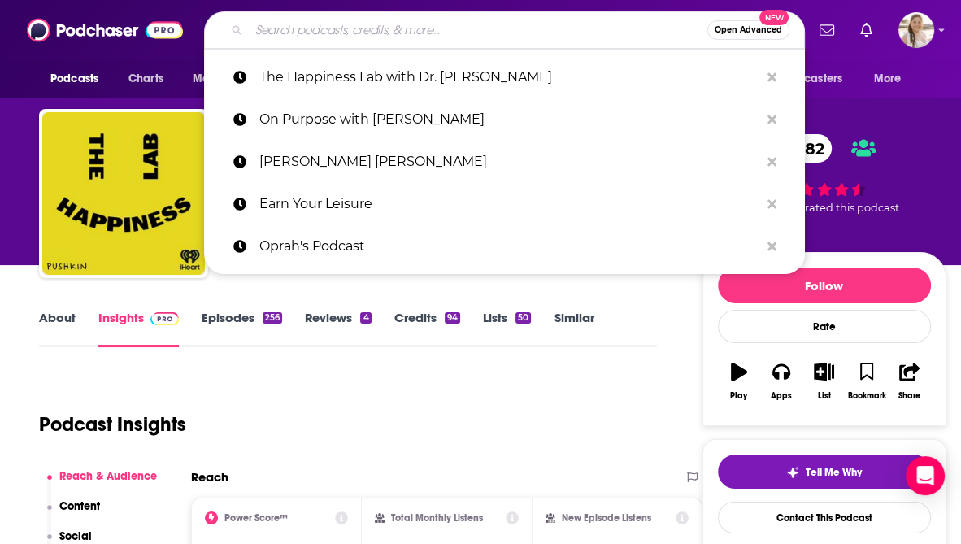
paste input "Tom Bilyeu's Impact Theory We Can Do Hard Things Weekly Motivation by Ben Lione…"
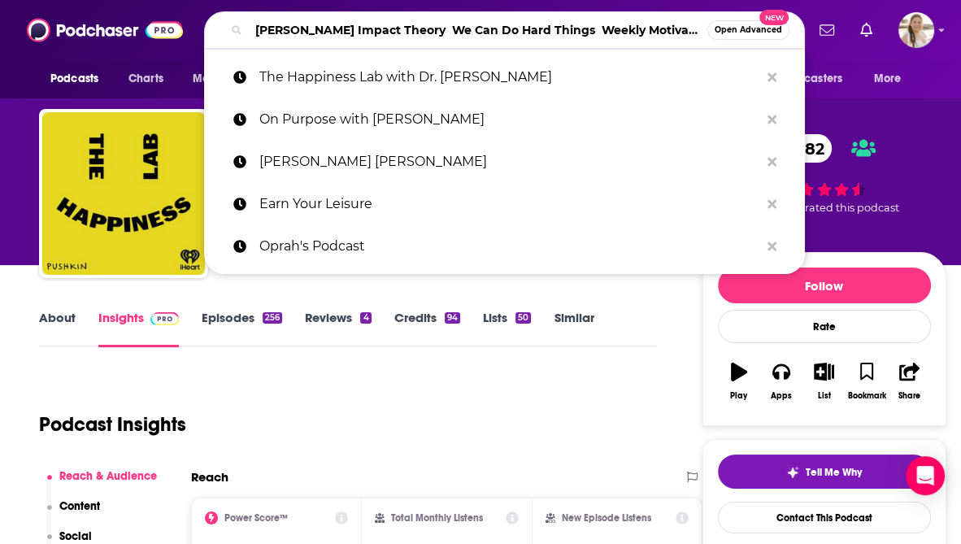
scroll to position [0, 374]
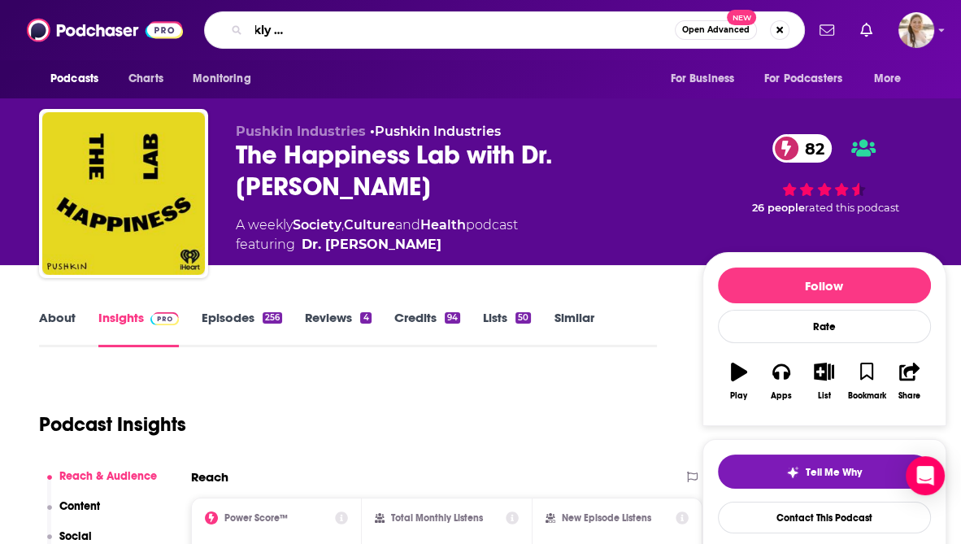
drag, startPoint x: 405, startPoint y: 28, endPoint x: 833, endPoint y: 44, distance: 428.2
click at [833, 44] on div "Podcasts Charts Monitoring Tom Bilyeu's Impact Theory We Can Do Hard Things Wee…" at bounding box center [480, 30] width 961 height 60
drag, startPoint x: 314, startPoint y: 32, endPoint x: 916, endPoint y: 30, distance: 602.0
click at [916, 30] on div "Podcasts Charts Monitoring Tom Bilyeu's Impact Theory We Can Do Hard Things Wee…" at bounding box center [480, 30] width 961 height 60
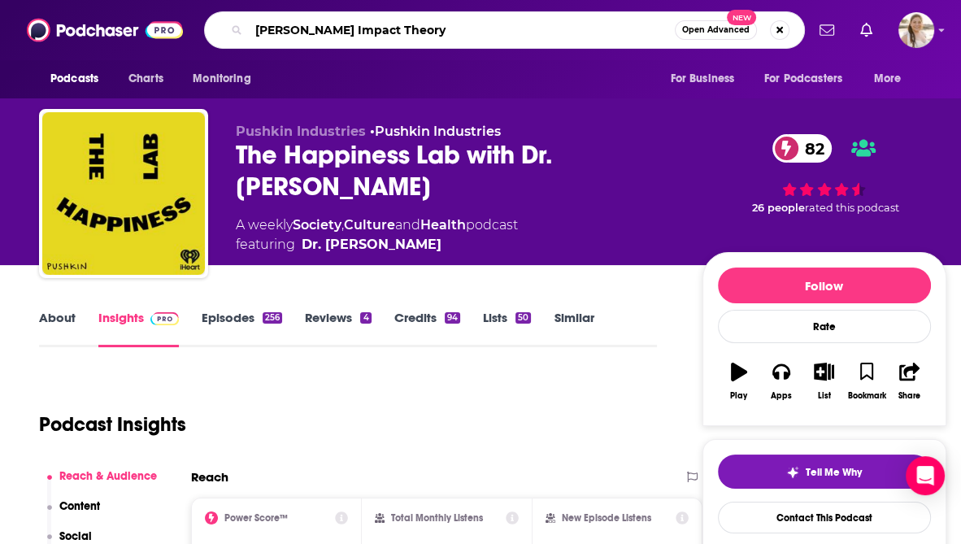
scroll to position [0, 0]
click at [392, 41] on input "Tom Bilyeu's Impact Theory" at bounding box center [462, 30] width 426 height 26
click at [392, 37] on input "Tom Bilyeu's Impact Theory" at bounding box center [462, 30] width 426 height 26
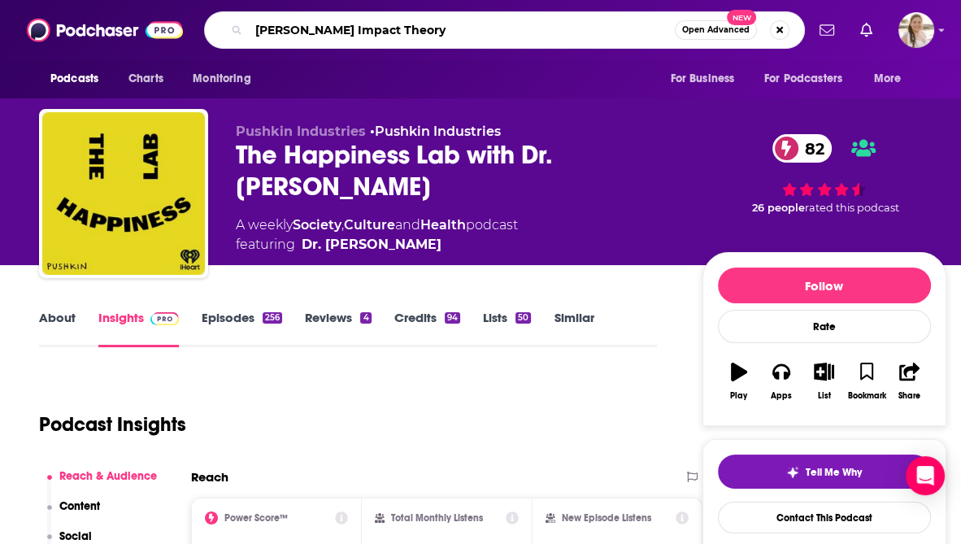
type input "Tom Bilyeu's Impact heory"
click at [392, 37] on input "Tom Bilyeu's Impact heory" at bounding box center [462, 30] width 426 height 26
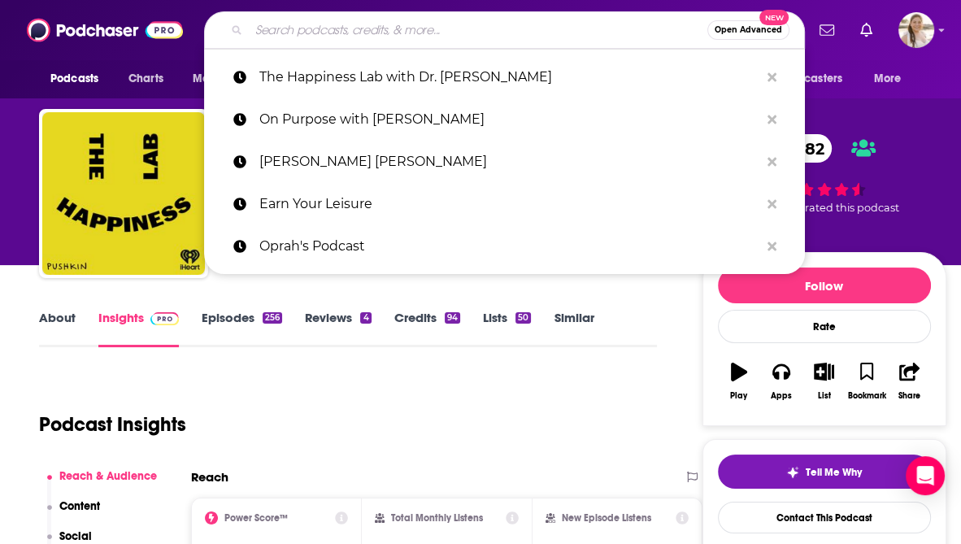
paste input "Weekly Motivation by Ben Lionel Scott"
type input "Weekly Motivation by Ben Lionel Scott"
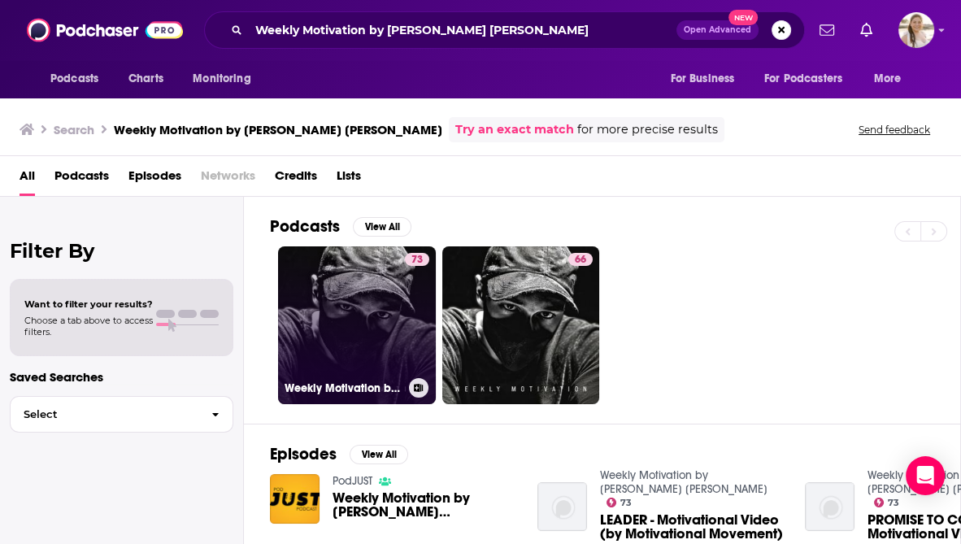
click at [377, 305] on link "73 Weekly Motivation by Ben Lionel Scott" at bounding box center [357, 325] width 158 height 158
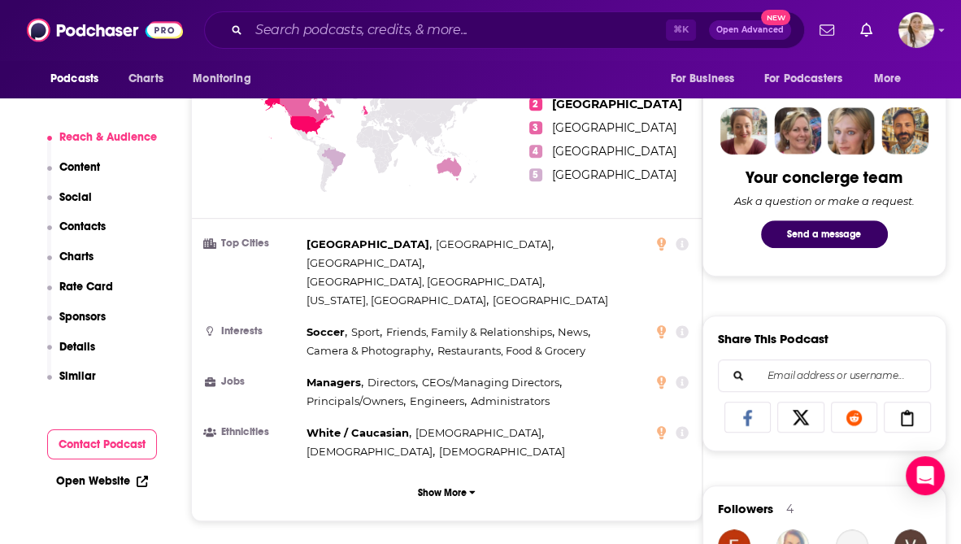
scroll to position [783, 0]
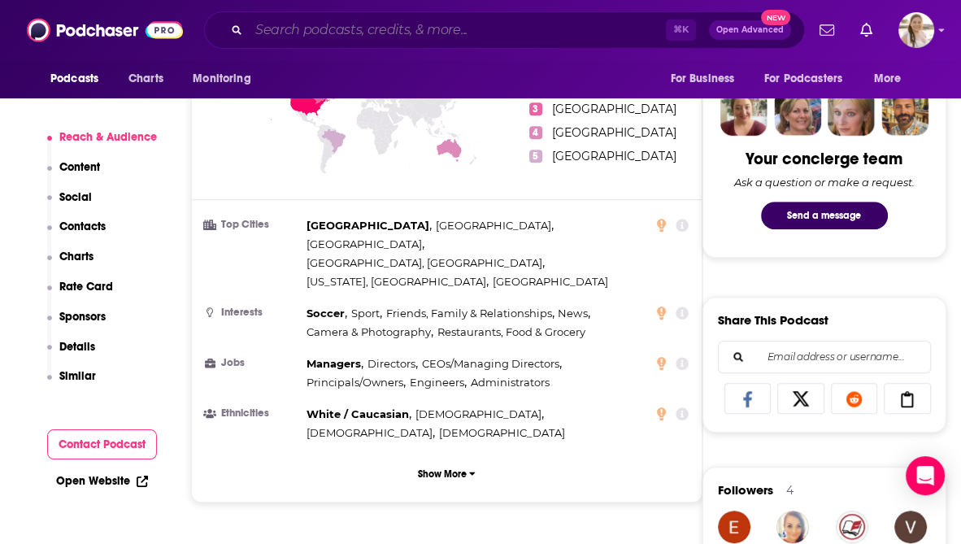
click at [307, 28] on input "Search podcasts, credits, & more..." at bounding box center [457, 30] width 417 height 26
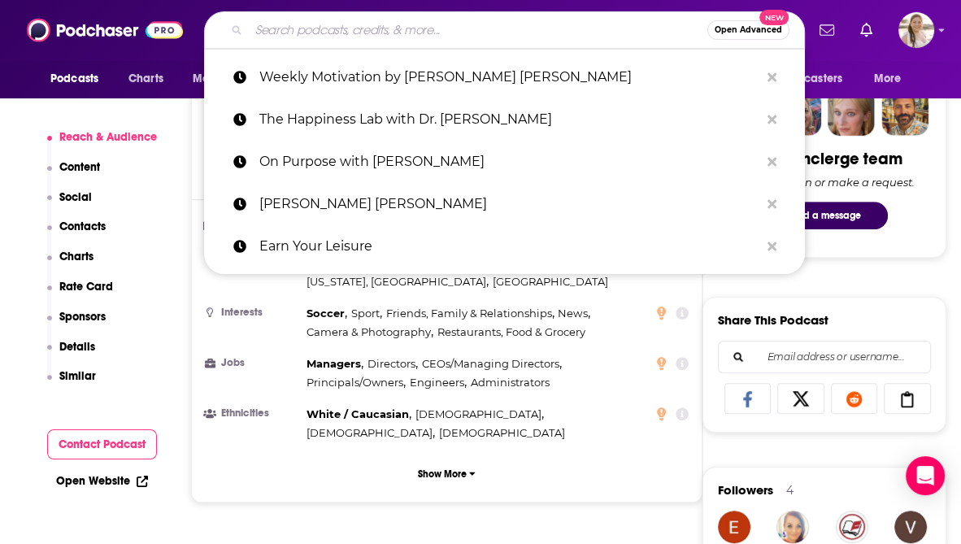
paste input "The Minimalists Podcast"
type input "The Minimalists Podcast"
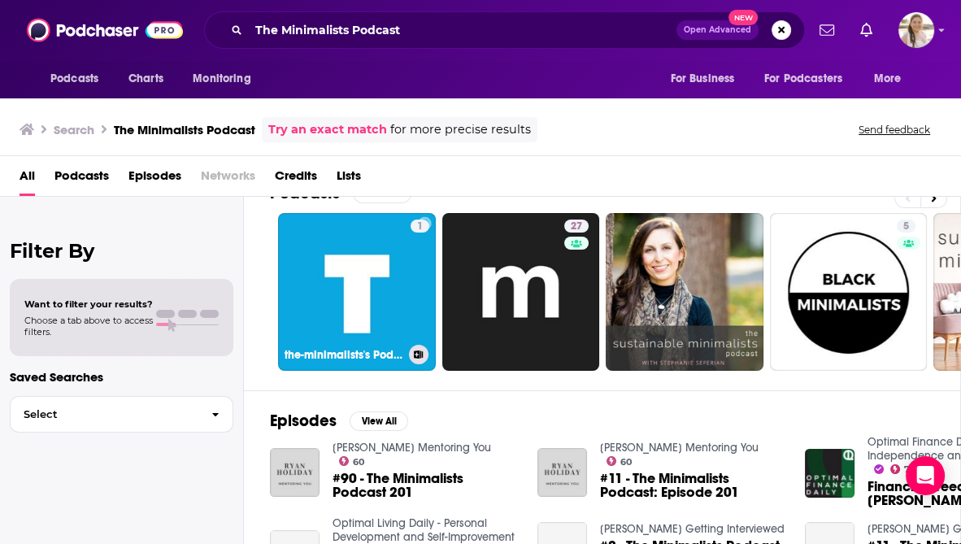
scroll to position [41, 0]
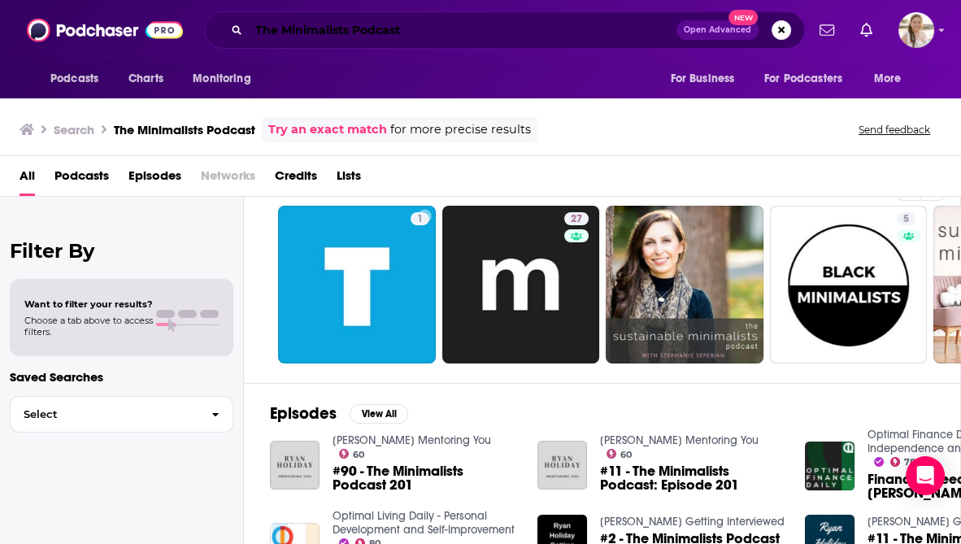
click at [373, 28] on input "The Minimalists Podcast" at bounding box center [463, 30] width 428 height 26
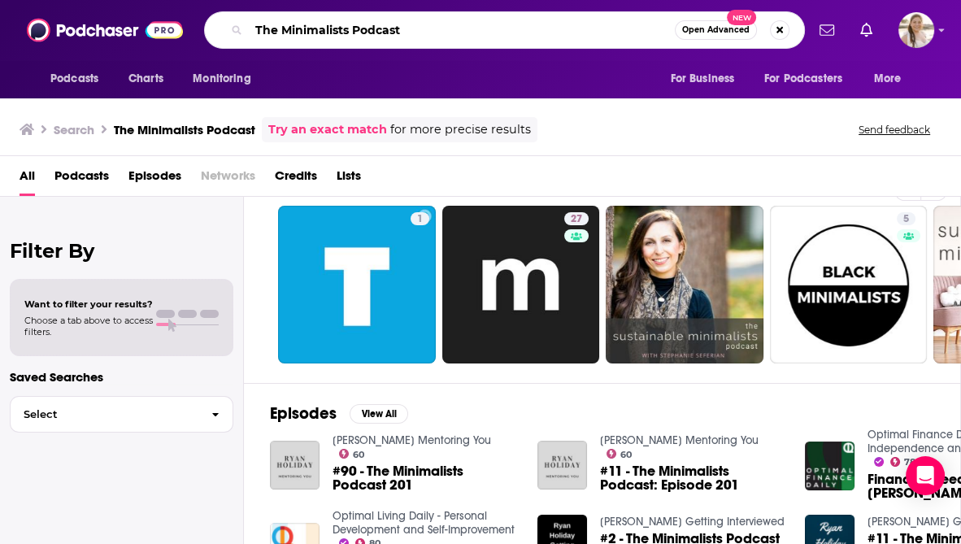
click at [373, 28] on input "The Minimalists Podcast" at bounding box center [462, 30] width 426 height 26
type input "The Minimalists"
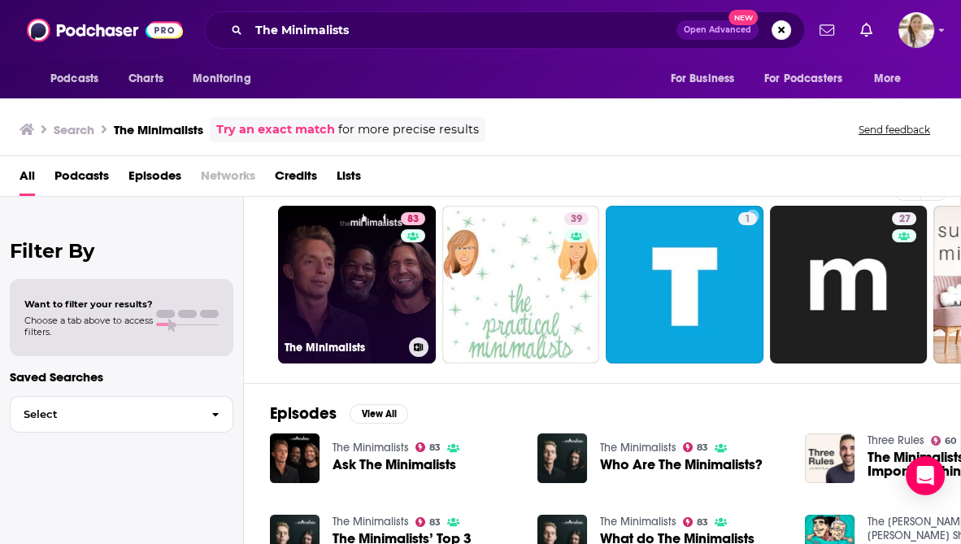
click at [384, 259] on link "83 The Minimalists" at bounding box center [357, 285] width 158 height 158
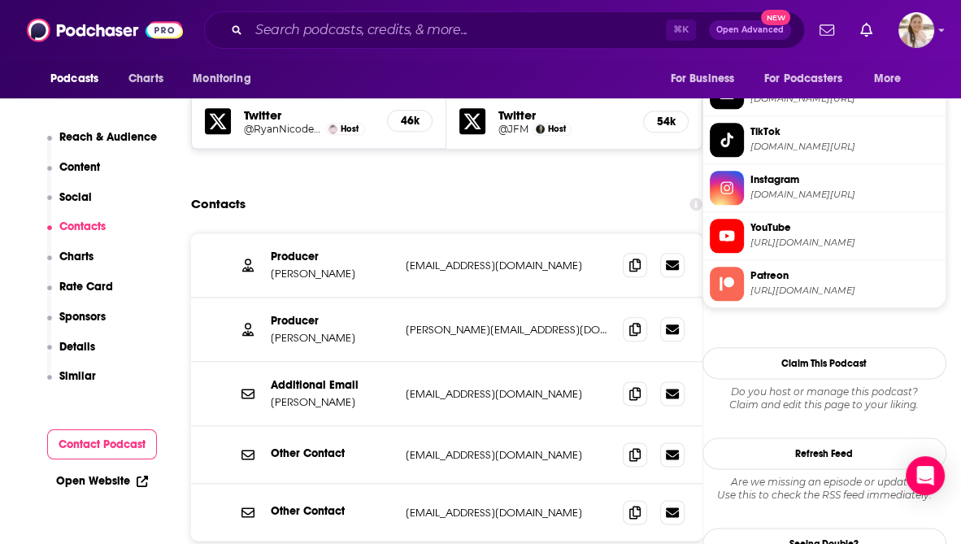
scroll to position [1614, 0]
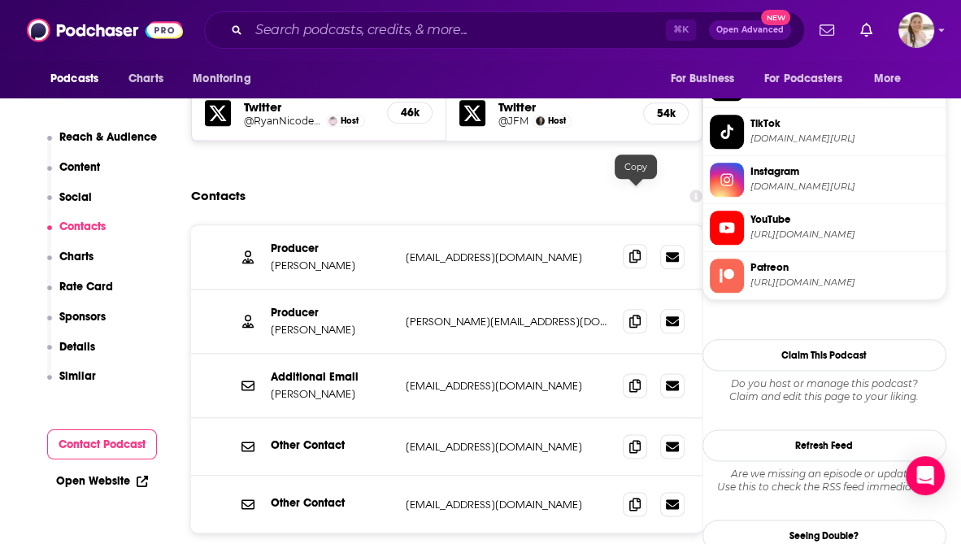
click at [638, 250] on icon at bounding box center [635, 256] width 11 height 13
click at [639, 314] on icon at bounding box center [635, 320] width 11 height 13
click at [631, 497] on icon at bounding box center [635, 503] width 11 height 13
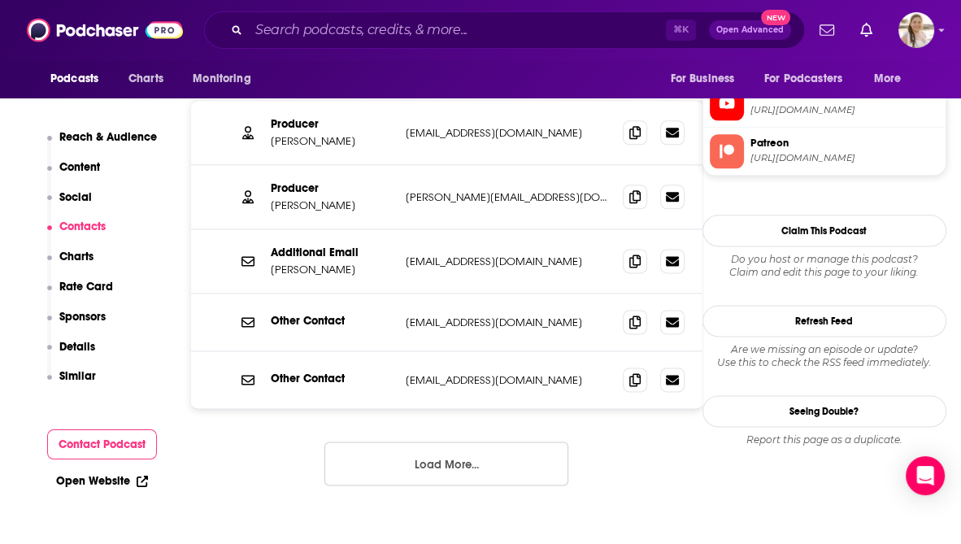
scroll to position [1741, 0]
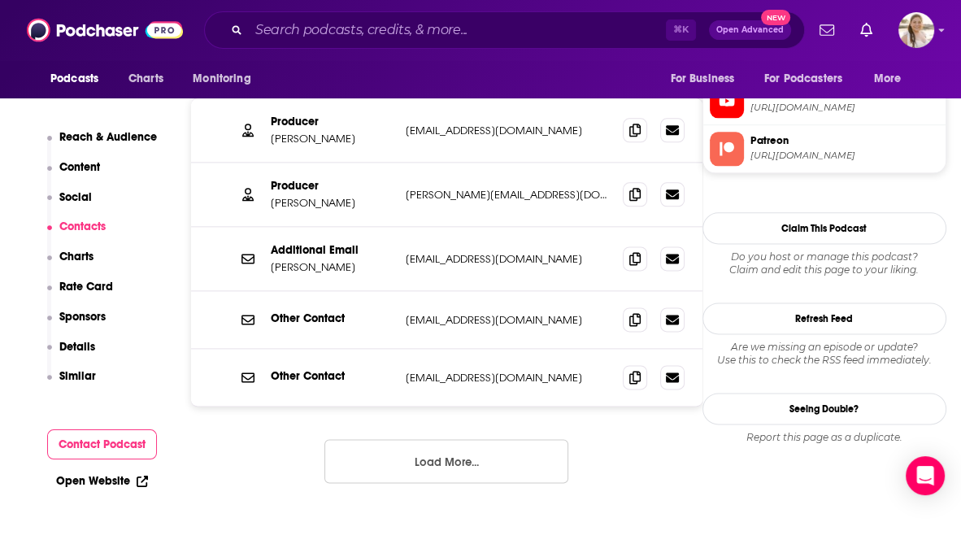
click at [479, 439] on button "Load More..." at bounding box center [447, 461] width 244 height 44
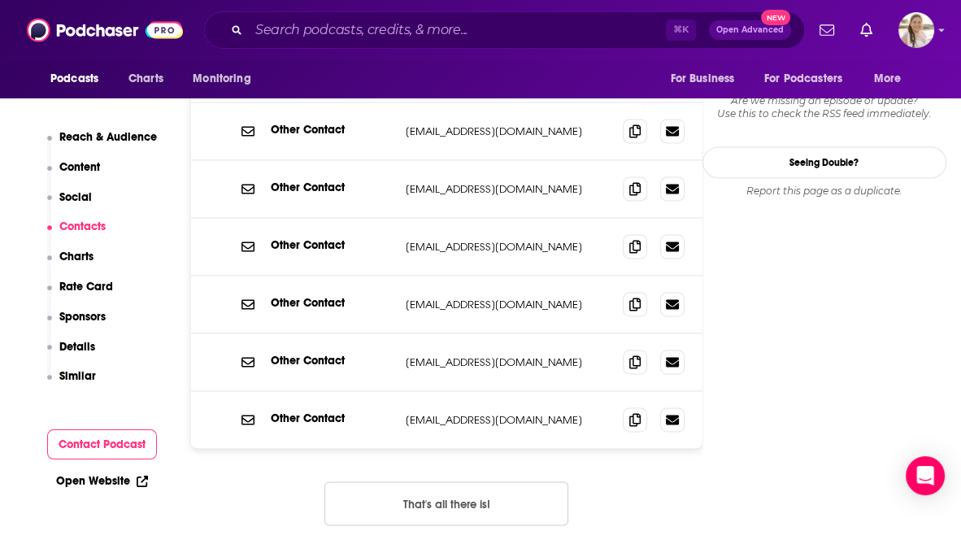
scroll to position [1990, 0]
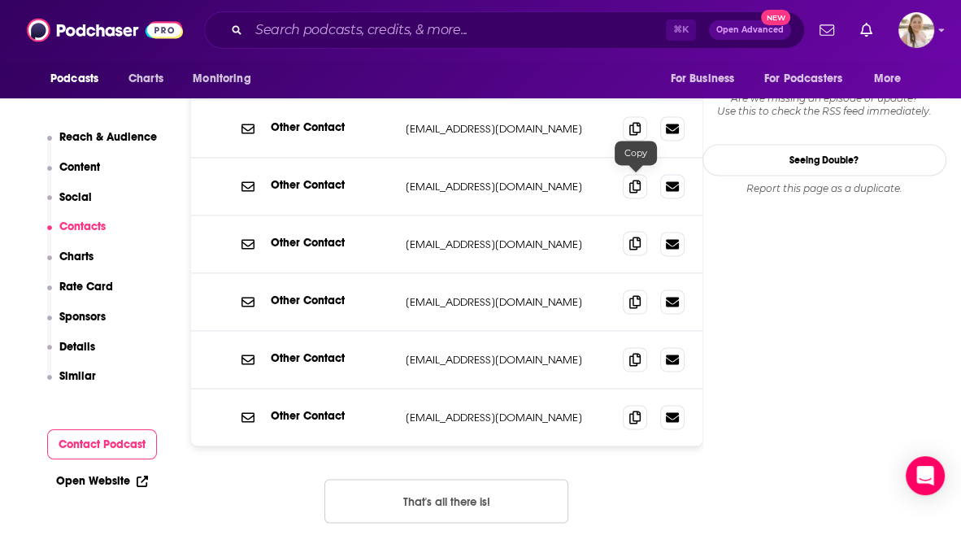
click at [634, 231] on span at bounding box center [635, 243] width 24 height 24
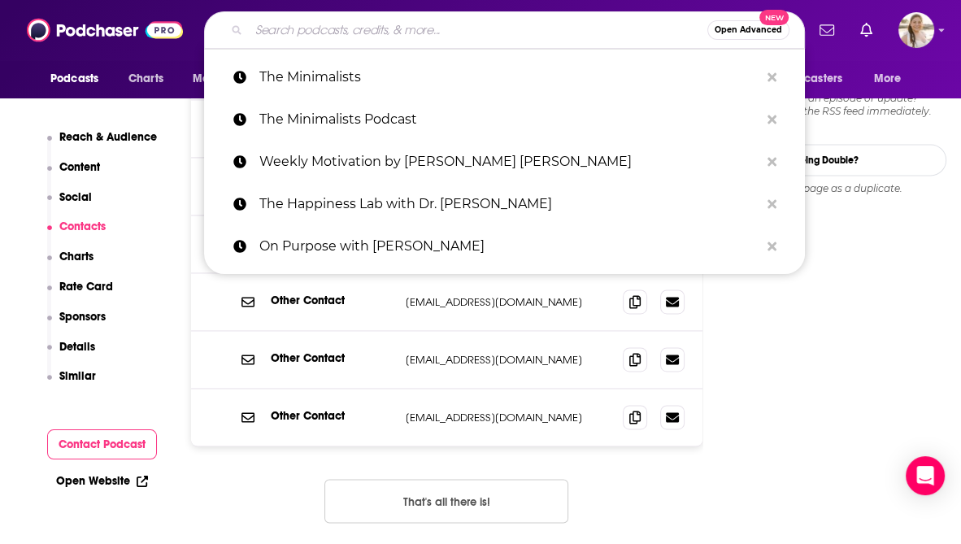
click at [313, 17] on input "Search podcasts, credits, & more..." at bounding box center [478, 30] width 459 height 26
paste input "THE ED MYLETT SHOW"
type input "THE ED MYLETT SHOW"
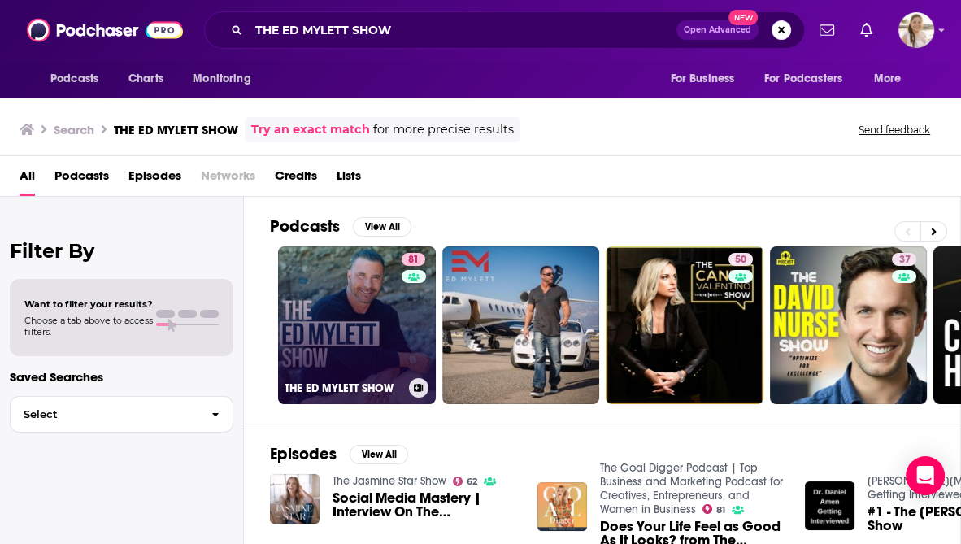
click at [328, 325] on link "81 THE ED MYLETT SHOW" at bounding box center [357, 325] width 158 height 158
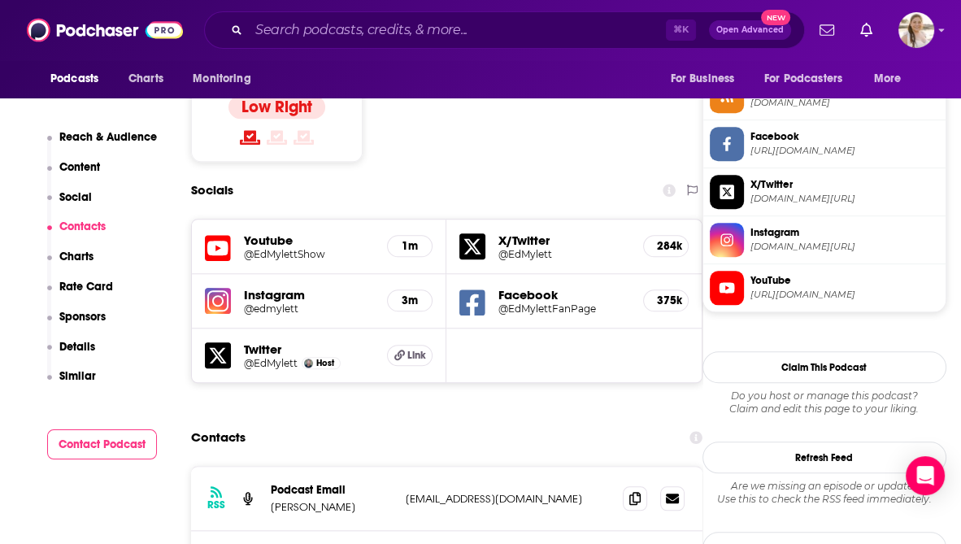
scroll to position [1507, 0]
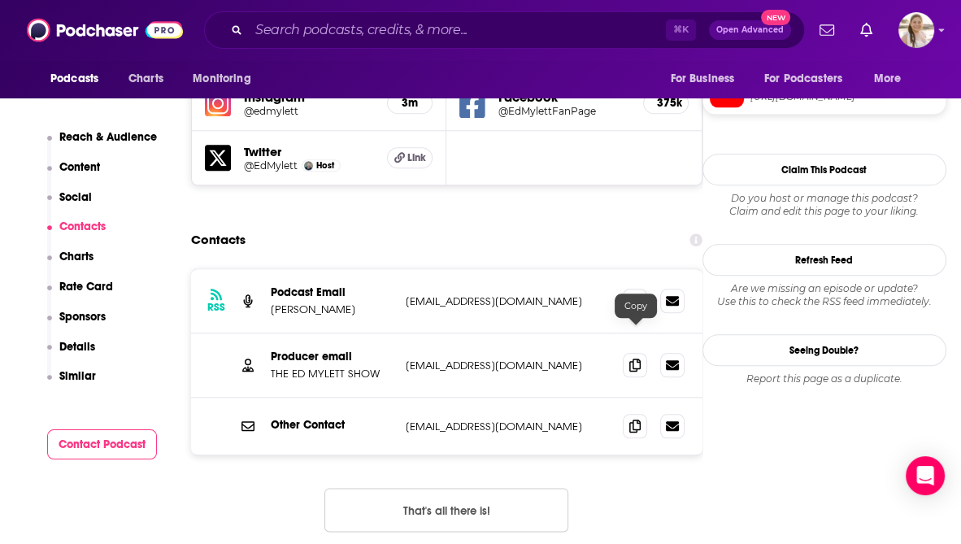
click at [503, 488] on button "That's all there is!" at bounding box center [447, 510] width 244 height 44
click at [641, 358] on icon at bounding box center [635, 364] width 11 height 13
click at [491, 488] on button "That's all there is!" at bounding box center [447, 510] width 244 height 44
click at [635, 419] on icon at bounding box center [635, 425] width 11 height 13
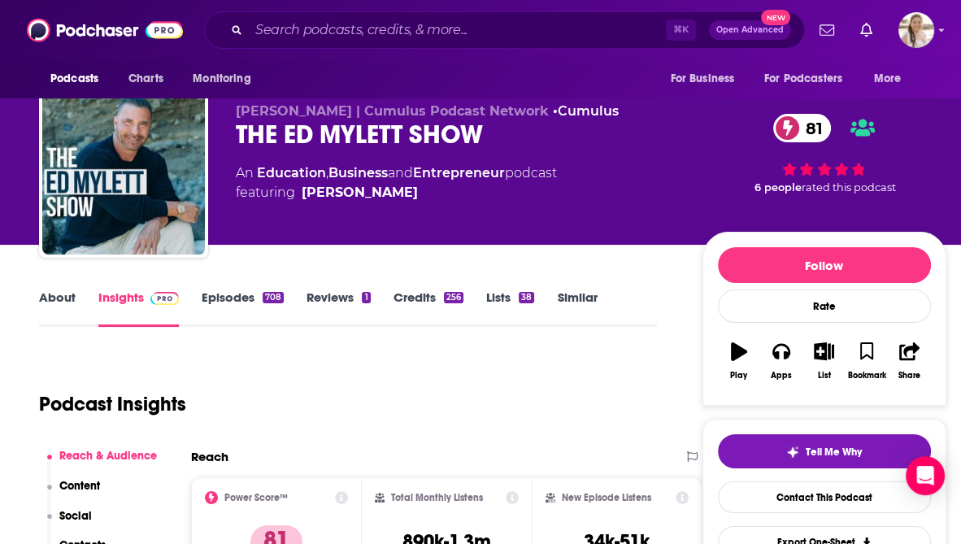
scroll to position [0, 0]
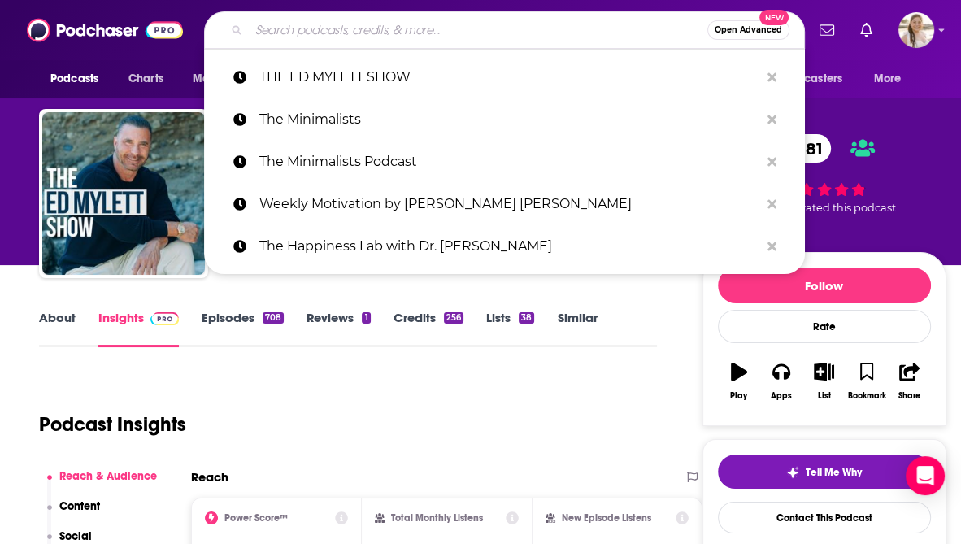
click at [315, 28] on input "Search podcasts, credits, & more..." at bounding box center [478, 30] width 459 height 26
paste input "Happier with Gretchen Rubin"
type input "Happier with Gretchen Rubin"
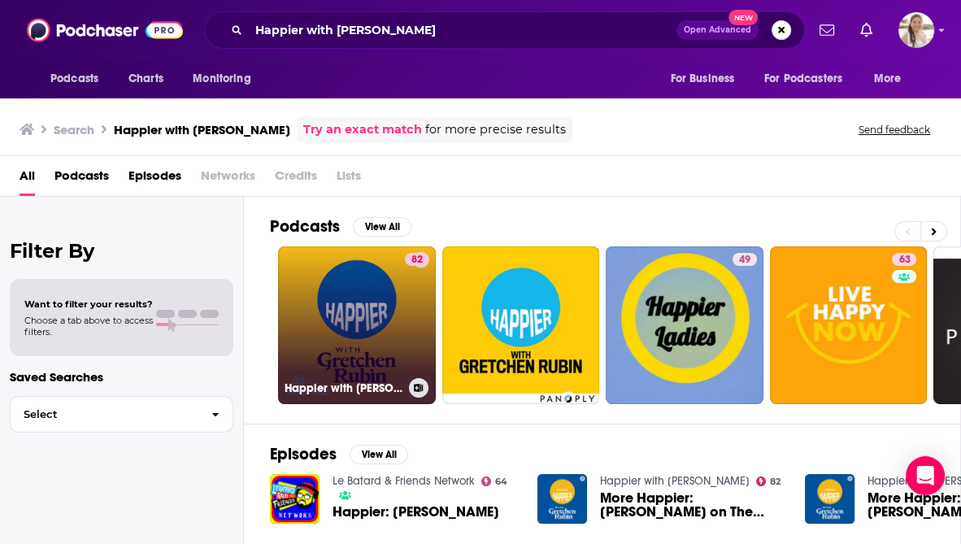
click at [386, 292] on link "82 Happier with Gretchen Rubin" at bounding box center [357, 325] width 158 height 158
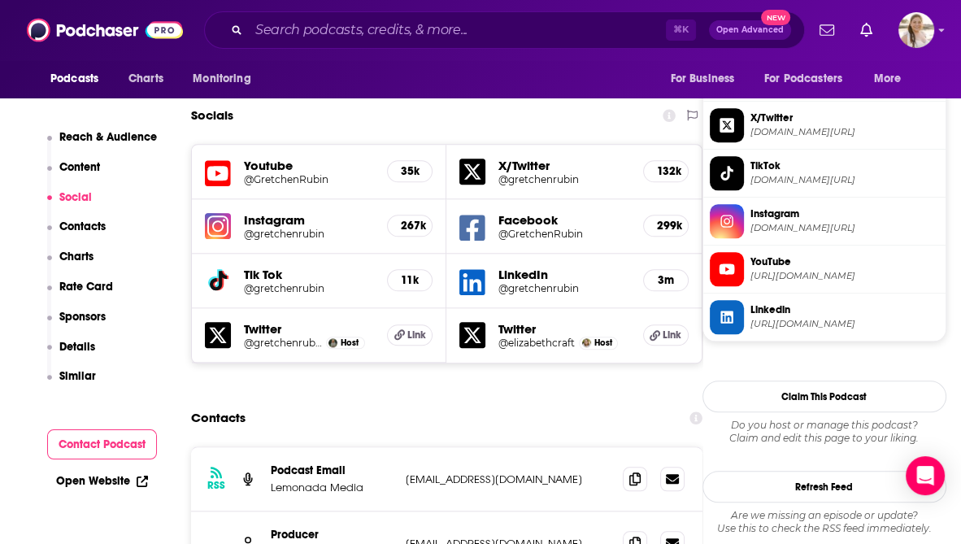
scroll to position [1427, 0]
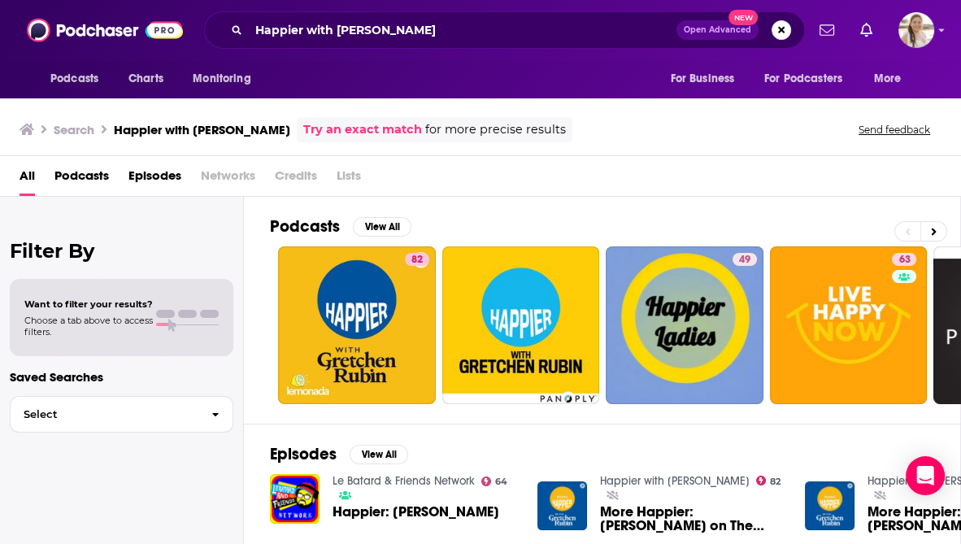
scroll to position [4, 0]
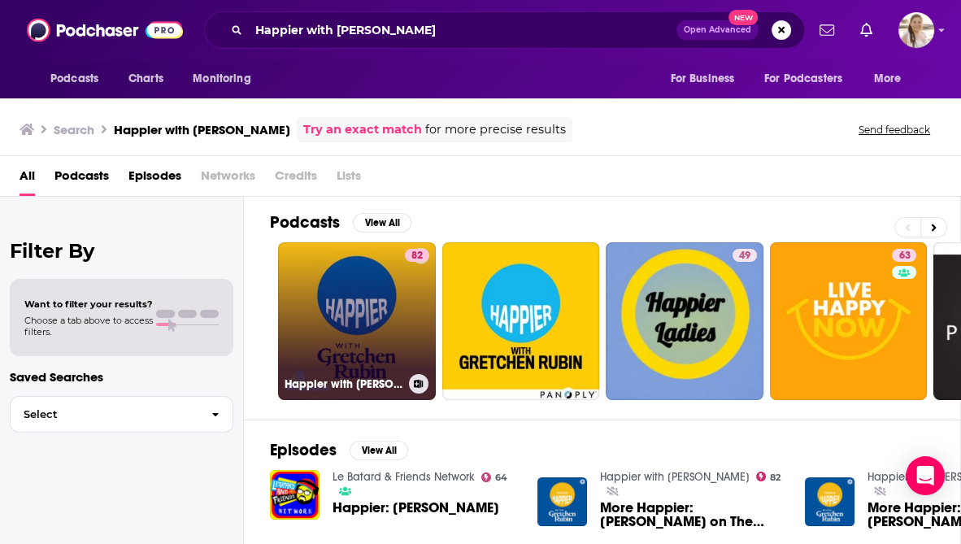
click at [400, 293] on link "82 Happier with Gretchen Rubin" at bounding box center [357, 321] width 158 height 158
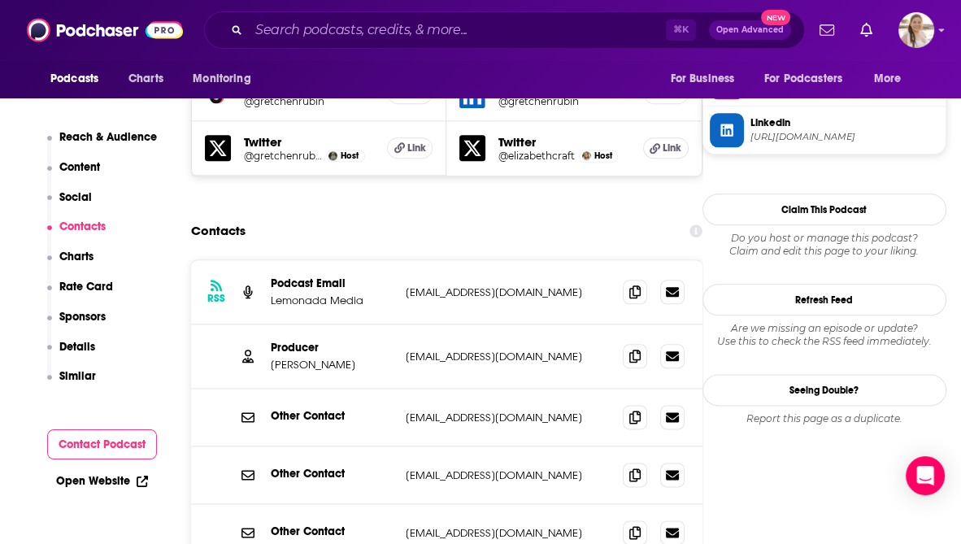
scroll to position [1655, 0]
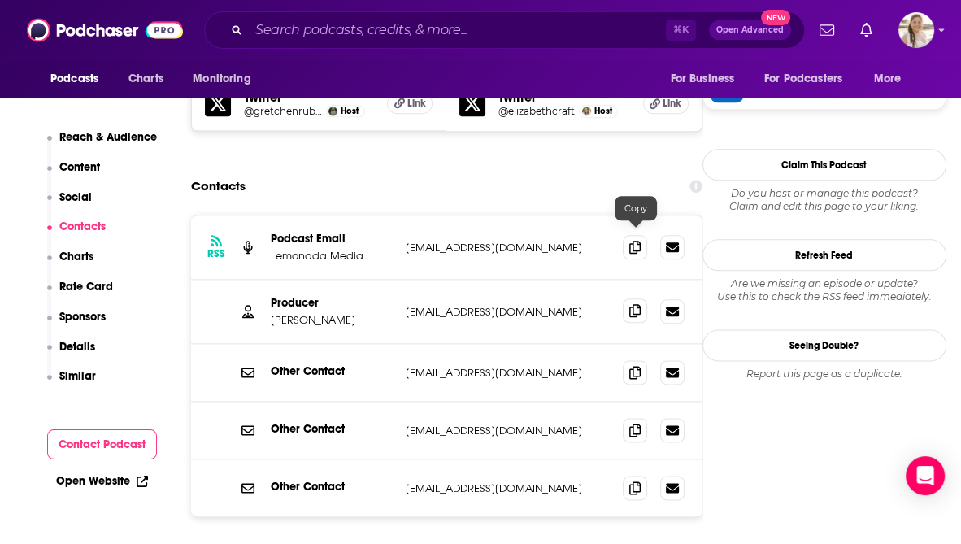
click at [630, 304] on icon at bounding box center [635, 310] width 11 height 13
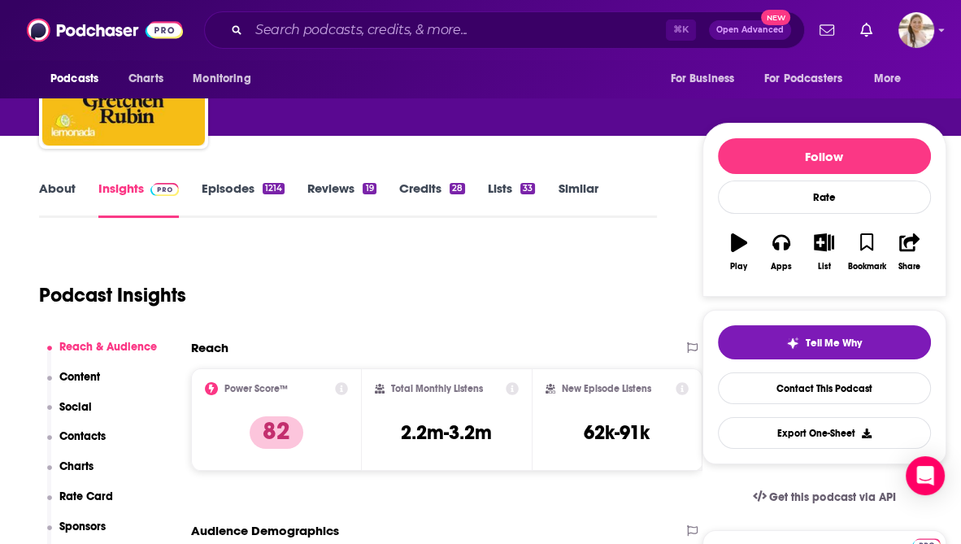
scroll to position [0, 0]
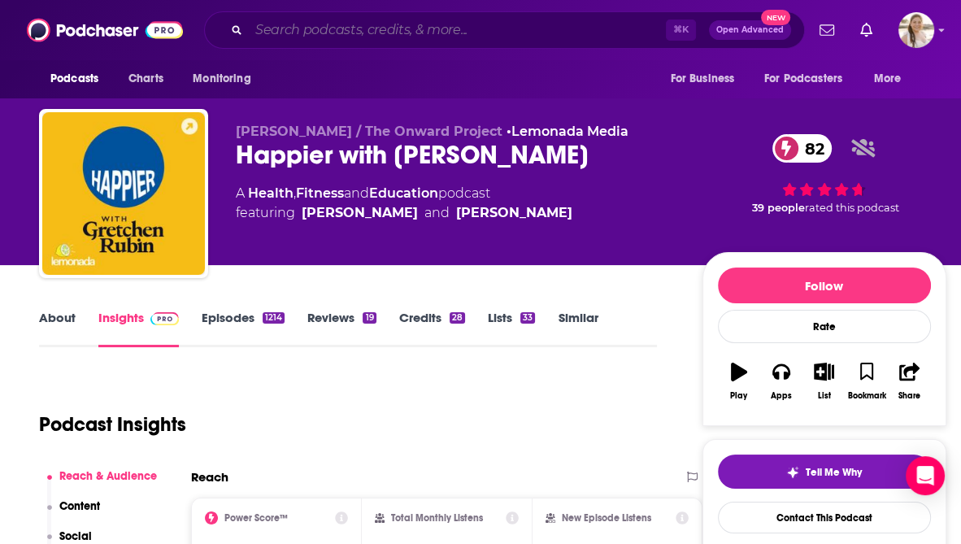
click at [313, 24] on input "Search podcasts, credits, & more..." at bounding box center [457, 30] width 417 height 26
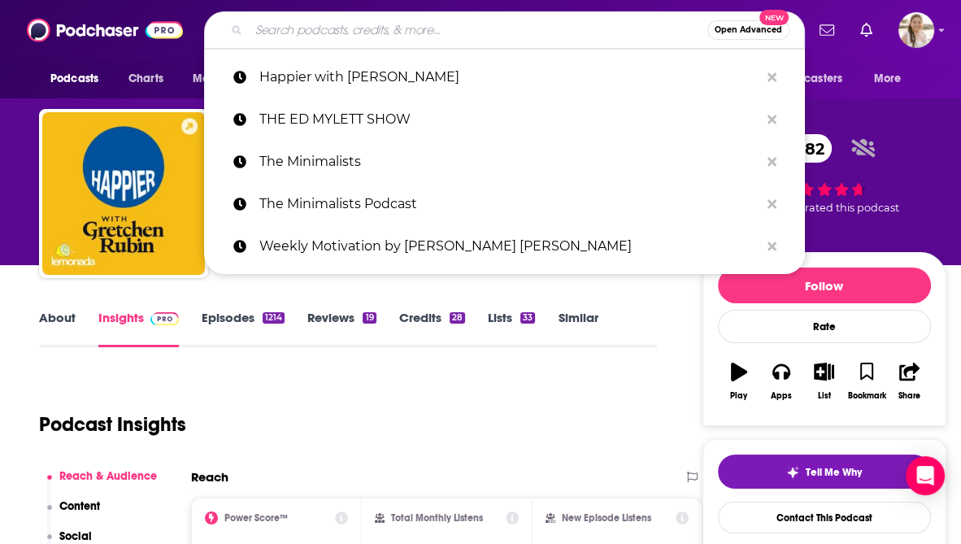
paste input "Tiny Leaps, Big Changes"
type input "Tiny Leaps, Big Changes"
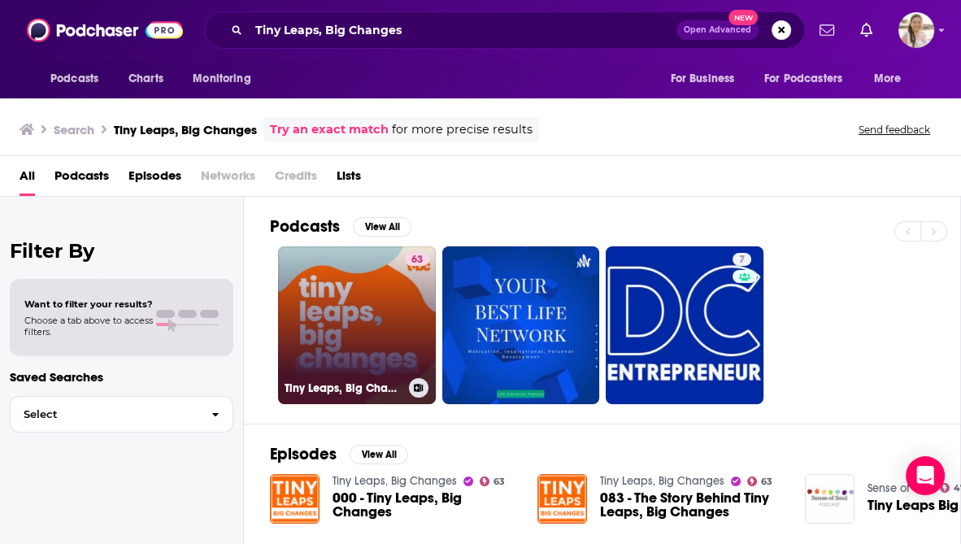
click at [403, 347] on link "63 Tiny Leaps, Big Changes" at bounding box center [357, 325] width 158 height 158
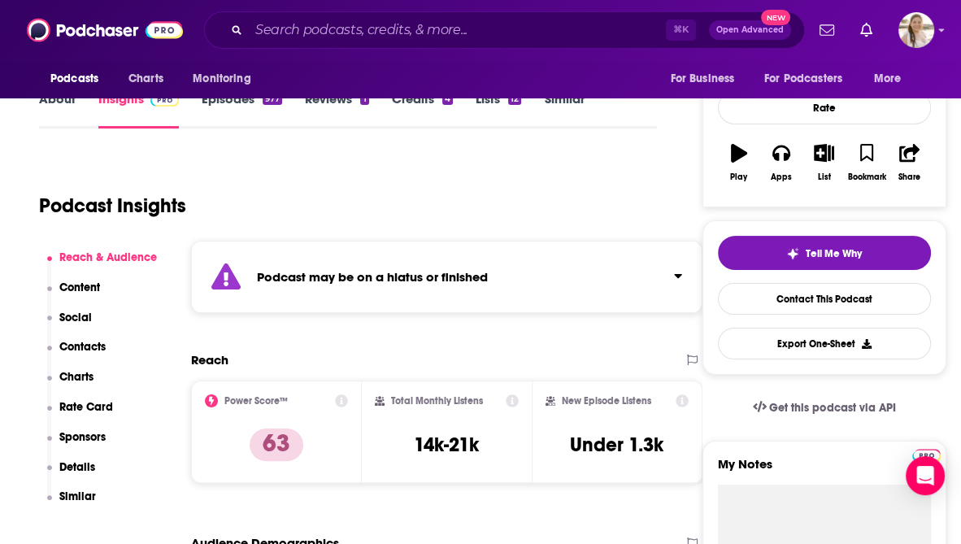
scroll to position [217, 0]
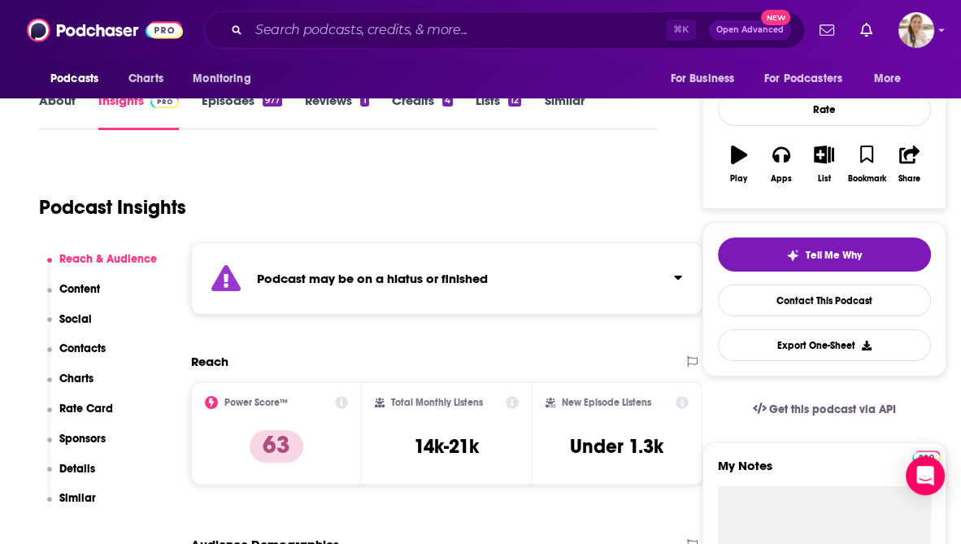
click at [424, 275] on strong "Podcast may be on a hiatus or finished" at bounding box center [372, 278] width 231 height 15
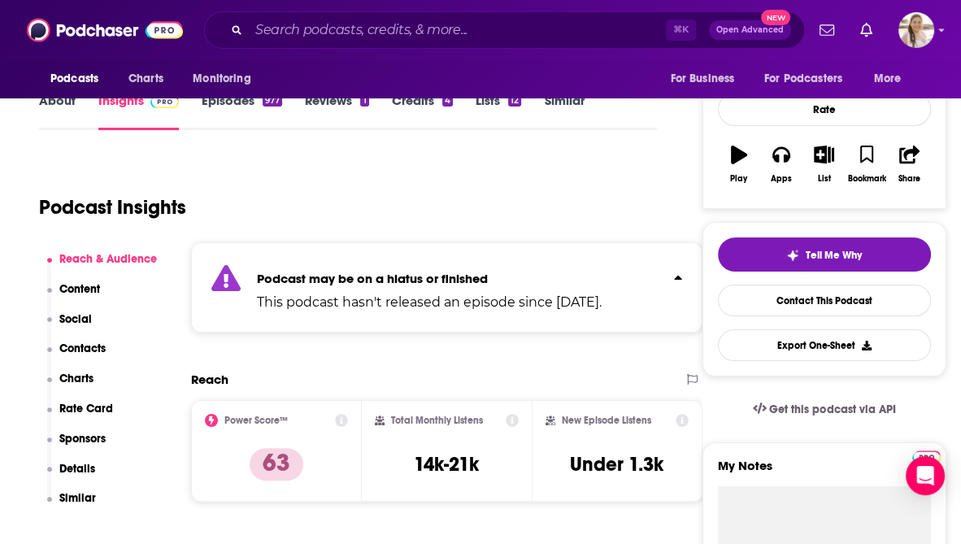
click at [424, 275] on strong "Podcast may be on a hiatus or finished" at bounding box center [372, 278] width 231 height 15
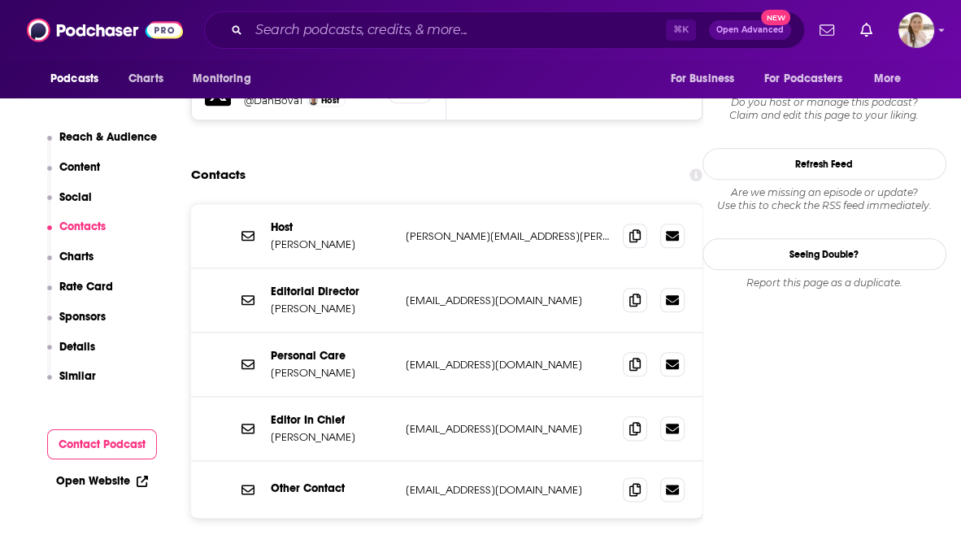
scroll to position [1557, 0]
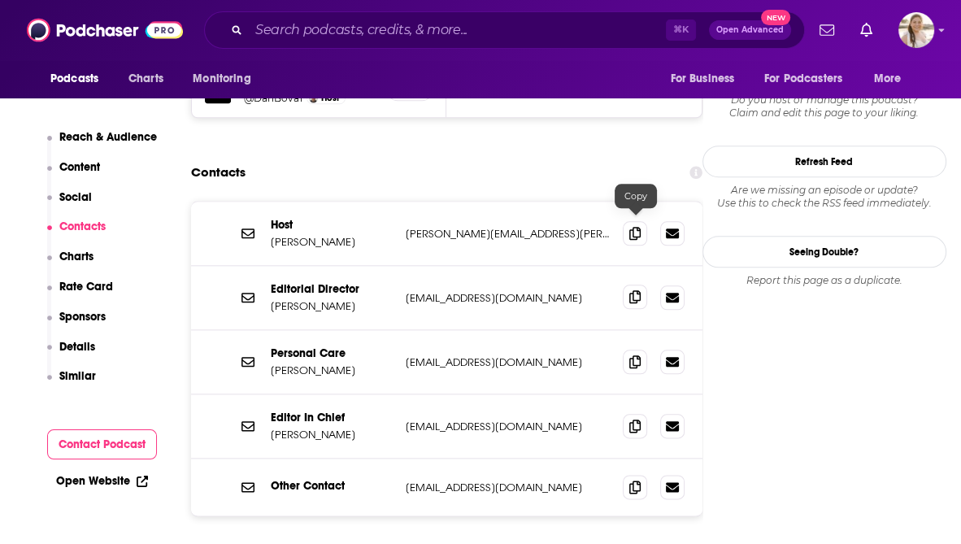
click at [642, 285] on span at bounding box center [635, 297] width 24 height 24
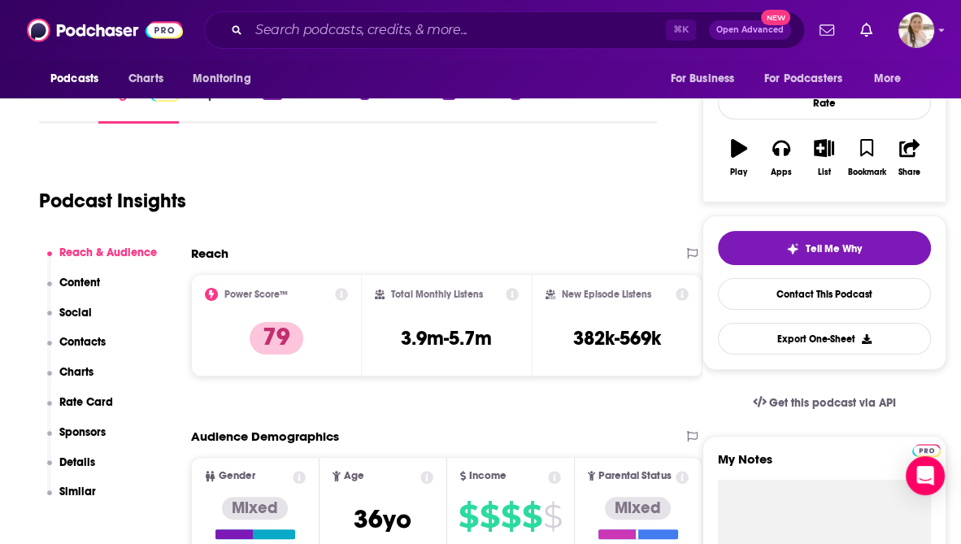
scroll to position [0, 0]
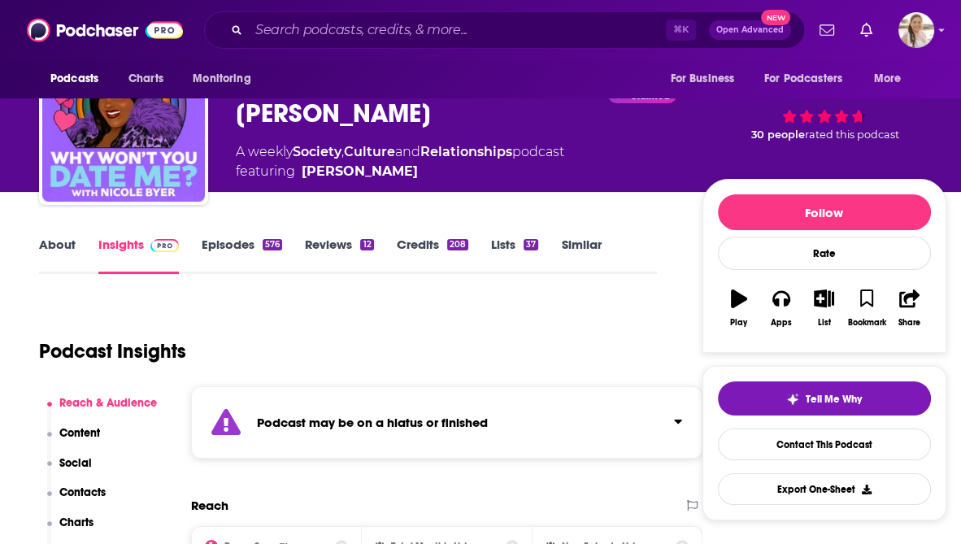
scroll to position [87, 0]
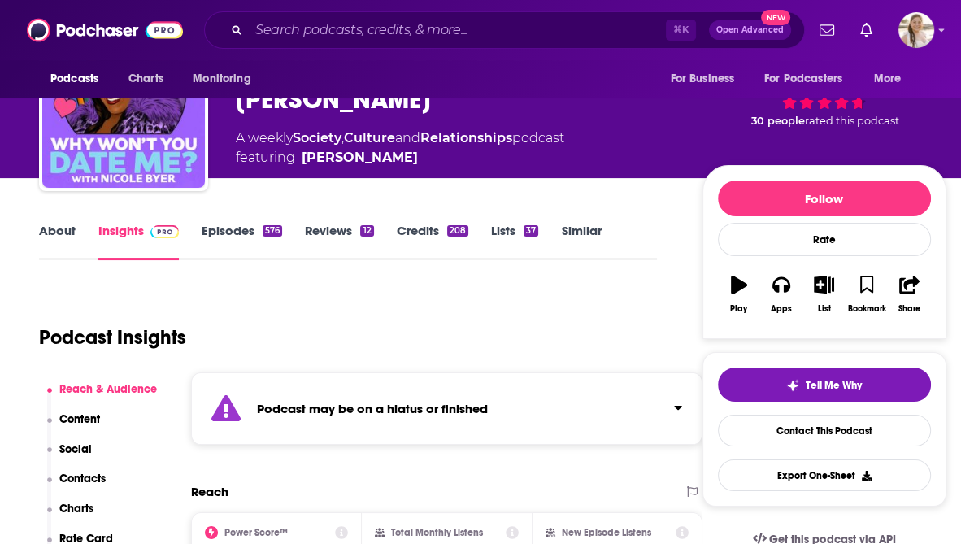
click at [345, 392] on div "Podcast may be on a hiatus or finished" at bounding box center [447, 409] width 512 height 72
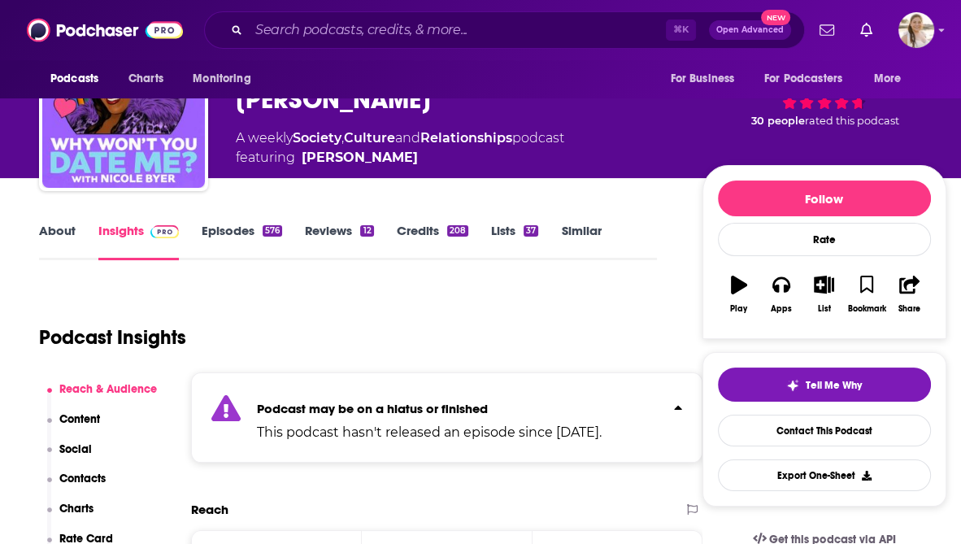
click at [345, 393] on div "Podcast may be on a hiatus or finished This podcast hasn't released an episode …" at bounding box center [429, 418] width 345 height 50
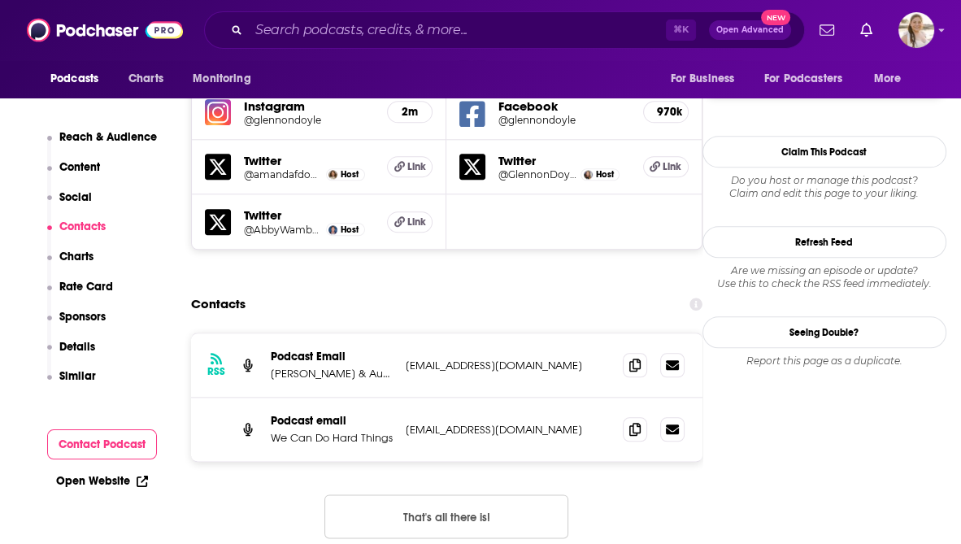
scroll to position [1526, 0]
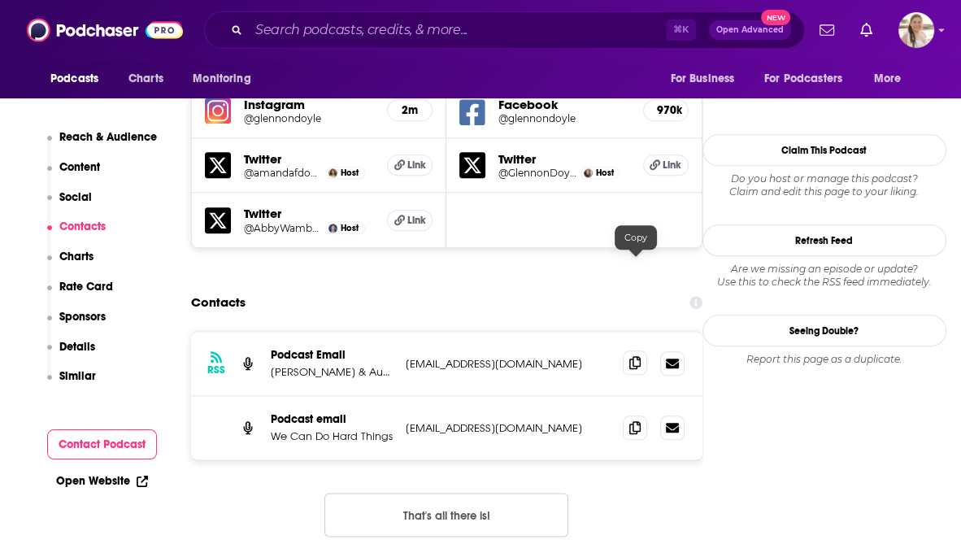
click at [639, 356] on icon at bounding box center [635, 362] width 11 height 13
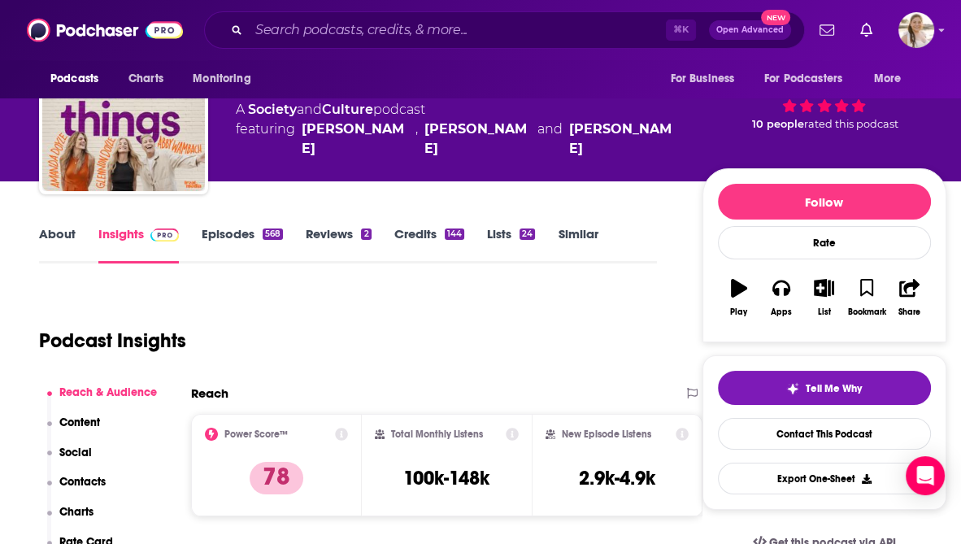
scroll to position [0, 0]
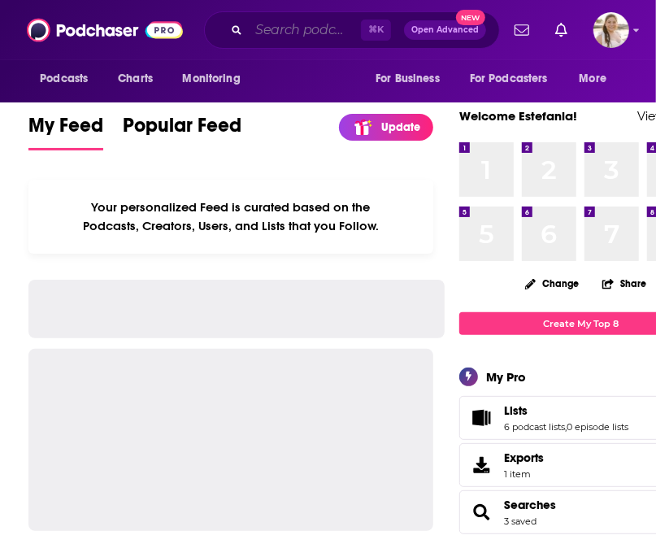
click at [271, 37] on input "Search podcasts, credits, & more..." at bounding box center [305, 30] width 112 height 26
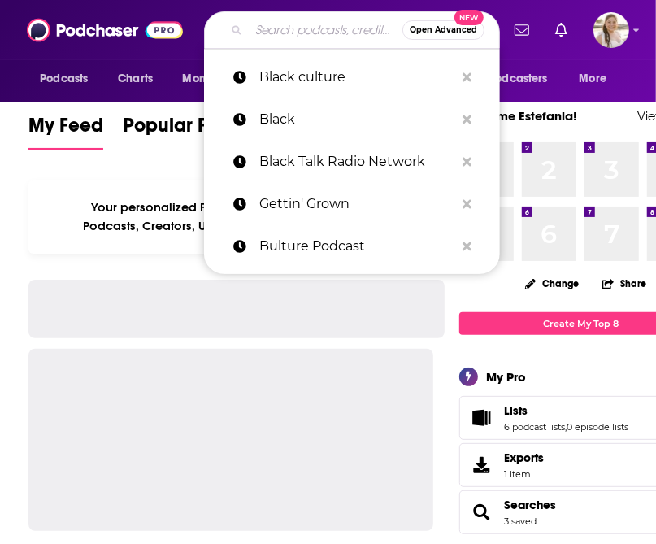
paste input "Mentally Stronger with Therapist"
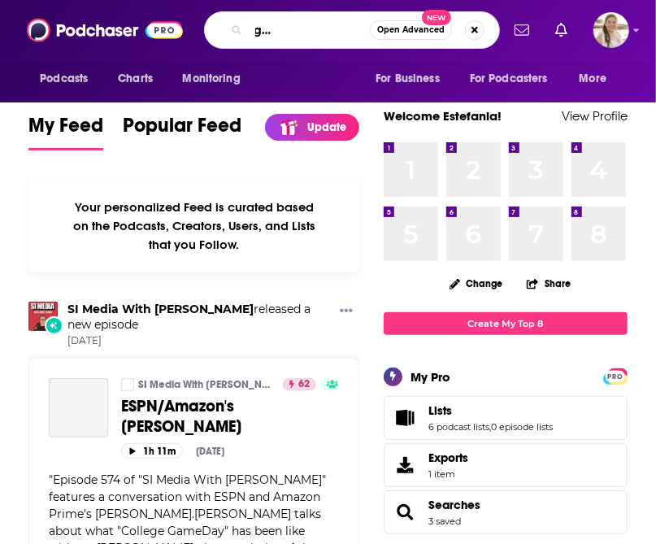
type input "Mentally Stronger with Therapist"
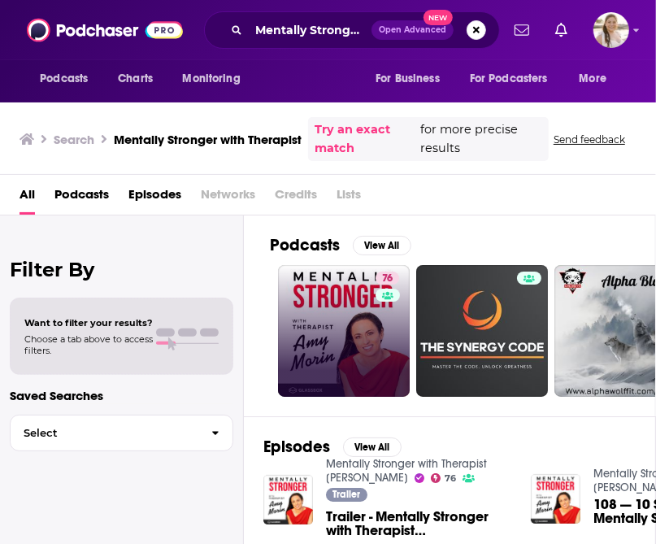
click at [351, 324] on link "76" at bounding box center [344, 331] width 132 height 132
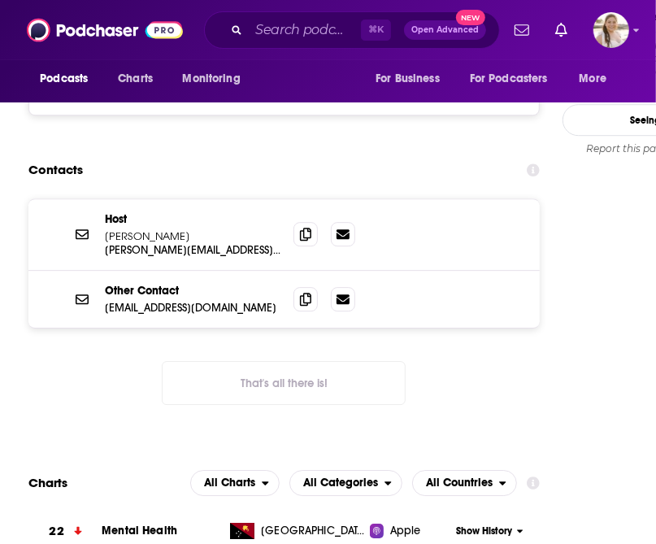
scroll to position [1791, 0]
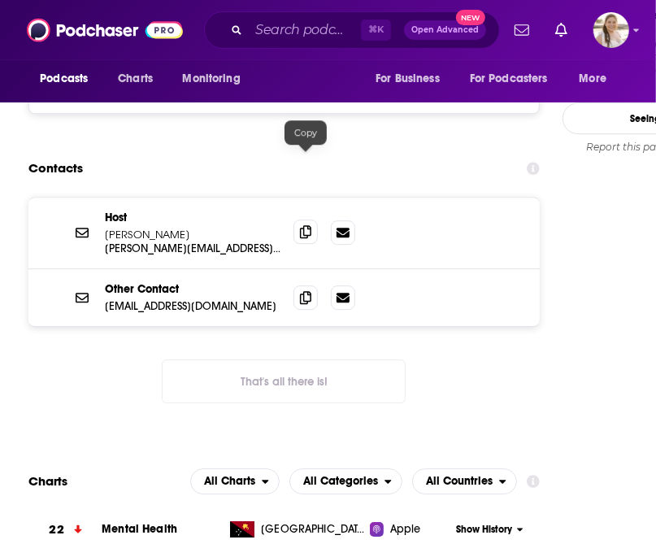
click at [307, 225] on icon at bounding box center [305, 231] width 11 height 13
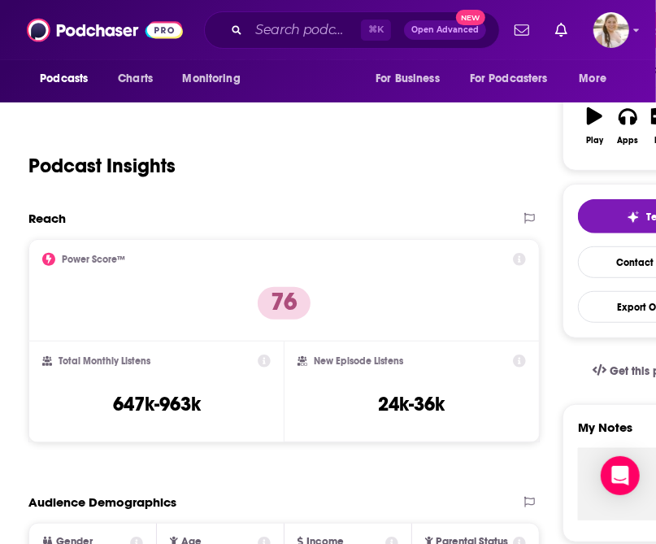
scroll to position [0, 0]
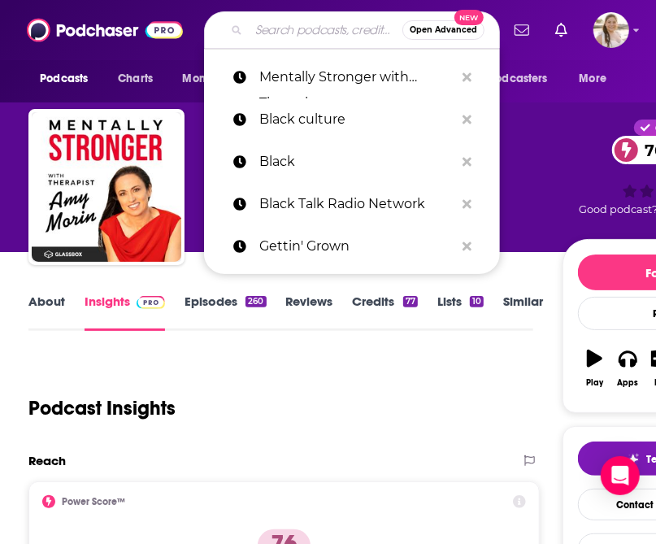
click at [291, 20] on input "Search podcasts, credits, & more..." at bounding box center [326, 30] width 154 height 26
paste input "What Drives You with [PERSON_NAME]"
type input "What Drives You with [PERSON_NAME]"
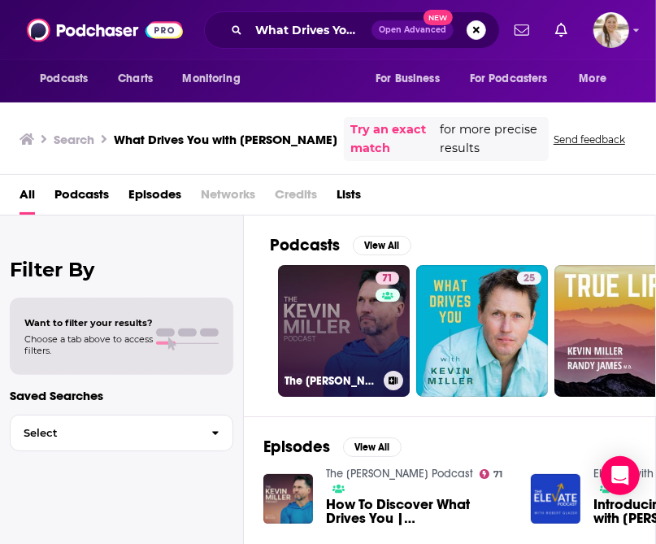
click at [338, 332] on link "71 The Kevin Miller Podcast" at bounding box center [344, 331] width 132 height 132
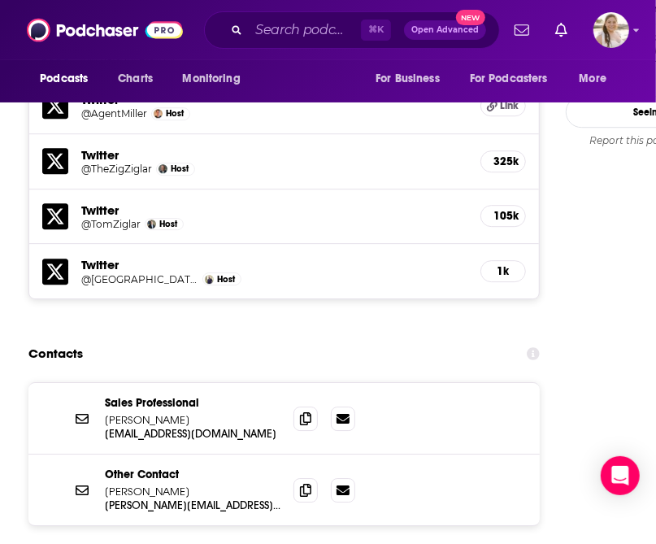
scroll to position [1838, 0]
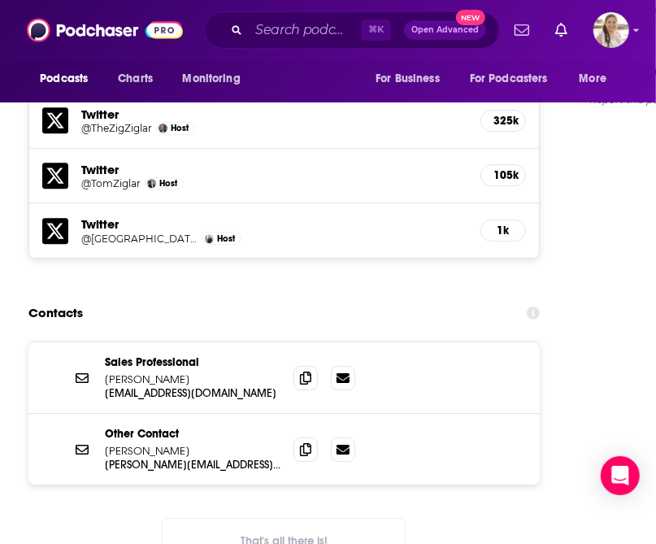
click at [291, 518] on button "That's all there is!" at bounding box center [284, 540] width 244 height 44
click at [305, 443] on icon at bounding box center [305, 449] width 11 height 13
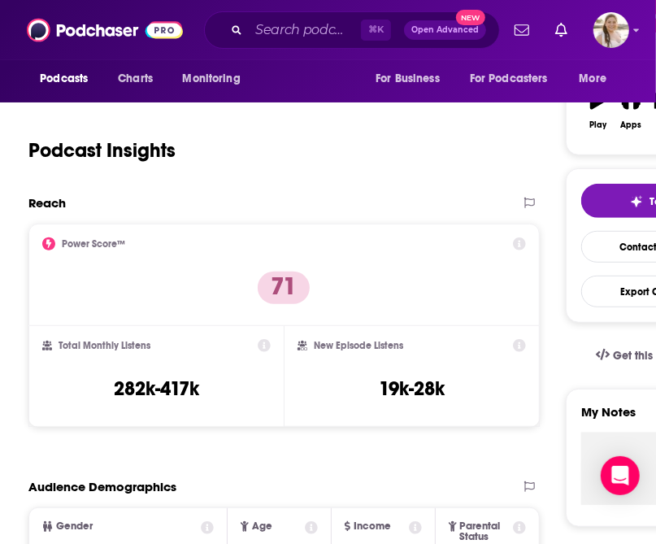
scroll to position [0, 0]
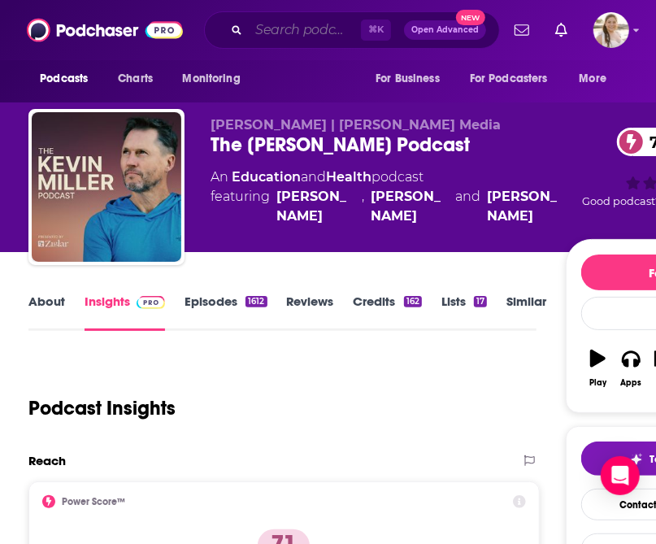
click at [277, 37] on input "Search podcasts, credits, & more..." at bounding box center [305, 30] width 112 height 26
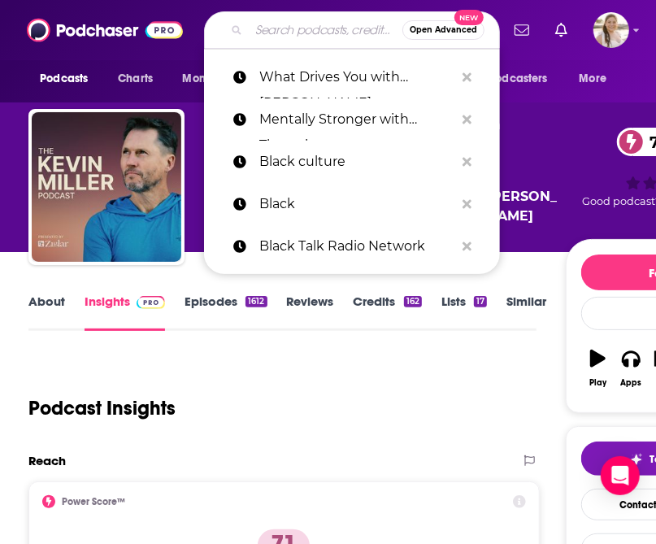
paste input "Finding Mastery"
type input "Finding Mastery"
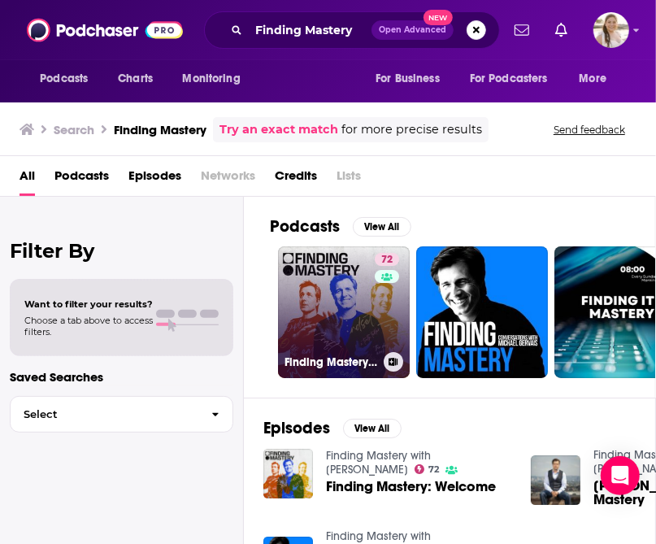
click at [338, 335] on link "72 Finding Mastery with Dr. Michael Gervais" at bounding box center [344, 312] width 132 height 132
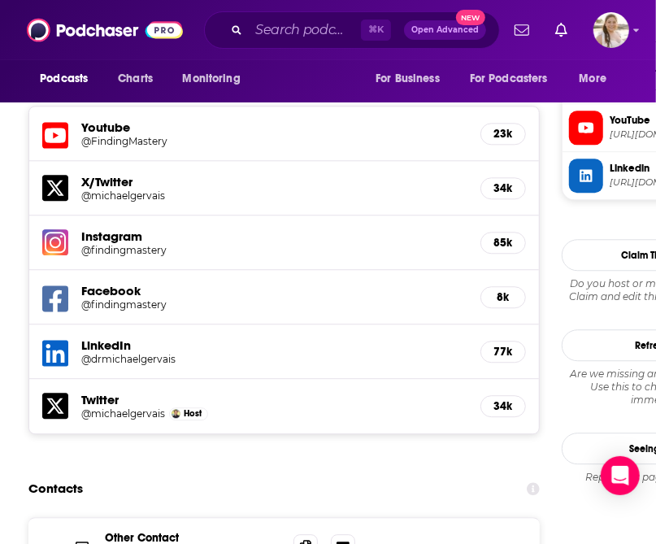
scroll to position [1512, 0]
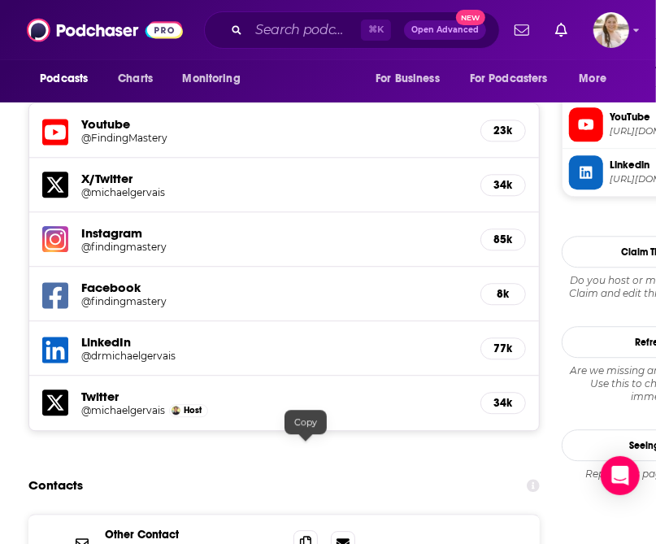
click at [310, 536] on icon at bounding box center [305, 542] width 11 height 13
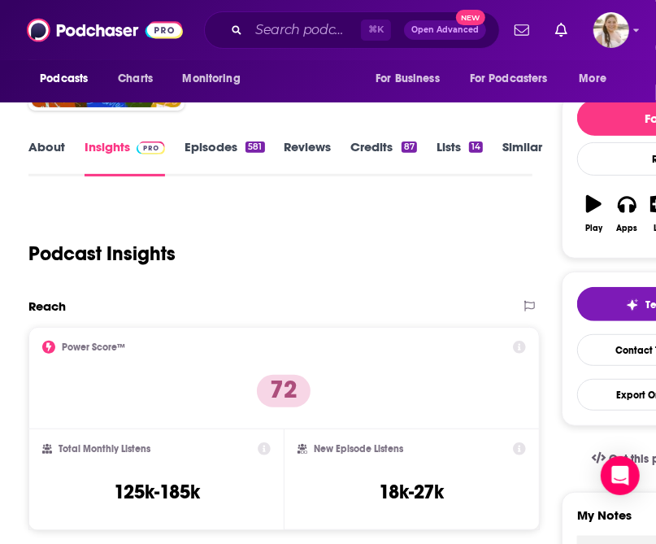
scroll to position [0, 0]
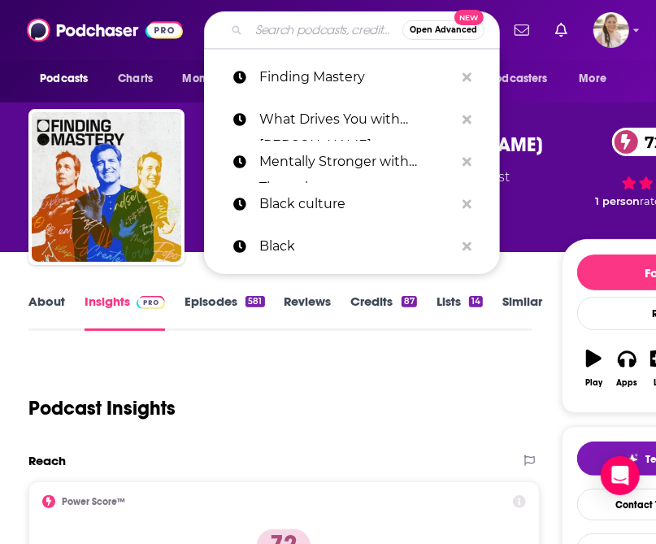
click at [285, 33] on input "Search podcasts, credits, & more..." at bounding box center [326, 30] width 154 height 26
paste input "Think Fast, Talk Smart"
type input "Think Fast, Talk Smart"
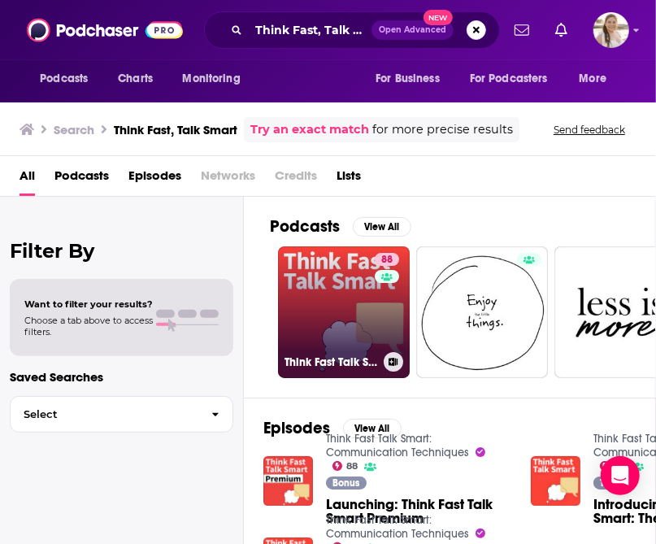
click at [364, 323] on link "88 Think Fast Talk Smart: Communication Techniques" at bounding box center [344, 312] width 132 height 132
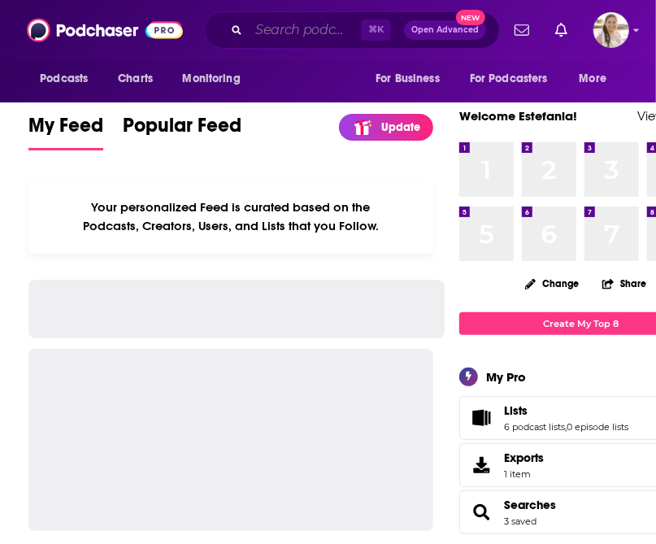
click at [285, 29] on input "Search podcasts, credits, & more..." at bounding box center [305, 30] width 112 height 26
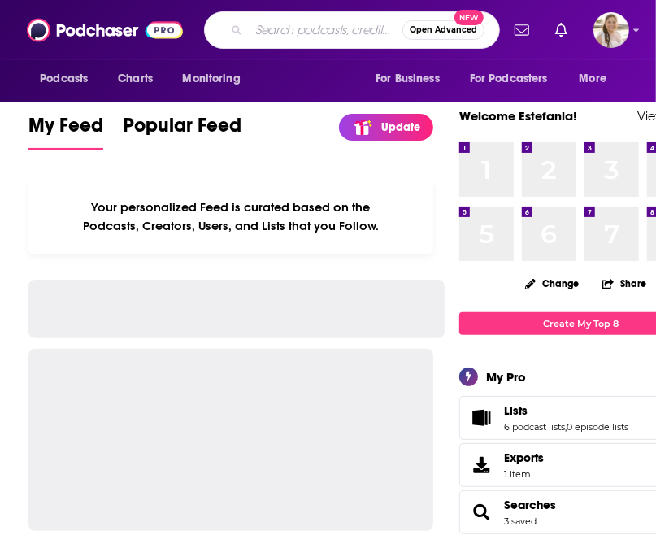
paste input "Slight Change of Plans"
type input "Slight Change of Plans"
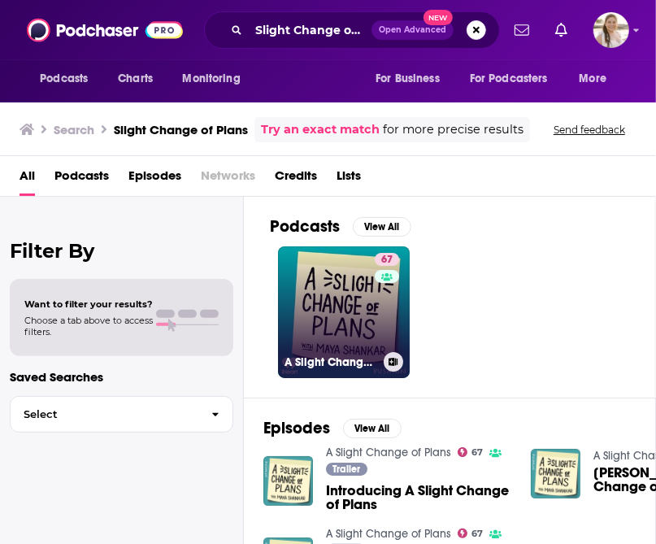
click at [357, 303] on link "67 A Slight Change of Plans" at bounding box center [344, 312] width 132 height 132
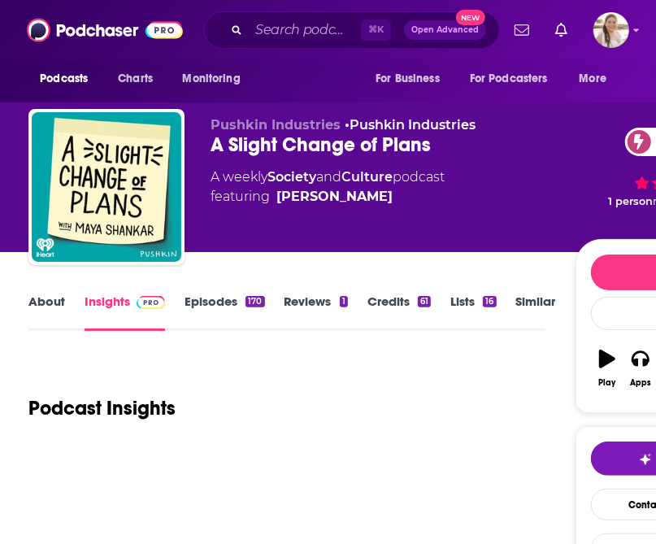
click at [56, 302] on link "About" at bounding box center [46, 312] width 37 height 37
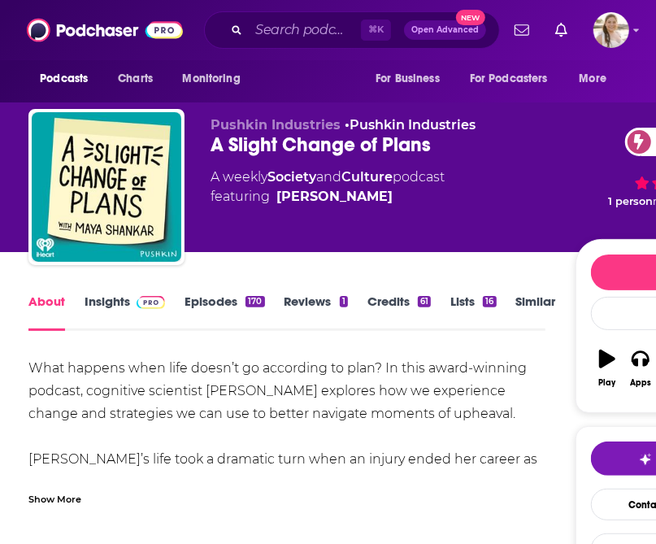
click at [149, 307] on img at bounding box center [151, 302] width 28 height 13
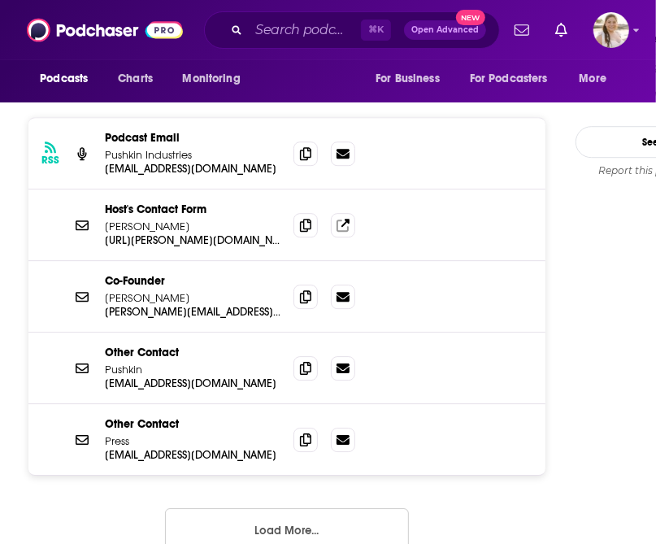
scroll to position [1769, 0]
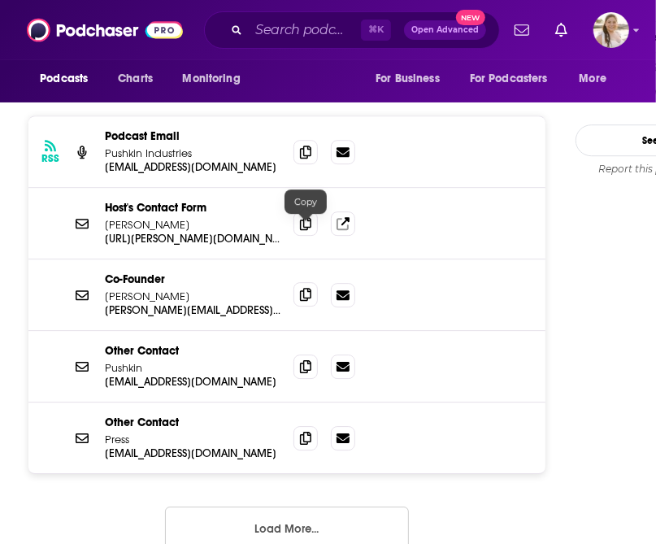
click at [307, 288] on icon at bounding box center [305, 294] width 11 height 13
click at [278, 24] on input "Search podcasts, credits, & more..." at bounding box center [305, 30] width 112 height 26
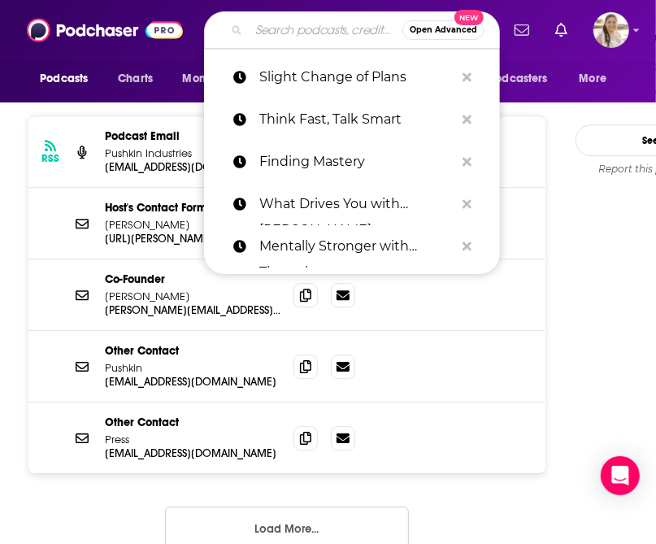
paste input "On Leadership"
type input "On Leadership"
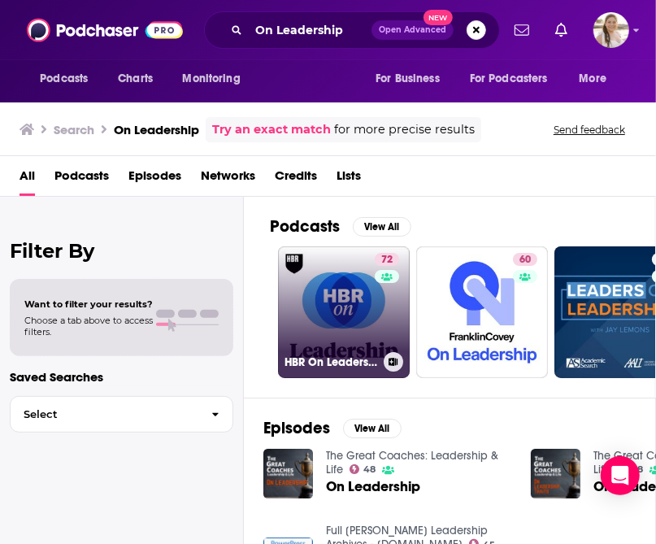
click at [344, 307] on link "72 HBR On Leadership" at bounding box center [344, 312] width 132 height 132
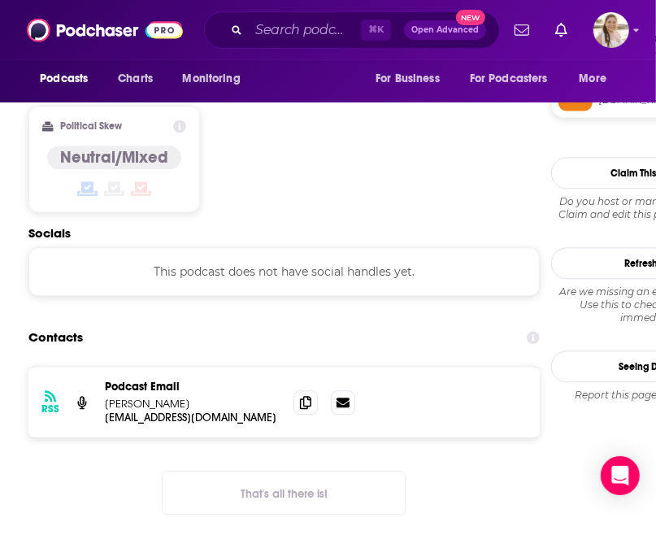
scroll to position [1365, 0]
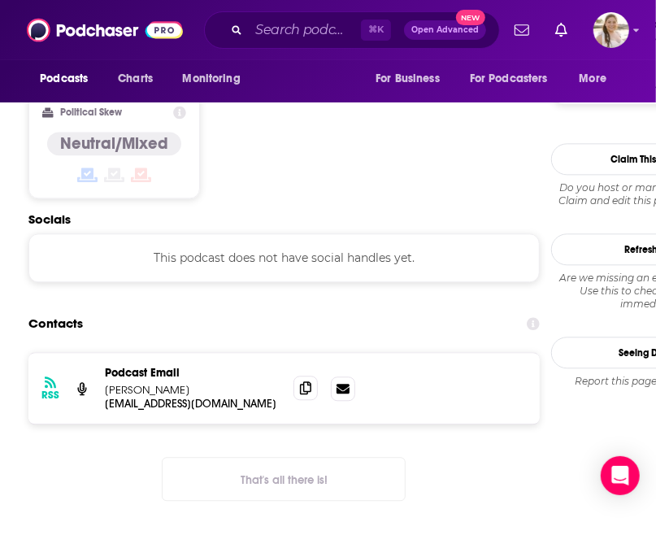
click at [312, 376] on span at bounding box center [306, 388] width 24 height 24
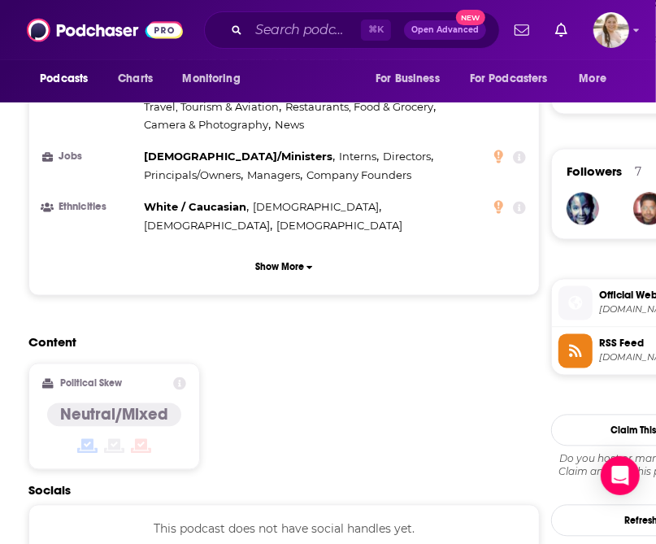
scroll to position [1094, 0]
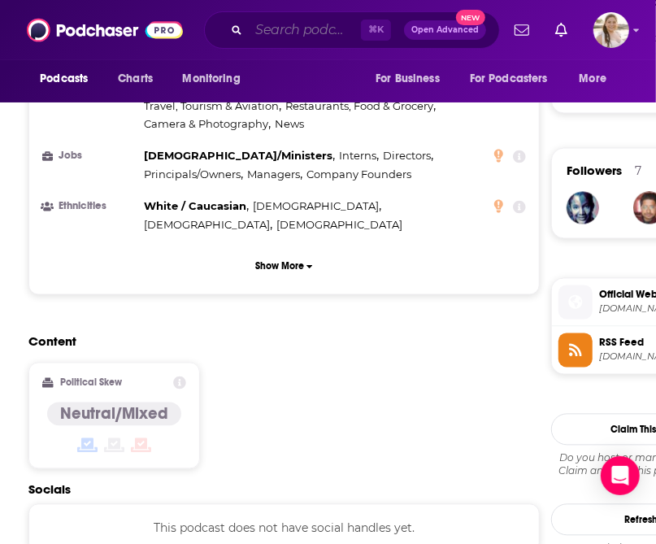
click at [304, 27] on input "Search podcasts, credits, & more..." at bounding box center [305, 30] width 112 height 26
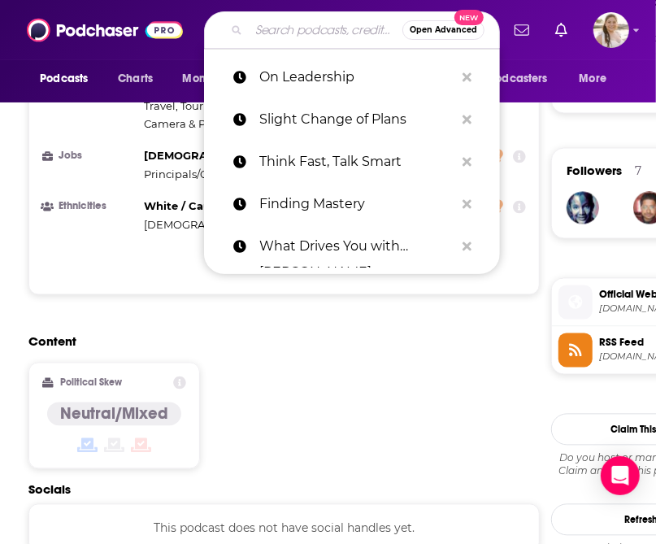
paste input "Modern Wisdom"
type input "Modern Wisdom"
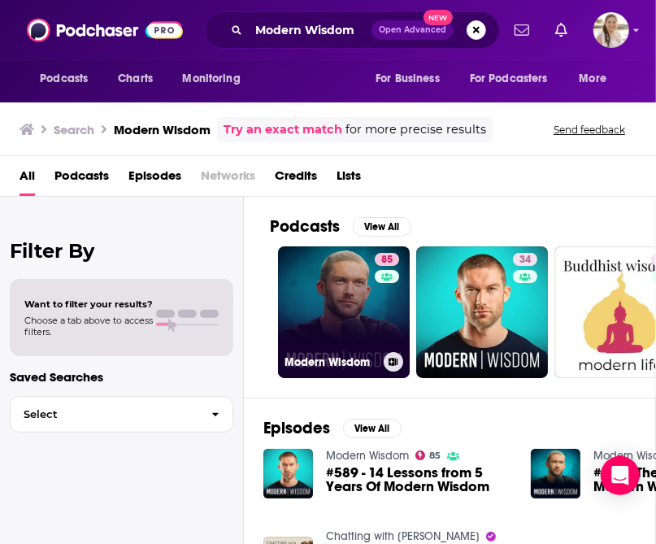
click at [353, 315] on link "85 Modern Wisdom" at bounding box center [344, 312] width 132 height 132
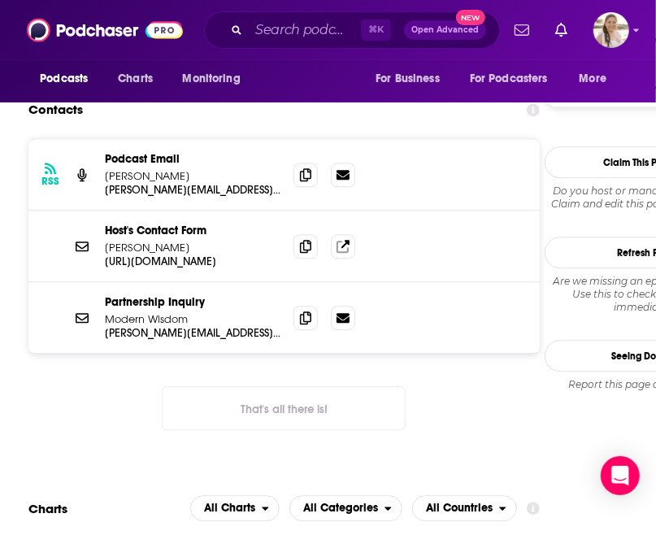
scroll to position [1559, 0]
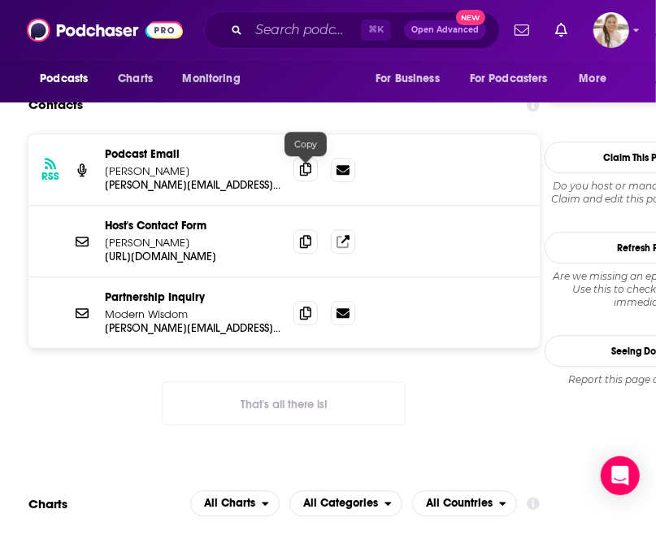
click at [304, 168] on icon at bounding box center [305, 169] width 11 height 13
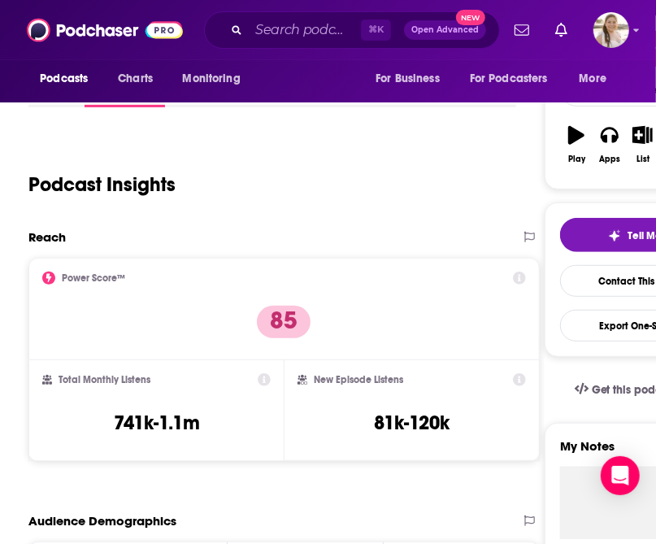
scroll to position [0, 0]
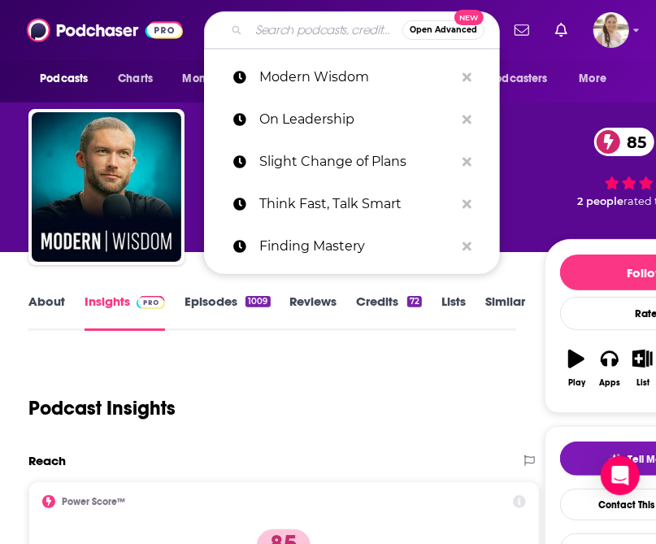
click at [271, 33] on input "Search podcasts, credits, & more..." at bounding box center [326, 30] width 154 height 26
paste input "Here’s Where It Gets Interesting"
type input "Here’s Where It Gets Interesting"
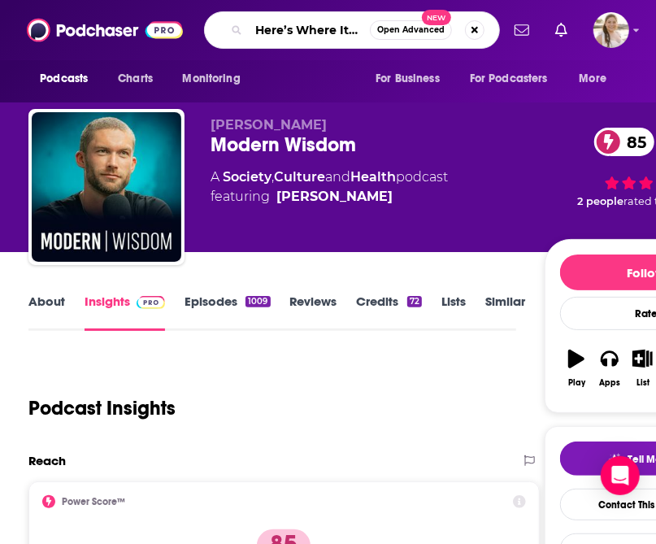
scroll to position [0, 84]
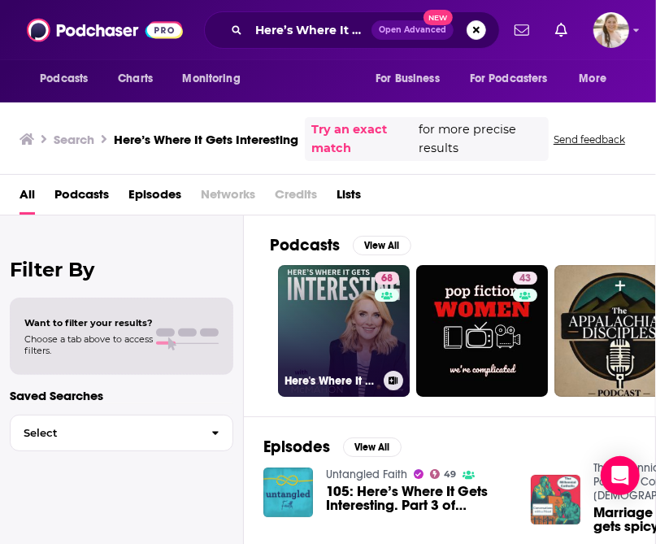
click at [342, 338] on link "68 Here's Where It Gets Interesting" at bounding box center [344, 331] width 132 height 132
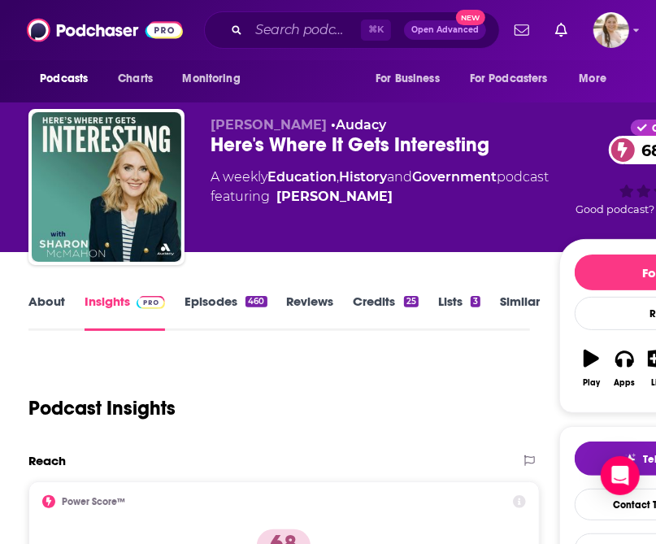
click at [47, 298] on link "About" at bounding box center [46, 312] width 37 height 37
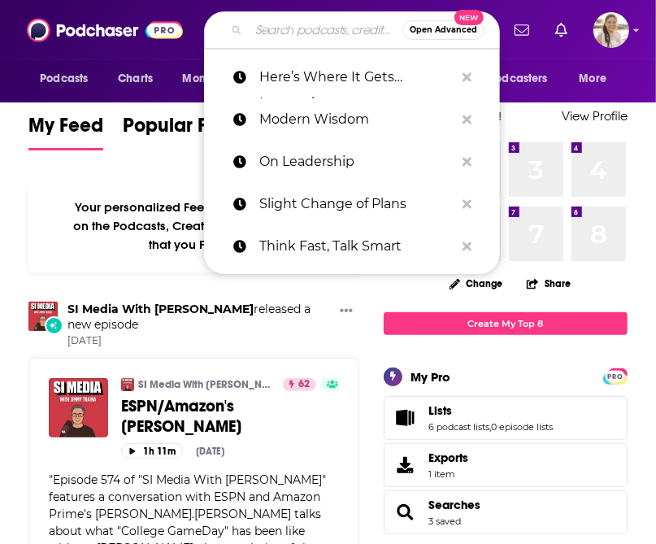
click at [293, 29] on input "Search podcasts, credits, & more..." at bounding box center [326, 30] width 154 height 26
paste input "Better! with Dr. [PERSON_NAME]"
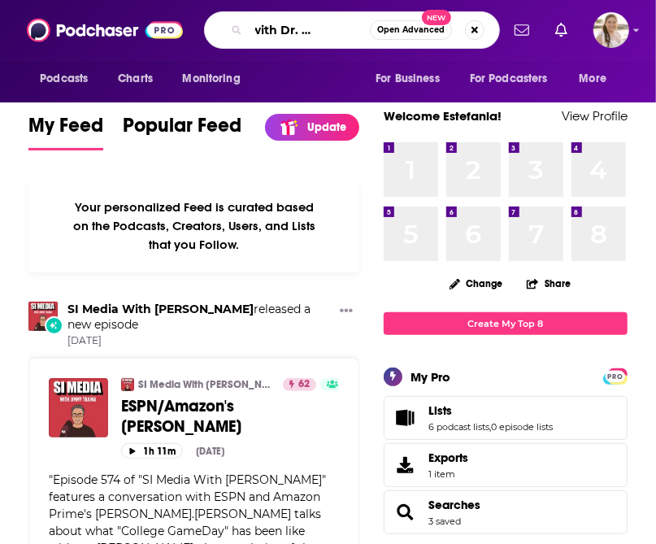
type input "Better! with Dr. Stephanie"
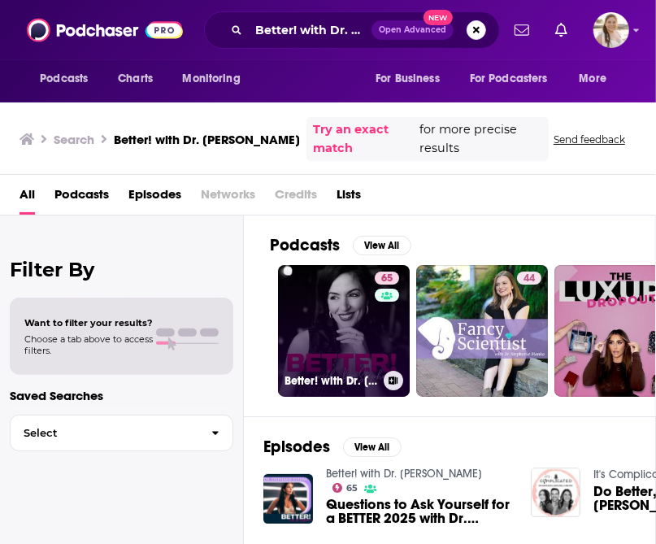
click at [347, 307] on link "65 Better! with Dr. Stephanie" at bounding box center [344, 331] width 132 height 132
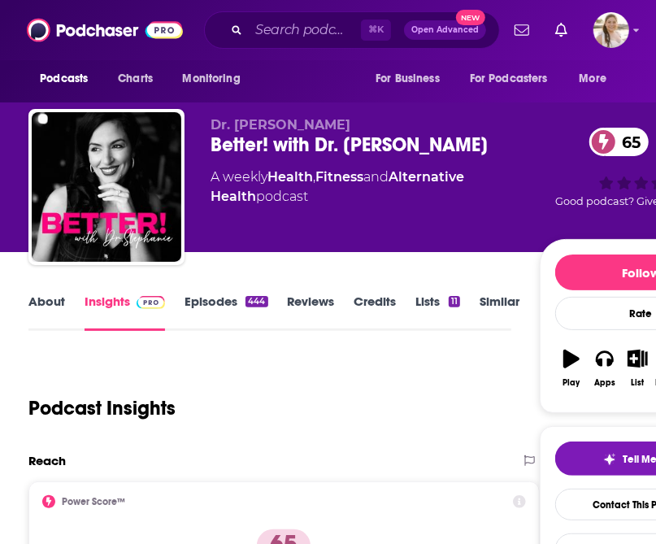
click at [53, 303] on link "About" at bounding box center [46, 312] width 37 height 37
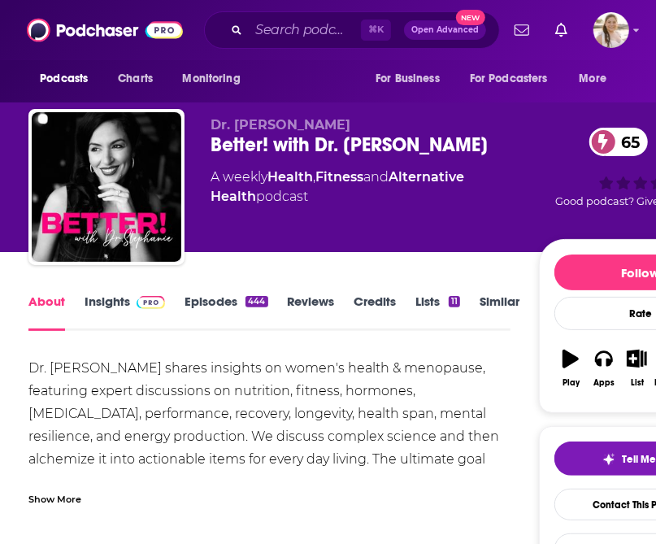
click at [109, 303] on link "Insights" at bounding box center [125, 312] width 81 height 37
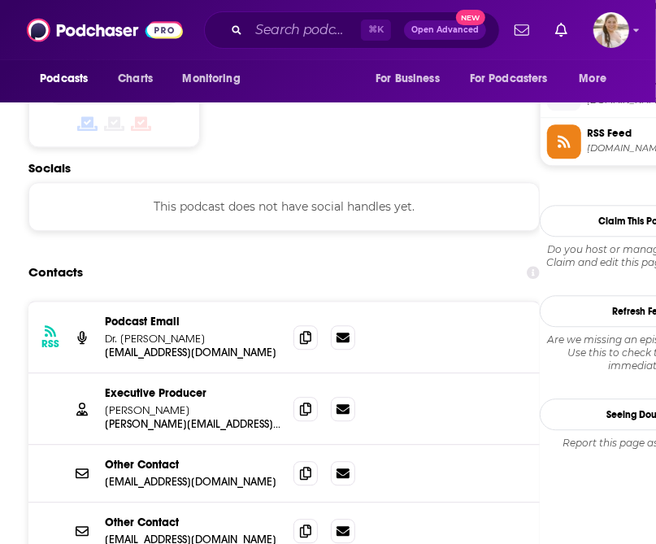
scroll to position [1454, 0]
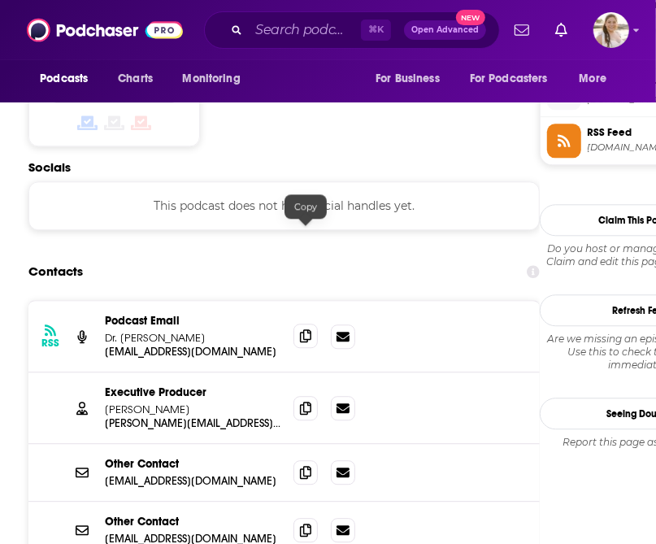
click at [300, 329] on icon at bounding box center [305, 335] width 11 height 13
click at [304, 401] on icon at bounding box center [305, 407] width 11 height 13
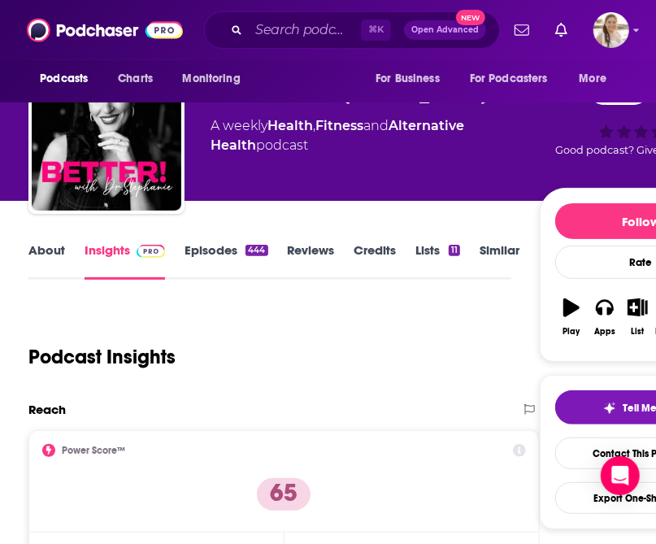
scroll to position [0, 0]
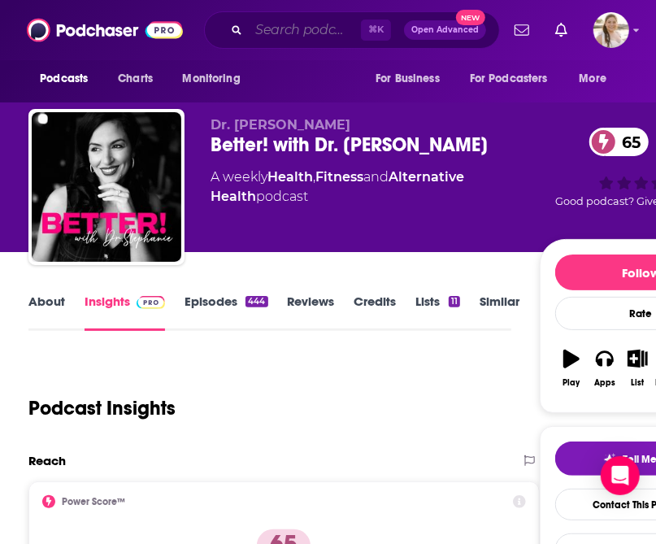
click at [268, 21] on input "Search podcasts, credits, & more..." at bounding box center [305, 30] width 112 height 26
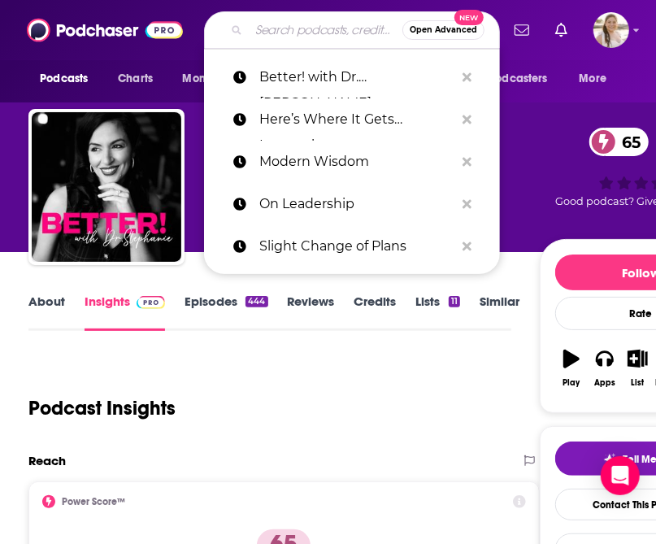
paste input "How to Be Awesome at Your Job"
type input "How to Be Awesome at Your Job"
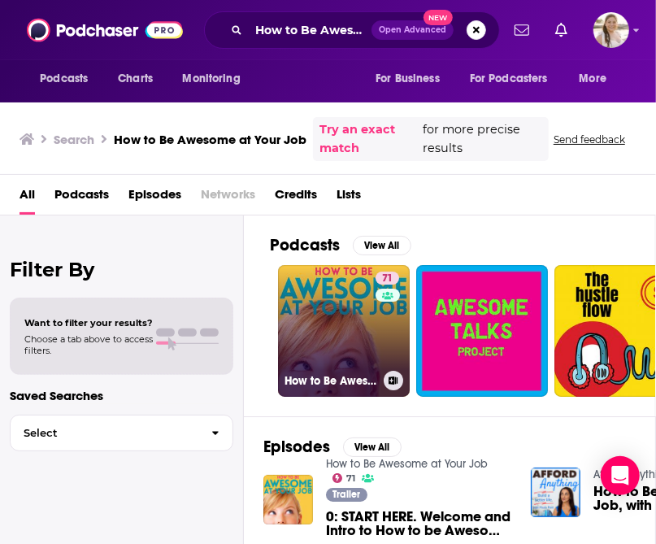
click at [330, 330] on link "71 How to Be Awesome at Your Job" at bounding box center [344, 331] width 132 height 132
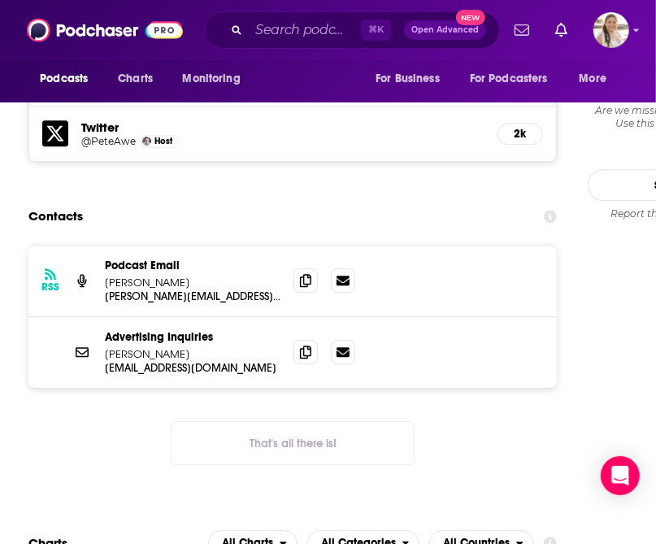
scroll to position [1732, 0]
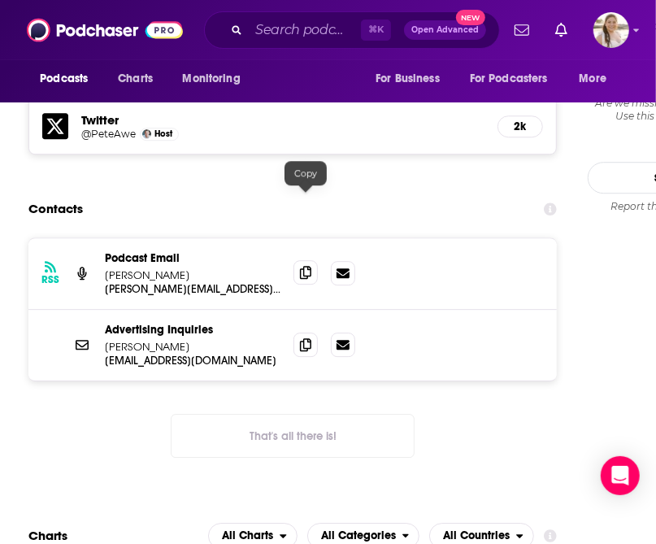
click at [305, 266] on icon at bounding box center [305, 272] width 11 height 13
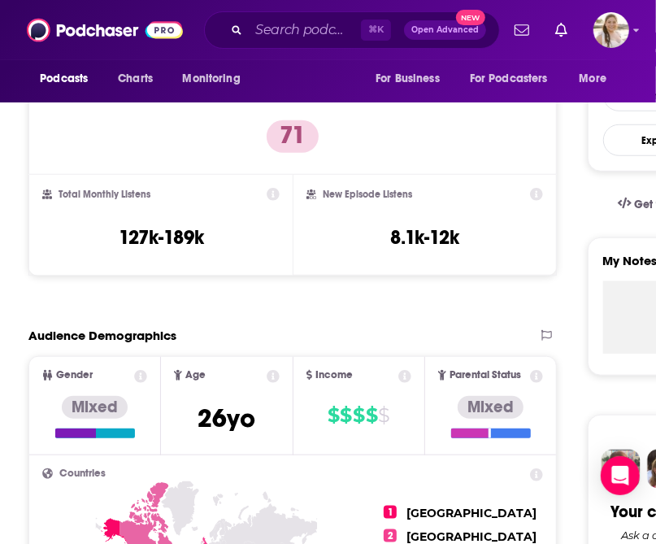
scroll to position [0, 0]
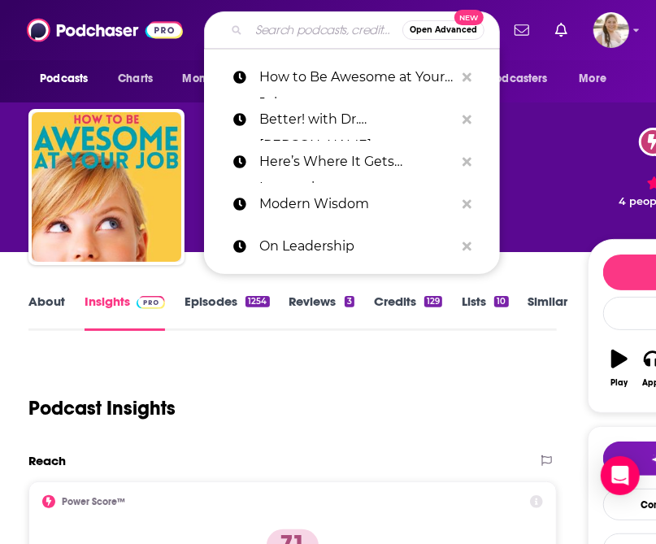
click at [255, 26] on input "Search podcasts, credits, & more..." at bounding box center [326, 30] width 154 height 26
paste input "The [PERSON_NAME] Show"
type input "The [PERSON_NAME] Show"
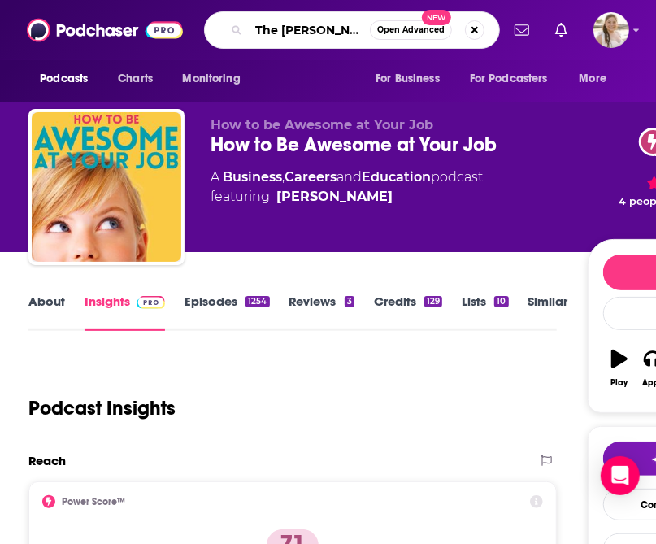
scroll to position [0, 31]
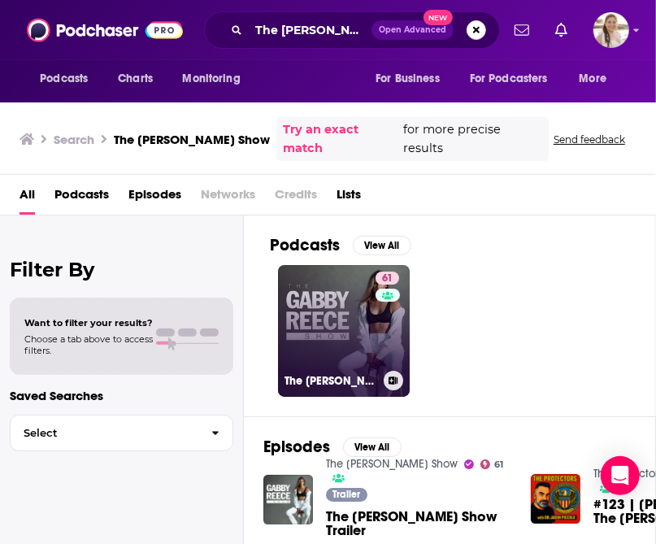
click at [347, 327] on link "61 The Gabby Reece Show" at bounding box center [344, 331] width 132 height 132
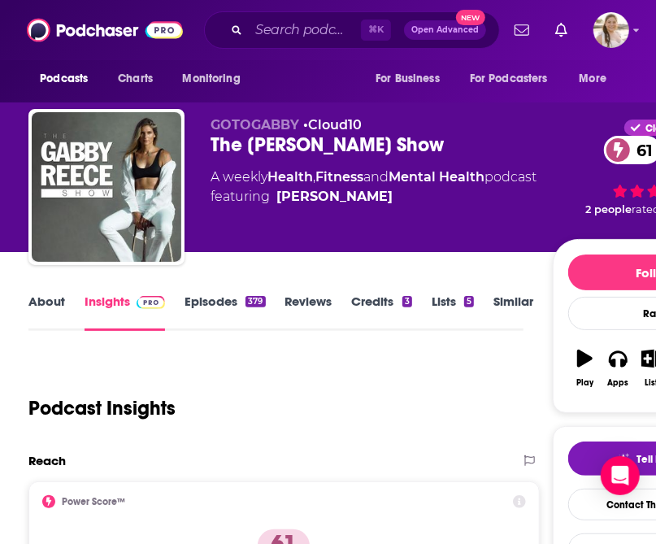
click at [51, 297] on link "About" at bounding box center [46, 312] width 37 height 37
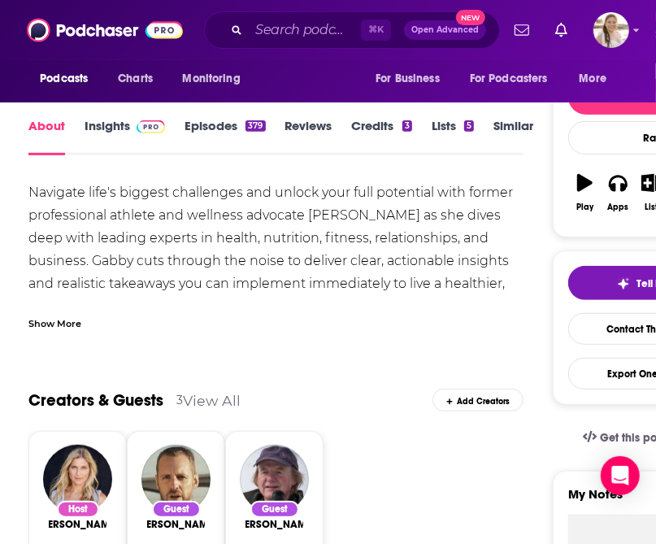
scroll to position [162, 0]
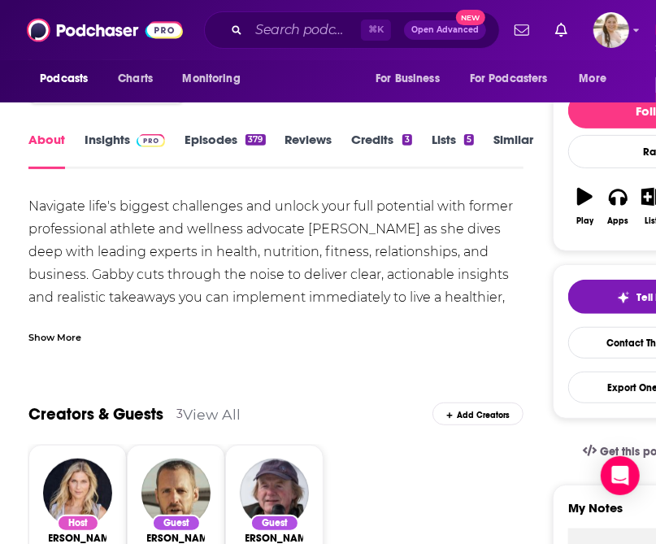
click at [124, 133] on link "Insights" at bounding box center [125, 150] width 81 height 37
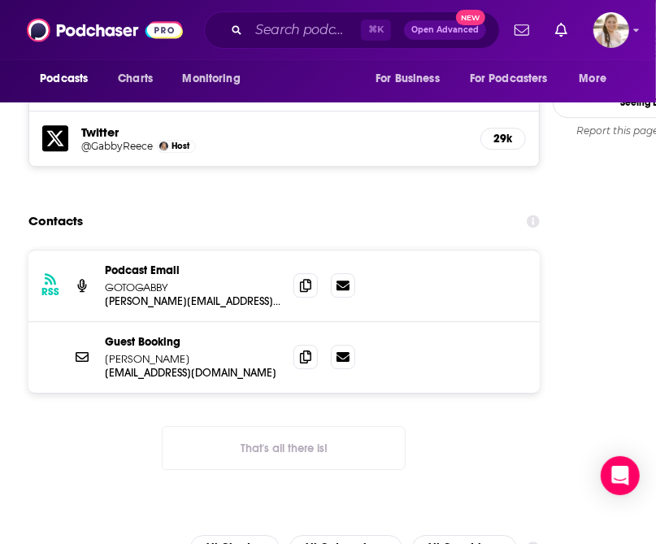
scroll to position [1748, 0]
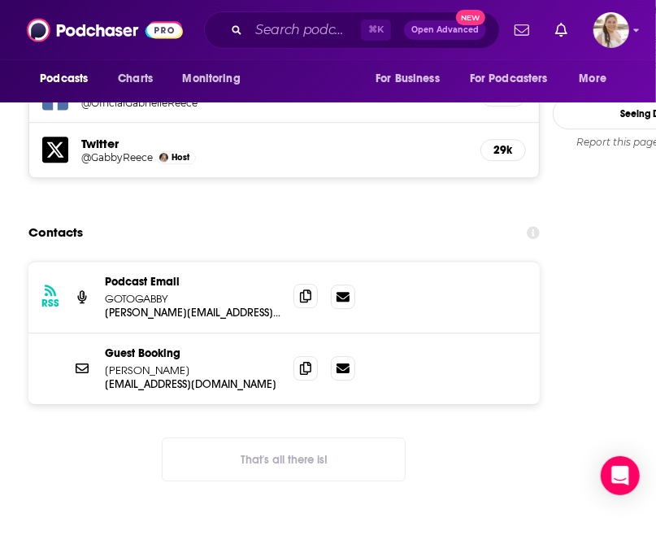
click at [309, 290] on icon at bounding box center [305, 296] width 11 height 13
click at [304, 361] on icon at bounding box center [305, 367] width 11 height 13
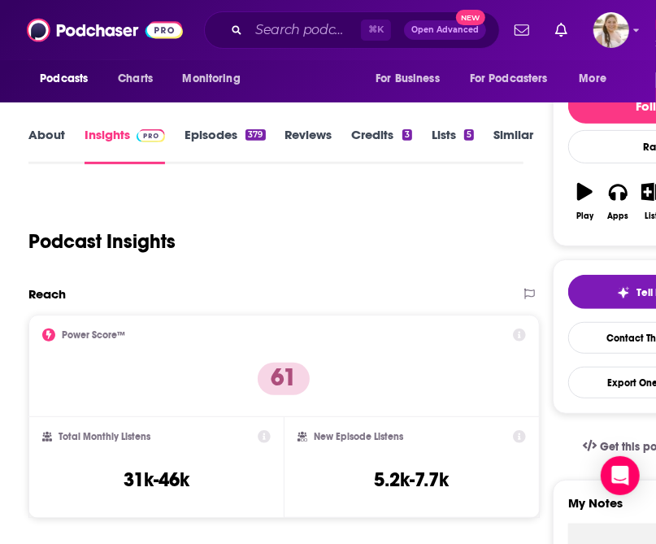
scroll to position [0, 0]
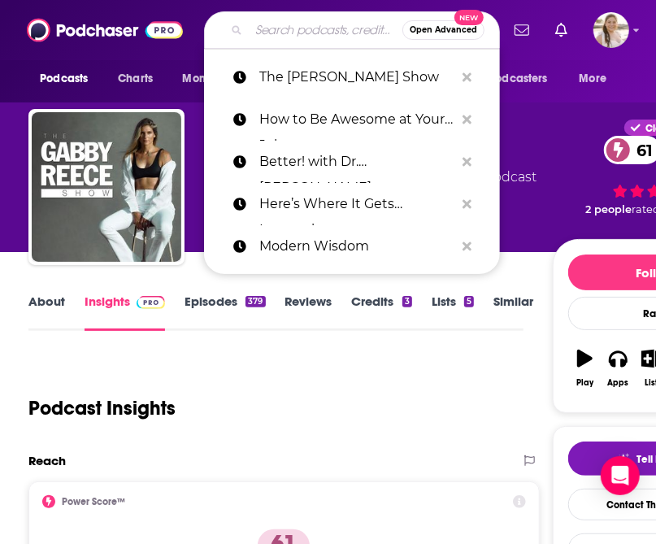
click at [257, 20] on input "Search podcasts, credits, & more..." at bounding box center [326, 30] width 154 height 26
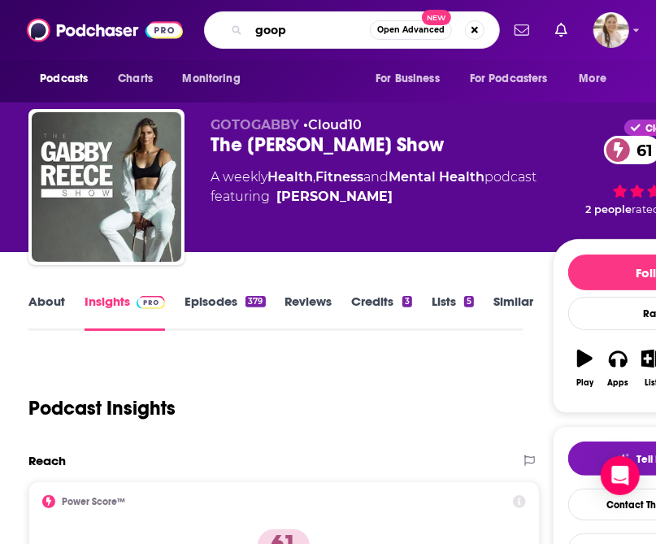
type input "goop"
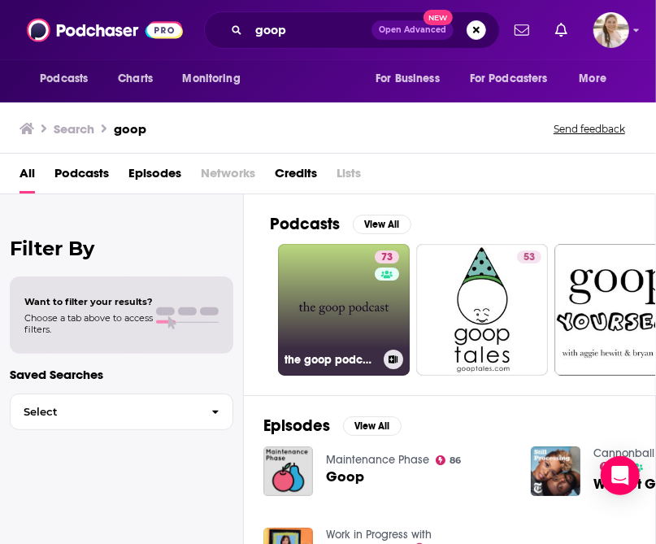
click at [324, 307] on link "73 the goop podcast" at bounding box center [344, 310] width 132 height 132
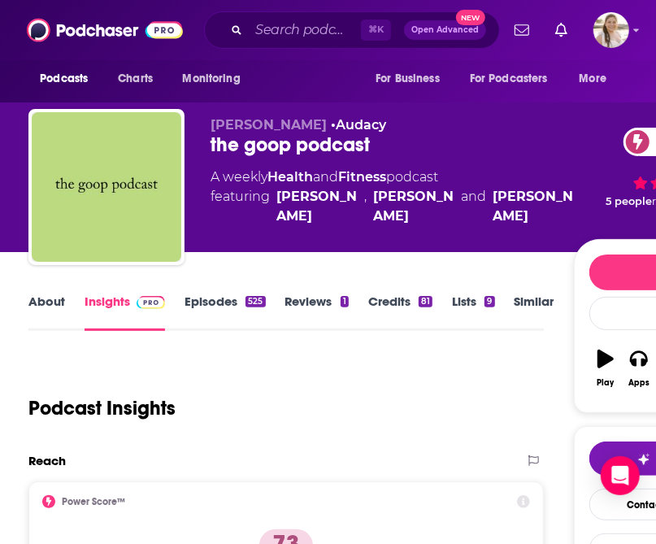
click at [47, 307] on link "About" at bounding box center [46, 312] width 37 height 37
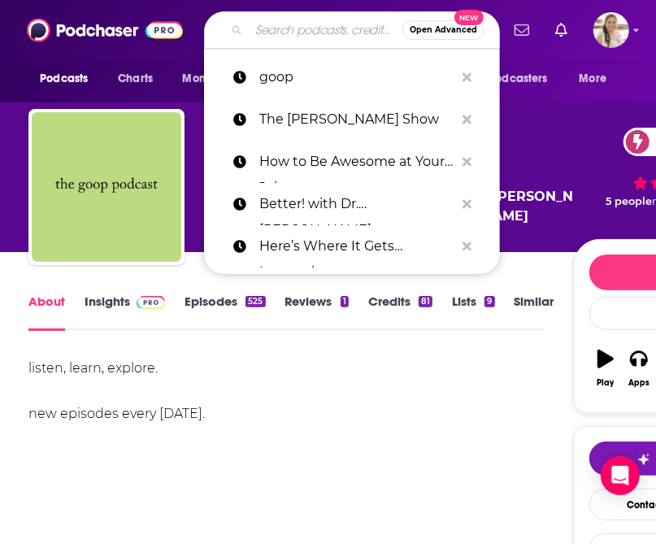
click at [266, 28] on input "Search podcasts, credits, & more..." at bounding box center [326, 30] width 154 height 26
paste input "Financial Feminist: Her First 100k"
type input "Financial Feminist: Her First 100k"
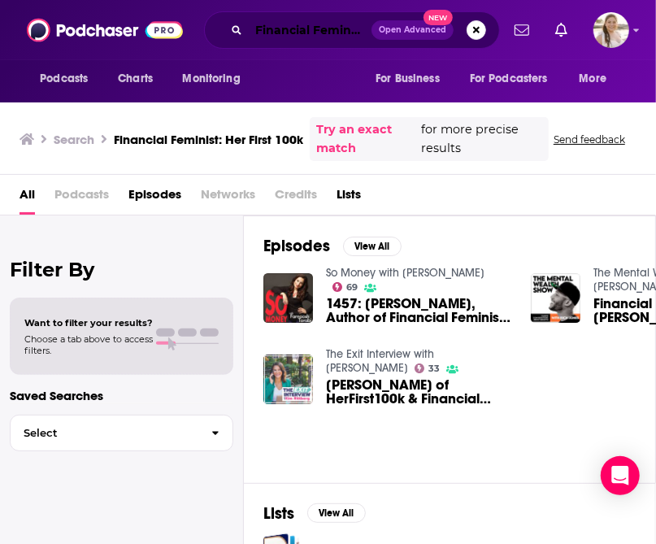
click at [333, 37] on input "Financial Feminist: Her First 100k" at bounding box center [310, 30] width 123 height 26
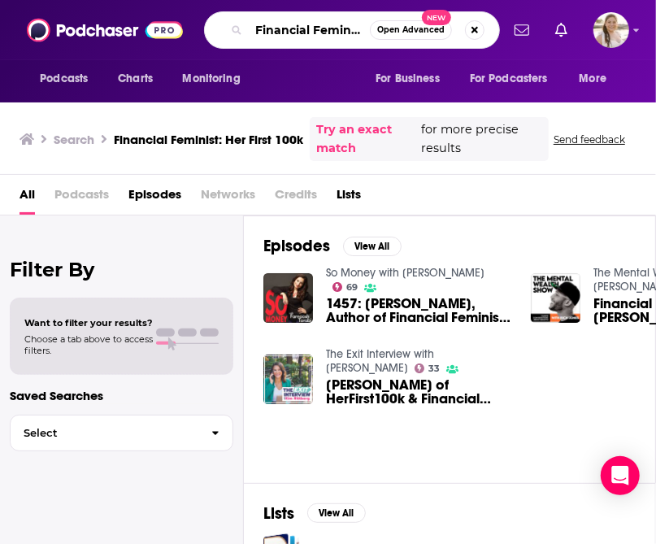
click at [342, 24] on input "Financial Feminist: Her First 100k" at bounding box center [309, 30] width 121 height 26
drag, startPoint x: 308, startPoint y: 31, endPoint x: 520, endPoint y: 49, distance: 212.3
click at [520, 49] on div "Podcasts Charts Monitoring Financial Feminist: Her First 100k Open Advanced New…" at bounding box center [328, 30] width 656 height 60
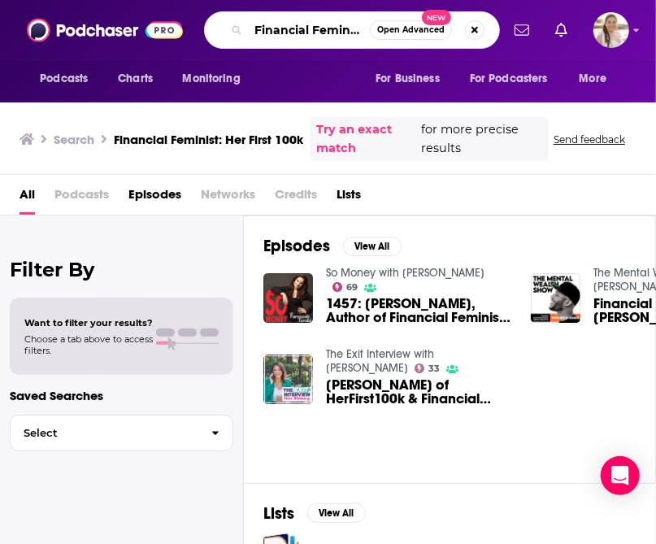
type input "Financial Feminist"
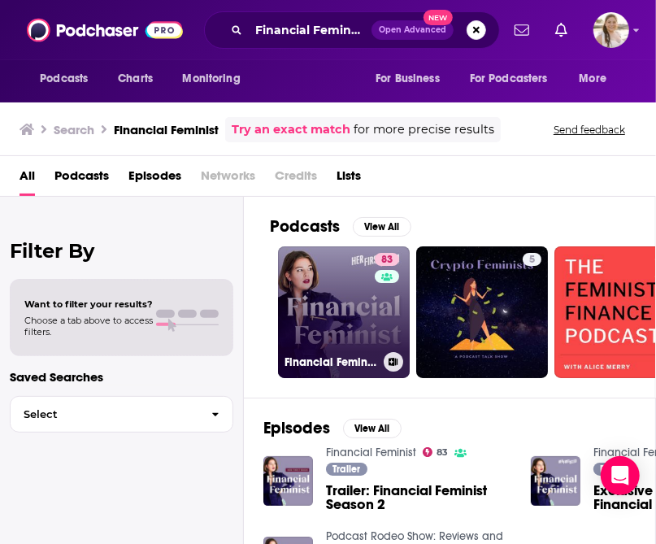
click at [348, 347] on link "83 Financial Feminist" at bounding box center [344, 312] width 132 height 132
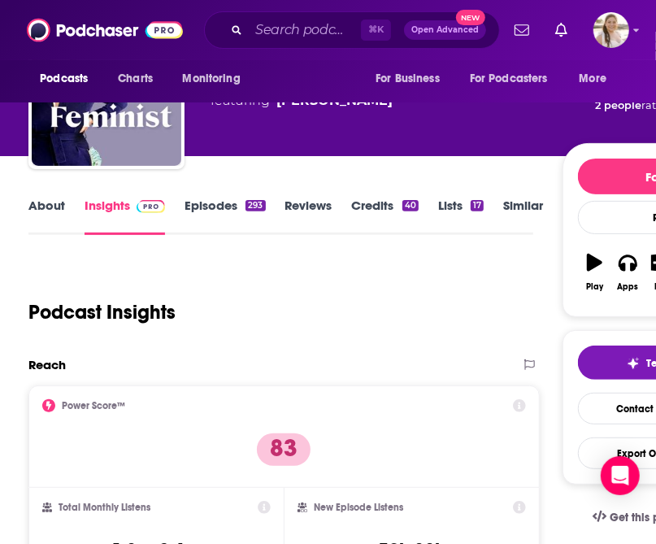
scroll to position [59, 0]
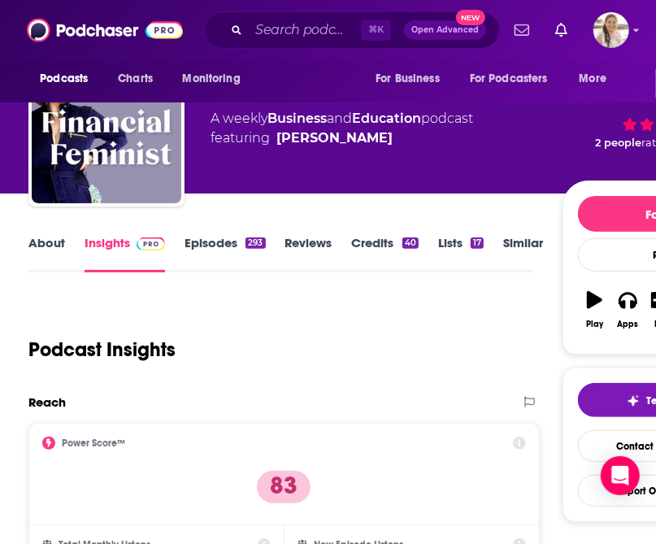
click at [41, 245] on link "About" at bounding box center [46, 253] width 37 height 37
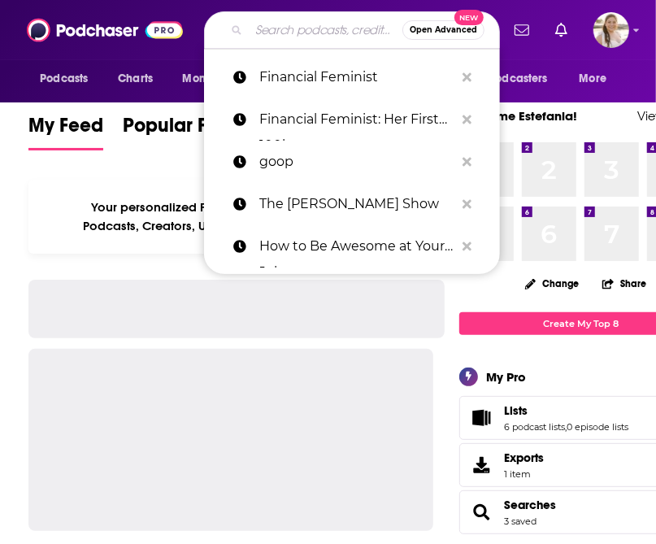
click at [272, 20] on input "Search podcasts, credits, & more..." at bounding box center [326, 30] width 154 height 26
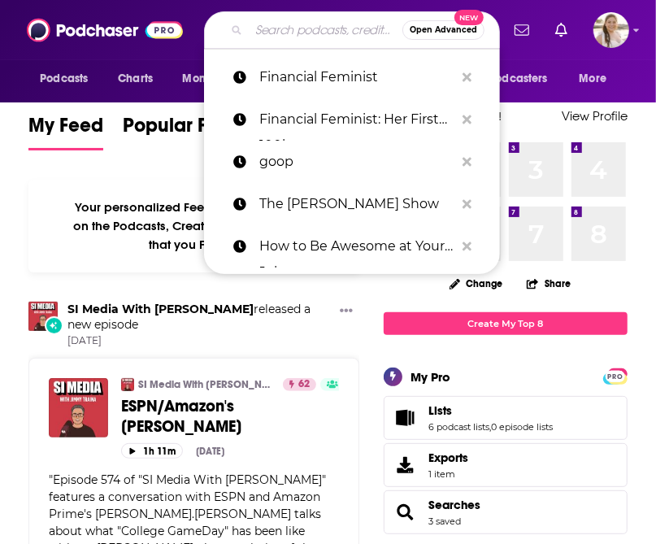
paste input "Brown Ambition"
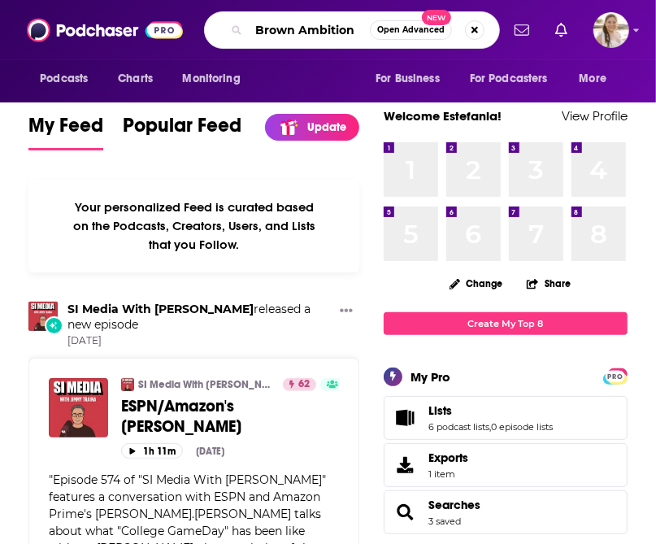
type input "Brown Ambition"
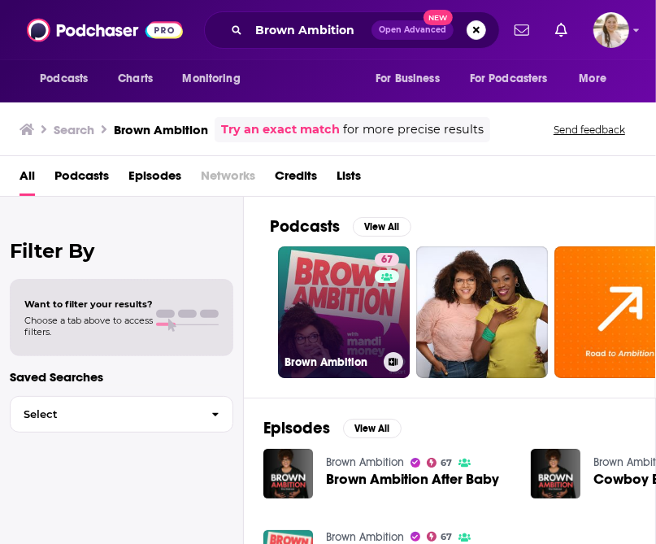
click at [372, 311] on link "67 Brown Ambition" at bounding box center [344, 312] width 132 height 132
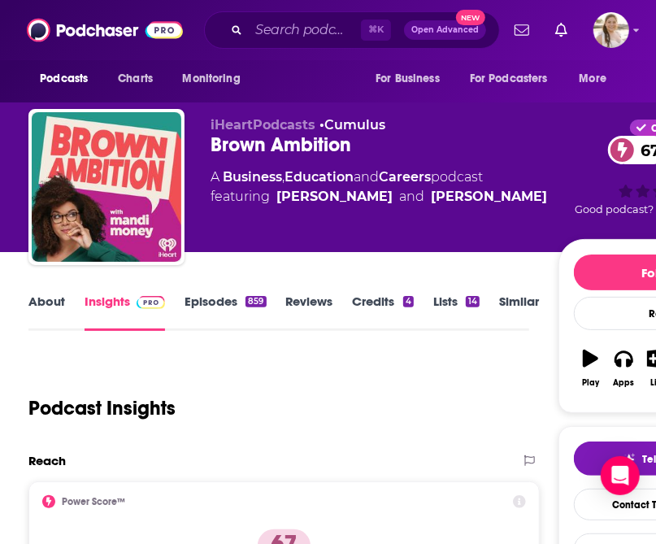
click at [47, 303] on link "About" at bounding box center [46, 312] width 37 height 37
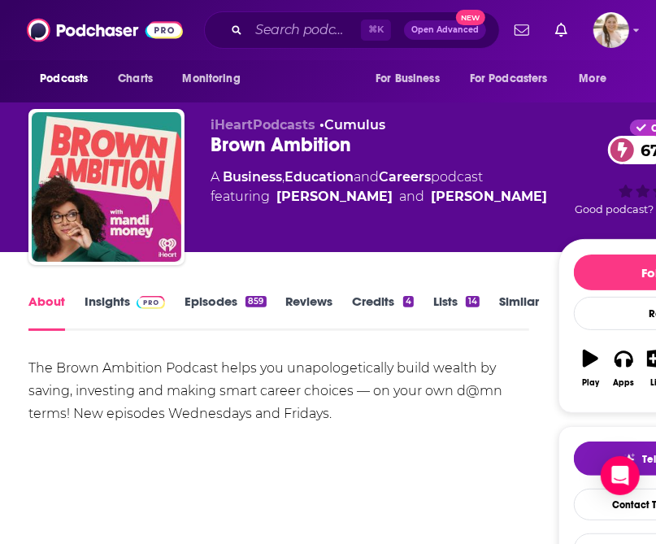
click at [114, 303] on link "Insights" at bounding box center [125, 312] width 81 height 37
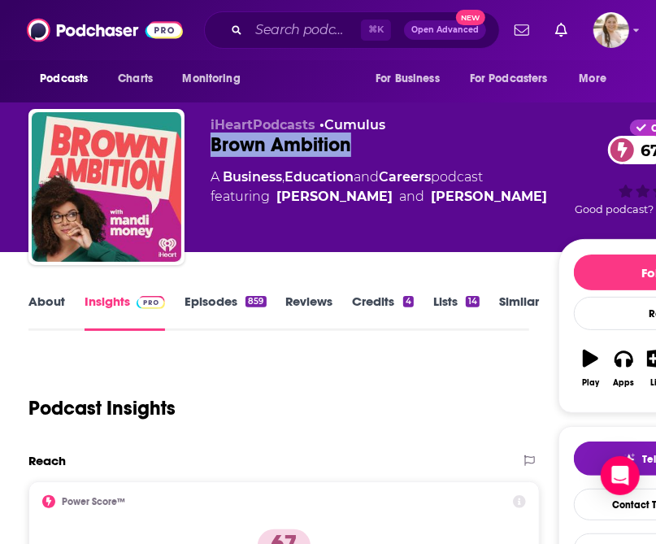
drag, startPoint x: 368, startPoint y: 152, endPoint x: 212, endPoint y: 150, distance: 155.4
click at [212, 150] on div "Brown Ambition 67" at bounding box center [385, 145] width 348 height 24
copy h2 "Brown Ambition"
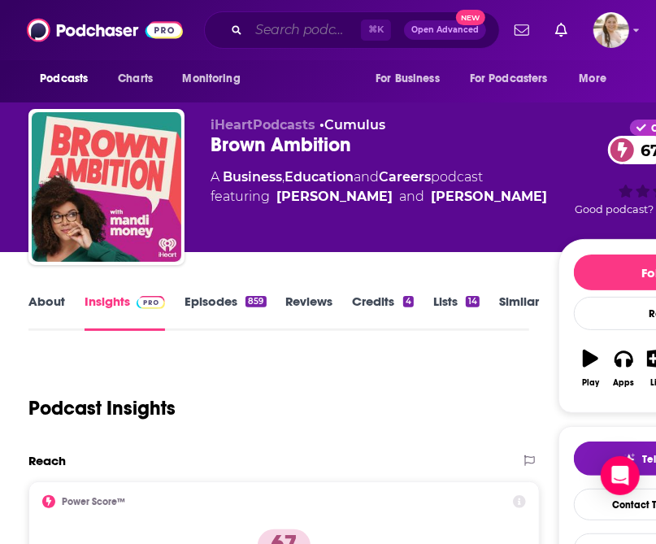
click at [295, 24] on input "Search podcasts, credits, & more..." at bounding box center [305, 30] width 112 height 26
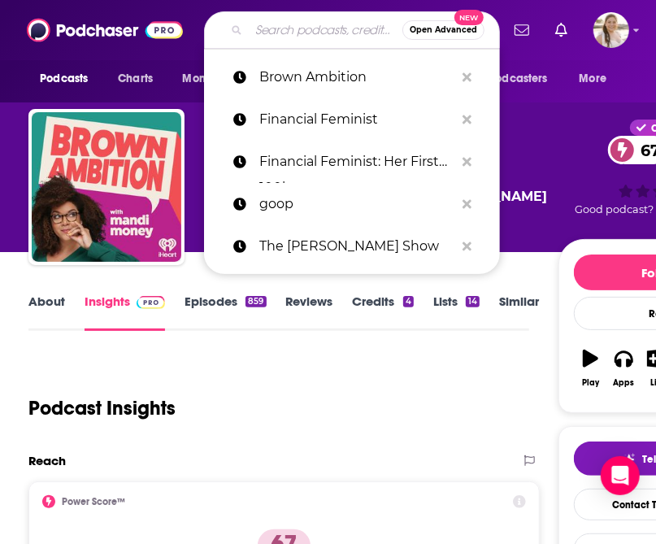
paste input "Just Between Us"
type input "Just Between Us"
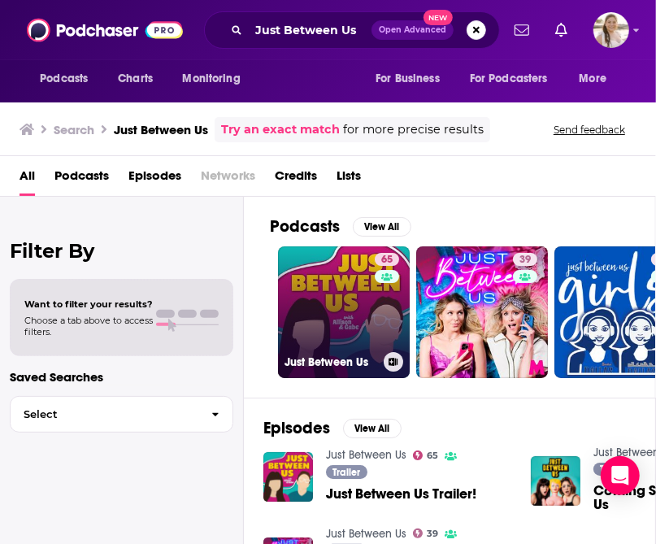
click at [357, 304] on link "65 Just Between Us" at bounding box center [344, 312] width 132 height 132
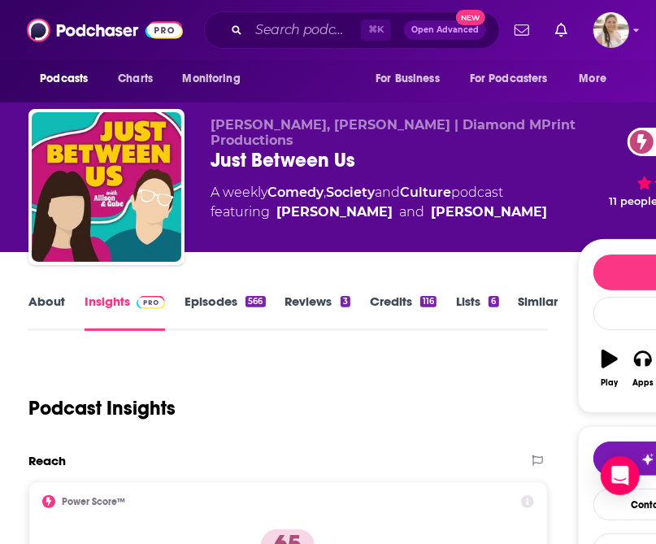
click at [53, 308] on link "About" at bounding box center [46, 312] width 37 height 37
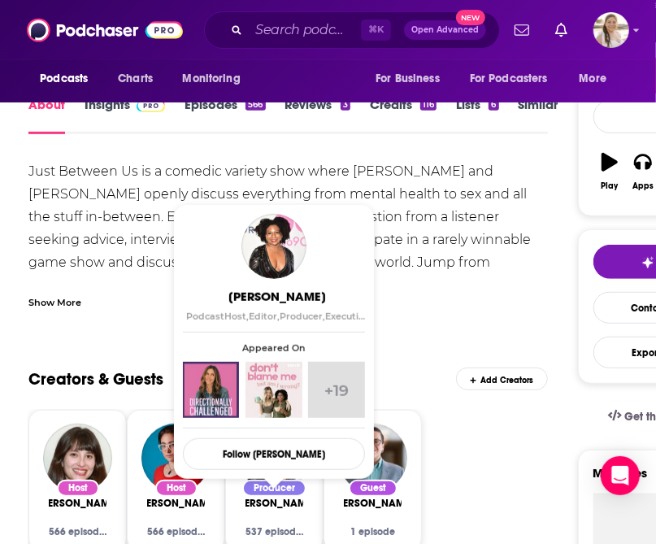
scroll to position [203, 0]
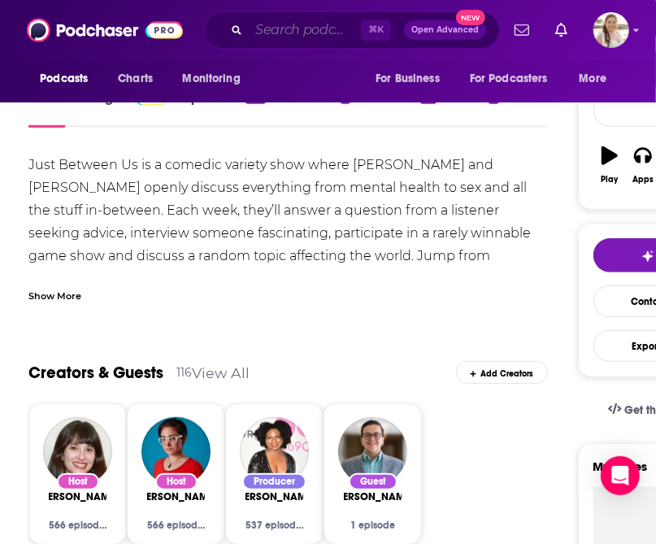
click at [262, 28] on input "Search podcasts, credits, & more..." at bounding box center [305, 30] width 112 height 26
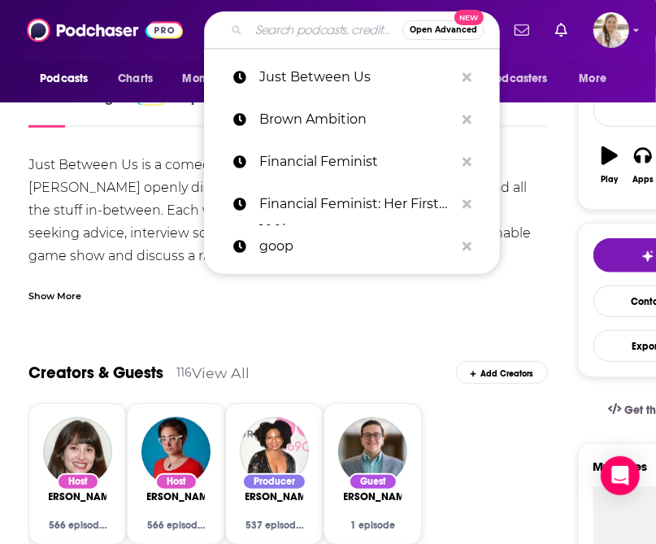
paste input "The Chalene Show"
type input "The Chalene Show"
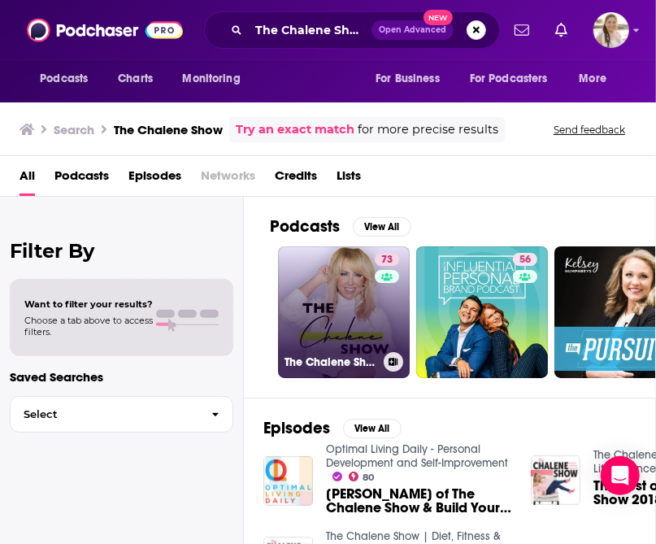
click at [357, 305] on link "73 The Chalene Show | Diet, Fitness & Life Balance" at bounding box center [344, 312] width 132 height 132
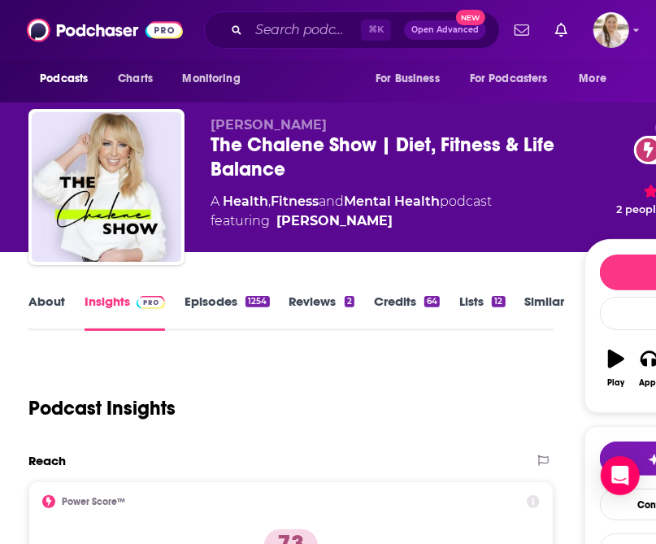
click at [56, 302] on link "About" at bounding box center [46, 312] width 37 height 37
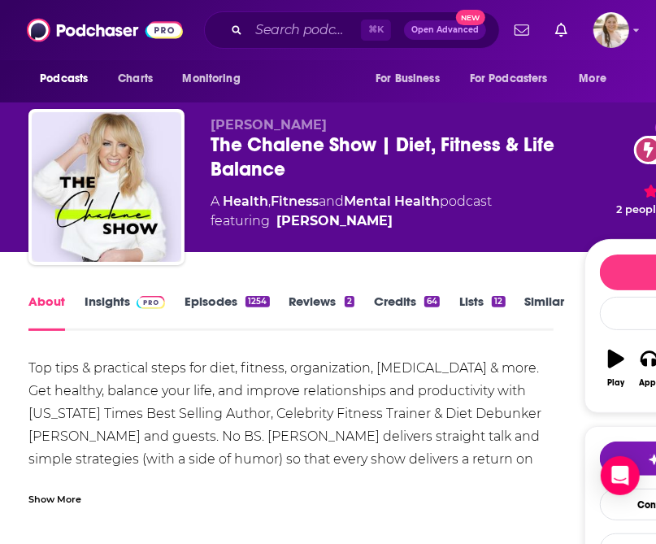
click at [140, 296] on img at bounding box center [151, 302] width 28 height 13
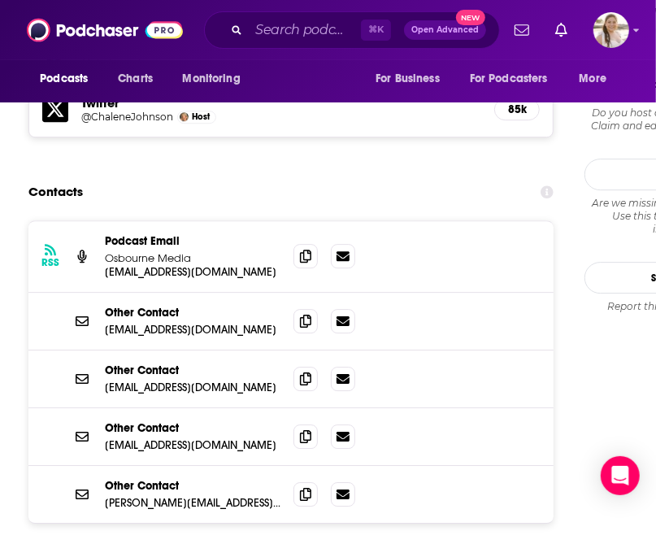
scroll to position [1847, 0]
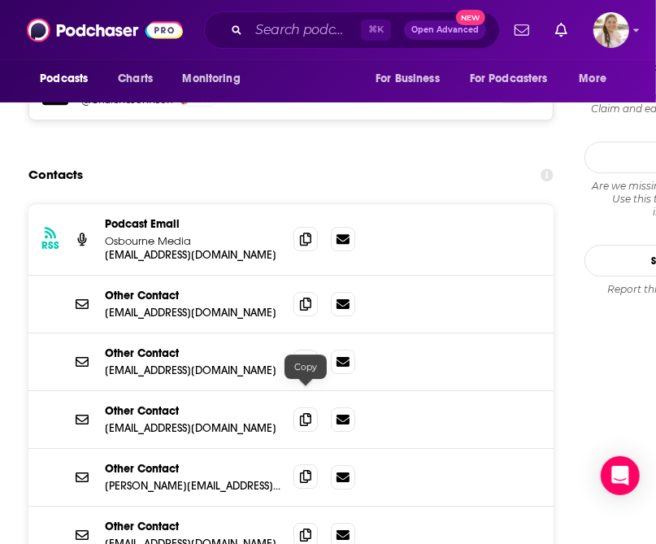
click at [301, 470] on icon at bounding box center [305, 476] width 11 height 13
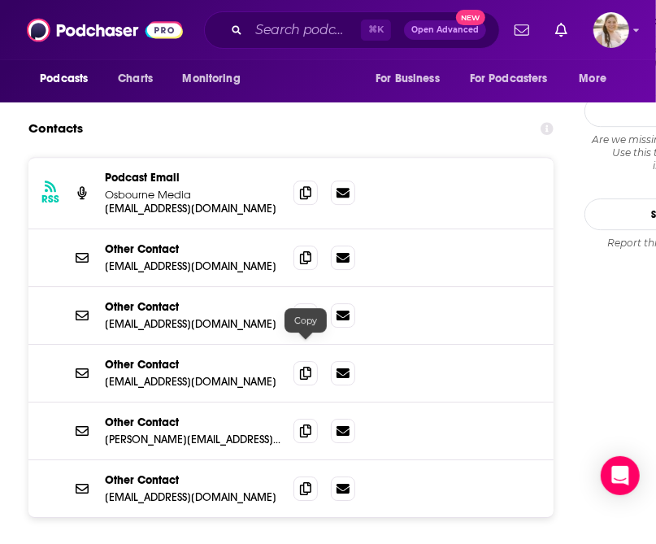
scroll to position [1940, 0]
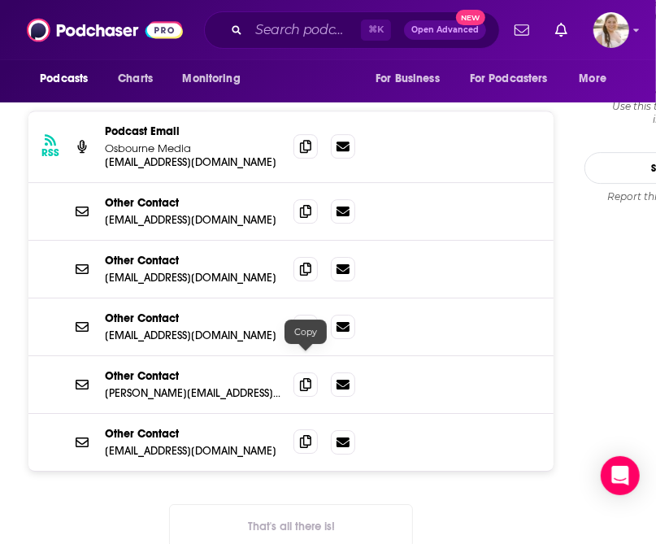
click at [308, 435] on icon at bounding box center [305, 441] width 11 height 13
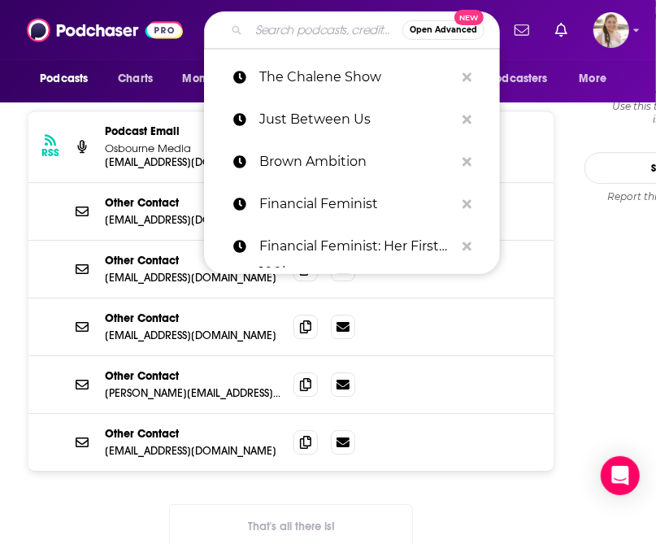
click at [280, 33] on input "Search podcasts, credits, & more..." at bounding box center [326, 30] width 154 height 26
paste input "Making Sense"
type input "Making Sense"
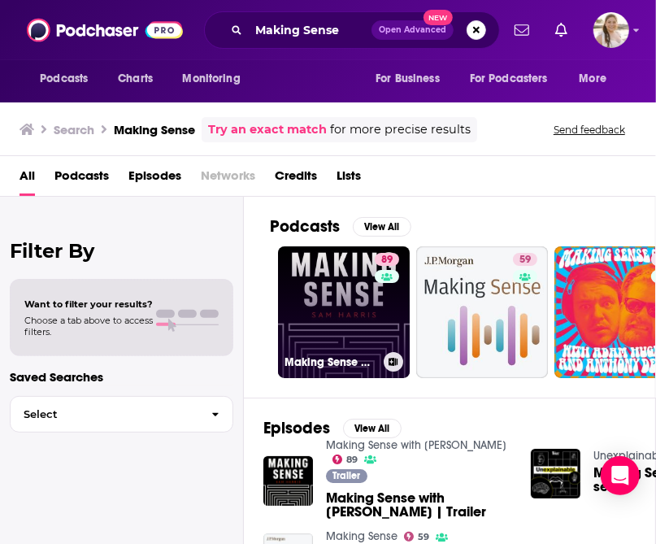
click at [343, 301] on link "89 Making Sense with [PERSON_NAME]" at bounding box center [344, 312] width 132 height 132
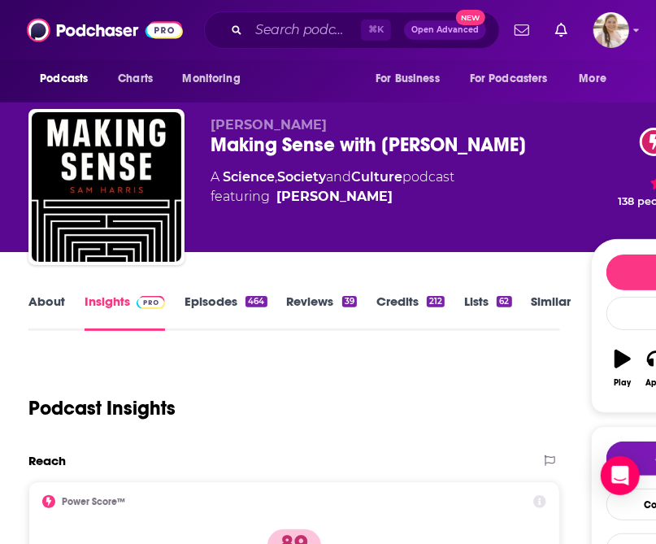
click at [35, 296] on link "About" at bounding box center [46, 312] width 37 height 37
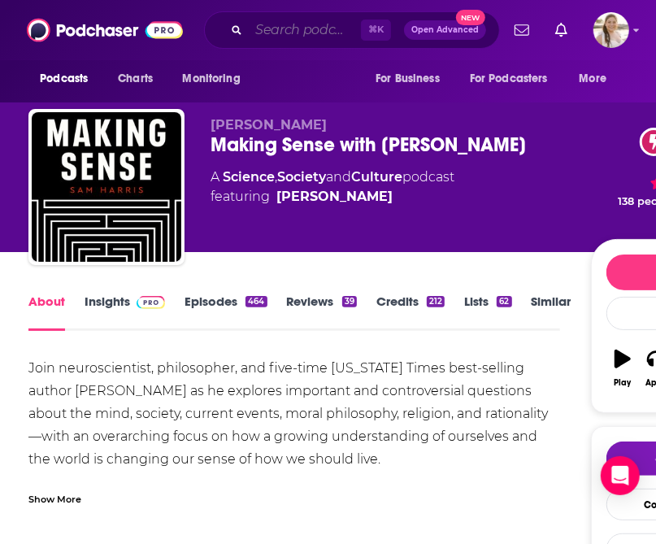
click at [252, 28] on input "Search podcasts, credits, & more..." at bounding box center [305, 30] width 112 height 26
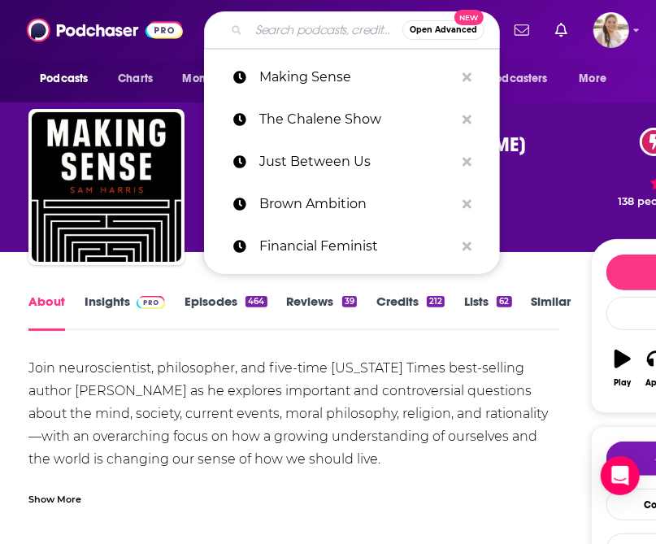
paste input "Black Girl Bravado"
type input "Black Girl Bravado"
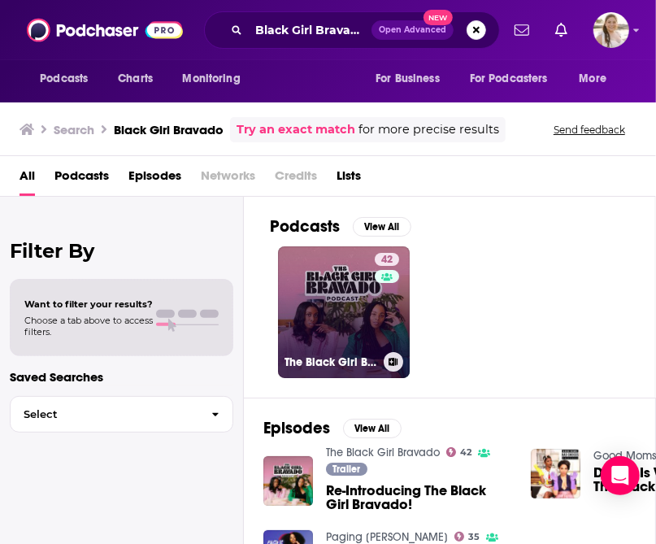
click at [338, 303] on link "42 The Black Girl Bravado" at bounding box center [344, 312] width 132 height 132
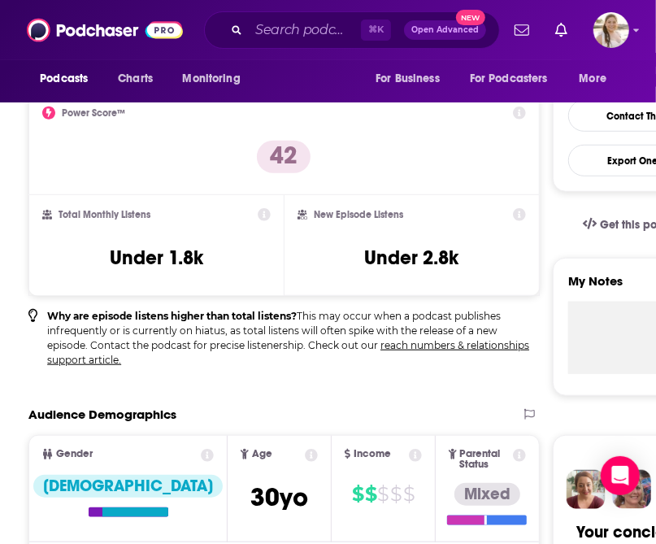
scroll to position [393, 0]
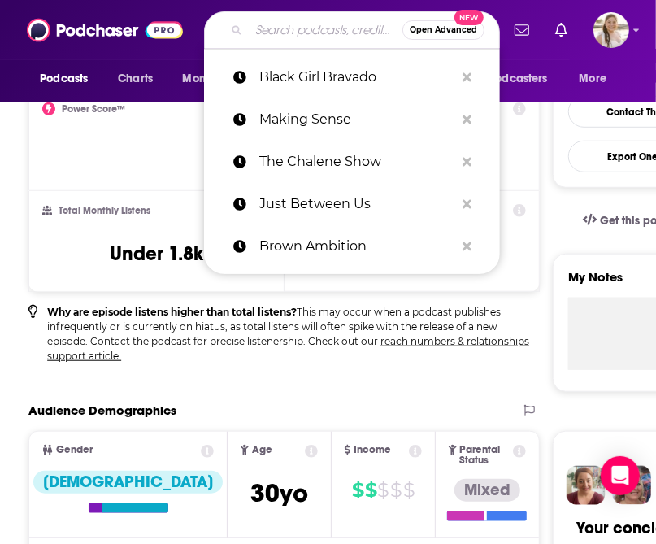
click at [262, 24] on input "Search podcasts, credits, & more..." at bounding box center [326, 30] width 154 height 26
paste input "Brown Girl Self Care"
type input "Brown Girl Self Care"
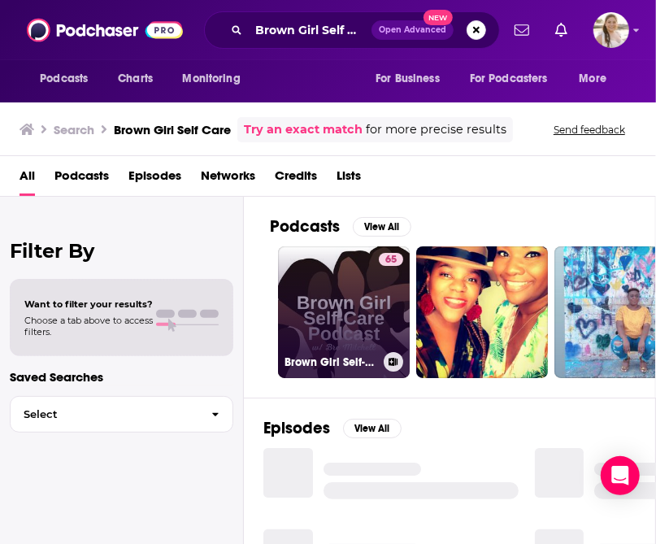
click at [371, 302] on link "65 Brown Girl Self-Care" at bounding box center [344, 312] width 132 height 132
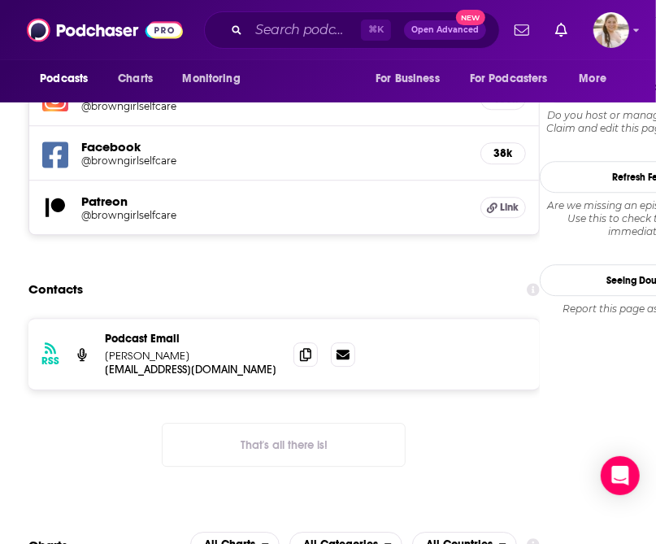
scroll to position [1717, 0]
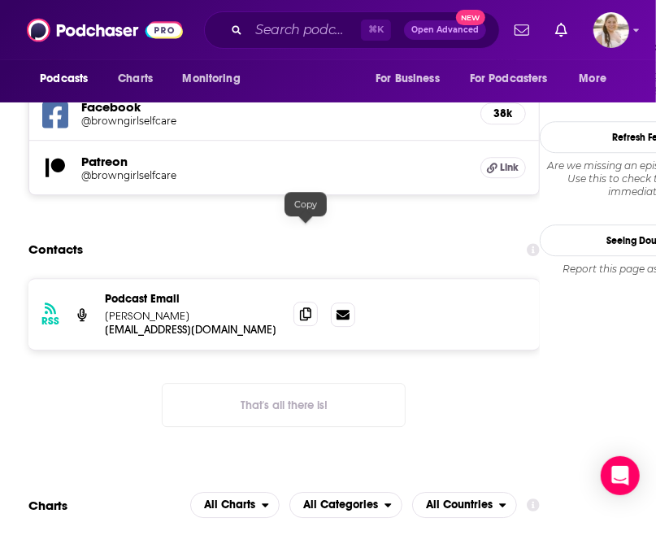
click at [316, 302] on span at bounding box center [306, 314] width 24 height 24
click at [267, 34] on input "Search podcasts, credits, & more..." at bounding box center [305, 30] width 112 height 26
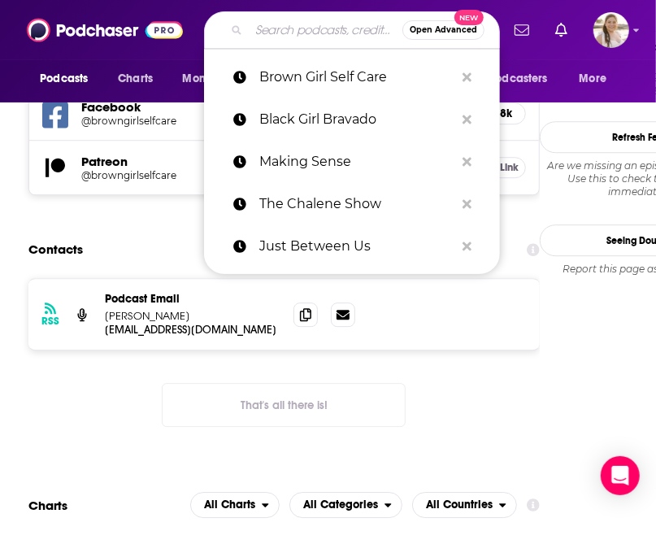
paste input "Claim Your Confidence with [PERSON_NAME]"
type input "Claim Your Confidence with [PERSON_NAME]"
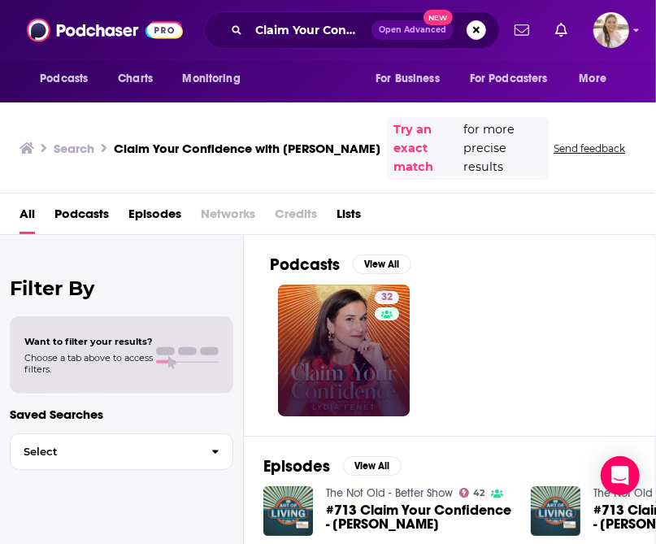
click at [342, 307] on link "32" at bounding box center [344, 351] width 132 height 132
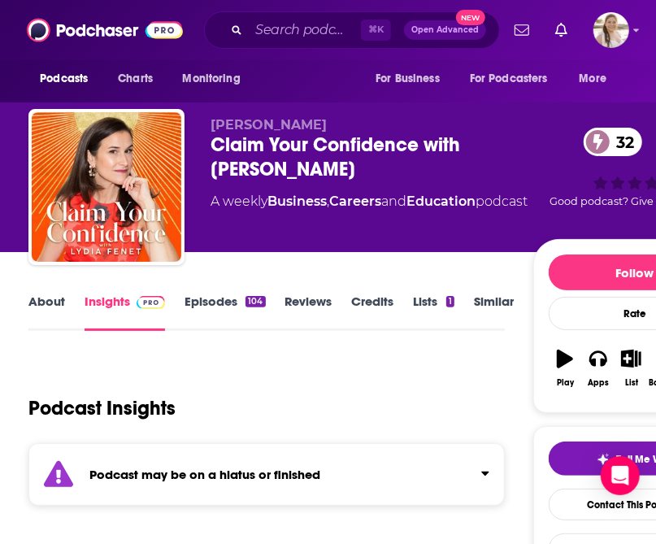
click at [224, 483] on div "Podcast may be on a hiatus or finished" at bounding box center [266, 474] width 477 height 63
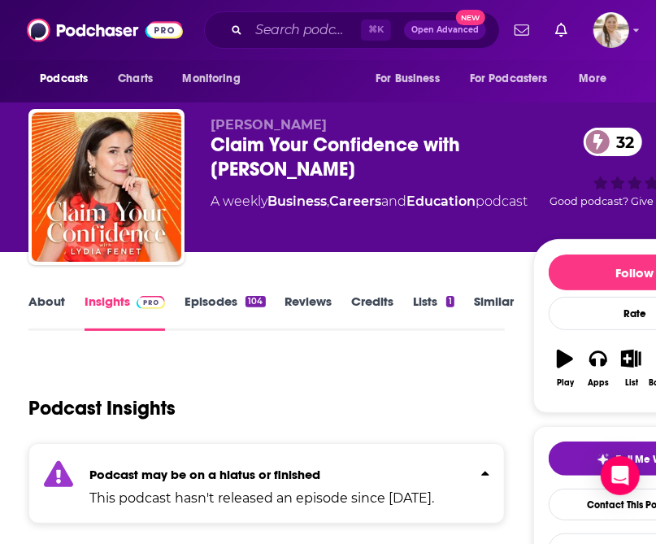
click at [230, 469] on strong "Podcast may be on a hiatus or finished" at bounding box center [204, 474] width 231 height 15
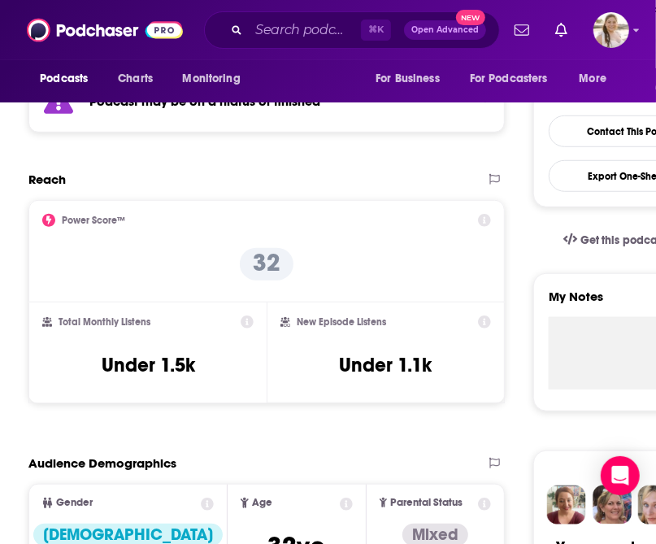
scroll to position [376, 0]
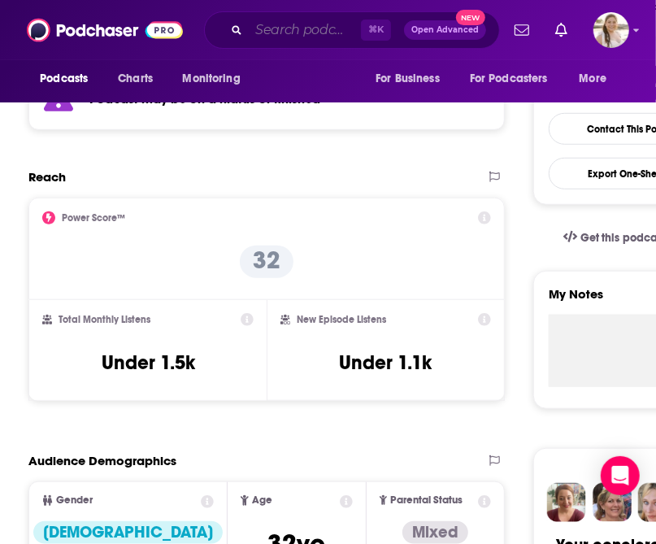
click at [262, 23] on input "Search podcasts, credits, & more..." at bounding box center [305, 30] width 112 height 26
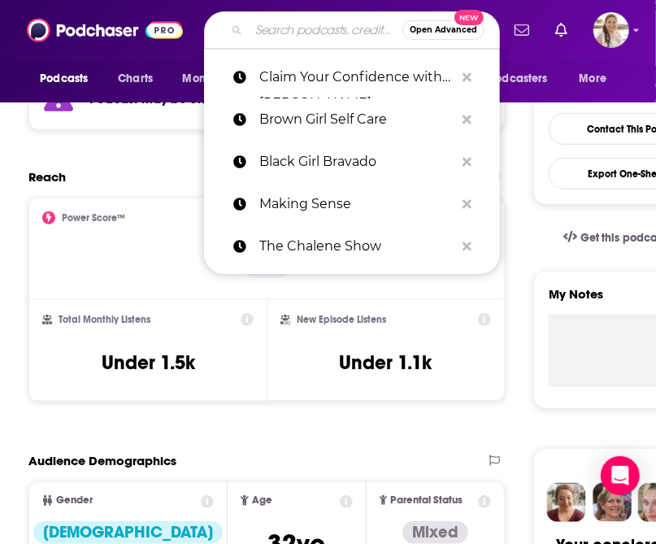
paste input "Happiness At Work"
type input "Happiness At Work"
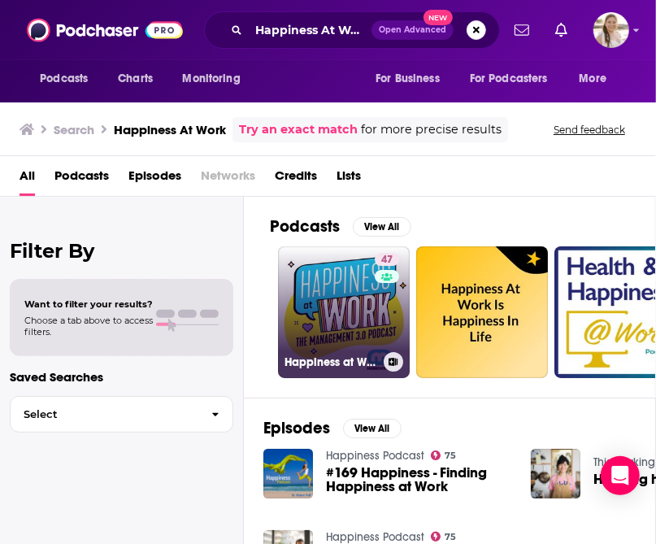
click at [341, 312] on link "47 Happiness at Work" at bounding box center [344, 312] width 132 height 132
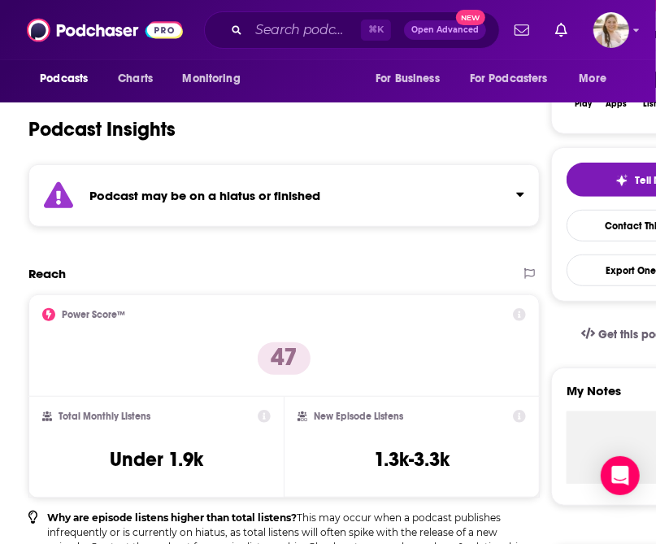
scroll to position [327, 0]
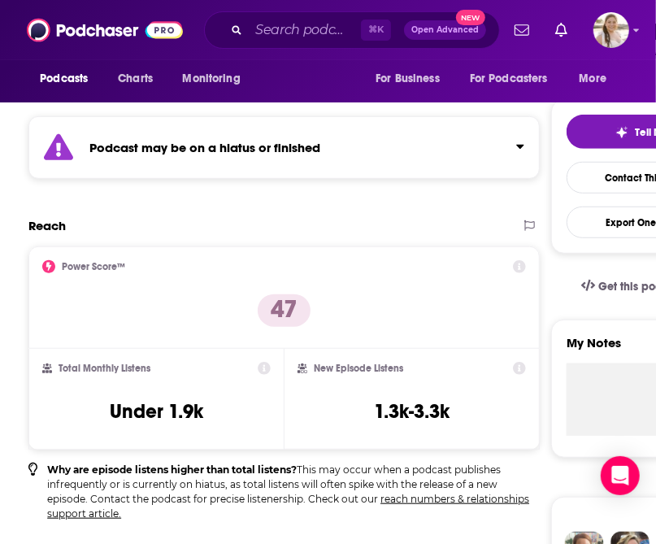
click at [290, 150] on strong "Podcast may be on a hiatus or finished" at bounding box center [204, 147] width 231 height 15
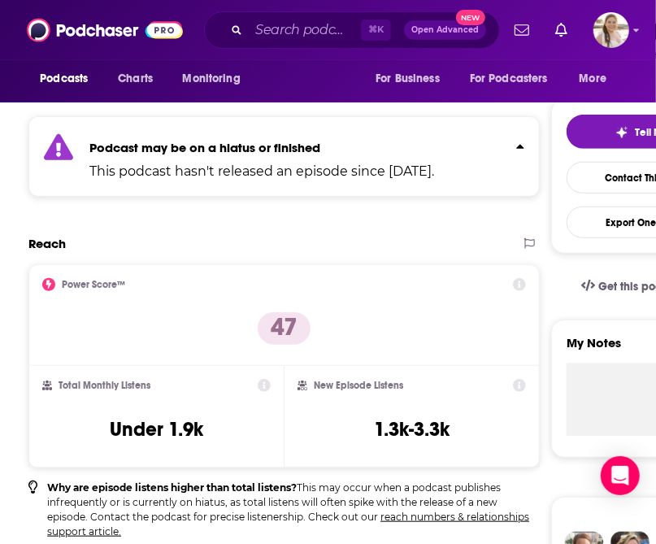
click at [297, 147] on strong "Podcast may be on a hiatus or finished" at bounding box center [204, 147] width 231 height 15
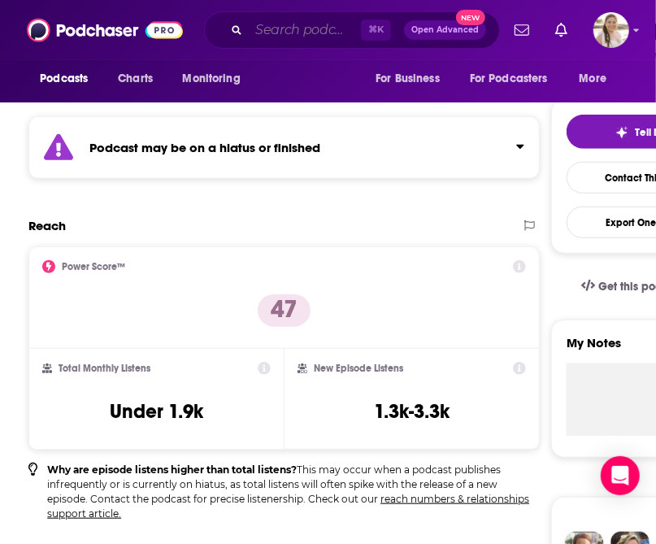
click at [283, 31] on input "Search podcasts, credits, & more..." at bounding box center [305, 30] width 112 height 26
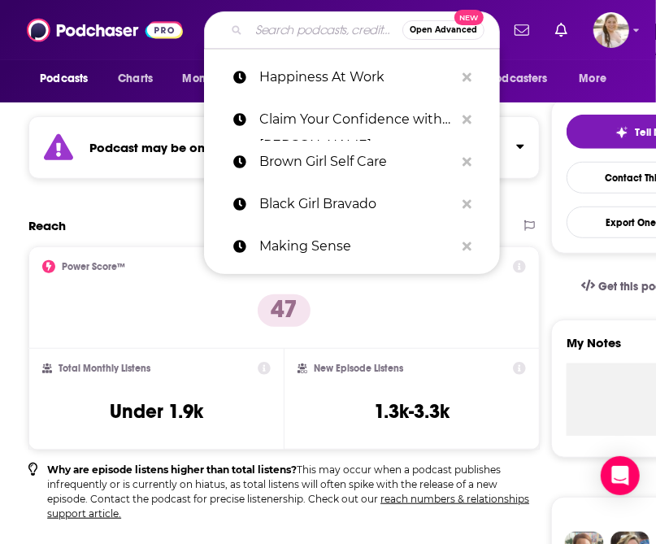
paste input "The Workplace Podcast in association with YellowWood"
type input "The Workplace Podcast in association with YellowWood"
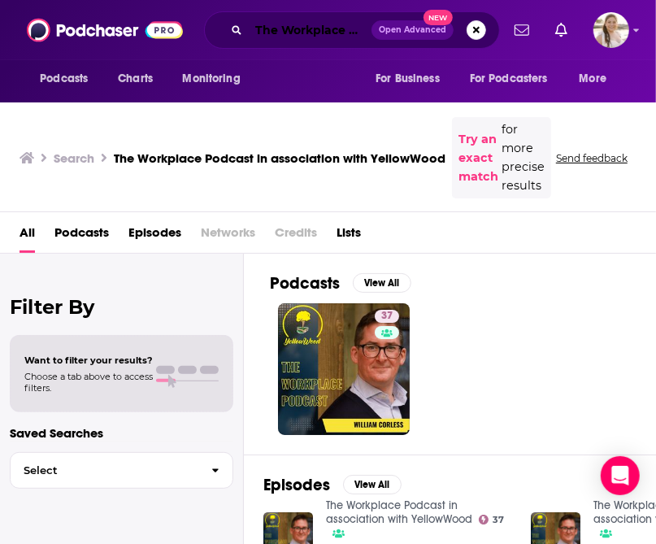
click at [268, 23] on input "The Workplace Podcast in association with YellowWood" at bounding box center [310, 30] width 123 height 26
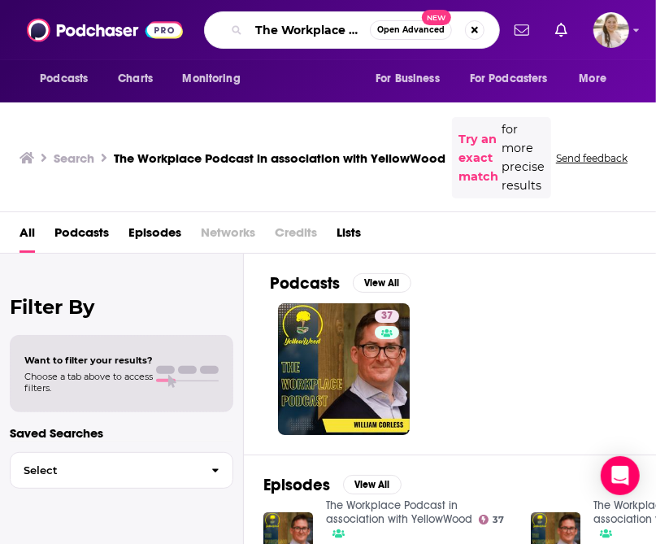
click at [268, 23] on input "The Workplace Podcast in association with YellowWood" at bounding box center [309, 30] width 121 height 26
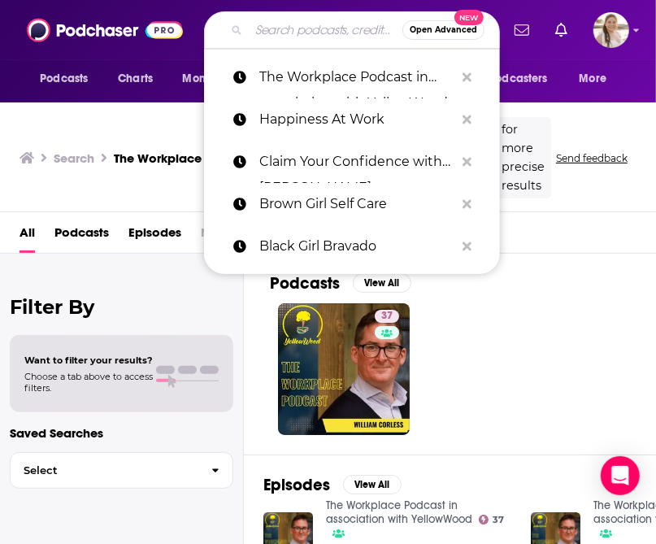
paste input "The Love, Happiness, and Success Podcast"
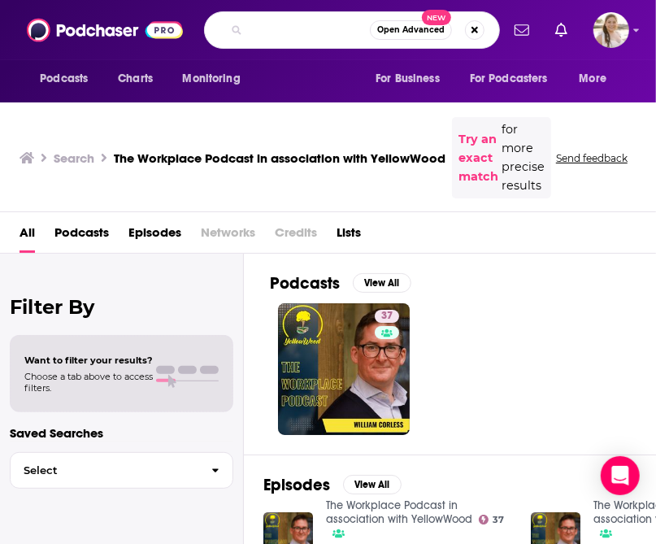
type input "The Love, Happiness, and Success Podcast"
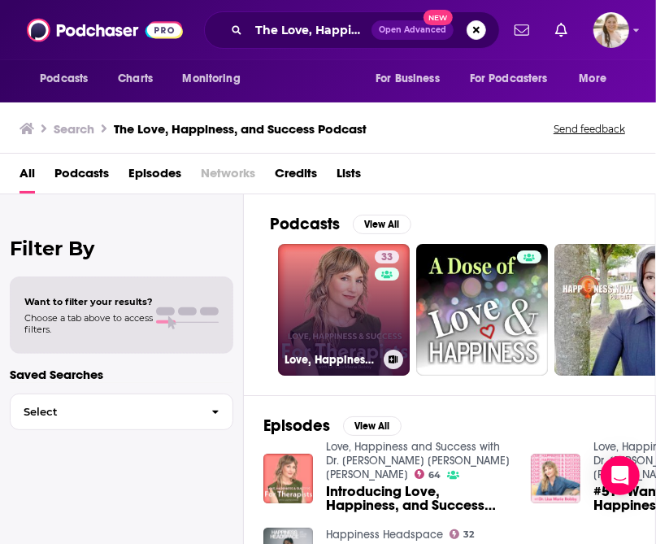
click at [338, 338] on link "33 Love, Happiness, and Success For Therapists" at bounding box center [344, 310] width 132 height 132
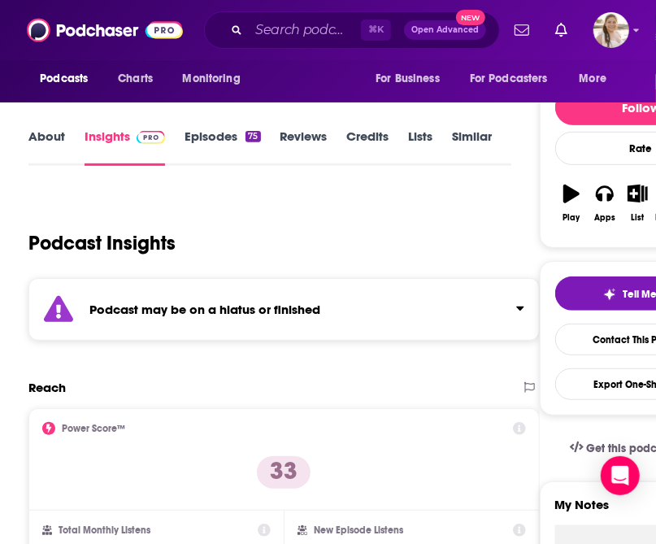
scroll to position [202, 0]
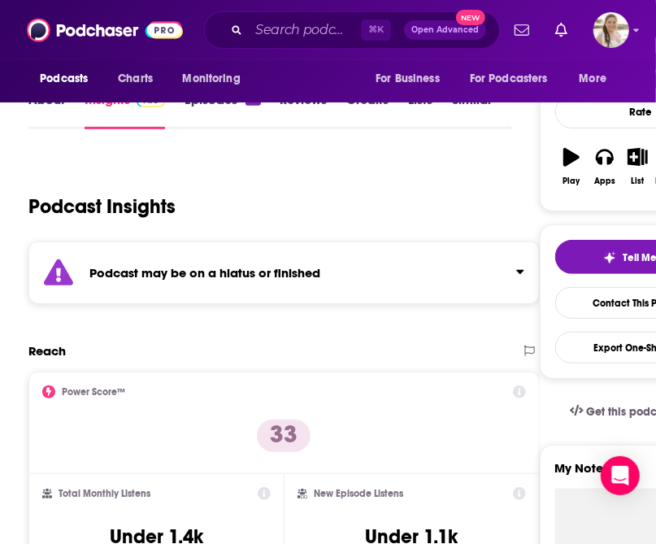
click at [289, 265] on strong "Podcast may be on a hiatus or finished" at bounding box center [204, 272] width 231 height 15
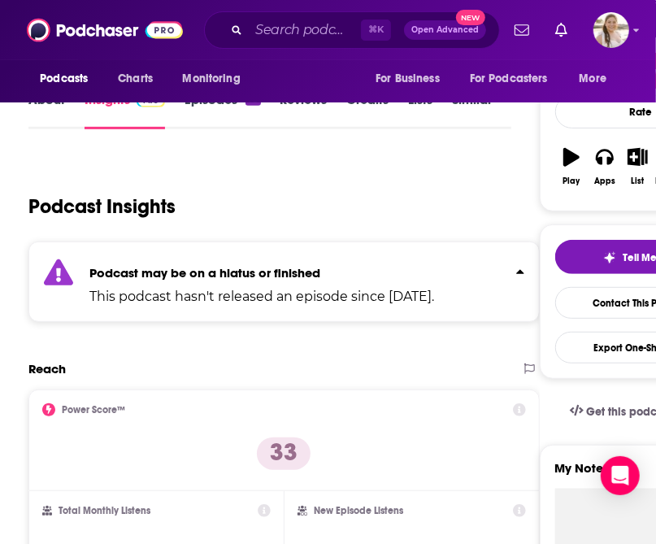
click at [289, 265] on strong "Podcast may be on a hiatus or finished" at bounding box center [204, 272] width 231 height 15
